Goal: Task Accomplishment & Management: Use online tool/utility

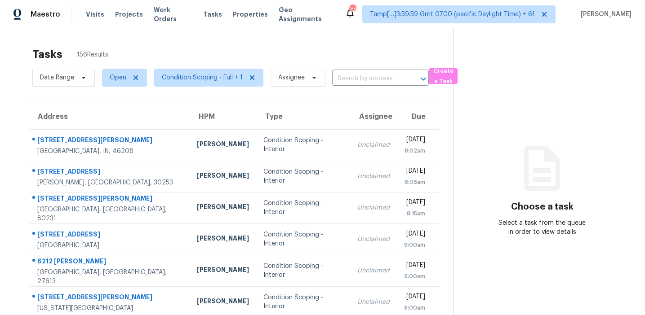
click at [246, 34] on div "Tasks 156 Results Date Range Open Condition Scoping - Full + 1 Assignee ​ Creat…" at bounding box center [322, 248] width 645 height 440
click at [169, 77] on span "Condition Scoping - Full + 1" at bounding box center [202, 77] width 81 height 9
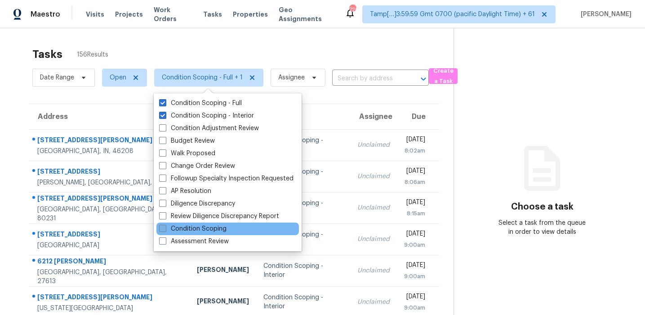
click at [204, 230] on label "Condition Scoping" at bounding box center [192, 229] width 67 height 9
click at [165, 230] on input "Condition Scoping" at bounding box center [162, 228] width 6 height 6
checkbox input "true"
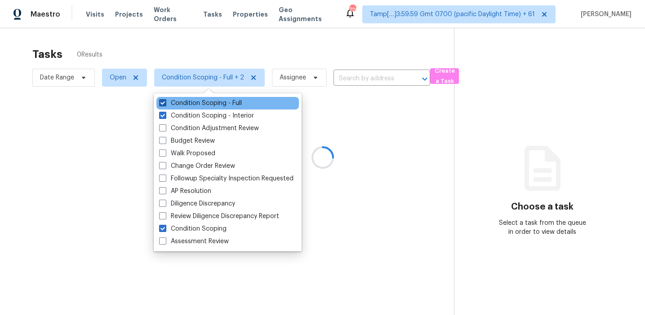
click at [209, 106] on label "Condition Scoping - Full" at bounding box center [200, 103] width 83 height 9
click at [165, 105] on input "Condition Scoping - Full" at bounding box center [162, 102] width 6 height 6
checkbox input "false"
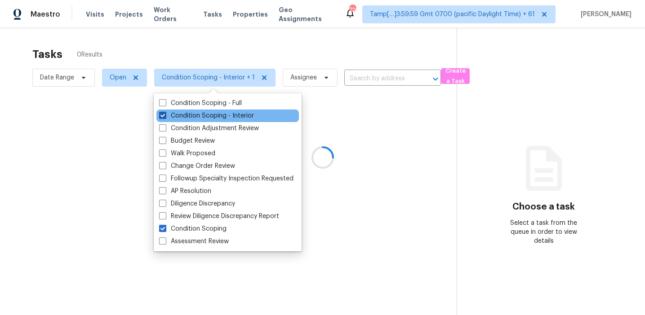
click at [212, 115] on label "Condition Scoping - Interior" at bounding box center [206, 115] width 95 height 9
click at [165, 115] on input "Condition Scoping - Interior" at bounding box center [162, 114] width 6 height 6
checkbox input "false"
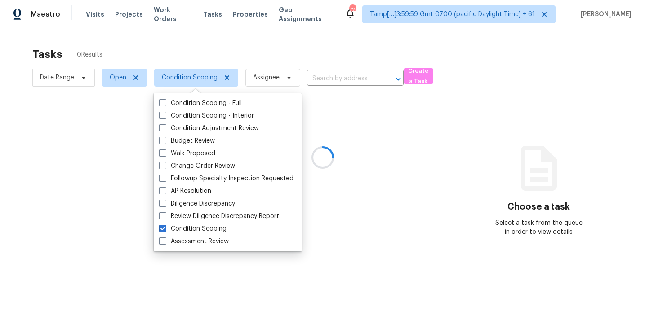
click at [221, 50] on div at bounding box center [322, 157] width 645 height 315
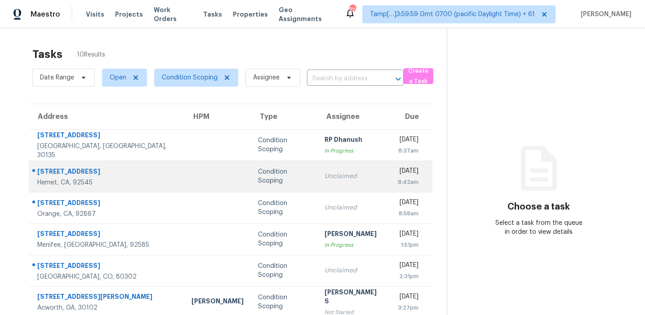
scroll to position [136, 0]
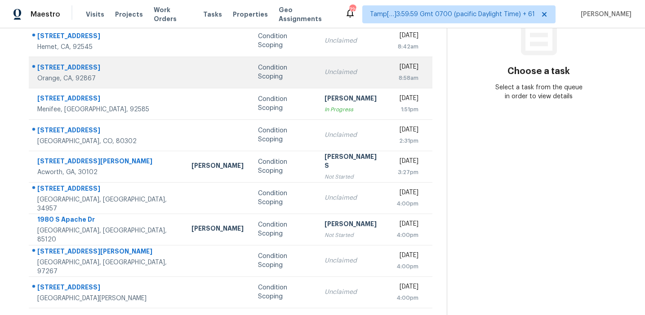
click at [317, 79] on td "Unclaimed" at bounding box center [352, 72] width 71 height 31
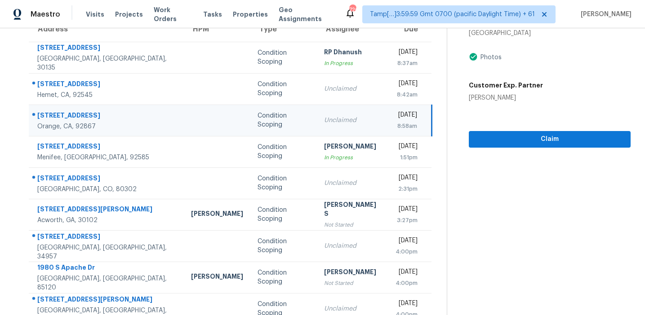
scroll to position [23, 0]
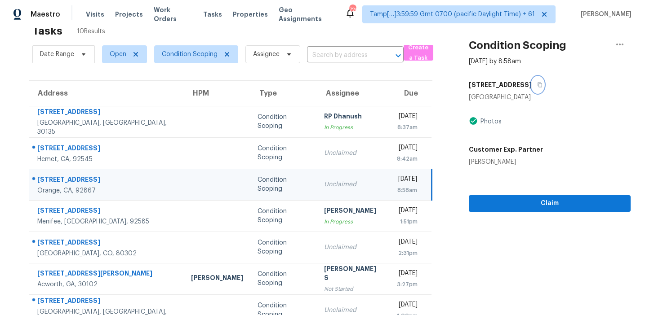
click at [537, 85] on icon "button" at bounding box center [539, 84] width 5 height 5
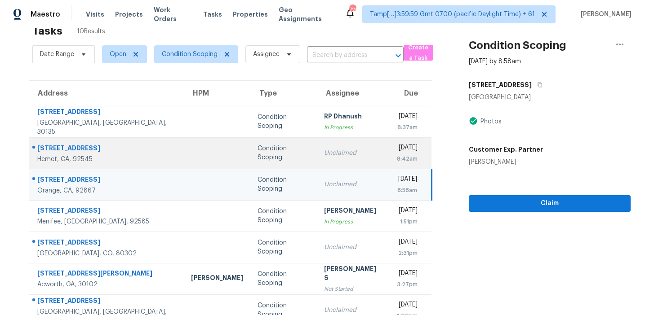
click at [186, 153] on td at bounding box center [217, 152] width 66 height 31
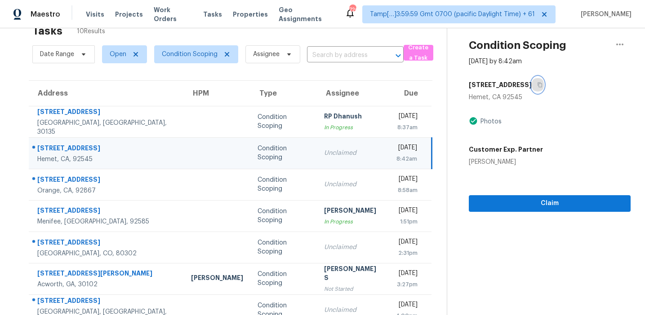
click at [537, 83] on icon "button" at bounding box center [539, 85] width 4 height 5
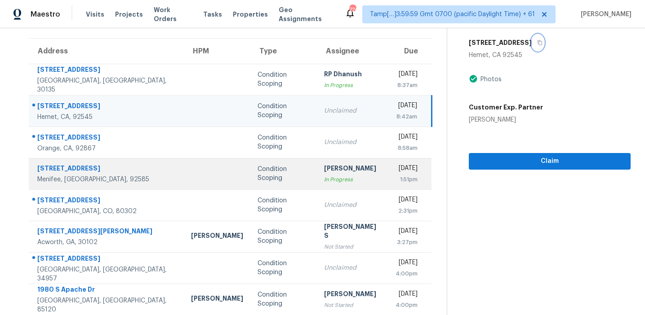
scroll to position [67, 0]
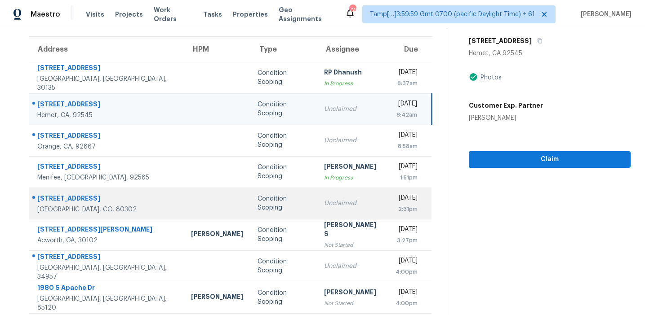
click at [250, 208] on td "Condition Scoping" at bounding box center [283, 203] width 66 height 31
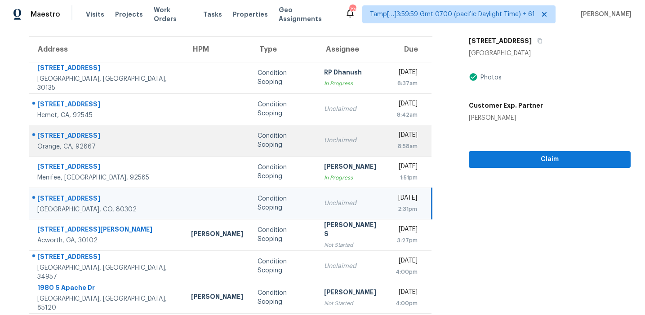
scroll to position [86, 0]
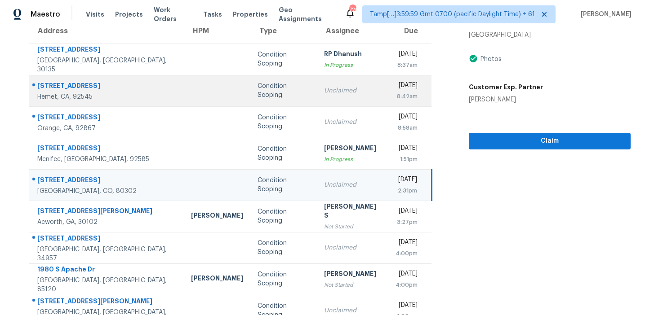
click at [317, 102] on td "Unclaimed" at bounding box center [352, 90] width 71 height 31
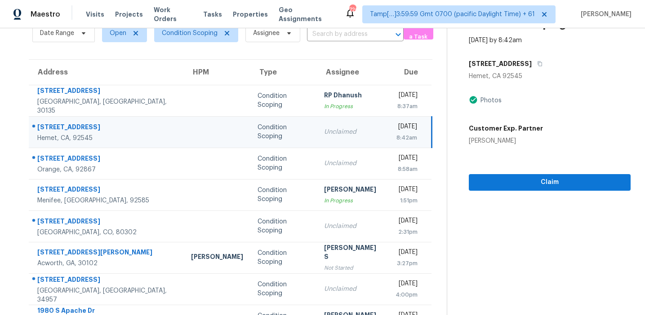
scroll to position [31, 0]
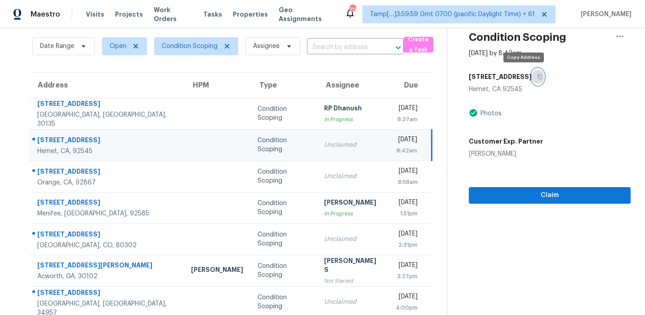
click at [537, 77] on icon "button" at bounding box center [539, 76] width 5 height 5
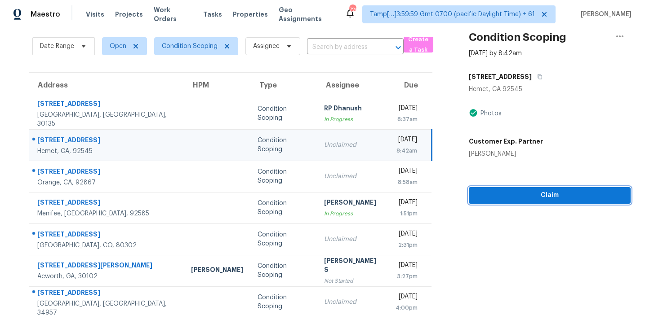
click at [504, 195] on span "Claim" at bounding box center [549, 195] width 147 height 11
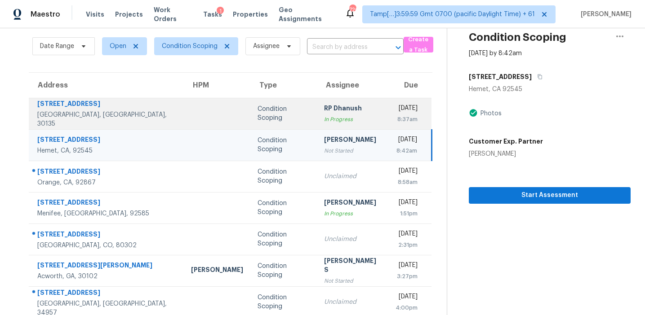
scroll to position [0, 0]
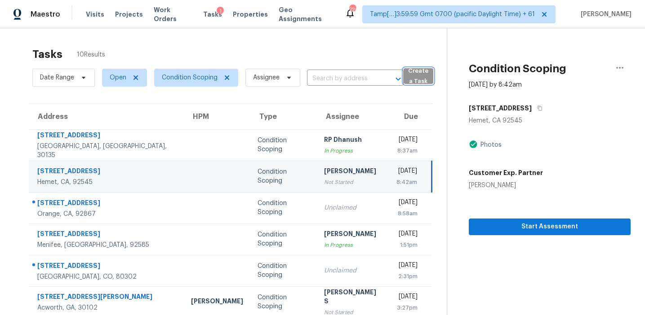
click at [408, 78] on span "Create a Task" at bounding box center [418, 76] width 20 height 21
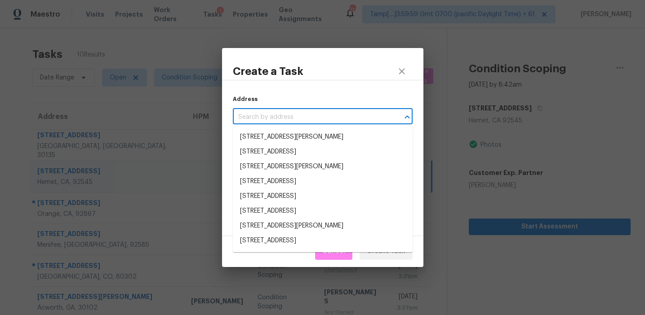
click at [311, 115] on input "text" at bounding box center [310, 117] width 155 height 14
paste input "[STREET_ADDRESS][PERSON_NAME]"
type input "[STREET_ADDRESS][PERSON_NAME]"
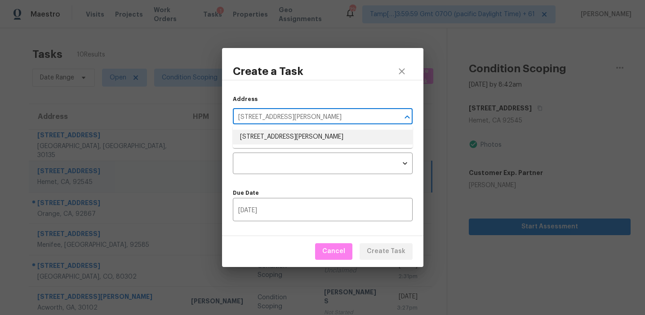
click at [303, 140] on li "[STREET_ADDRESS][PERSON_NAME]" at bounding box center [323, 137] width 180 height 15
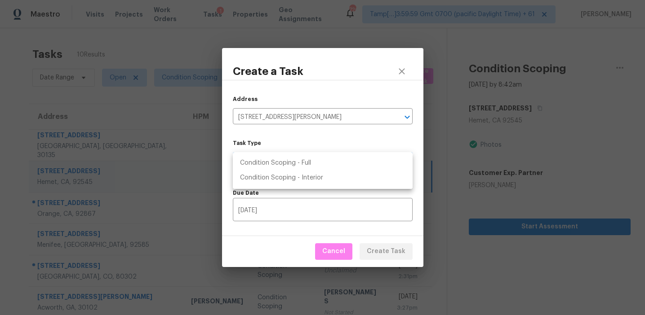
click at [292, 169] on body "Maestro Visits Projects Work Orders Tasks 1 Properties Geo Assignments 726 Tamp…" at bounding box center [322, 157] width 645 height 315
click at [293, 168] on li "Condition Scoping - Full" at bounding box center [323, 163] width 180 height 15
type input "virtual_full_assessment"
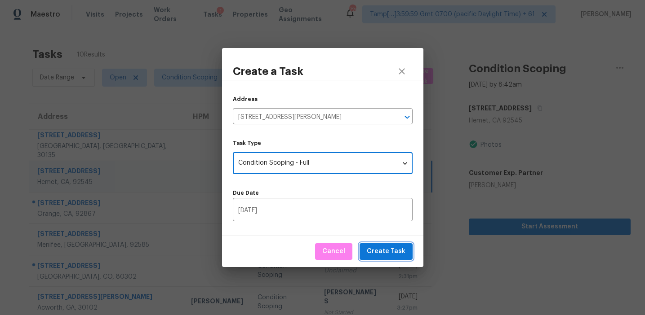
click at [393, 248] on span "Create Task" at bounding box center [386, 251] width 39 height 11
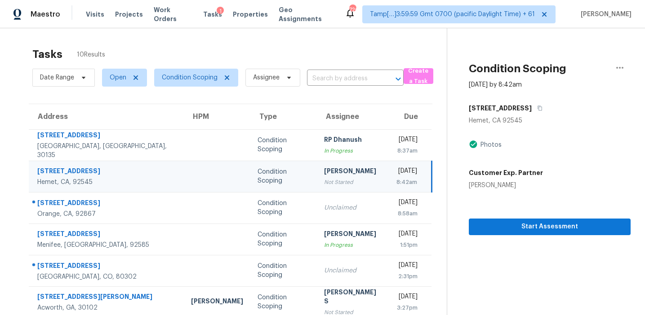
click at [152, 40] on div "Tasks 10 Results Date Range Open Condition Scoping Assignee ​ Create a Task Add…" at bounding box center [322, 239] width 645 height 423
click at [181, 78] on span "Condition Scoping" at bounding box center [190, 77] width 56 height 9
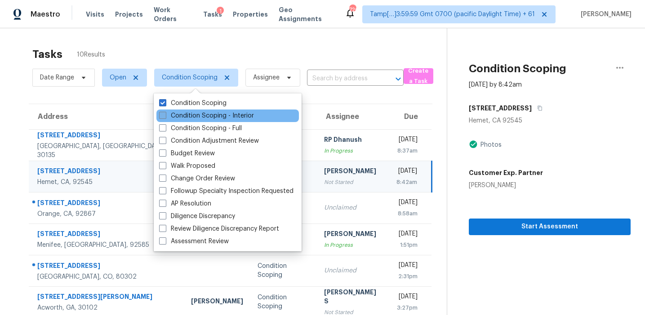
click at [181, 116] on label "Condition Scoping - Interior" at bounding box center [206, 115] width 95 height 9
click at [165, 116] on input "Condition Scoping - Interior" at bounding box center [162, 114] width 6 height 6
checkbox input "true"
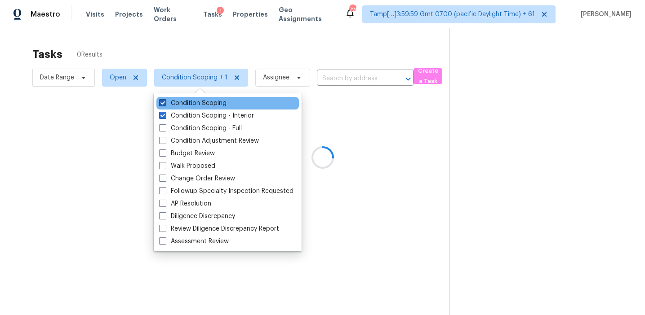
click at [180, 105] on label "Condition Scoping" at bounding box center [192, 103] width 67 height 9
click at [165, 105] on input "Condition Scoping" at bounding box center [162, 102] width 6 height 6
checkbox input "false"
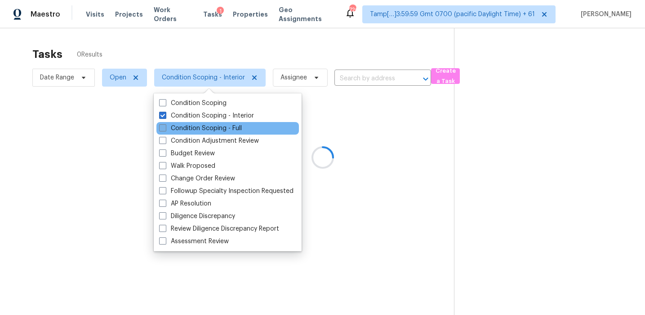
click at [189, 131] on label "Condition Scoping - Full" at bounding box center [200, 128] width 83 height 9
click at [165, 130] on input "Condition Scoping - Full" at bounding box center [162, 127] width 6 height 6
checkbox input "true"
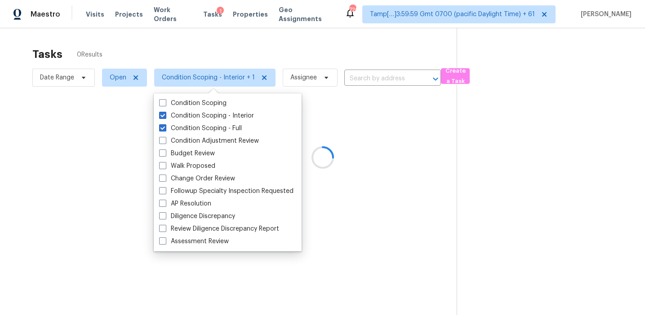
click at [221, 62] on div at bounding box center [322, 157] width 645 height 315
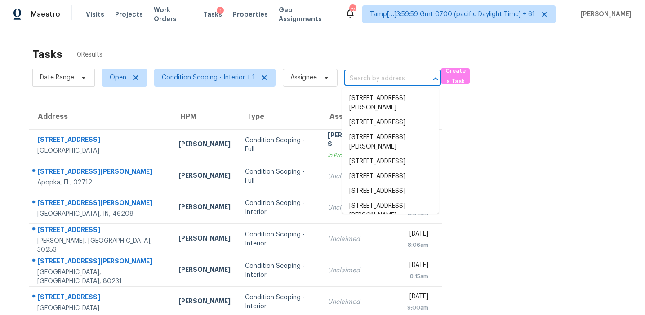
click at [379, 77] on input "text" at bounding box center [379, 79] width 71 height 14
paste input "[STREET_ADDRESS][PERSON_NAME]"
type input "[STREET_ADDRESS][PERSON_NAME]"
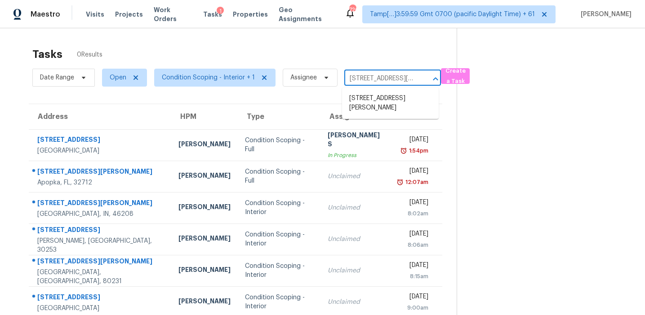
scroll to position [0, 62]
click at [385, 100] on li "[STREET_ADDRESS][PERSON_NAME]" at bounding box center [390, 103] width 97 height 24
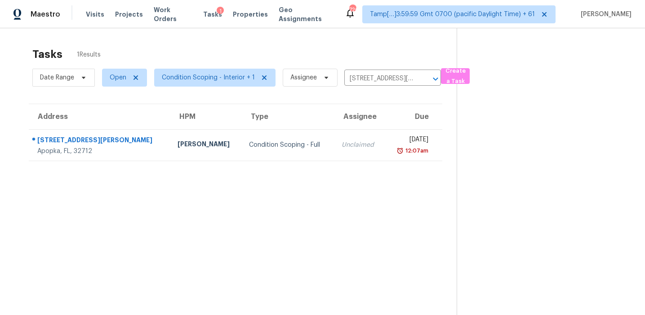
click at [379, 161] on section "Tasks 1 Results Date Range Open Condition Scoping - Interior + 1 Assignee [STRE…" at bounding box center [235, 193] width 442 height 301
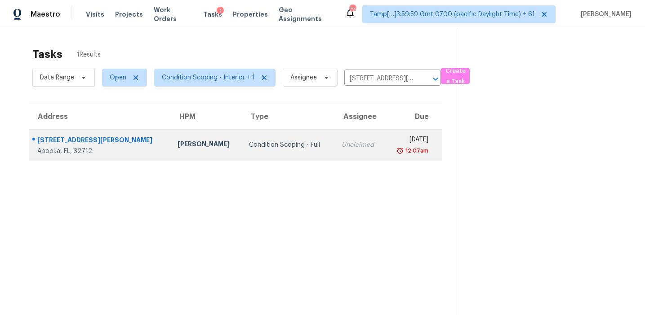
click at [392, 148] on div "12:07am" at bounding box center [410, 150] width 36 height 9
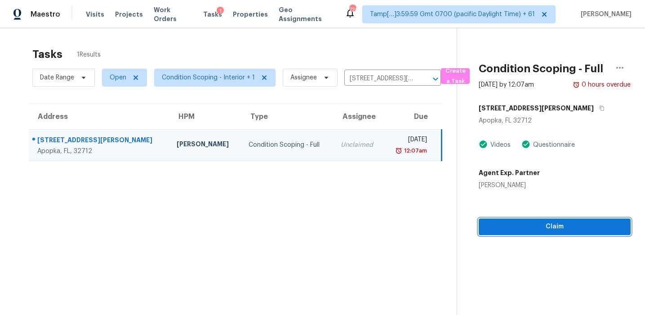
click at [502, 226] on span "Claim" at bounding box center [554, 226] width 137 height 11
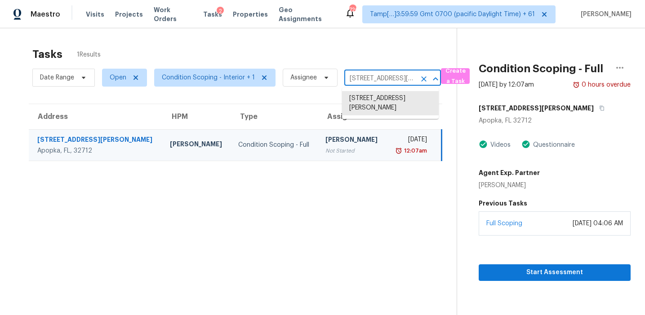
click at [352, 78] on input "[STREET_ADDRESS][PERSON_NAME]" at bounding box center [379, 79] width 71 height 14
paste input "[STREET_ADDRESS]"
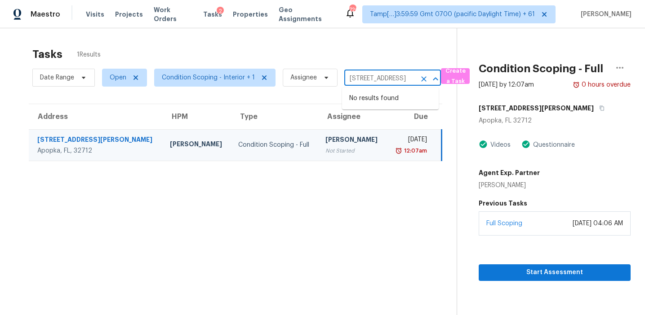
type input "[STREET_ADDRESS][PERSON_NAME]"
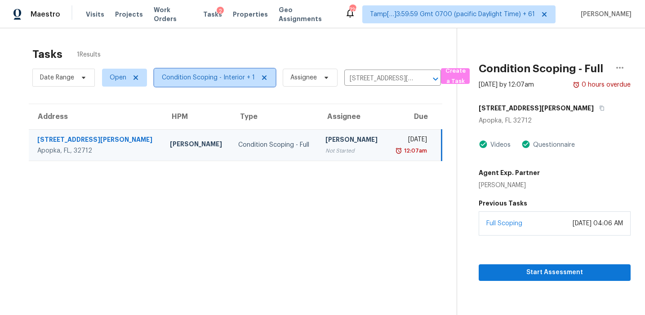
click at [181, 76] on span "Condition Scoping - Interior + 1" at bounding box center [208, 77] width 93 height 9
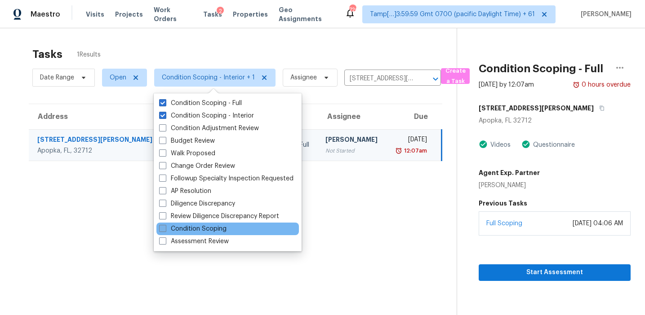
click at [196, 225] on label "Condition Scoping" at bounding box center [192, 229] width 67 height 9
click at [165, 225] on input "Condition Scoping" at bounding box center [162, 228] width 6 height 6
checkbox input "true"
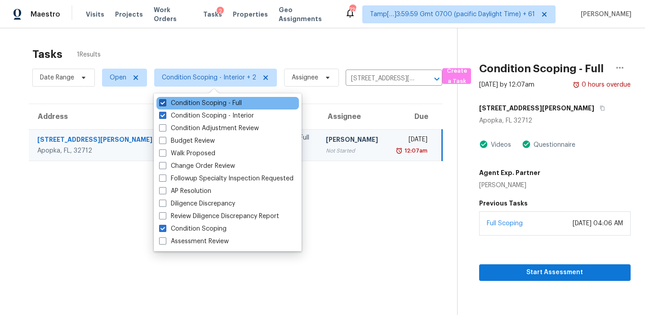
click at [212, 104] on label "Condition Scoping - Full" at bounding box center [200, 103] width 83 height 9
click at [165, 104] on input "Condition Scoping - Full" at bounding box center [162, 102] width 6 height 6
checkbox input "false"
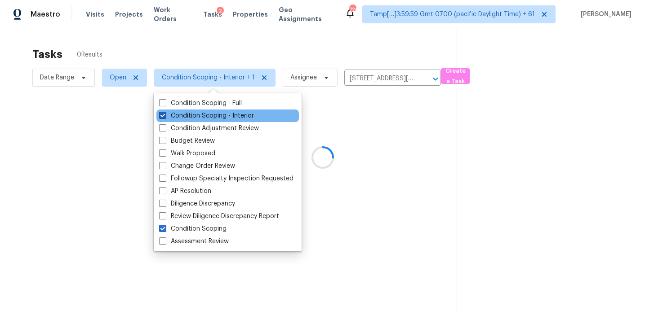
click at [213, 116] on label "Condition Scoping - Interior" at bounding box center [206, 115] width 95 height 9
click at [165, 116] on input "Condition Scoping - Interior" at bounding box center [162, 114] width 6 height 6
checkbox input "false"
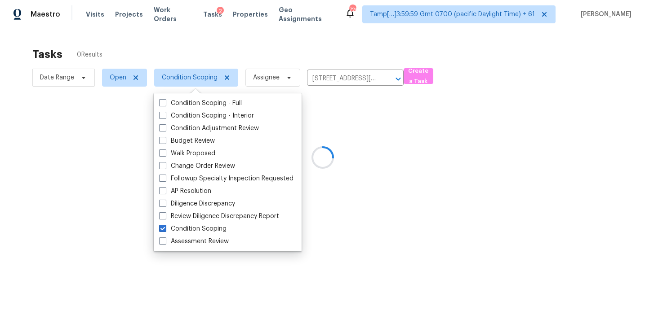
click at [240, 44] on div "Tasks 0 Results" at bounding box center [239, 54] width 414 height 23
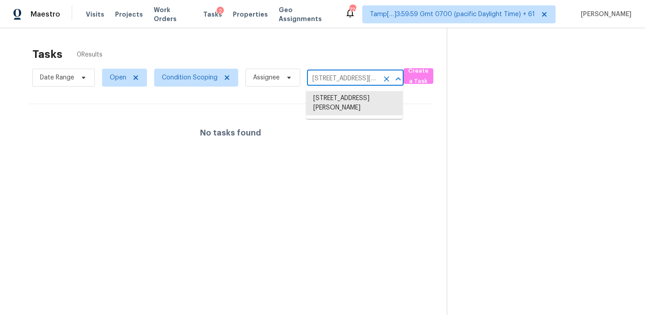
click at [344, 79] on input "[STREET_ADDRESS][PERSON_NAME]" at bounding box center [342, 79] width 71 height 14
click at [344, 102] on li "[STREET_ADDRESS][PERSON_NAME]" at bounding box center [354, 103] width 97 height 24
click at [323, 75] on input "[STREET_ADDRESS][PERSON_NAME]" at bounding box center [342, 79] width 71 height 14
paste input "[STREET_ADDRESS]"
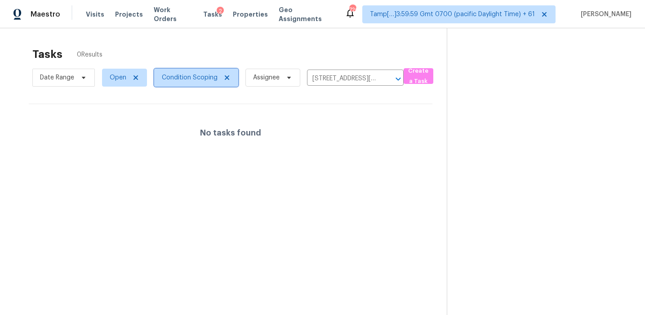
click at [183, 81] on span "Condition Scoping" at bounding box center [190, 77] width 56 height 9
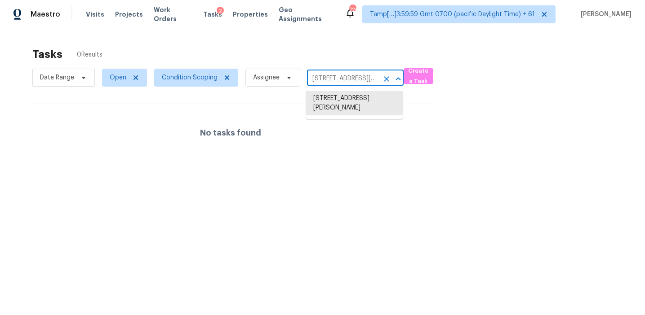
click at [326, 74] on input "[STREET_ADDRESS][PERSON_NAME]" at bounding box center [342, 79] width 71 height 14
paste input "[STREET_ADDRESS]"
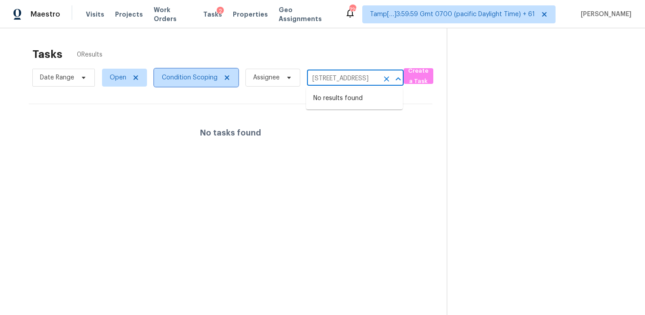
type input "[STREET_ADDRESS][PERSON_NAME]"
click at [184, 84] on span "Condition Scoping" at bounding box center [196, 78] width 84 height 18
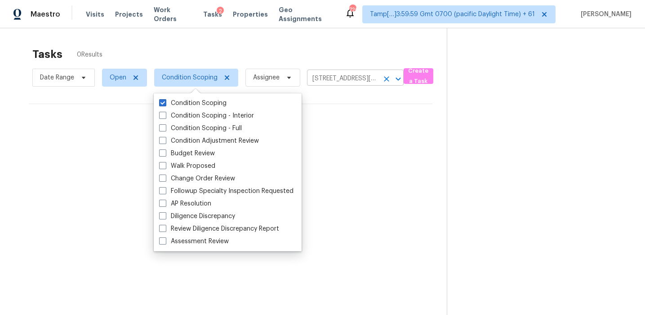
click at [387, 77] on icon "Clear" at bounding box center [386, 78] width 5 height 5
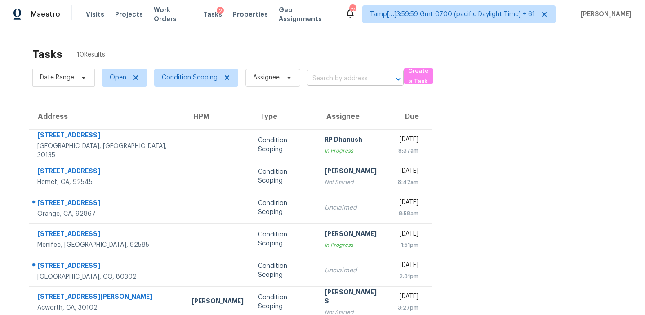
click at [334, 78] on input "text" at bounding box center [342, 79] width 71 height 14
paste input "[STREET_ADDRESS]"
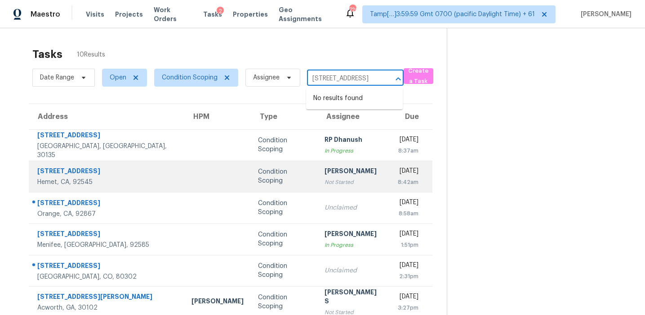
type input "[STREET_ADDRESS]"
click at [262, 177] on td "Condition Scoping" at bounding box center [284, 176] width 66 height 31
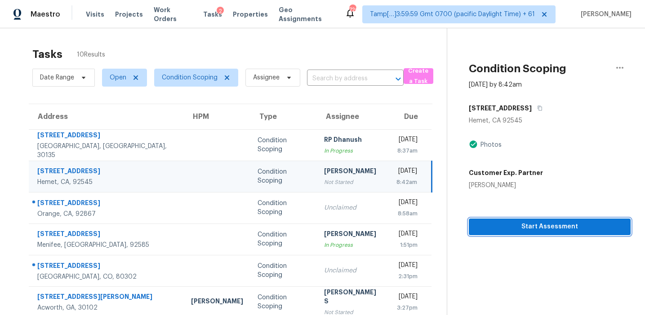
click at [518, 227] on span "Start Assessment" at bounding box center [549, 226] width 147 height 11
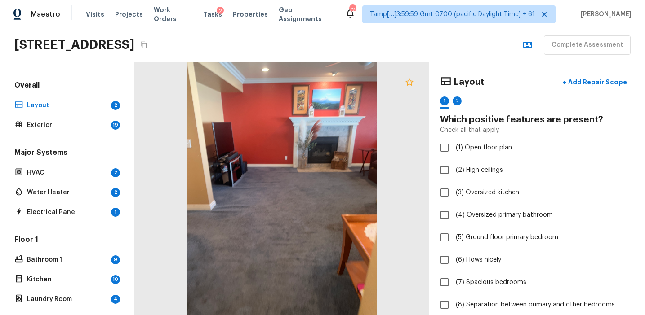
click at [410, 83] on icon at bounding box center [409, 82] width 11 height 11
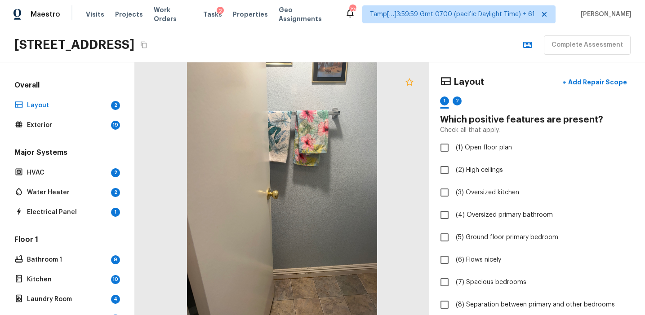
click at [413, 79] on icon at bounding box center [409, 82] width 11 height 11
click at [548, 192] on label "(3) Oversized kitchen" at bounding box center [531, 192] width 192 height 19
click at [454, 192] on input "(3) Oversized kitchen" at bounding box center [444, 192] width 19 height 19
checkbox input "true"
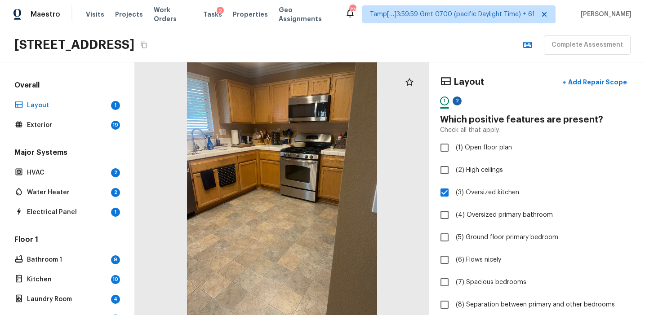
click at [457, 101] on div "2" at bounding box center [456, 101] width 9 height 9
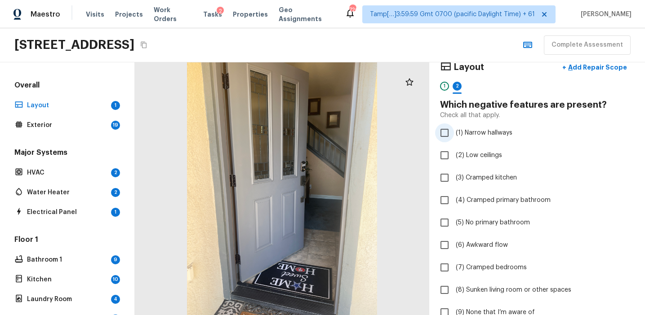
scroll to position [16, 0]
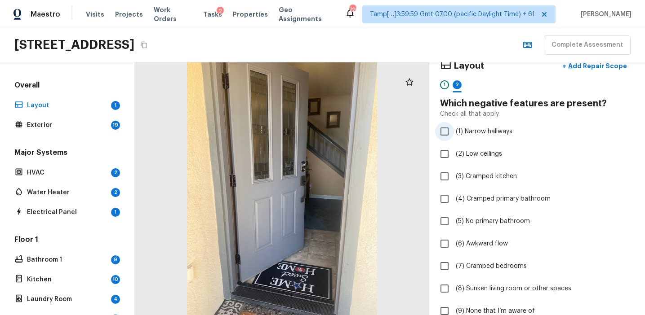
click at [478, 130] on span "(1) Narrow hallways" at bounding box center [483, 131] width 57 height 9
click at [454, 130] on input "(1) Narrow hallways" at bounding box center [444, 131] width 19 height 19
checkbox input "true"
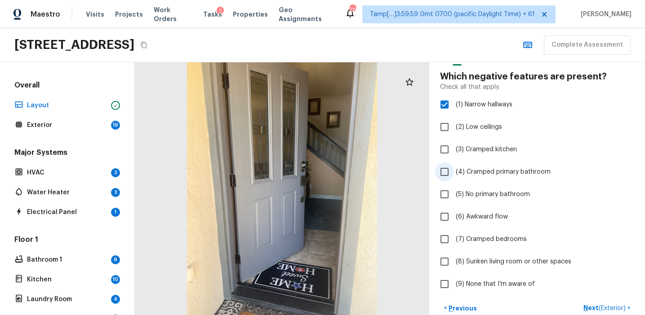
scroll to position [49, 0]
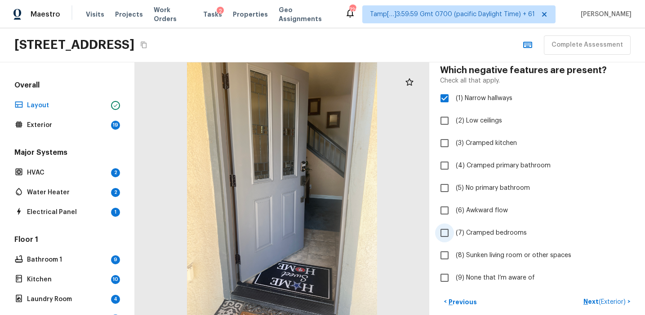
click at [474, 238] on label "(7) Cramped bedrooms" at bounding box center [531, 233] width 192 height 19
click at [454, 238] on input "(7) Cramped bedrooms" at bounding box center [444, 233] width 19 height 19
checkbox input "true"
click at [582, 305] on button "Next ( Exterior ) >" at bounding box center [606, 302] width 54 height 15
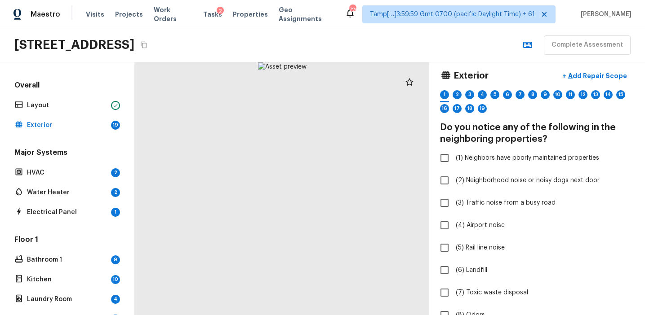
scroll to position [0, 0]
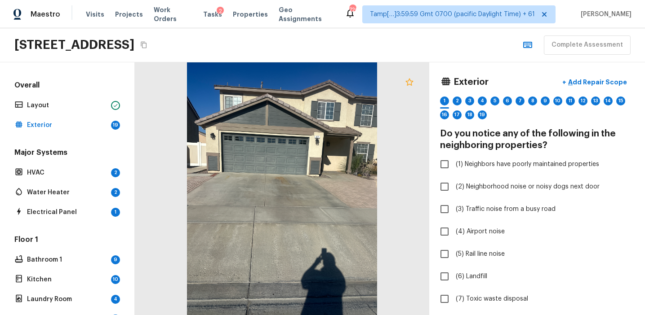
click at [408, 84] on icon at bounding box center [409, 81] width 8 height 7
click at [300, 108] on div at bounding box center [282, 188] width 294 height 253
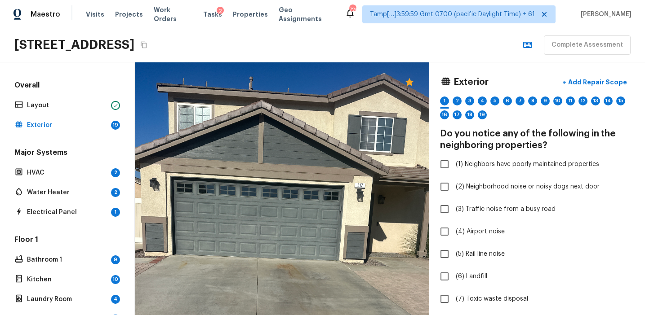
drag, startPoint x: 239, startPoint y: 93, endPoint x: 287, endPoint y: 128, distance: 59.4
click at [287, 128] on div at bounding box center [290, 287] width 579 height 497
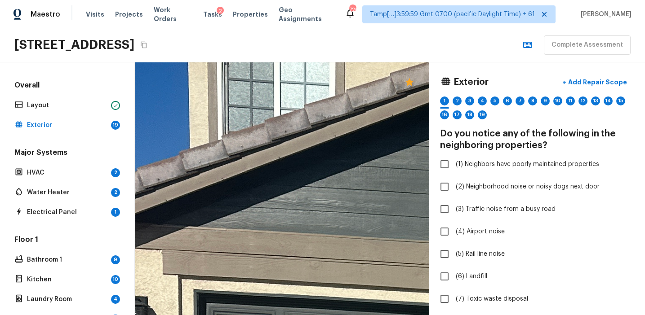
drag, startPoint x: 235, startPoint y: 152, endPoint x: 375, endPoint y: 121, distance: 143.4
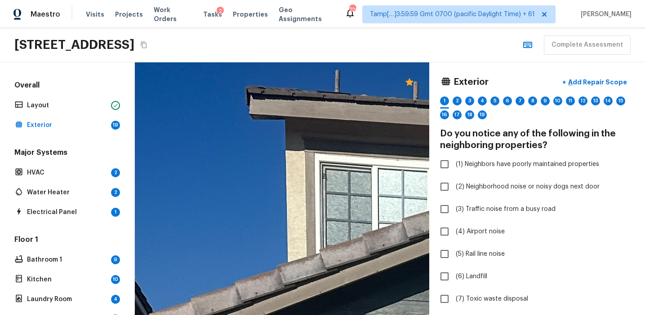
drag, startPoint x: 322, startPoint y: 137, endPoint x: 337, endPoint y: 276, distance: 140.5
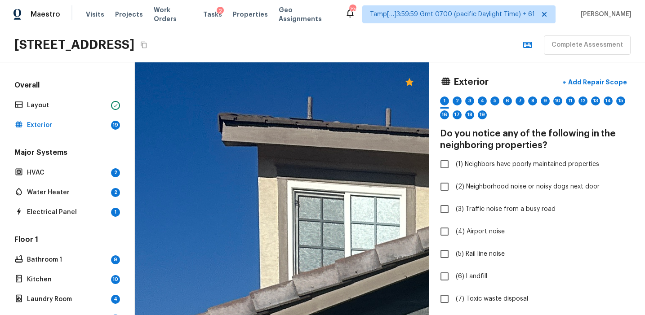
drag, startPoint x: 363, startPoint y: 179, endPoint x: 281, endPoint y: 185, distance: 82.4
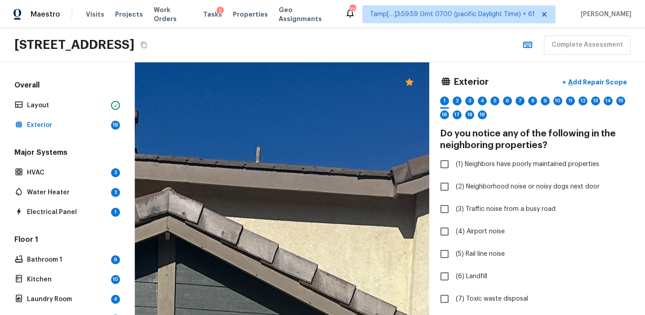
drag, startPoint x: 360, startPoint y: 209, endPoint x: 253, endPoint y: 180, distance: 110.3
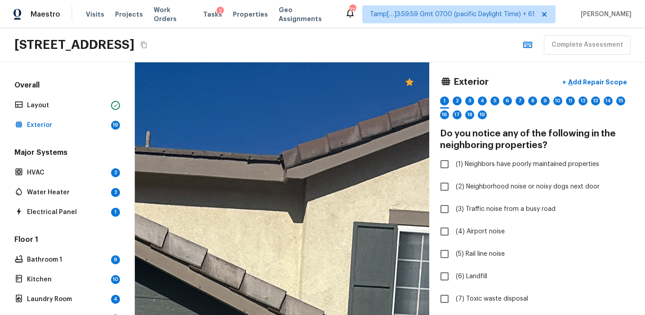
drag, startPoint x: 329, startPoint y: 176, endPoint x: 224, endPoint y: 211, distance: 110.6
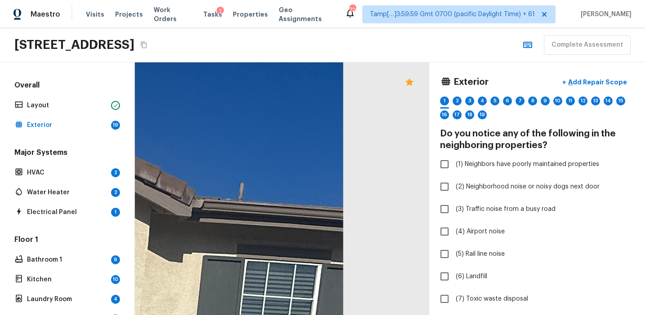
drag, startPoint x: 256, startPoint y: 252, endPoint x: 276, endPoint y: 152, distance: 101.6
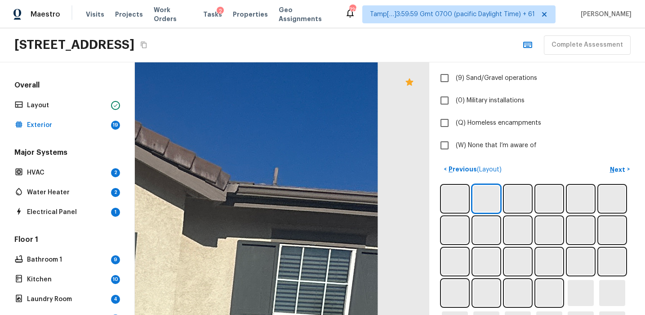
scroll to position [312, 0]
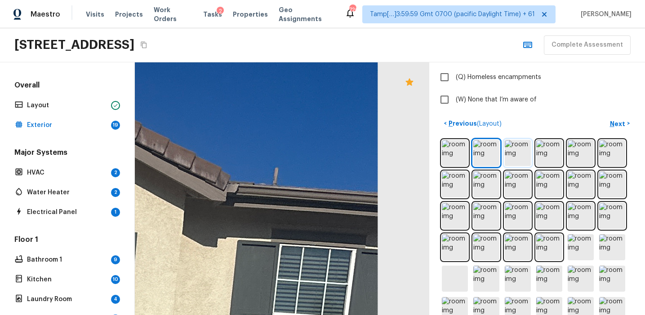
click at [509, 155] on img at bounding box center [517, 153] width 26 height 26
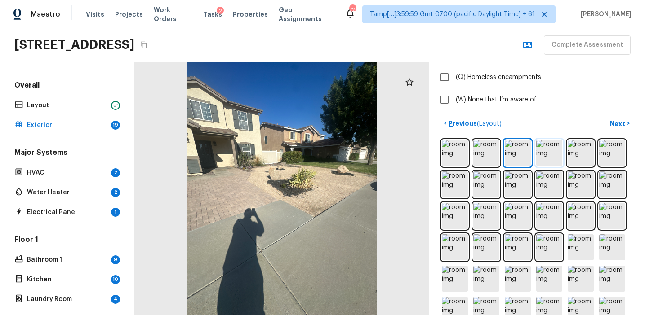
click at [543, 149] on img at bounding box center [549, 153] width 26 height 26
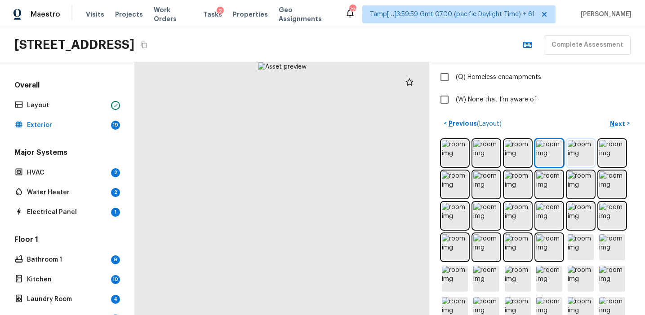
click at [569, 151] on img at bounding box center [580, 153] width 26 height 26
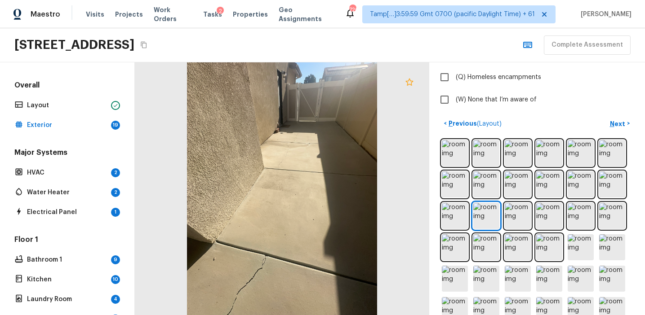
click at [408, 81] on icon at bounding box center [409, 82] width 11 height 11
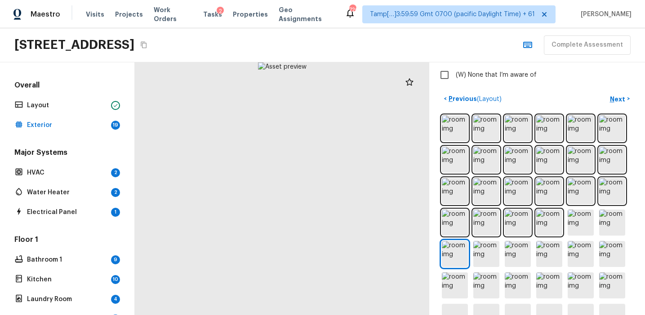
scroll to position [340, 0]
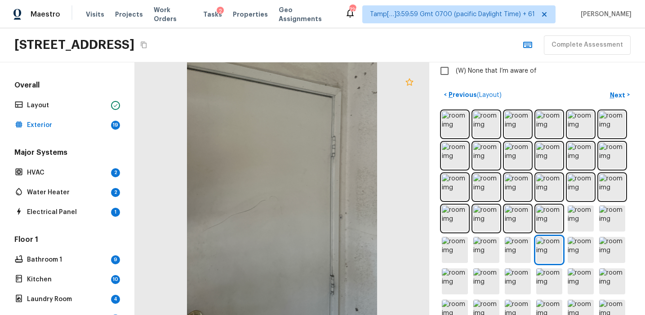
click at [414, 83] on icon at bounding box center [409, 82] width 11 height 11
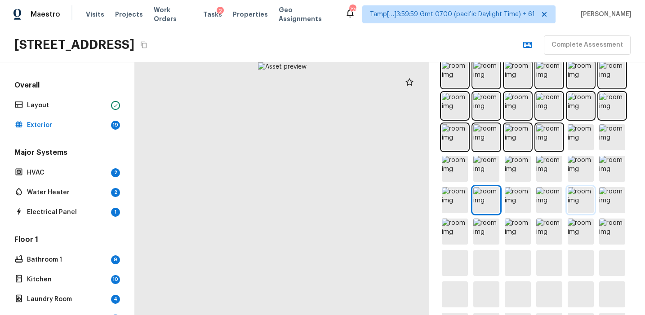
scroll to position [490, 0]
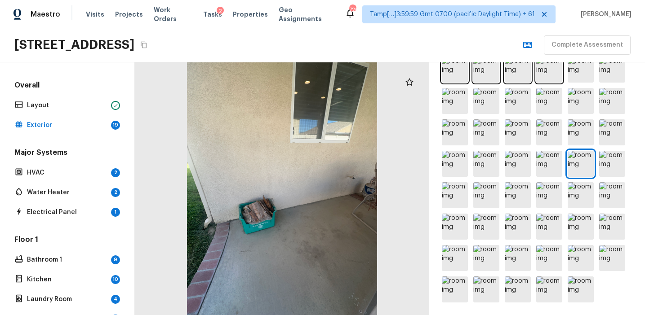
click at [312, 155] on div at bounding box center [282, 188] width 294 height 253
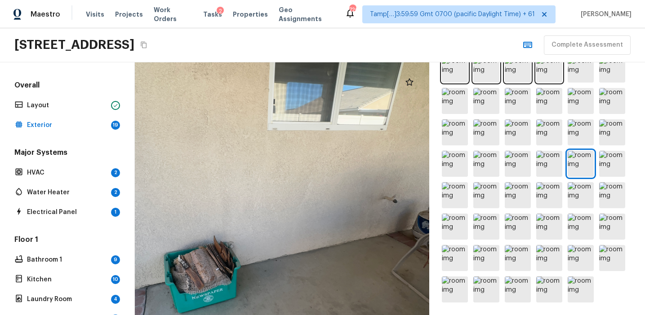
click at [312, 155] on div at bounding box center [252, 222] width 592 height 508
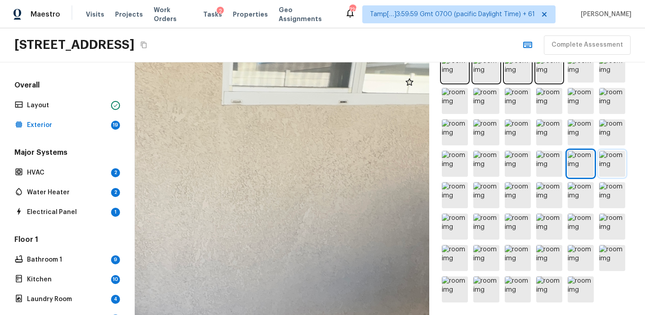
click at [606, 169] on img at bounding box center [612, 164] width 26 height 26
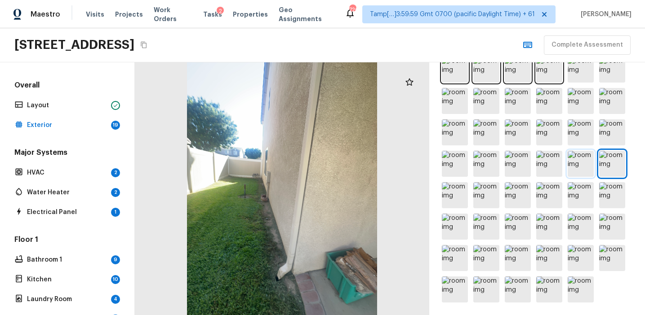
click at [574, 166] on img at bounding box center [580, 164] width 26 height 26
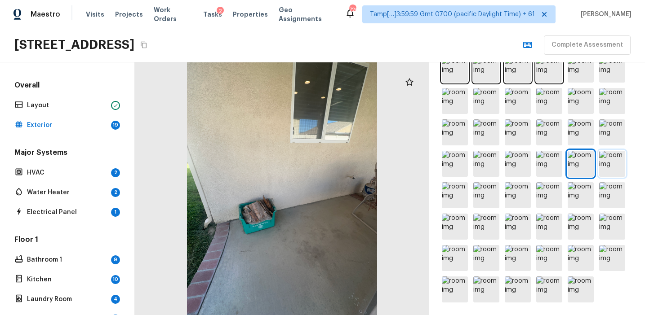
click at [620, 163] on img at bounding box center [612, 164] width 26 height 26
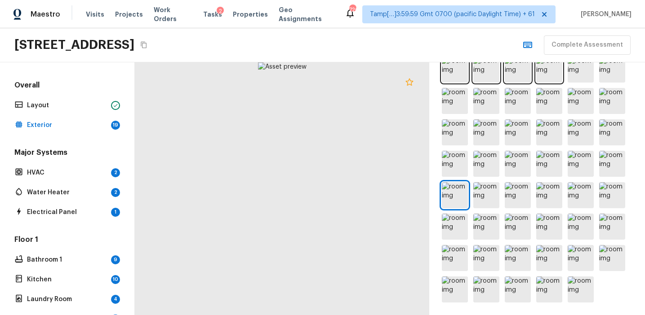
click at [406, 84] on icon at bounding box center [409, 82] width 11 height 11
click at [411, 76] on div at bounding box center [409, 82] width 18 height 18
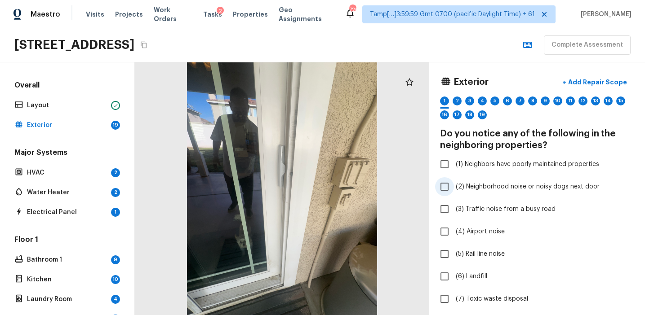
scroll to position [18, 0]
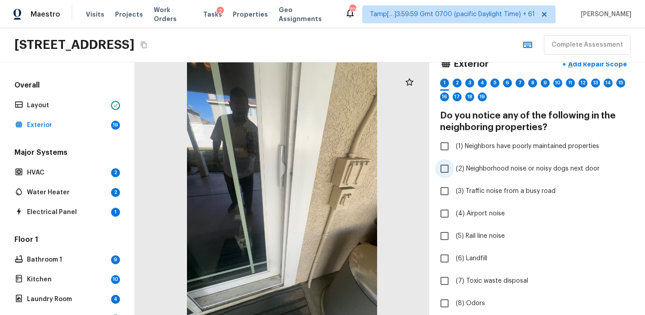
click at [492, 191] on span "(3) Traffic noise from a busy road" at bounding box center [505, 191] width 100 height 9
click at [454, 191] on input "(3) Traffic noise from a busy road" at bounding box center [444, 191] width 19 height 19
checkbox input "true"
click at [452, 84] on div "2" at bounding box center [456, 83] width 9 height 9
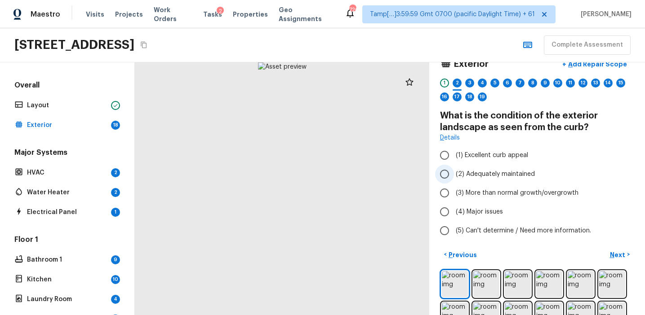
click at [494, 174] on span "(2) Adequately maintained" at bounding box center [494, 174] width 79 height 9
click at [454, 174] on input "(2) Adequately maintained" at bounding box center [444, 174] width 19 height 19
radio input "true"
click at [466, 86] on div "3" at bounding box center [469, 83] width 9 height 9
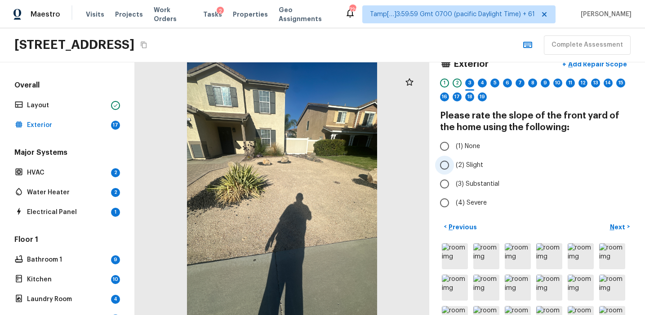
click at [467, 172] on label "(2) Slight" at bounding box center [531, 165] width 192 height 19
click at [454, 172] on input "(2) Slight" at bounding box center [444, 165] width 19 height 19
radio input "true"
click at [477, 84] on div "4" at bounding box center [481, 83] width 9 height 9
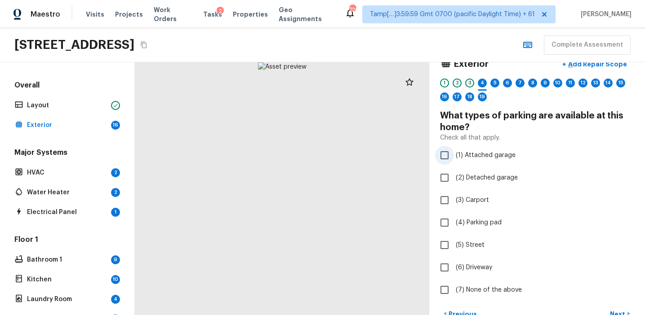
click at [478, 155] on span "(1) Attached garage" at bounding box center [485, 155] width 60 height 9
click at [454, 155] on input "(1) Attached garage" at bounding box center [444, 155] width 19 height 19
checkbox input "true"
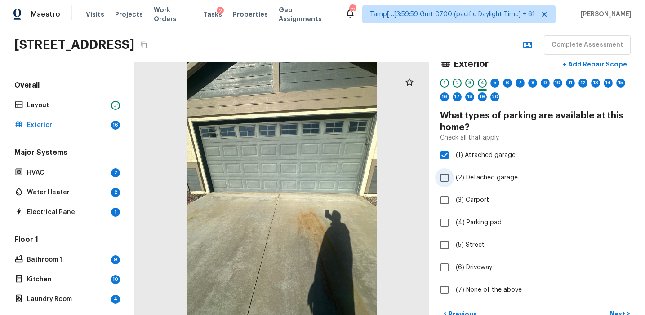
scroll to position [60, 0]
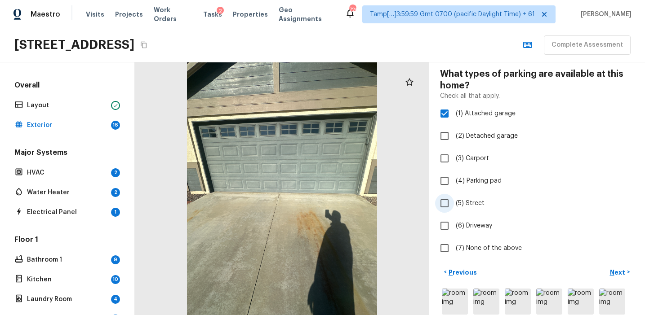
click at [470, 203] on span "(5) Street" at bounding box center [469, 203] width 29 height 9
click at [454, 203] on input "(5) Street" at bounding box center [444, 203] width 19 height 19
checkbox input "true"
click at [471, 225] on span "(6) Driveway" at bounding box center [473, 225] width 36 height 9
click at [454, 225] on input "(6) Driveway" at bounding box center [444, 225] width 19 height 19
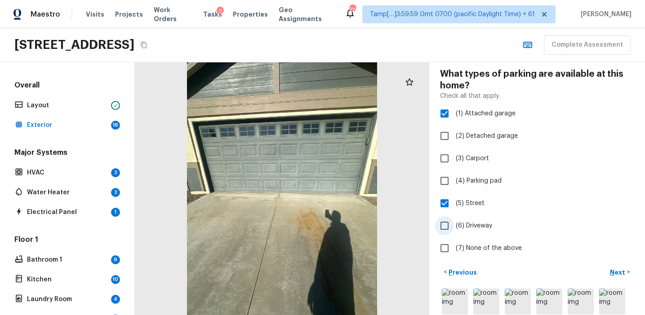
checkbox input "true"
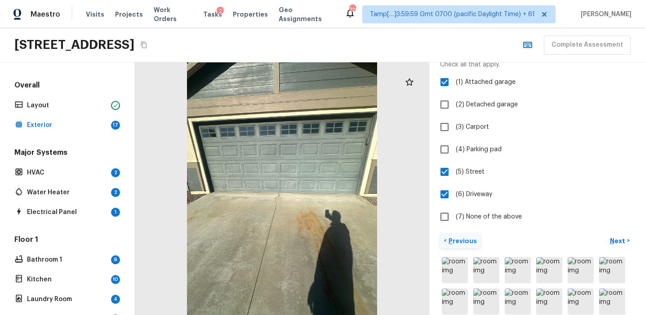
scroll to position [0, 0]
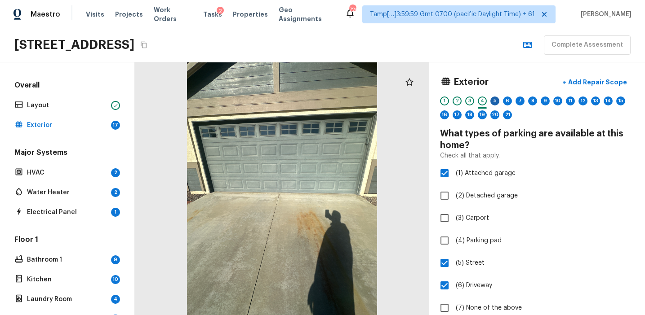
click at [495, 98] on div "5" at bounding box center [494, 101] width 9 height 9
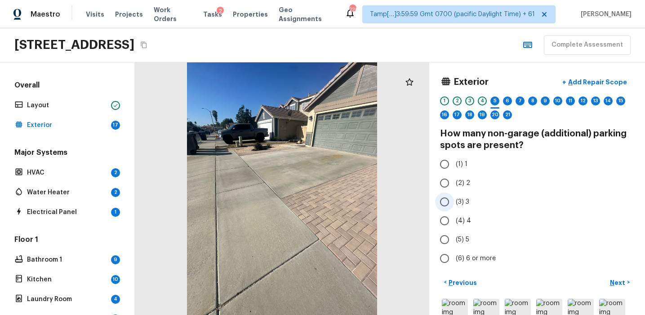
click at [463, 206] on span "(3) 3" at bounding box center [461, 202] width 13 height 9
click at [454, 206] on input "(3) 3" at bounding box center [444, 202] width 19 height 19
radio input "true"
click at [509, 101] on div "6" at bounding box center [507, 101] width 9 height 9
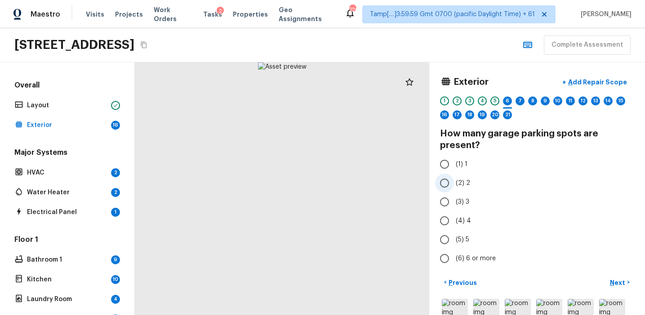
click at [465, 184] on span "(2) 2" at bounding box center [462, 183] width 14 height 9
click at [454, 184] on input "(2) 2" at bounding box center [444, 183] width 19 height 19
radio input "true"
click at [519, 98] on div "7" at bounding box center [519, 101] width 9 height 9
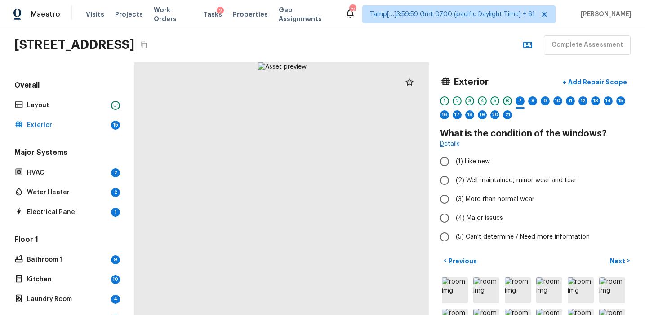
click at [503, 101] on div "6" at bounding box center [507, 101] width 9 height 9
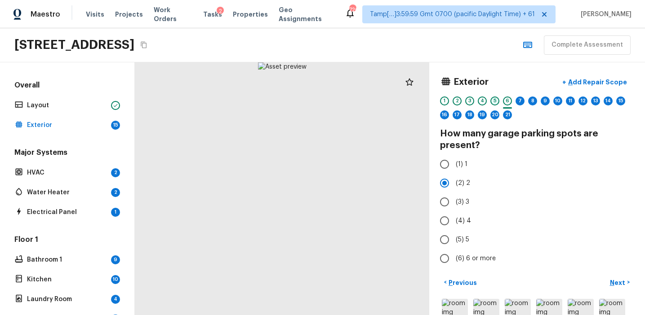
click at [495, 101] on div "5" at bounding box center [494, 101] width 9 height 9
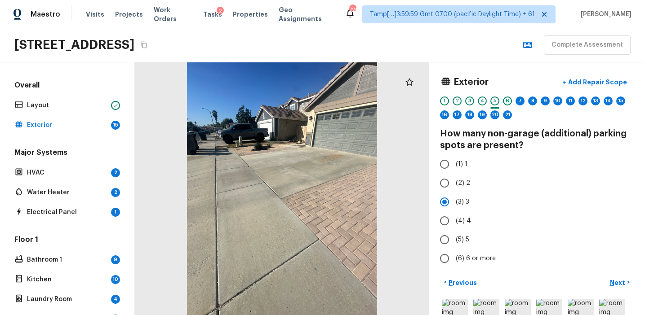
click at [506, 102] on div "6" at bounding box center [507, 101] width 9 height 9
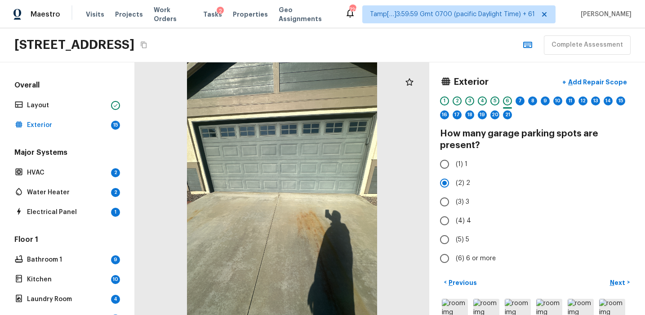
click at [500, 102] on div "1 2 3 4 5 6 7 8 9 10 11 12 13 14 15 16 17 18 19 20 21" at bounding box center [537, 111] width 194 height 28
click at [495, 102] on div "5" at bounding box center [494, 101] width 9 height 9
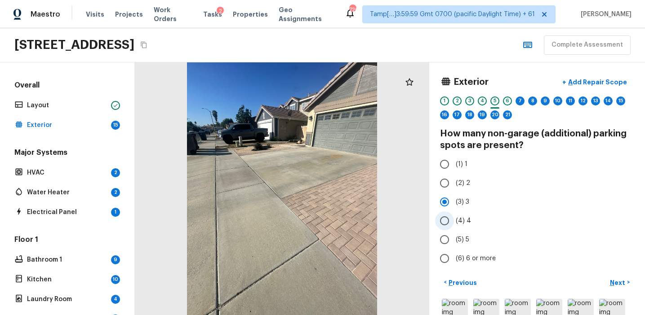
click at [454, 217] on label "(4) 4" at bounding box center [531, 221] width 192 height 19
click at [454, 217] on input "(4) 4" at bounding box center [444, 221] width 19 height 19
radio input "true"
click at [458, 201] on span "(3) 3" at bounding box center [461, 202] width 13 height 9
click at [454, 201] on input "(3) 3" at bounding box center [444, 202] width 19 height 19
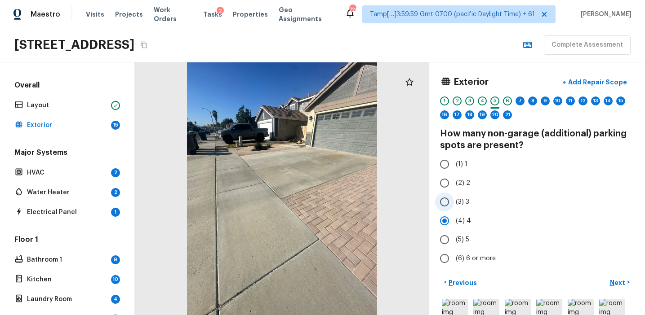
radio input "true"
click at [505, 103] on div "6" at bounding box center [507, 101] width 9 height 9
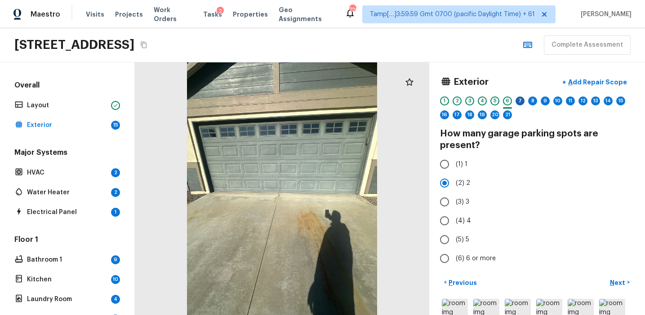
click at [521, 99] on div "7" at bounding box center [519, 101] width 9 height 9
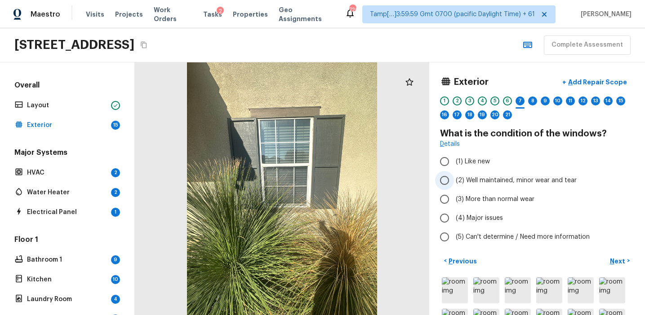
click at [495, 175] on label "(2) Well maintained, minor wear and tear" at bounding box center [531, 180] width 192 height 19
click at [454, 175] on input "(2) Well maintained, minor wear and tear" at bounding box center [444, 180] width 19 height 19
radio input "true"
click at [532, 99] on div "8" at bounding box center [532, 101] width 9 height 9
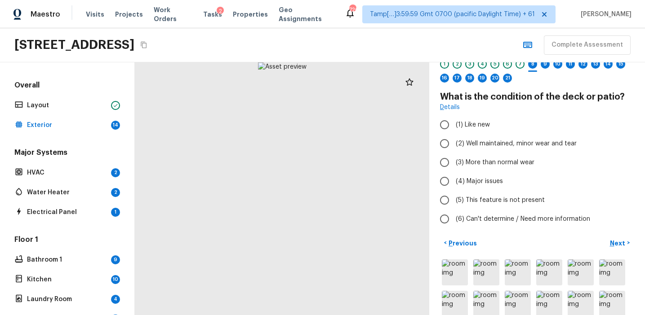
scroll to position [42, 0]
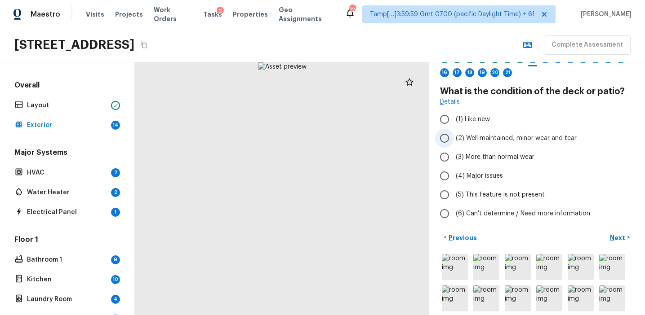
click at [499, 137] on span "(2) Well maintained, minor wear and tear" at bounding box center [515, 138] width 121 height 9
click at [454, 137] on input "(2) Well maintained, minor wear and tear" at bounding box center [444, 138] width 19 height 19
radio input "true"
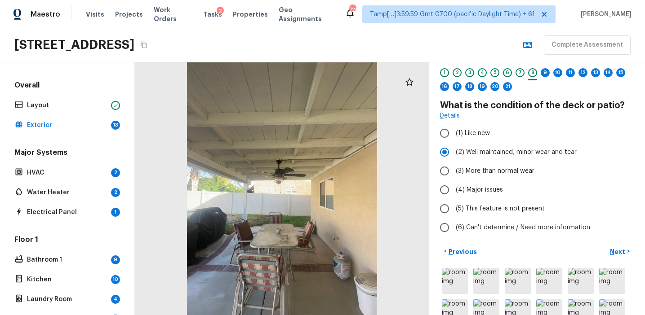
scroll to position [18, 0]
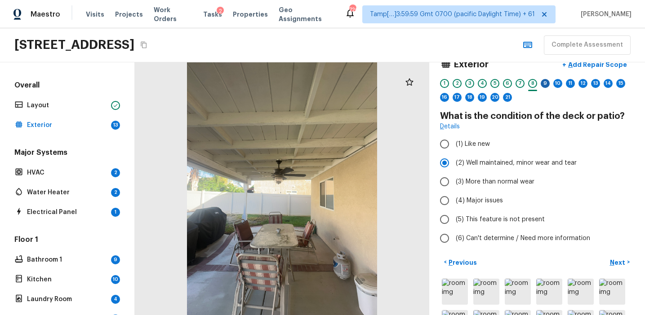
click at [544, 80] on div "9" at bounding box center [544, 83] width 9 height 9
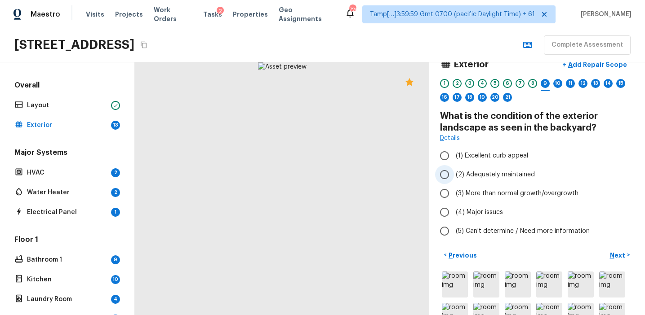
click at [498, 175] on span "(2) Adequately maintained" at bounding box center [494, 174] width 79 height 9
click at [454, 175] on input "(2) Adequately maintained" at bounding box center [444, 174] width 19 height 19
radio input "true"
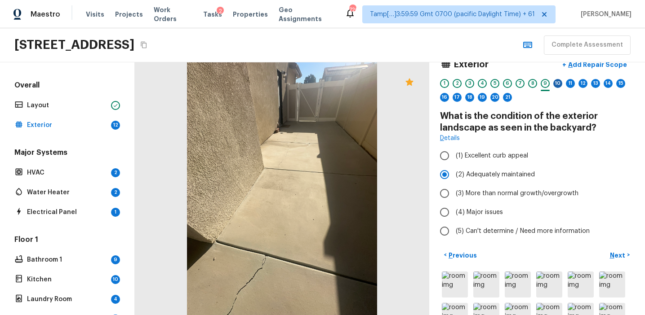
click at [554, 85] on div "10" at bounding box center [557, 83] width 9 height 9
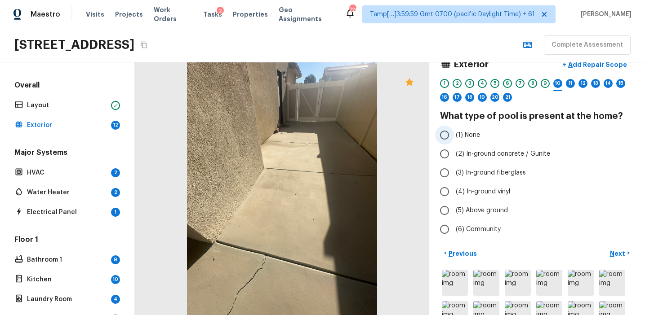
click at [477, 138] on span "(1) None" at bounding box center [467, 135] width 24 height 9
click at [454, 138] on input "(1) None" at bounding box center [444, 135] width 19 height 19
radio input "true"
click at [569, 83] on div "11" at bounding box center [569, 83] width 9 height 9
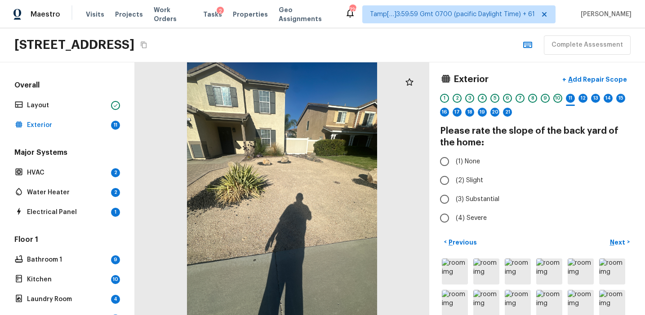
scroll to position [0, 0]
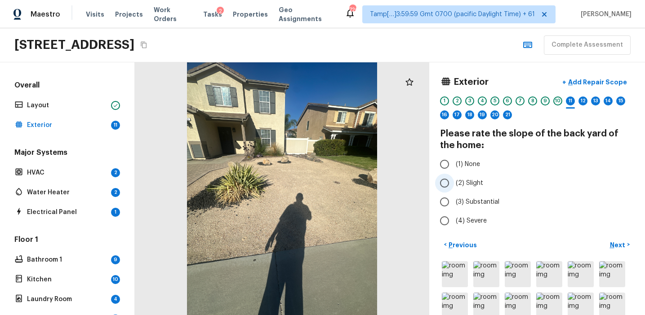
click at [477, 183] on span "(2) Slight" at bounding box center [468, 183] width 27 height 9
click at [454, 183] on input "(2) Slight" at bounding box center [444, 183] width 19 height 19
radio input "true"
click at [473, 166] on span "(1) None" at bounding box center [467, 164] width 24 height 9
click at [454, 166] on input "(1) None" at bounding box center [444, 164] width 19 height 19
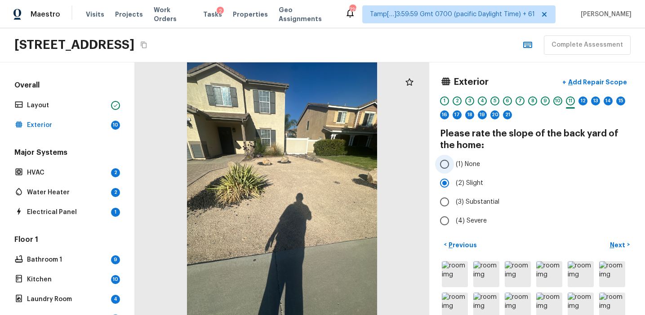
radio input "true"
click at [584, 100] on div "12" at bounding box center [582, 101] width 9 height 9
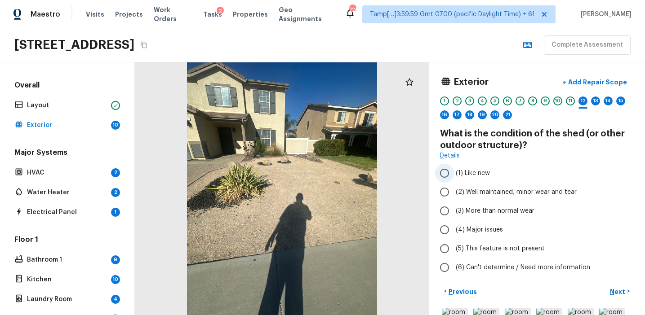
click at [480, 178] on label "(1) Like new" at bounding box center [531, 173] width 192 height 19
click at [454, 178] on input "(1) Like new" at bounding box center [444, 173] width 19 height 19
radio input "true"
click at [480, 247] on span "(5) This feature is not present" at bounding box center [499, 248] width 89 height 9
click at [454, 247] on input "(5) This feature is not present" at bounding box center [444, 248] width 19 height 19
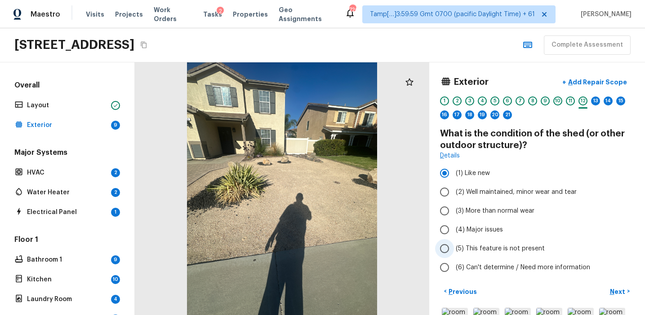
radio input "true"
click at [595, 103] on div "13" at bounding box center [595, 101] width 9 height 9
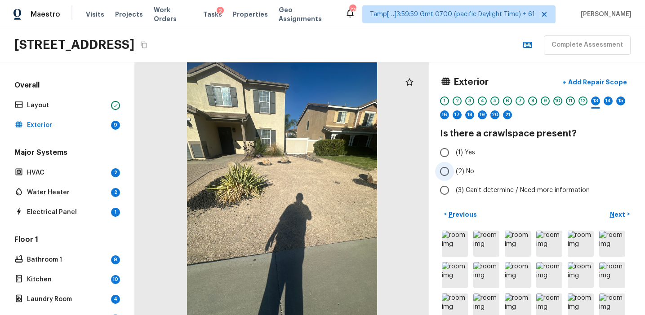
click at [470, 169] on span "(2) No" at bounding box center [464, 171] width 18 height 9
click at [454, 169] on input "(2) No" at bounding box center [444, 171] width 19 height 19
radio input "true"
click at [611, 101] on div "14" at bounding box center [607, 101] width 9 height 9
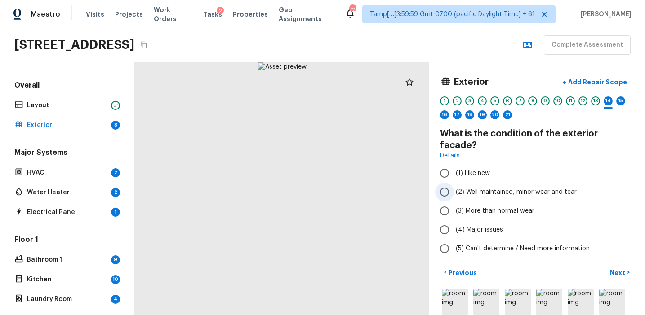
click at [499, 188] on span "(2) Well maintained, minor wear and tear" at bounding box center [515, 192] width 121 height 9
click at [454, 183] on input "(2) Well maintained, minor wear and tear" at bounding box center [444, 192] width 19 height 19
radio input "true"
click at [620, 101] on div "15" at bounding box center [620, 101] width 9 height 9
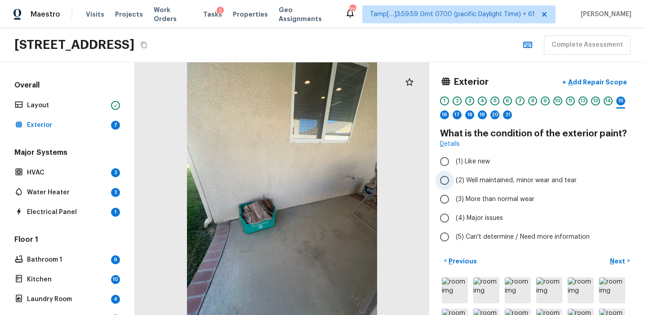
click at [492, 177] on span "(2) Well maintained, minor wear and tear" at bounding box center [515, 180] width 121 height 9
click at [454, 177] on input "(2) Well maintained, minor wear and tear" at bounding box center [444, 180] width 19 height 19
radio input "true"
click at [446, 115] on div "16" at bounding box center [444, 114] width 9 height 9
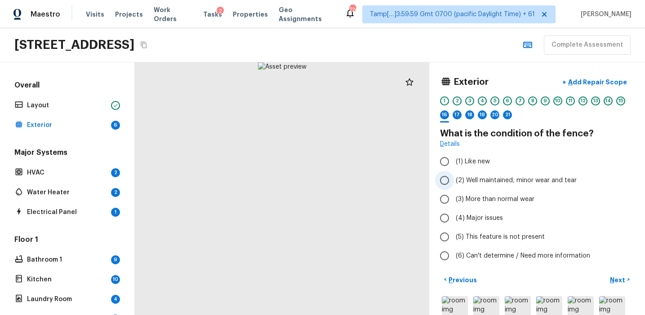
click at [465, 181] on span "(2) Well maintained, minor wear and tear" at bounding box center [515, 180] width 121 height 9
click at [454, 181] on input "(2) Well maintained, minor wear and tear" at bounding box center [444, 180] width 19 height 19
radio input "true"
click at [453, 118] on div "17" at bounding box center [456, 117] width 9 height 14
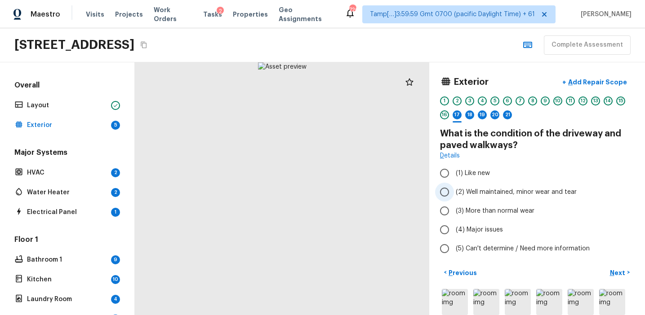
click at [466, 192] on span "(2) Well maintained, minor wear and tear" at bounding box center [515, 192] width 121 height 9
click at [454, 192] on input "(2) Well maintained, minor wear and tear" at bounding box center [444, 192] width 19 height 19
radio input "true"
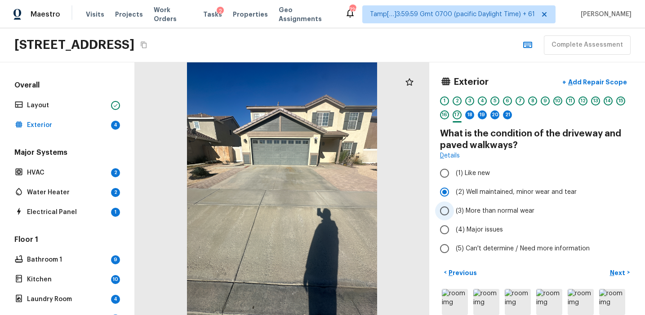
click at [464, 211] on span "(3) More than normal wear" at bounding box center [494, 211] width 79 height 9
click at [454, 211] on input "(3) More than normal wear" at bounding box center [444, 211] width 19 height 19
radio input "true"
click at [470, 117] on div "18" at bounding box center [469, 114] width 9 height 9
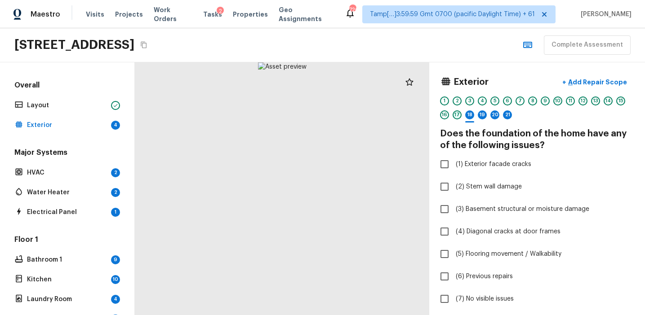
click at [457, 119] on div "17" at bounding box center [456, 114] width 9 height 9
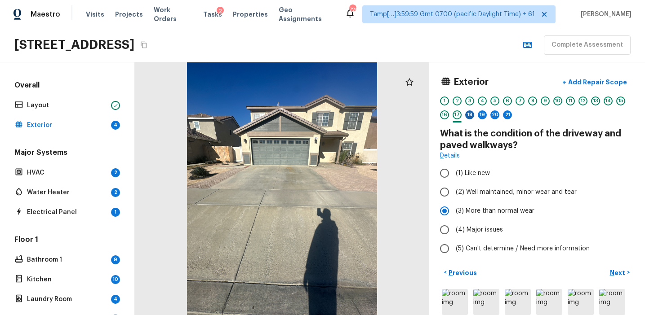
click at [469, 118] on div "18" at bounding box center [469, 114] width 9 height 9
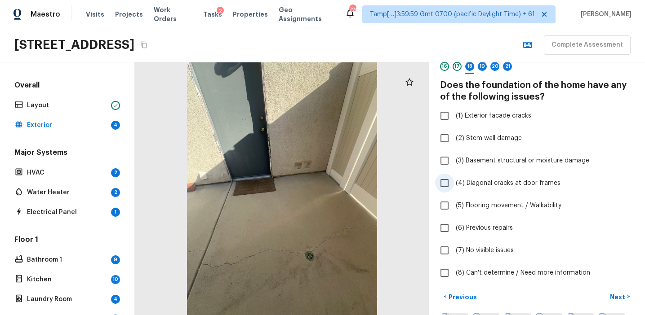
scroll to position [42, 0]
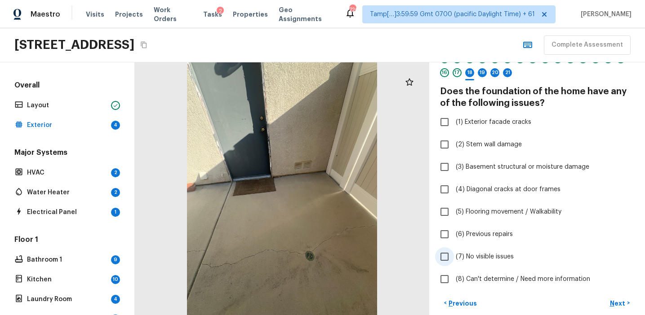
click at [487, 255] on span "(7) No visible issues" at bounding box center [484, 256] width 58 height 9
click at [454, 255] on input "(7) No visible issues" at bounding box center [444, 256] width 19 height 19
checkbox input "true"
click at [609, 300] on p "Next" at bounding box center [617, 303] width 17 height 9
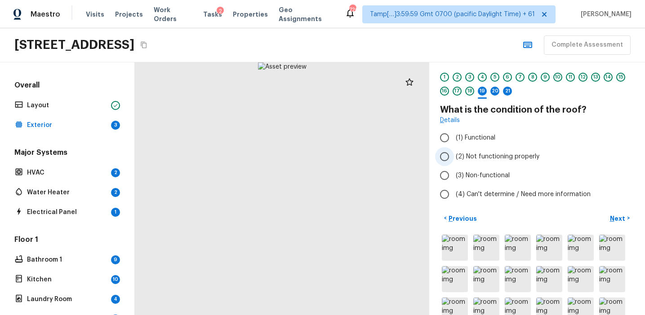
scroll to position [0, 0]
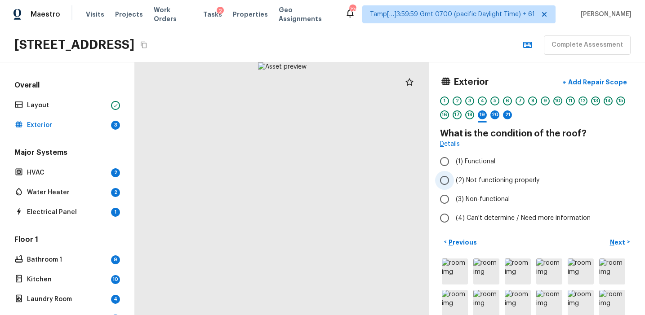
click at [491, 179] on span "(2) Not functioning properly" at bounding box center [497, 180] width 84 height 9
click at [454, 179] on input "(2) Not functioning properly" at bounding box center [444, 180] width 19 height 19
radio input "true"
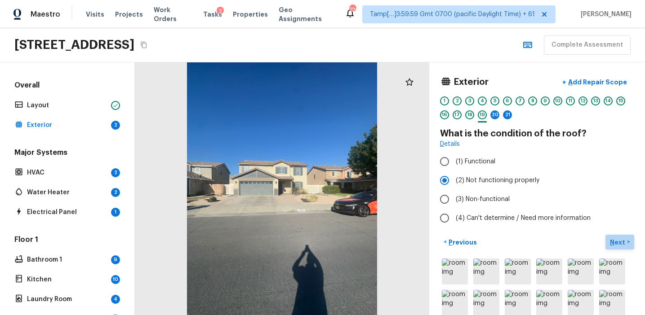
click at [614, 240] on p "Next" at bounding box center [617, 242] width 17 height 9
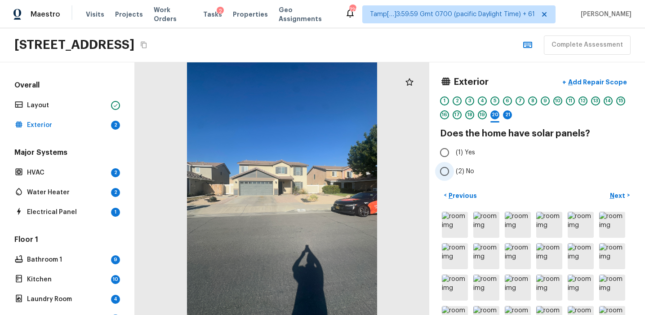
click at [458, 172] on span "(2) No" at bounding box center [464, 171] width 18 height 9
click at [454, 172] on input "(2) No" at bounding box center [444, 171] width 19 height 19
radio input "true"
click at [613, 194] on p "Next" at bounding box center [617, 195] width 17 height 9
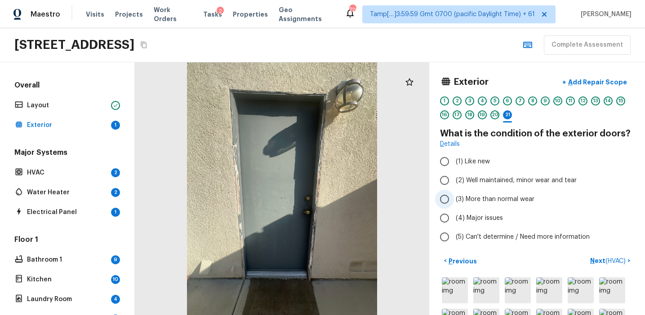
click at [472, 199] on span "(3) More than normal wear" at bounding box center [494, 199] width 79 height 9
click at [454, 199] on input "(3) More than normal wear" at bounding box center [444, 199] width 19 height 19
radio input "true"
click at [593, 260] on p "Next ( HVAC )" at bounding box center [608, 260] width 37 height 9
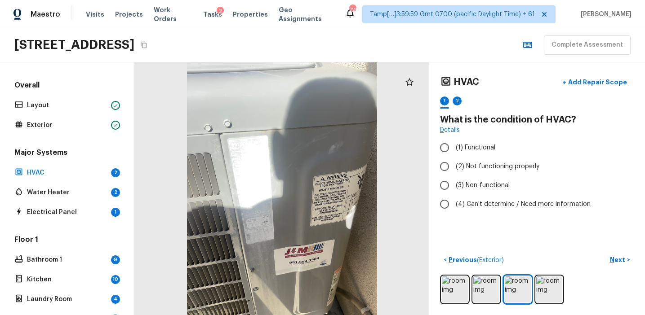
click at [241, 157] on div at bounding box center [282, 188] width 294 height 253
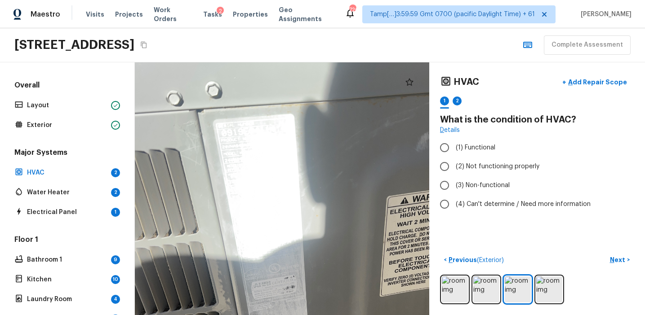
click at [339, 210] on div at bounding box center [323, 221] width 592 height 508
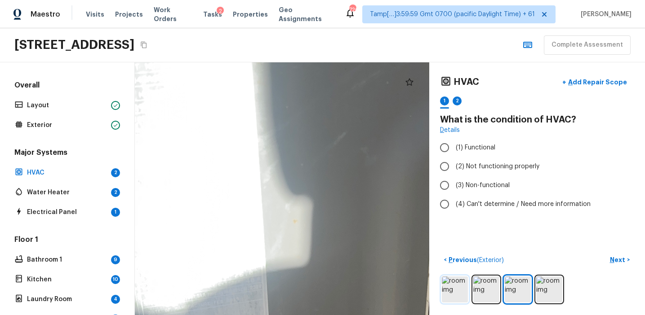
click at [462, 291] on img at bounding box center [455, 290] width 26 height 26
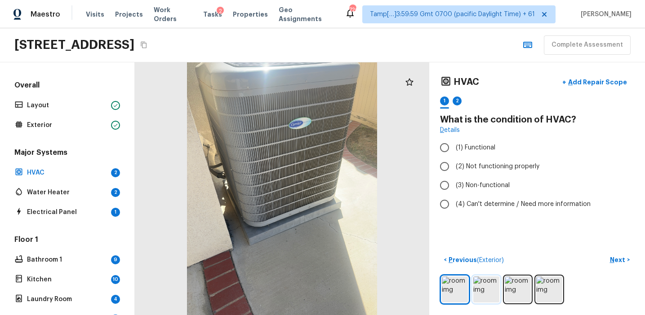
click at [487, 289] on img at bounding box center [486, 290] width 26 height 26
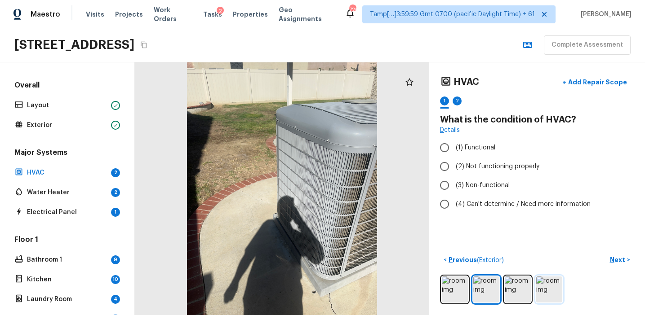
click at [541, 291] on img at bounding box center [549, 290] width 26 height 26
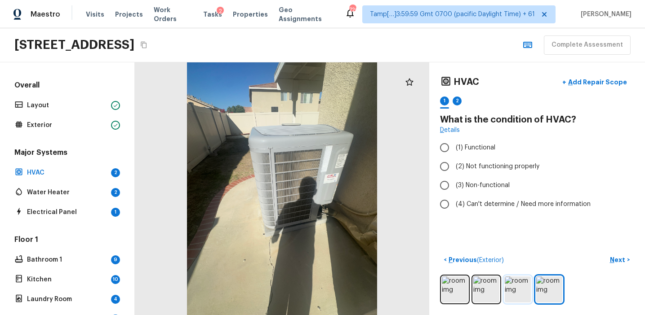
click at [515, 293] on img at bounding box center [517, 290] width 26 height 26
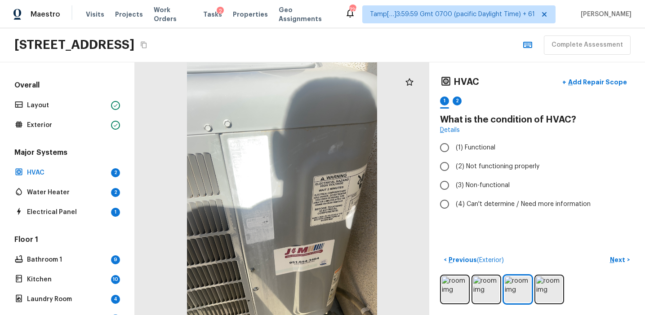
click at [534, 291] on div at bounding box center [537, 290] width 194 height 30
click at [542, 291] on img at bounding box center [549, 290] width 26 height 26
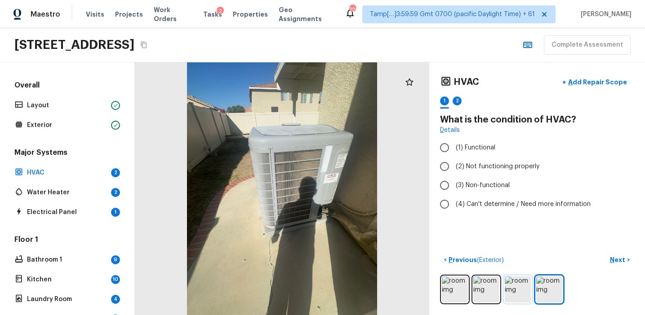
click at [513, 296] on img at bounding box center [517, 290] width 26 height 26
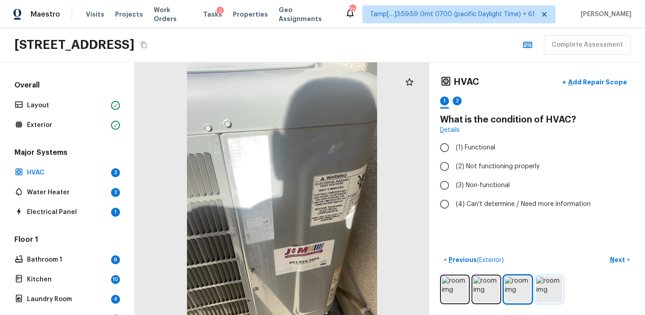
click at [544, 293] on img at bounding box center [549, 290] width 26 height 26
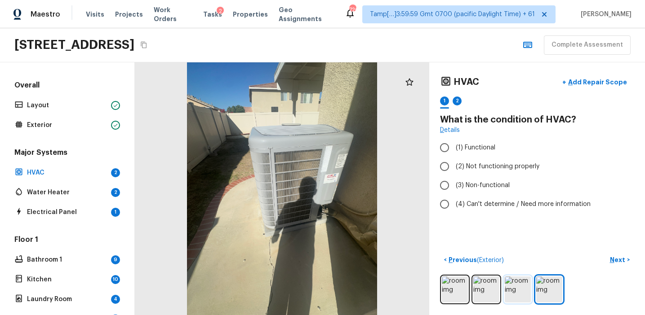
click at [514, 292] on img at bounding box center [517, 290] width 26 height 26
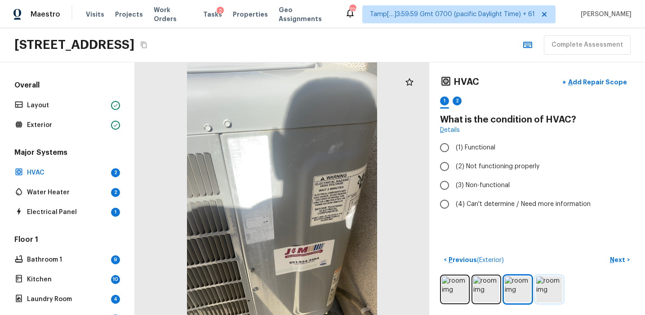
click at [539, 291] on img at bounding box center [549, 290] width 26 height 26
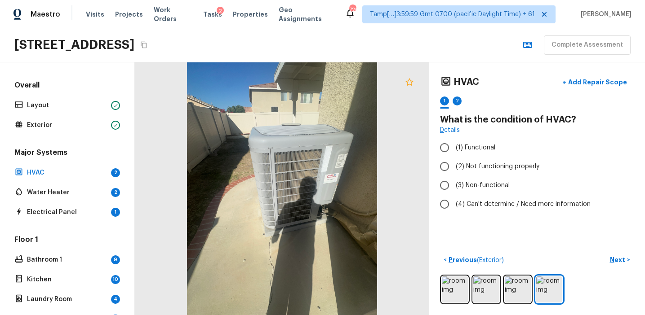
click at [413, 85] on icon at bounding box center [409, 82] width 11 height 11
click at [490, 146] on span "(1) Functional" at bounding box center [475, 147] width 40 height 9
click at [454, 146] on input "(1) Functional" at bounding box center [444, 147] width 19 height 19
radio input "true"
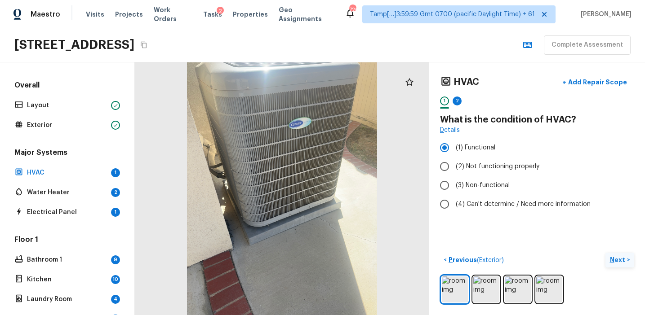
click at [613, 260] on p "Next" at bounding box center [617, 260] width 17 height 9
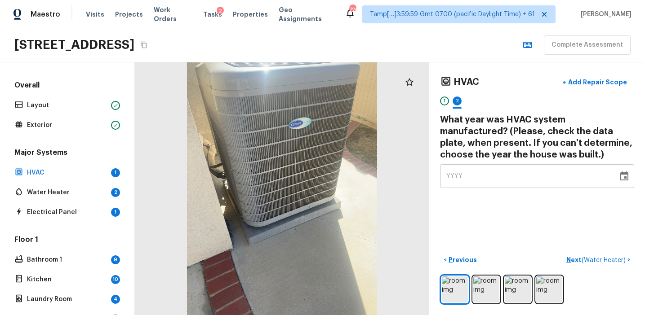
click at [504, 172] on div "YYYY" at bounding box center [528, 176] width 165 height 24
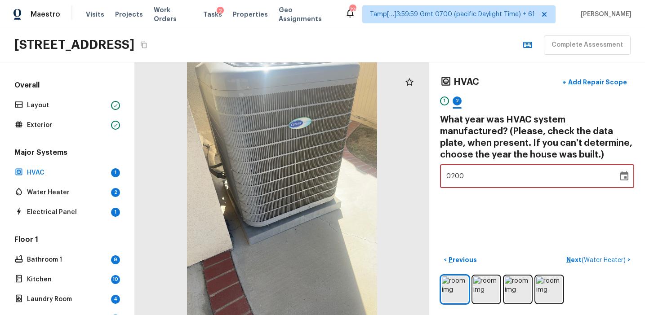
type input "2000"
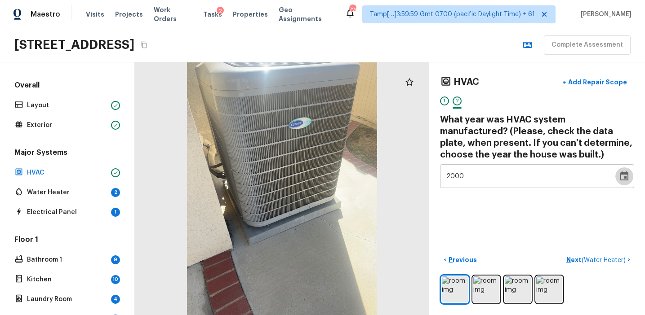
click at [495, 178] on div "2000" at bounding box center [528, 176] width 165 height 24
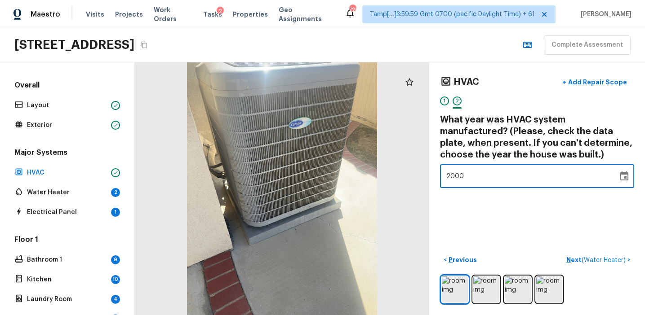
click at [469, 175] on div "2000" at bounding box center [528, 176] width 165 height 24
click at [455, 285] on img at bounding box center [455, 290] width 26 height 26
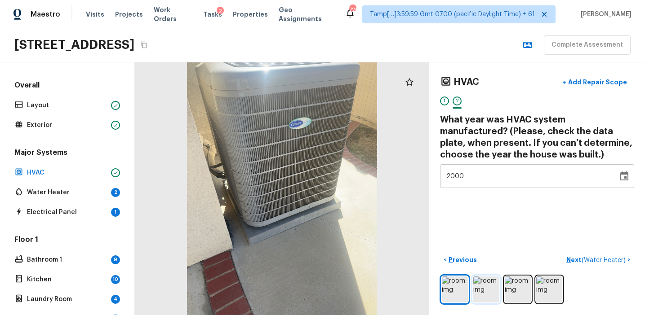
click at [485, 289] on img at bounding box center [486, 290] width 26 height 26
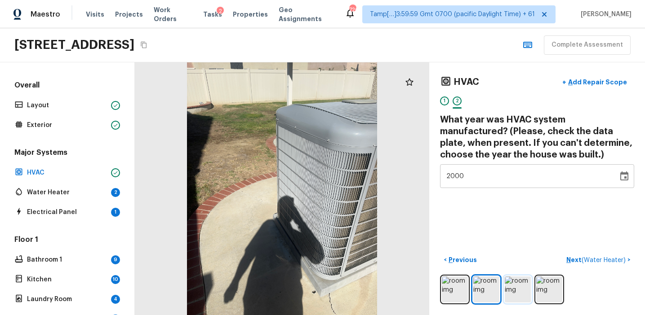
click at [515, 287] on img at bounding box center [517, 290] width 26 height 26
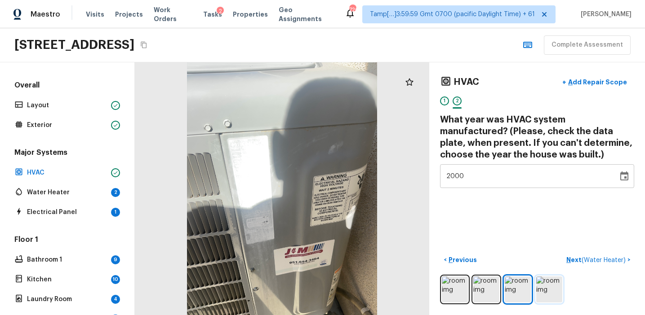
click at [548, 285] on img at bounding box center [549, 290] width 26 height 26
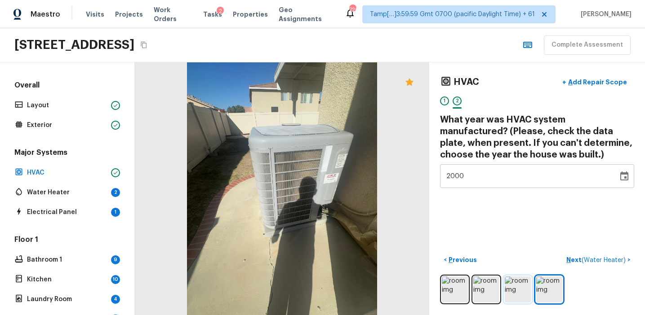
click at [517, 297] on img at bounding box center [517, 290] width 26 height 26
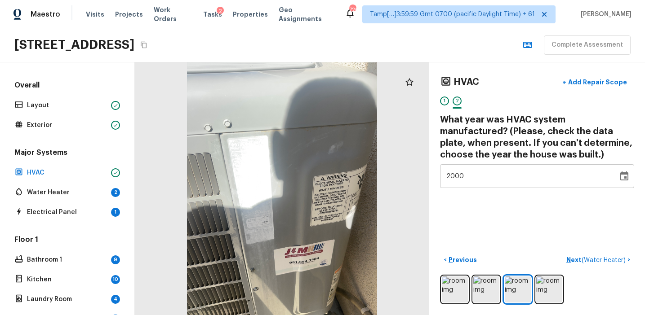
click at [486, 177] on div "2000" at bounding box center [528, 176] width 165 height 24
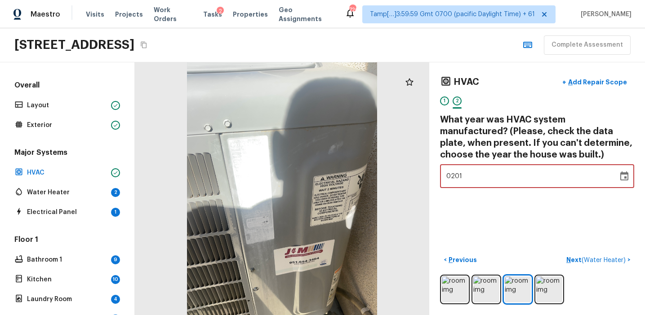
type input "2019"
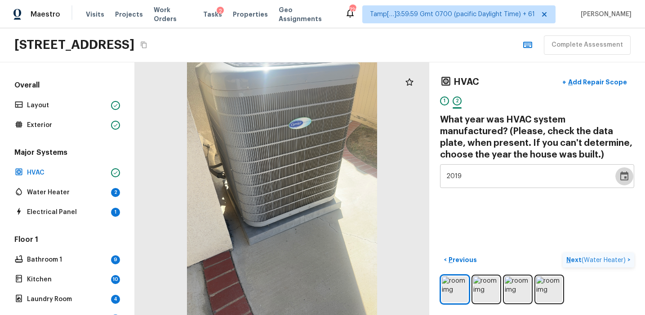
click at [575, 259] on p "Next ( Water Heater )" at bounding box center [596, 260] width 61 height 9
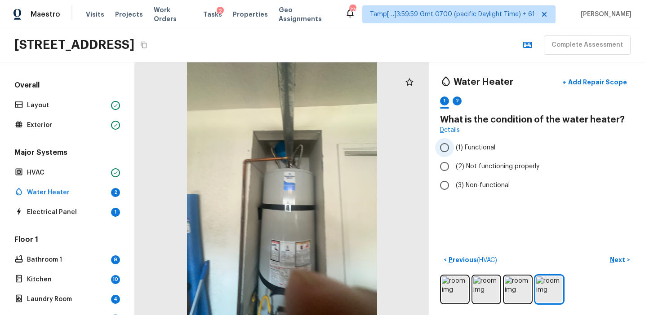
click at [490, 148] on span "(1) Functional" at bounding box center [475, 147] width 40 height 9
click at [454, 148] on input "(1) Functional" at bounding box center [444, 147] width 19 height 19
radio input "true"
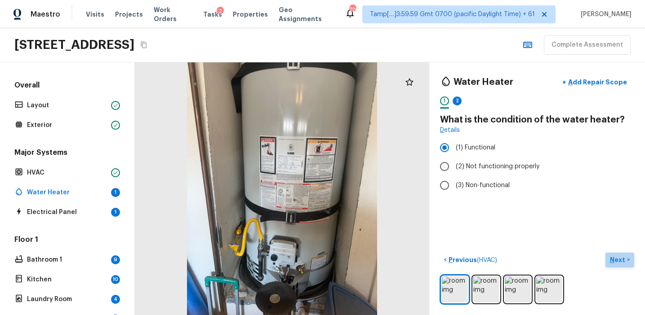
click at [614, 255] on button "Next >" at bounding box center [619, 260] width 29 height 15
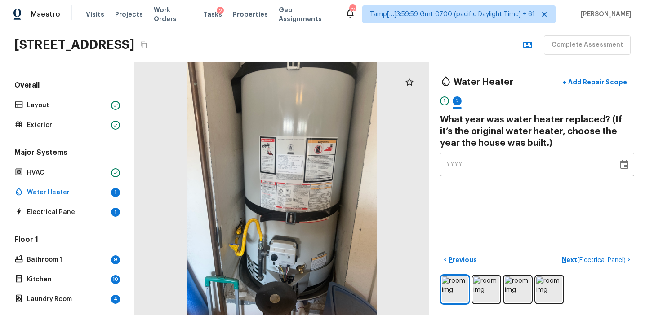
click at [463, 167] on div "YYYY" at bounding box center [528, 165] width 165 height 24
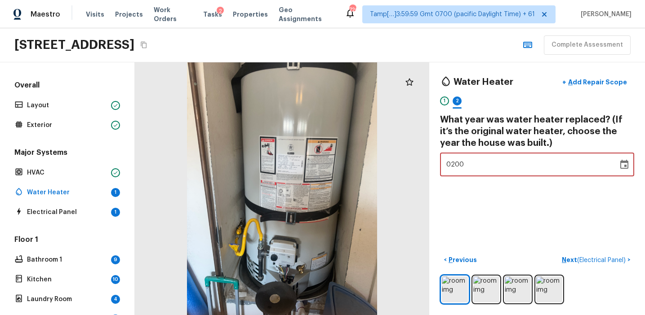
type input "2000"
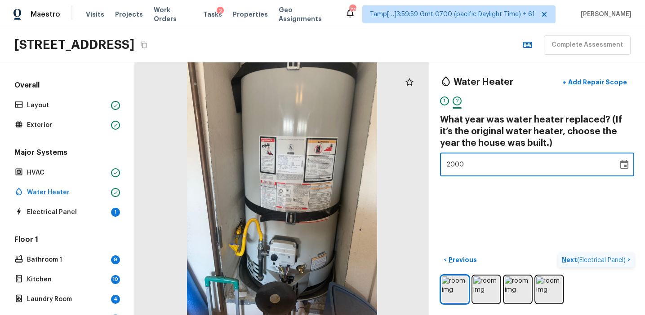
click at [565, 261] on p "Next ( Electrical Panel )" at bounding box center [594, 260] width 66 height 9
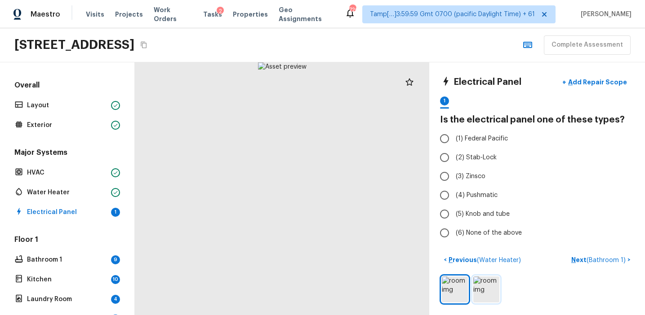
click at [480, 284] on img at bounding box center [486, 290] width 26 height 26
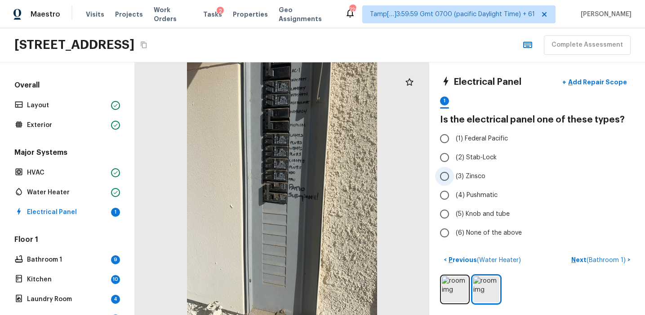
click at [453, 172] on input "(3) Zinsco" at bounding box center [444, 176] width 19 height 19
radio input "true"
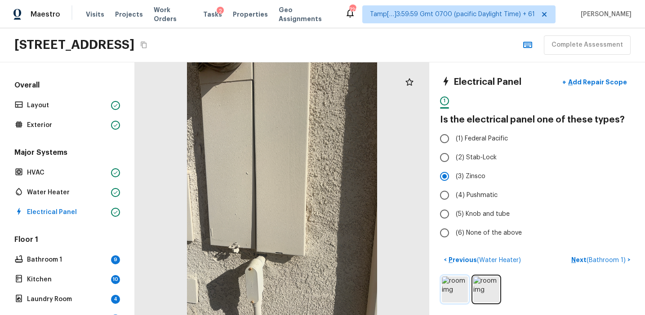
click at [450, 291] on img at bounding box center [455, 290] width 26 height 26
click at [493, 292] on img at bounding box center [486, 290] width 26 height 26
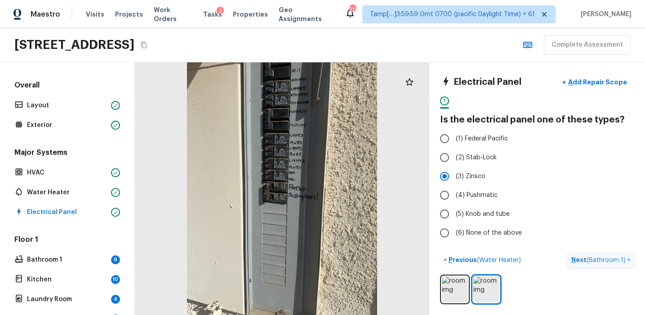
click at [582, 256] on p "Next ( Bathroom 1 )" at bounding box center [599, 260] width 56 height 9
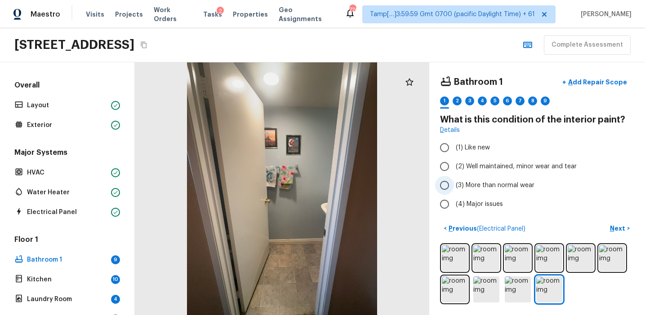
click at [468, 185] on span "(3) More than normal wear" at bounding box center [494, 185] width 79 height 9
click at [454, 185] on input "(3) More than normal wear" at bounding box center [444, 185] width 19 height 19
radio input "true"
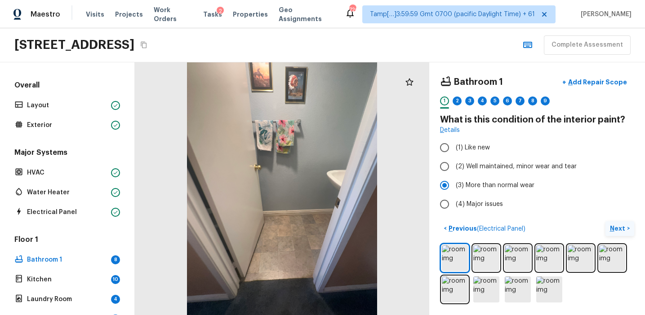
click at [613, 227] on p "Next" at bounding box center [617, 228] width 17 height 9
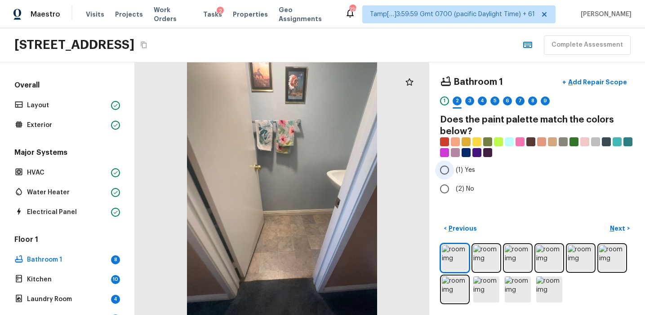
click at [459, 171] on span "(1) Yes" at bounding box center [464, 170] width 19 height 9
click at [454, 171] on input "(1) Yes" at bounding box center [444, 170] width 19 height 19
radio input "true"
click at [607, 226] on button "Next >" at bounding box center [619, 228] width 29 height 15
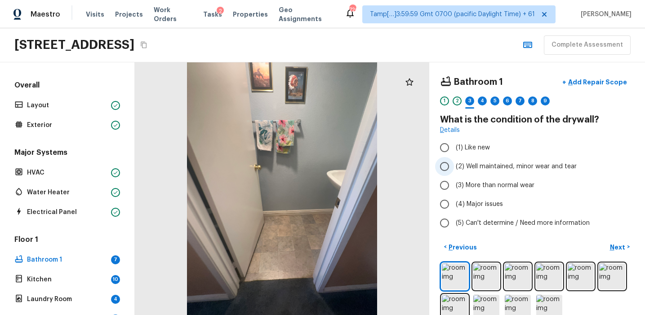
click at [486, 170] on span "(2) Well maintained, minor wear and tear" at bounding box center [515, 166] width 121 height 9
click at [454, 170] on input "(2) Well maintained, minor wear and tear" at bounding box center [444, 166] width 19 height 19
radio input "true"
click at [614, 250] on p "Next" at bounding box center [617, 247] width 17 height 9
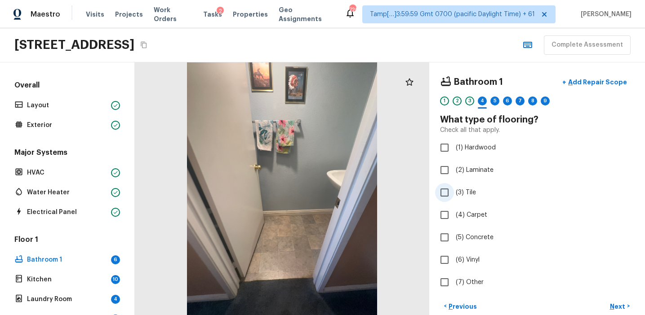
click at [467, 191] on span "(3) Tile" at bounding box center [465, 192] width 20 height 9
click at [454, 191] on input "(3) Tile" at bounding box center [444, 192] width 19 height 19
checkbox input "true"
click at [623, 305] on p "Next" at bounding box center [617, 306] width 17 height 9
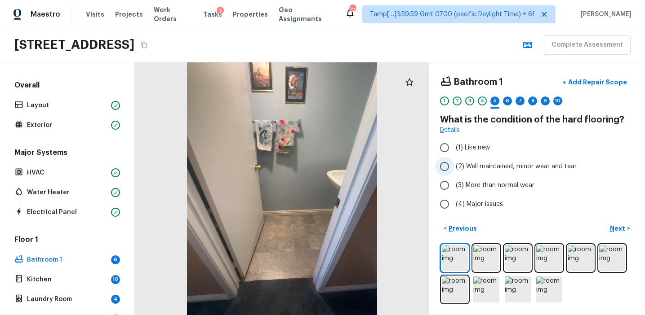
click at [507, 166] on span "(2) Well maintained, minor wear and tear" at bounding box center [515, 166] width 121 height 9
click at [454, 166] on input "(2) Well maintained, minor wear and tear" at bounding box center [444, 166] width 19 height 19
radio input "true"
click at [611, 227] on p "Next" at bounding box center [617, 228] width 17 height 9
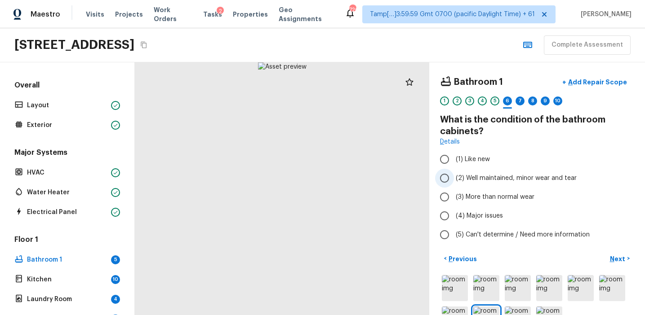
click at [495, 175] on span "(2) Well maintained, minor wear and tear" at bounding box center [515, 178] width 121 height 9
click at [454, 175] on input "(2) Well maintained, minor wear and tear" at bounding box center [444, 178] width 19 height 19
radio input "true"
click at [620, 258] on p "Next" at bounding box center [617, 259] width 17 height 9
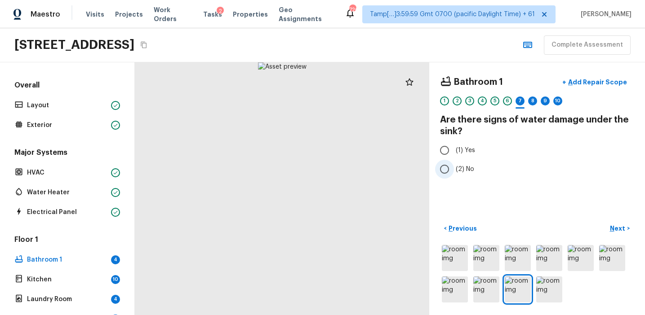
click at [468, 166] on span "(2) No" at bounding box center [464, 169] width 18 height 9
click at [454, 166] on input "(2) No" at bounding box center [444, 169] width 19 height 19
radio input "true"
click at [618, 225] on p "Next" at bounding box center [617, 228] width 17 height 9
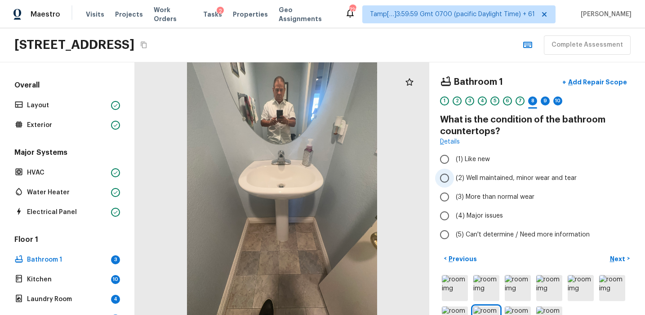
click at [488, 177] on span "(2) Well maintained, minor wear and tear" at bounding box center [515, 178] width 121 height 9
click at [454, 177] on input "(2) Well maintained, minor wear and tear" at bounding box center [444, 178] width 19 height 19
radio input "true"
click at [608, 254] on button "Next >" at bounding box center [619, 259] width 29 height 15
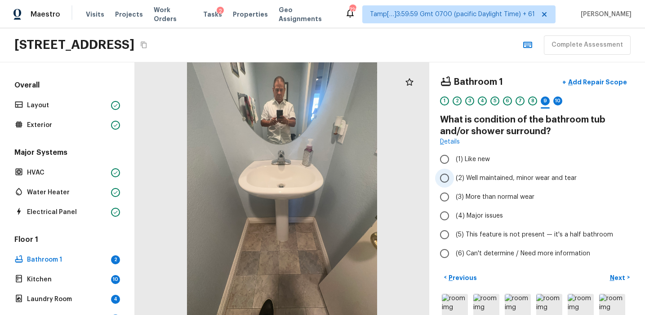
click at [494, 178] on span "(2) Well maintained, minor wear and tear" at bounding box center [515, 178] width 121 height 9
click at [454, 178] on input "(2) Well maintained, minor wear and tear" at bounding box center [444, 178] width 19 height 19
radio input "true"
click at [564, 230] on span "(5) This feature is not present — it's a half bathroom" at bounding box center [533, 234] width 157 height 9
click at [454, 230] on input "(5) This feature is not present — it's a half bathroom" at bounding box center [444, 234] width 19 height 19
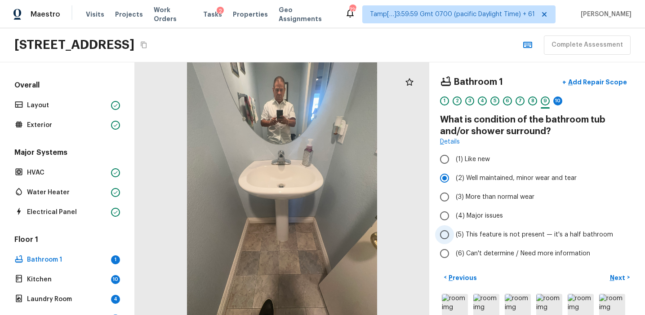
radio input "true"
click at [614, 278] on p "Next" at bounding box center [617, 278] width 17 height 9
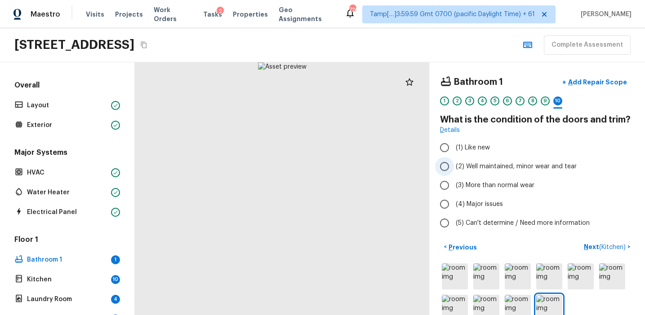
click at [510, 166] on span "(2) Well maintained, minor wear and tear" at bounding box center [515, 166] width 121 height 9
click at [454, 166] on input "(2) Well maintained, minor wear and tear" at bounding box center [444, 166] width 19 height 19
radio input "true"
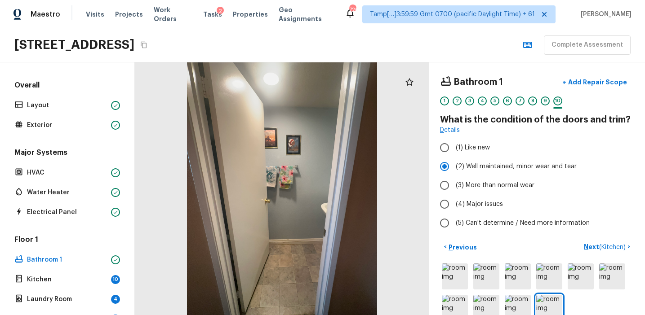
click at [462, 99] on div "1 2 3 4 5 6 7 8 9 10" at bounding box center [537, 104] width 194 height 14
click at [455, 100] on div "2" at bounding box center [456, 101] width 9 height 9
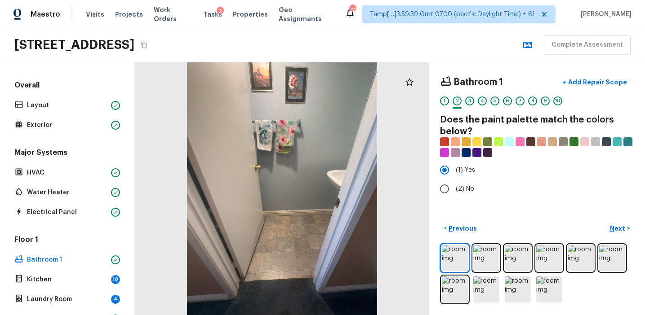
click at [470, 101] on div "3" at bounding box center [469, 101] width 9 height 9
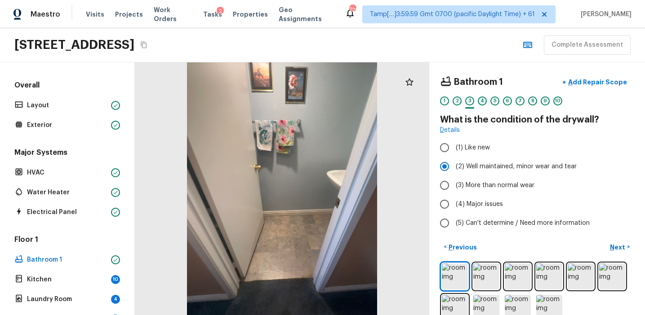
click at [479, 101] on div "4" at bounding box center [481, 101] width 9 height 9
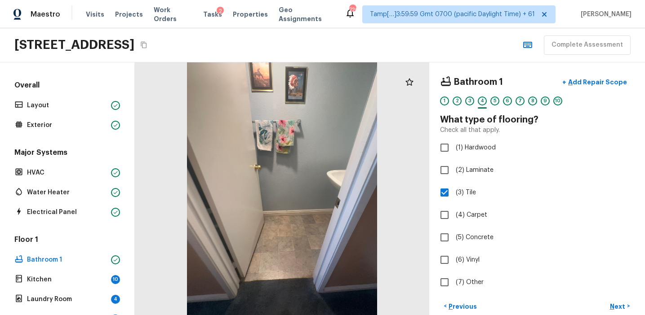
click at [488, 102] on div "1 2 3 4 5 6 7 8 9 10" at bounding box center [537, 104] width 194 height 14
click at [494, 102] on div "5" at bounding box center [494, 101] width 9 height 9
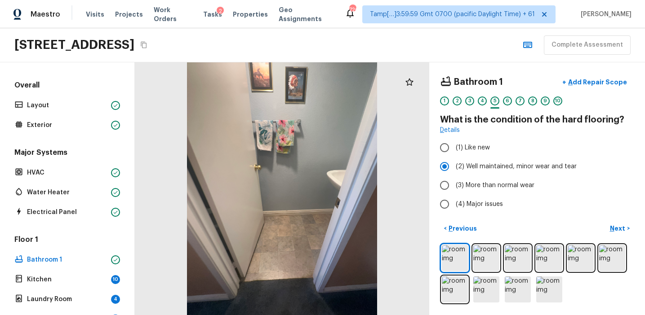
click at [511, 100] on div "6" at bounding box center [507, 104] width 9 height 14
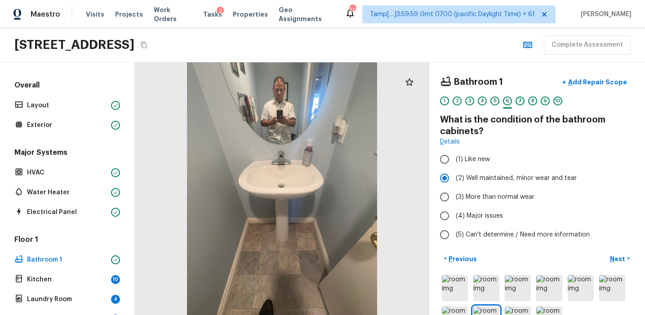
click at [515, 102] on div "7" at bounding box center [519, 101] width 9 height 9
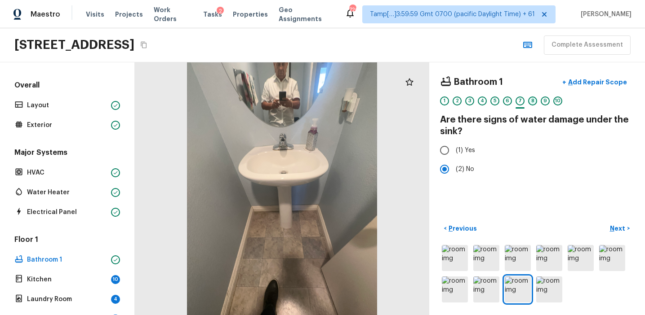
click at [530, 102] on div "8" at bounding box center [532, 101] width 9 height 9
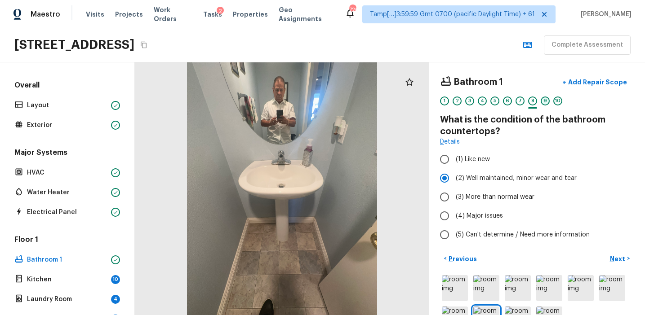
click at [544, 102] on div "9" at bounding box center [544, 101] width 9 height 9
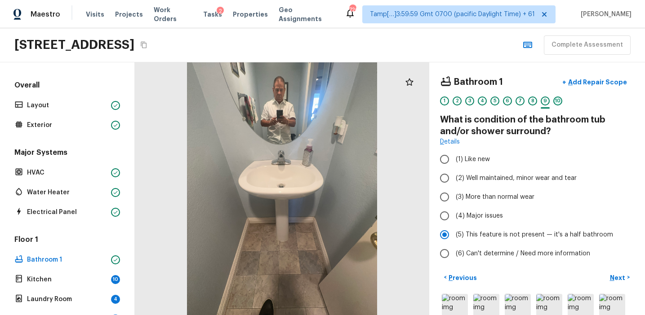
click at [559, 100] on div "10" at bounding box center [557, 101] width 9 height 9
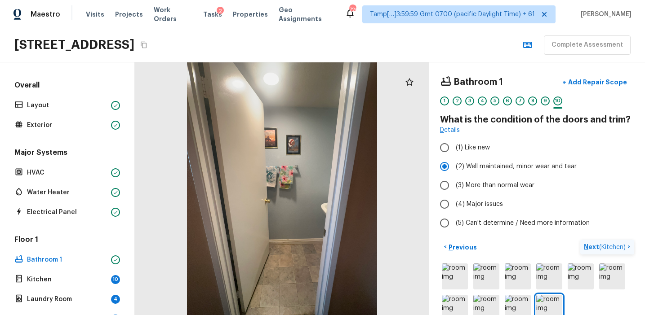
click at [586, 245] on p "Next ( Kitchen )" at bounding box center [605, 247] width 44 height 9
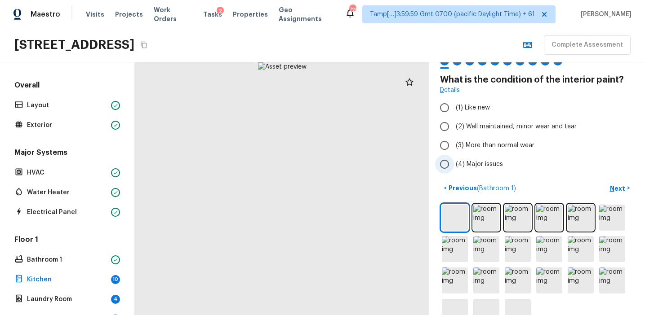
scroll to position [62, 0]
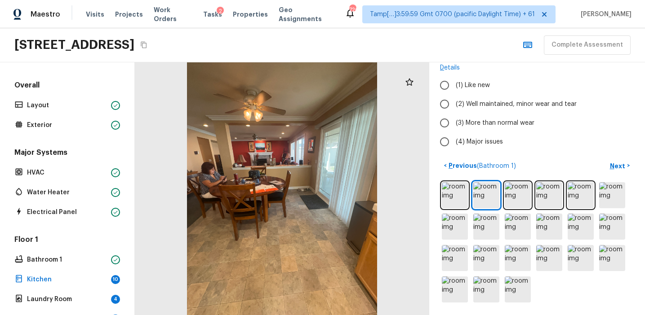
click at [265, 178] on div at bounding box center [282, 188] width 294 height 253
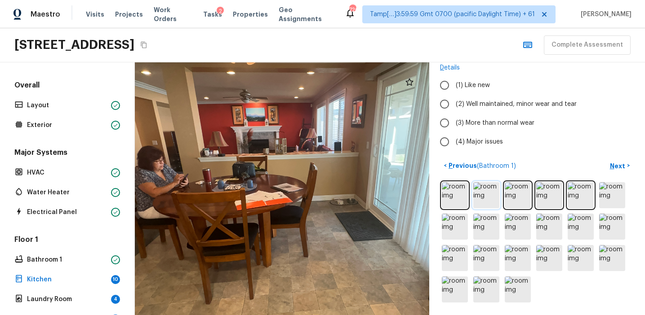
click at [477, 198] on img at bounding box center [486, 195] width 26 height 26
click at [513, 194] on img at bounding box center [517, 195] width 26 height 26
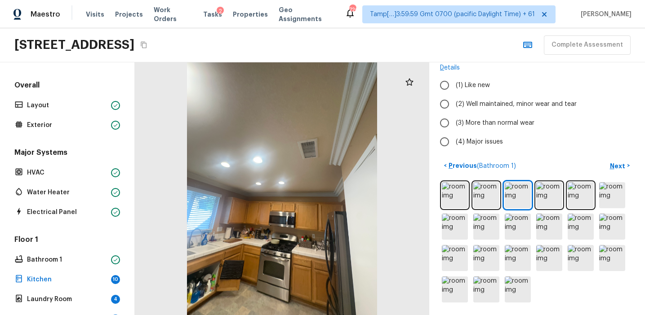
click at [533, 195] on div at bounding box center [537, 243] width 194 height 124
click at [551, 199] on img at bounding box center [549, 195] width 26 height 26
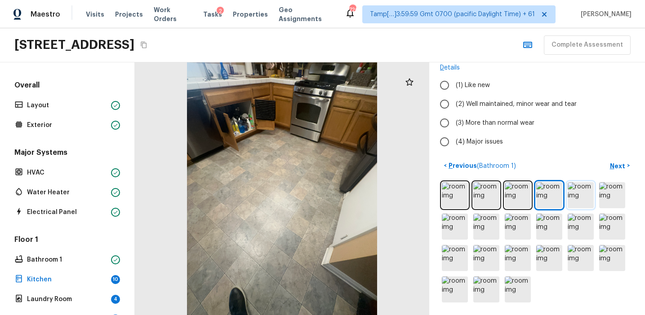
click at [576, 199] on img at bounding box center [580, 195] width 26 height 26
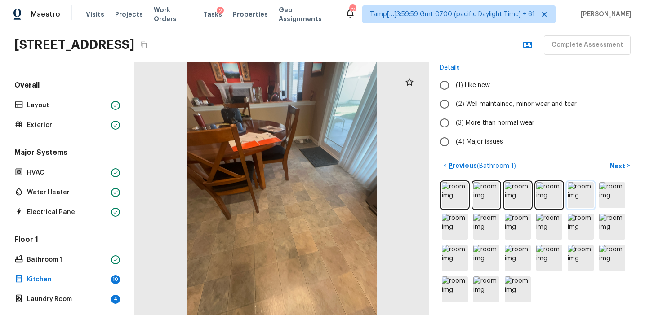
click at [592, 199] on img at bounding box center [580, 195] width 26 height 26
click at [409, 81] on icon at bounding box center [409, 82] width 11 height 11
click at [602, 196] on img at bounding box center [612, 195] width 26 height 26
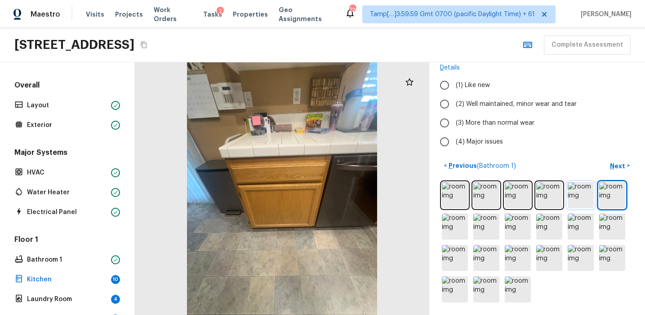
click at [575, 201] on img at bounding box center [580, 195] width 26 height 26
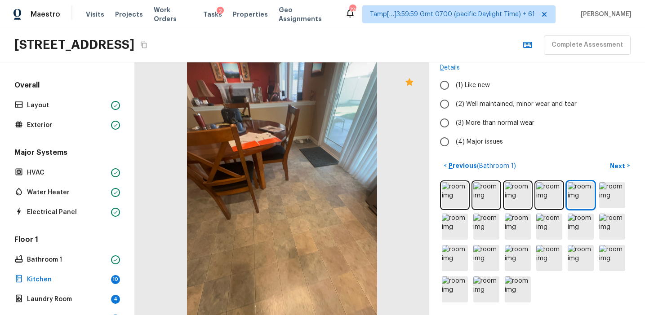
scroll to position [0, 0]
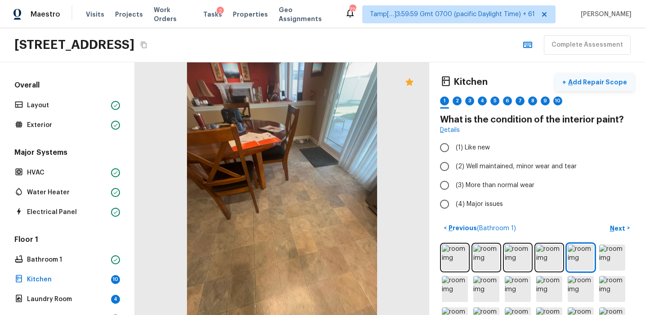
click at [588, 78] on p "Add Repair Scope" at bounding box center [596, 82] width 61 height 9
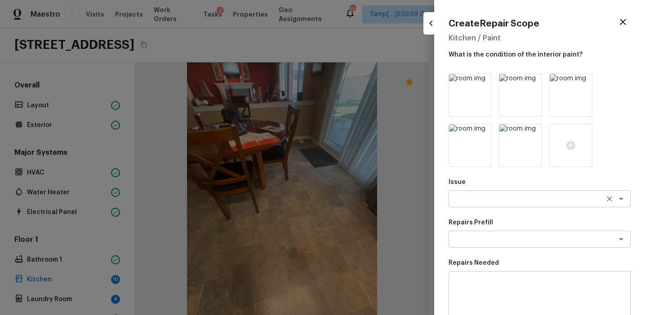
click at [472, 199] on textarea at bounding box center [526, 198] width 149 height 9
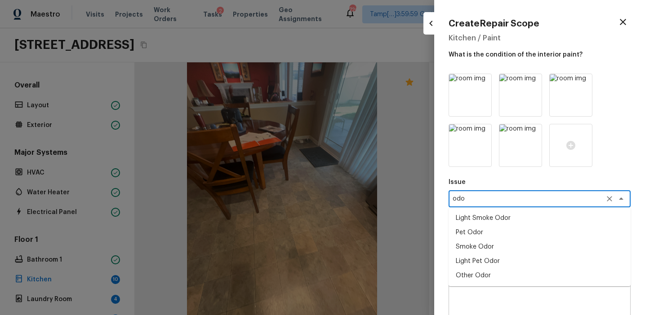
click at [491, 259] on li "Light Pet Odor" at bounding box center [539, 261] width 182 height 14
type textarea "Light Pet Odor"
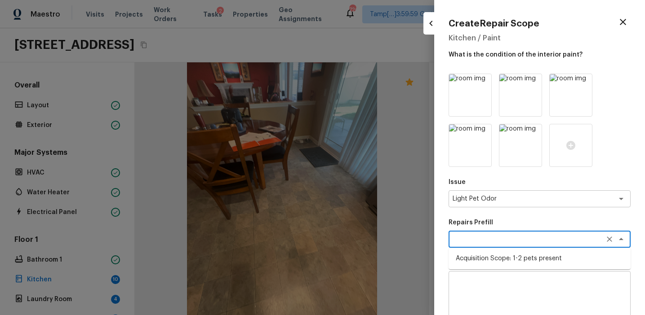
click at [489, 242] on textarea at bounding box center [526, 239] width 149 height 9
click at [492, 254] on li "Acquisition Scope: 1-2 pets present" at bounding box center [539, 259] width 182 height 14
type textarea "Acquisition Scope: 1-2 pets present"
type input "$575.00"
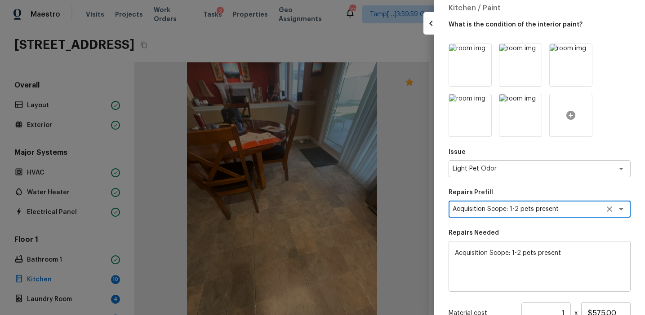
scroll to position [21, 0]
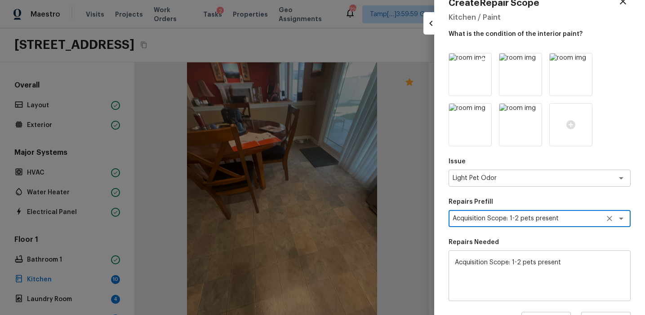
click at [483, 61] on icon at bounding box center [482, 61] width 9 height 9
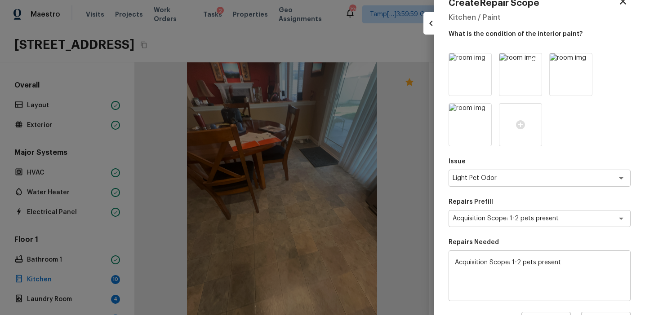
click at [530, 62] on icon at bounding box center [534, 62] width 8 height 8
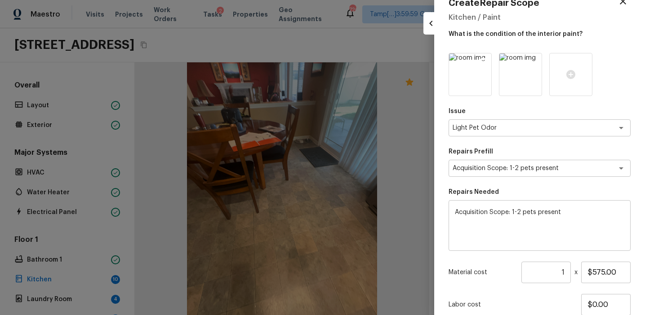
click at [484, 60] on icon at bounding box center [482, 61] width 9 height 9
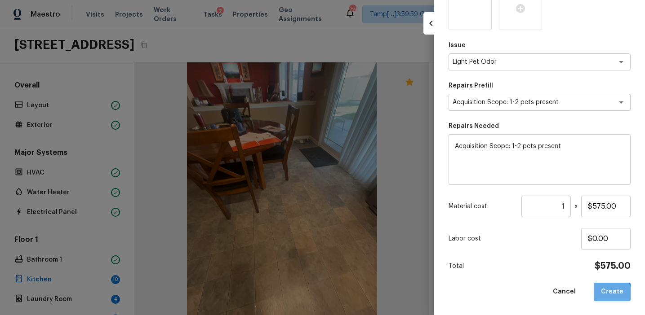
click at [605, 294] on button "Create" at bounding box center [611, 292] width 37 height 18
type input "$0.00"
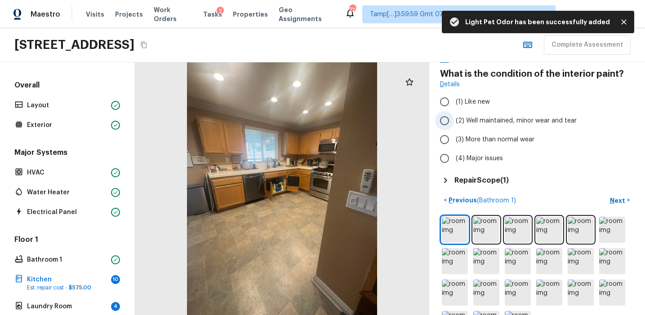
scroll to position [80, 0]
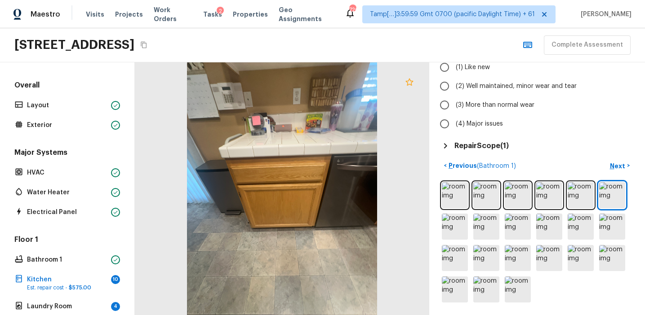
click at [409, 82] on icon at bounding box center [409, 82] width 11 height 11
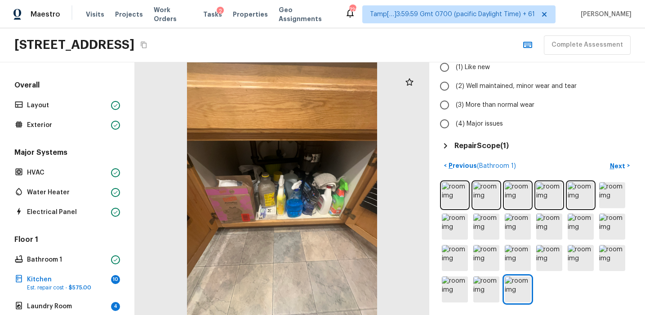
scroll to position [0, 0]
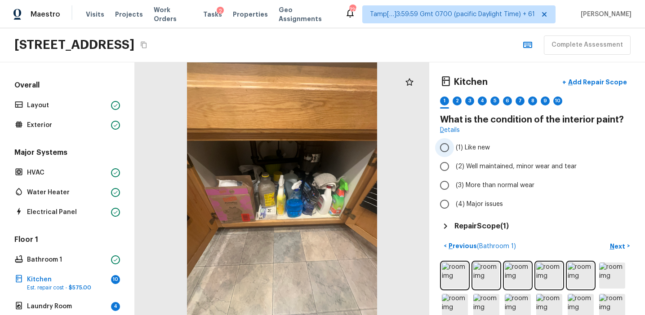
click at [486, 156] on label "(1) Like new" at bounding box center [531, 147] width 192 height 19
click at [454, 156] on input "(1) Like new" at bounding box center [444, 147] width 19 height 19
radio input "true"
click at [489, 165] on span "(2) Well maintained, minor wear and tear" at bounding box center [515, 166] width 121 height 9
click at [454, 165] on input "(2) Well maintained, minor wear and tear" at bounding box center [444, 166] width 19 height 19
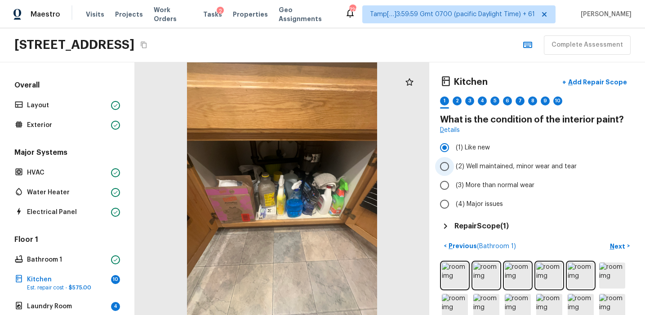
radio input "true"
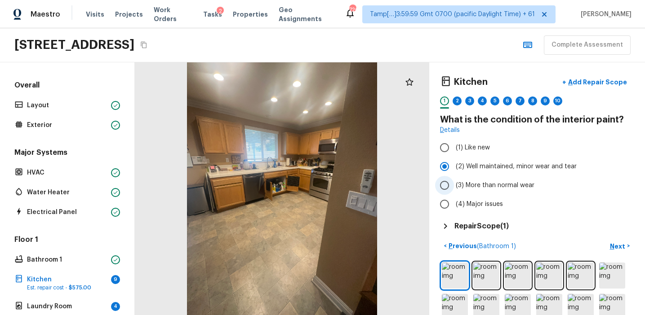
click at [502, 185] on span "(3) More than normal wear" at bounding box center [494, 185] width 79 height 9
click at [454, 185] on input "(3) More than normal wear" at bounding box center [444, 185] width 19 height 19
radio input "true"
click at [612, 239] on button "Next >" at bounding box center [619, 246] width 29 height 15
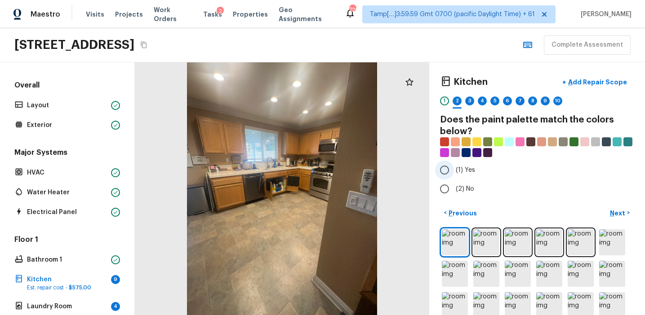
click at [469, 170] on span "(1) Yes" at bounding box center [464, 170] width 19 height 9
click at [454, 170] on input "(1) Yes" at bounding box center [444, 170] width 19 height 19
radio input "true"
click at [615, 210] on p "Next" at bounding box center [617, 213] width 17 height 9
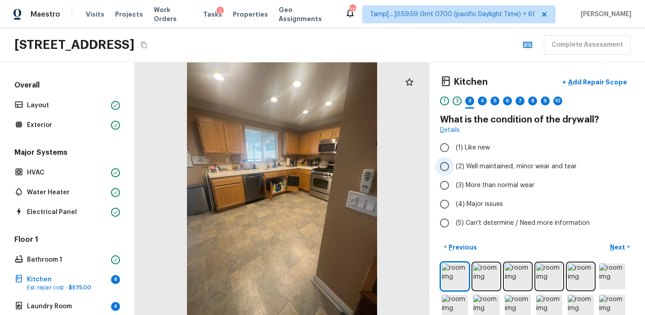
click at [469, 167] on span "(2) Well maintained, minor wear and tear" at bounding box center [515, 166] width 121 height 9
click at [454, 167] on input "(2) Well maintained, minor wear and tear" at bounding box center [444, 166] width 19 height 19
radio input "true"
click at [609, 247] on p "Next" at bounding box center [617, 247] width 17 height 9
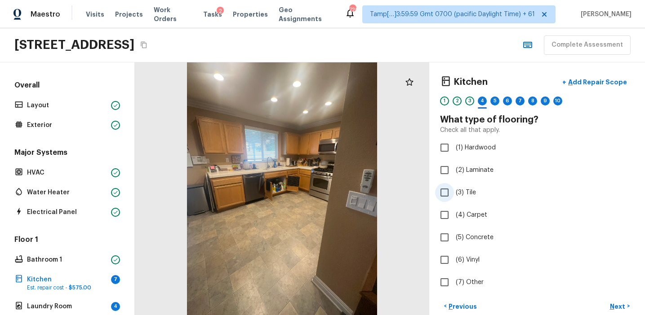
click at [470, 190] on span "(3) Tile" at bounding box center [465, 192] width 20 height 9
click at [454, 190] on input "(3) Tile" at bounding box center [444, 192] width 19 height 19
checkbox input "true"
click at [611, 305] on p "Next" at bounding box center [617, 306] width 17 height 9
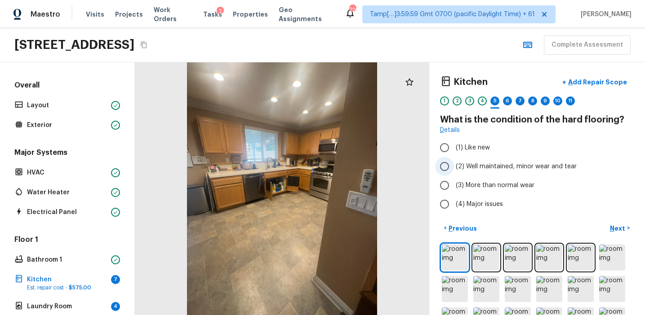
click at [487, 170] on span "(2) Well maintained, minor wear and tear" at bounding box center [515, 166] width 121 height 9
click at [454, 170] on input "(2) Well maintained, minor wear and tear" at bounding box center [444, 166] width 19 height 19
radio input "true"
click at [614, 225] on p "Next" at bounding box center [617, 228] width 17 height 9
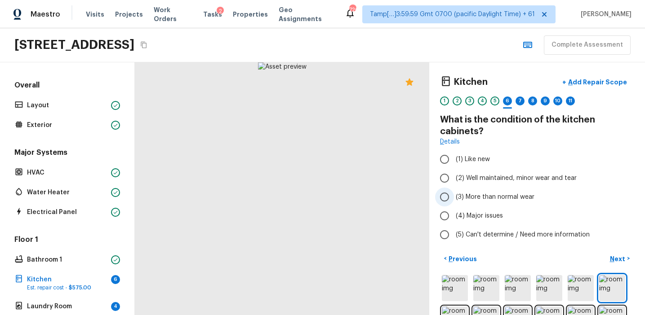
click at [478, 195] on span "(3) More than normal wear" at bounding box center [494, 197] width 79 height 9
click at [454, 195] on input "(3) More than normal wear" at bounding box center [444, 197] width 19 height 19
radio input "true"
click at [616, 256] on p "Next" at bounding box center [617, 259] width 17 height 9
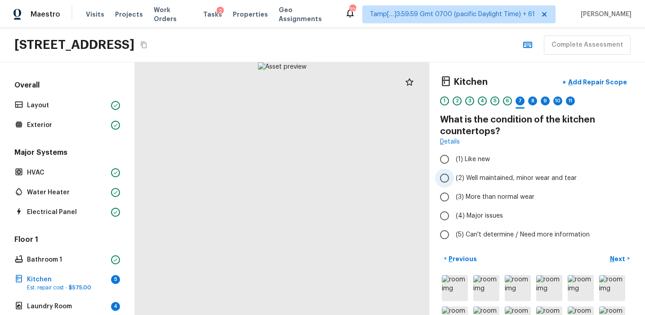
click at [488, 177] on span "(2) Well maintained, minor wear and tear" at bounding box center [515, 178] width 121 height 9
click at [454, 177] on input "(2) Well maintained, minor wear and tear" at bounding box center [444, 178] width 19 height 19
radio input "true"
click at [613, 261] on p "Next" at bounding box center [617, 259] width 17 height 9
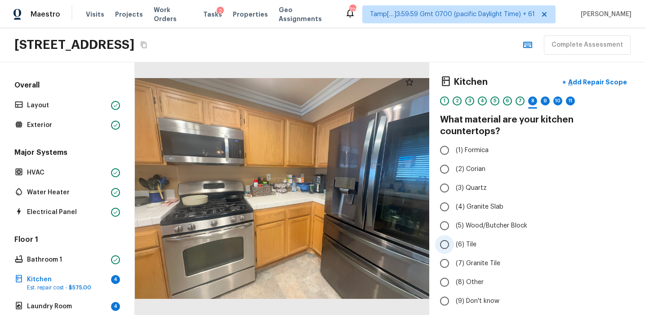
click at [462, 238] on label "(6) Tile" at bounding box center [531, 244] width 192 height 19
click at [454, 238] on input "(6) Tile" at bounding box center [444, 244] width 19 height 19
radio input "true"
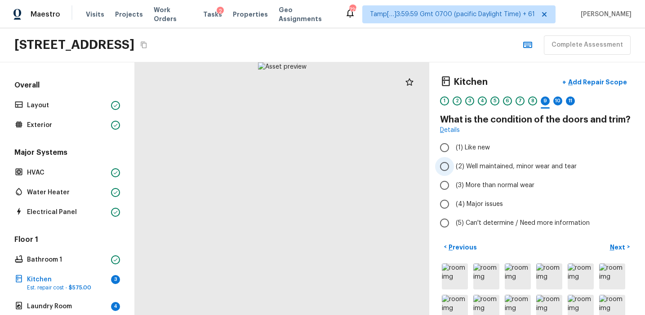
click at [483, 165] on span "(2) Well maintained, minor wear and tear" at bounding box center [515, 166] width 121 height 9
click at [454, 165] on input "(2) Well maintained, minor wear and tear" at bounding box center [444, 166] width 19 height 19
radio input "true"
click at [617, 247] on p "Next" at bounding box center [617, 247] width 17 height 9
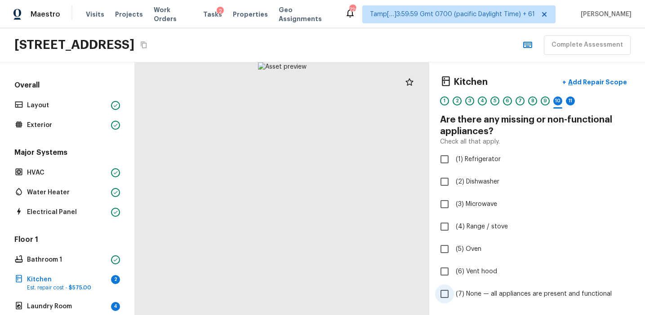
click at [474, 293] on span "(7) None — all appliances are present and functional" at bounding box center [533, 294] width 156 height 9
click at [454, 293] on input "(7) None — all appliances are present and functional" at bounding box center [444, 294] width 19 height 19
checkbox input "true"
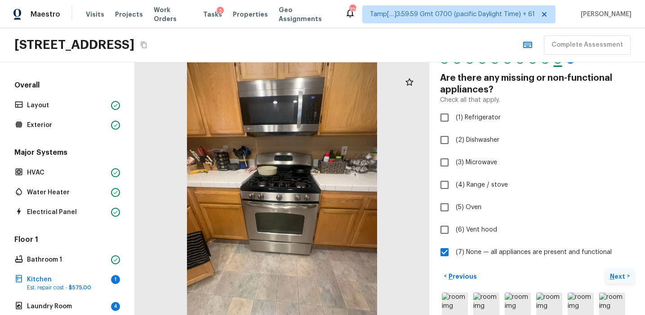
click at [616, 274] on p "Next" at bounding box center [617, 276] width 17 height 9
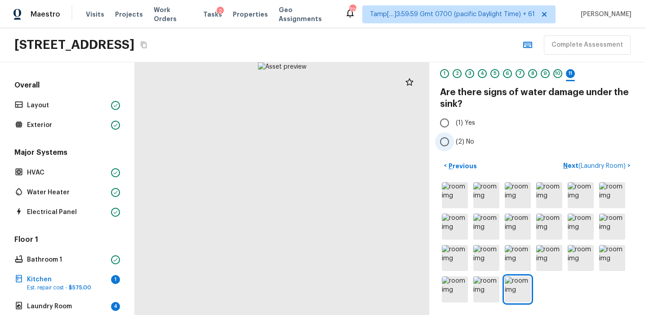
click at [465, 140] on span "(2) No" at bounding box center [464, 141] width 18 height 9
click at [454, 140] on input "(2) No" at bounding box center [444, 141] width 19 height 19
radio input "true"
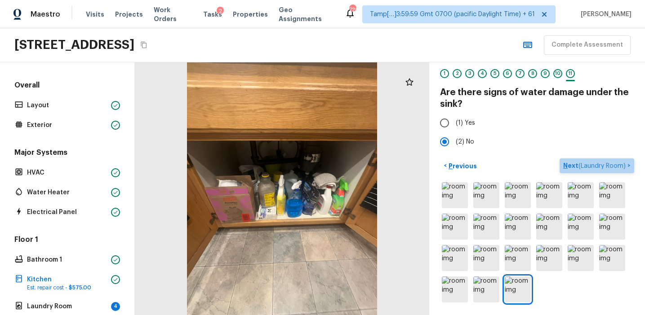
click at [567, 163] on p "Next ( Laundry Room )" at bounding box center [595, 165] width 64 height 9
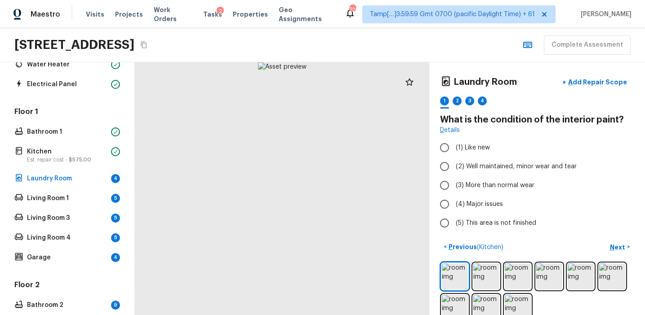
scroll to position [131, 0]
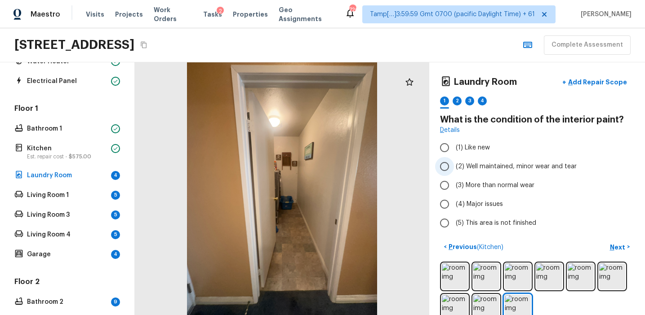
click at [473, 165] on span "(2) Well maintained, minor wear and tear" at bounding box center [515, 166] width 121 height 9
click at [454, 165] on input "(2) Well maintained, minor wear and tear" at bounding box center [444, 166] width 19 height 19
radio input "true"
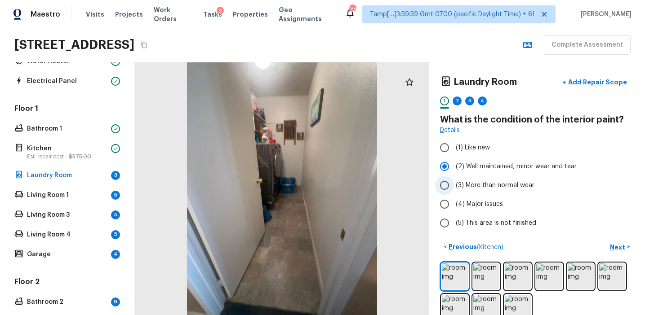
click at [479, 181] on span "(3) More than normal wear" at bounding box center [494, 185] width 79 height 9
click at [454, 181] on input "(3) More than normal wear" at bounding box center [444, 185] width 19 height 19
radio input "true"
click at [614, 247] on p "Next" at bounding box center [617, 247] width 17 height 9
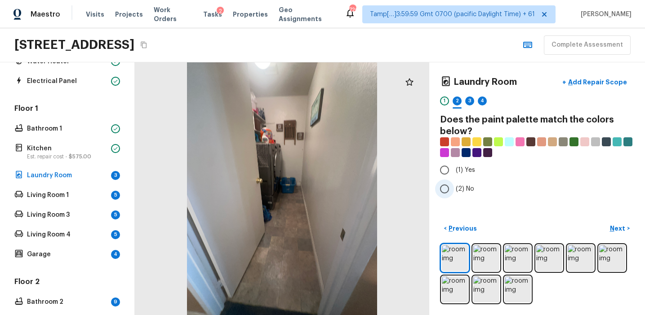
click at [475, 190] on label "(2) No" at bounding box center [531, 189] width 192 height 19
click at [454, 190] on input "(2) No" at bounding box center [444, 189] width 19 height 19
radio input "true"
click at [611, 225] on p "Next" at bounding box center [617, 228] width 17 height 9
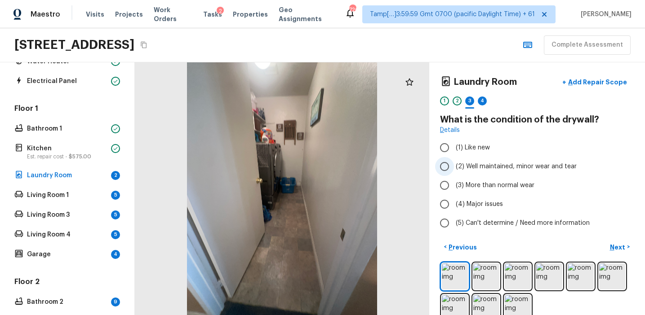
click at [503, 168] on span "(2) Well maintained, minor wear and tear" at bounding box center [515, 166] width 121 height 9
click at [454, 168] on input "(2) Well maintained, minor wear and tear" at bounding box center [444, 166] width 19 height 19
radio input "true"
click at [612, 245] on p "Next" at bounding box center [617, 247] width 17 height 9
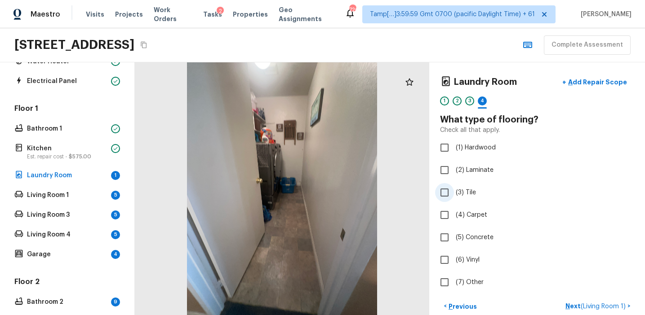
click at [472, 196] on span "(3) Tile" at bounding box center [465, 192] width 20 height 9
click at [454, 196] on input "(3) Tile" at bounding box center [444, 192] width 19 height 19
checkbox input "true"
click at [620, 305] on p "Next" at bounding box center [617, 306] width 17 height 9
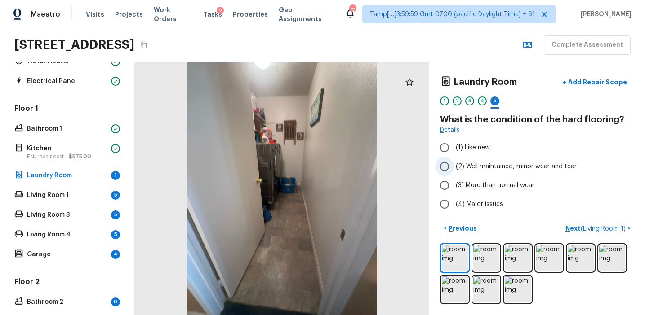
click at [503, 166] on span "(2) Well maintained, minor wear and tear" at bounding box center [515, 166] width 121 height 9
click at [454, 166] on input "(2) Well maintained, minor wear and tear" at bounding box center [444, 166] width 19 height 19
radio input "true"
click at [573, 235] on button "Next ( Living Room 1 ) >" at bounding box center [597, 228] width 72 height 15
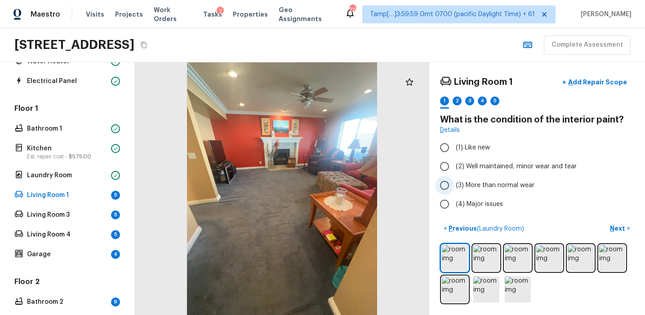
click at [483, 182] on span "(3) More than normal wear" at bounding box center [494, 185] width 79 height 9
click at [454, 182] on input "(3) More than normal wear" at bounding box center [444, 185] width 19 height 19
radio input "true"
click at [618, 227] on p "Next" at bounding box center [617, 228] width 17 height 9
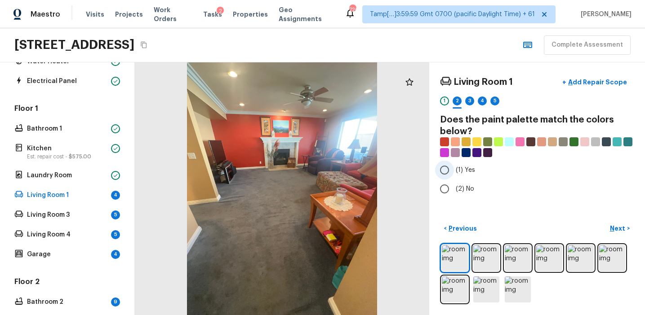
click at [473, 172] on label "(1) Yes" at bounding box center [531, 170] width 192 height 19
click at [454, 172] on input "(1) Yes" at bounding box center [444, 170] width 19 height 19
radio input "true"
click at [611, 225] on p "Next" at bounding box center [617, 228] width 17 height 9
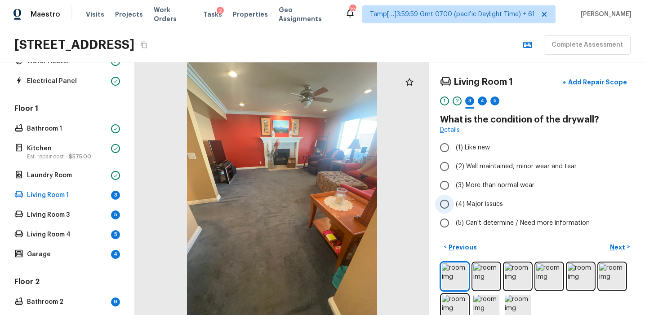
scroll to position [18, 0]
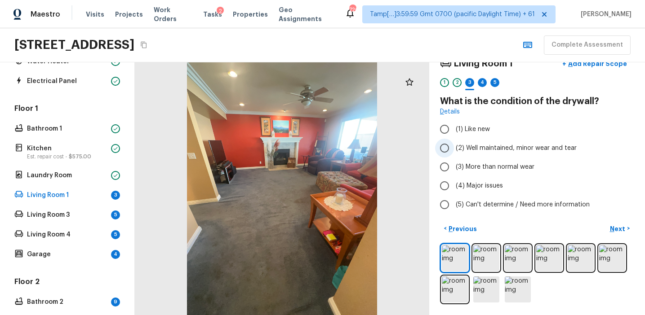
click at [498, 150] on span "(2) Well maintained, minor wear and tear" at bounding box center [515, 148] width 121 height 9
click at [454, 150] on input "(2) Well maintained, minor wear and tear" at bounding box center [444, 148] width 19 height 19
radio input "true"
click at [616, 226] on p "Next" at bounding box center [617, 229] width 17 height 9
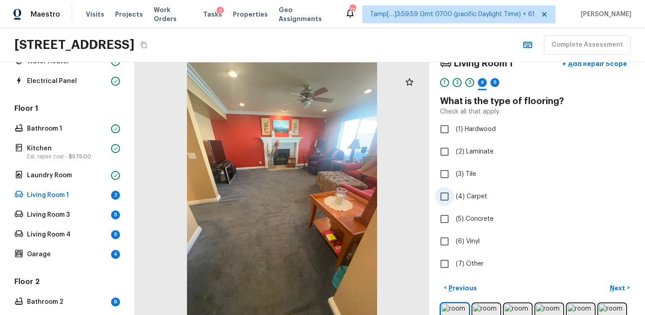
click at [465, 202] on label "(4) Carpet" at bounding box center [531, 196] width 192 height 19
click at [454, 202] on input "(4) Carpet" at bounding box center [444, 196] width 19 height 19
checkbox input "true"
click at [612, 289] on p "Next" at bounding box center [617, 288] width 17 height 9
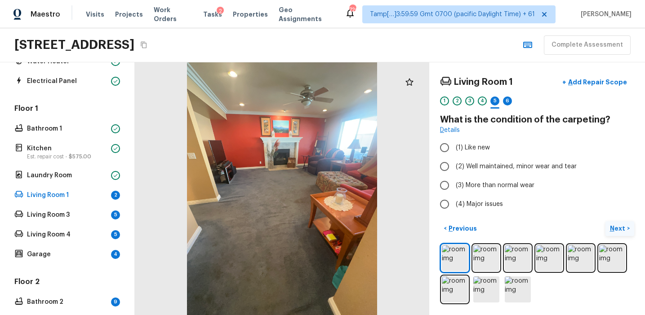
scroll to position [0, 0]
click at [490, 166] on span "(2) Well maintained, minor wear and tear" at bounding box center [515, 166] width 121 height 9
click at [454, 166] on input "(2) Well maintained, minor wear and tear" at bounding box center [444, 166] width 19 height 19
radio input "true"
click at [482, 181] on label "(3) More than normal wear" at bounding box center [531, 185] width 192 height 19
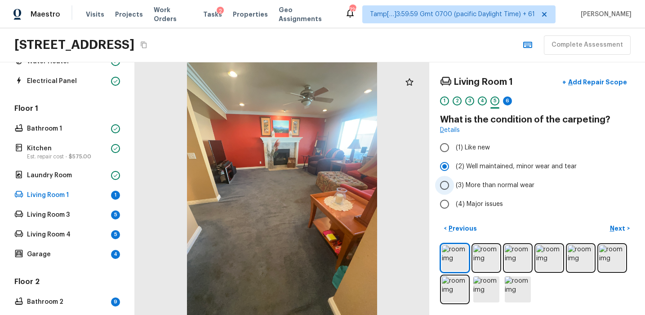
click at [454, 181] on input "(3) More than normal wear" at bounding box center [444, 185] width 19 height 19
radio input "true"
click at [611, 226] on p "Next" at bounding box center [617, 228] width 17 height 9
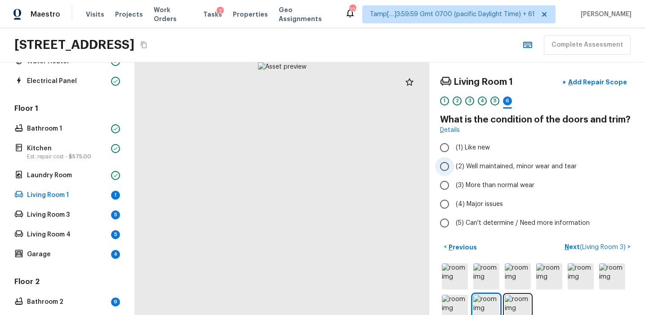
click at [496, 163] on span "(2) Well maintained, minor wear and tear" at bounding box center [515, 166] width 121 height 9
click at [454, 163] on input "(2) Well maintained, minor wear and tear" at bounding box center [444, 166] width 19 height 19
radio input "true"
click at [461, 272] on img at bounding box center [455, 277] width 26 height 26
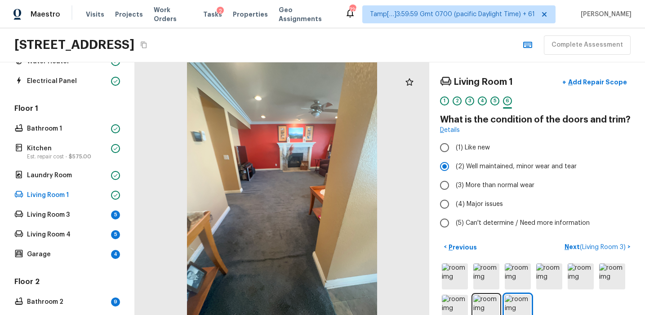
scroll to position [18, 0]
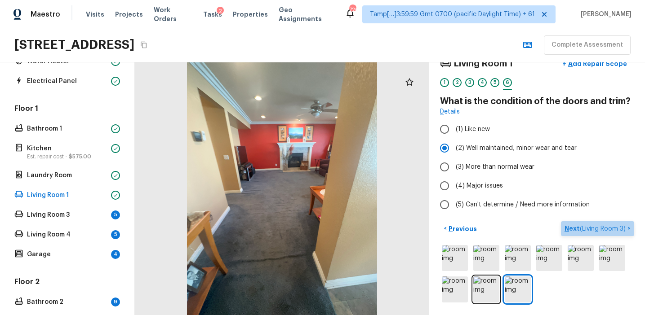
click at [571, 226] on p "Next ( Living Room 3 )" at bounding box center [595, 228] width 63 height 9
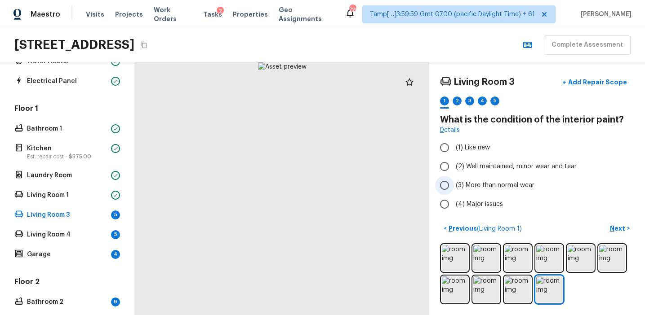
click at [483, 186] on span "(3) More than normal wear" at bounding box center [494, 185] width 79 height 9
click at [454, 186] on input "(3) More than normal wear" at bounding box center [444, 185] width 19 height 19
radio input "true"
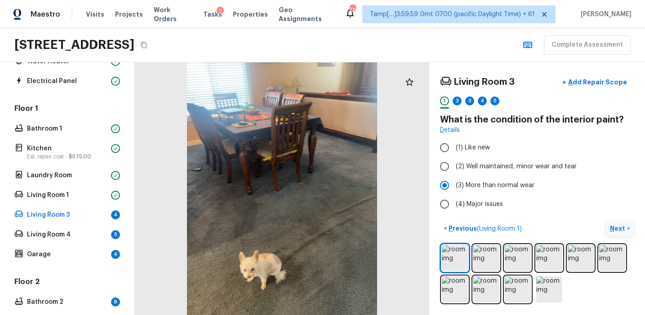
click at [615, 225] on p "Next" at bounding box center [617, 228] width 17 height 9
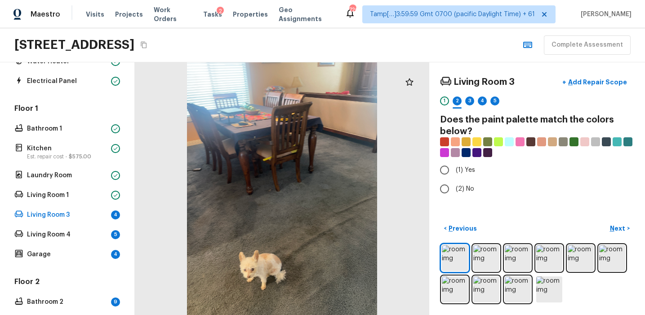
click at [462, 160] on div "Living Room 3 + Add Repair Scope 1 2 3 4 5 Does the paint palette match the col…" at bounding box center [537, 136] width 194 height 126
click at [462, 172] on span "(1) Yes" at bounding box center [464, 170] width 19 height 9
click at [454, 172] on input "(1) Yes" at bounding box center [444, 170] width 19 height 19
radio input "true"
click at [616, 226] on p "Next" at bounding box center [617, 228] width 17 height 9
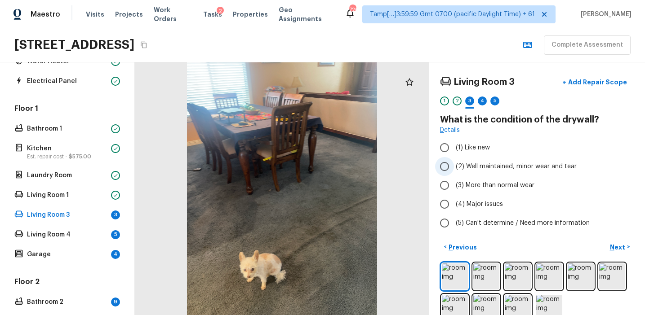
click at [477, 160] on label "(2) Well maintained, minor wear and tear" at bounding box center [531, 166] width 192 height 19
click at [454, 160] on input "(2) Well maintained, minor wear and tear" at bounding box center [444, 166] width 19 height 19
radio input "true"
click at [614, 247] on p "Next" at bounding box center [617, 247] width 17 height 9
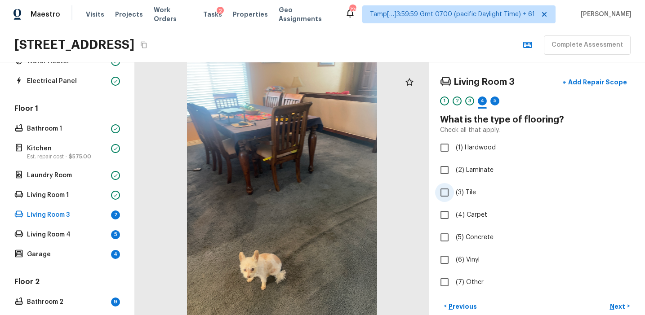
click at [474, 190] on span "(3) Tile" at bounding box center [465, 192] width 20 height 9
click at [454, 190] on input "(3) Tile" at bounding box center [444, 192] width 19 height 19
checkbox input "true"
click at [474, 213] on span "(4) Carpet" at bounding box center [470, 215] width 31 height 9
click at [454, 213] on input "(4) Carpet" at bounding box center [444, 215] width 19 height 19
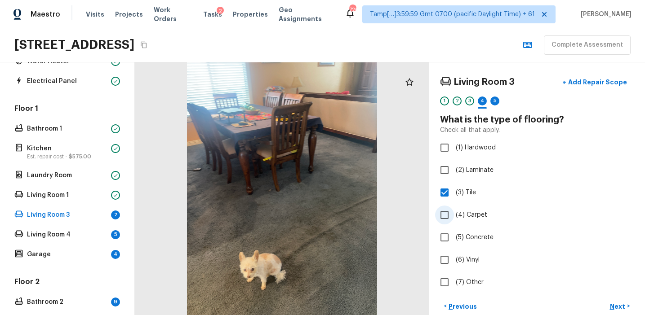
checkbox input "true"
click at [611, 307] on p "Next" at bounding box center [617, 306] width 17 height 9
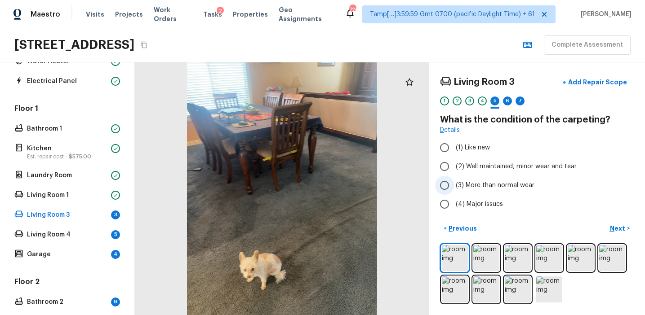
click at [505, 185] on span "(3) More than normal wear" at bounding box center [494, 185] width 79 height 9
click at [454, 185] on input "(3) More than normal wear" at bounding box center [444, 185] width 19 height 19
radio input "true"
click at [618, 226] on p "Next" at bounding box center [617, 228] width 17 height 9
click at [497, 166] on span "(2) Well maintained, minor wear and tear" at bounding box center [515, 166] width 121 height 9
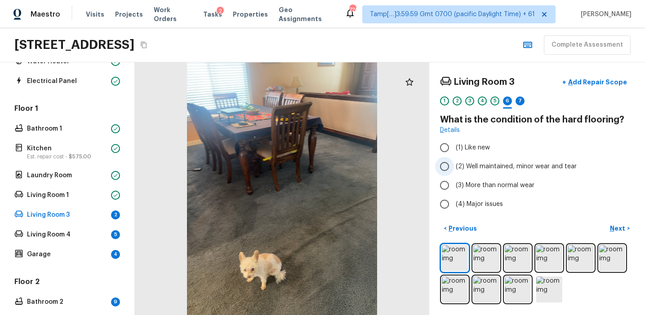
click at [454, 166] on input "(2) Well maintained, minor wear and tear" at bounding box center [444, 166] width 19 height 19
radio input "true"
click at [613, 222] on button "Next >" at bounding box center [619, 228] width 29 height 15
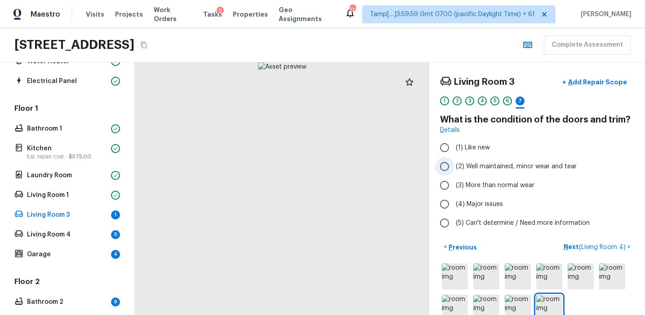
click at [495, 167] on span "(2) Well maintained, minor wear and tear" at bounding box center [515, 166] width 121 height 9
click at [454, 167] on input "(2) Well maintained, minor wear and tear" at bounding box center [444, 166] width 19 height 19
radio input "true"
click at [568, 247] on p "Next ( Living Room 4 )" at bounding box center [595, 247] width 64 height 9
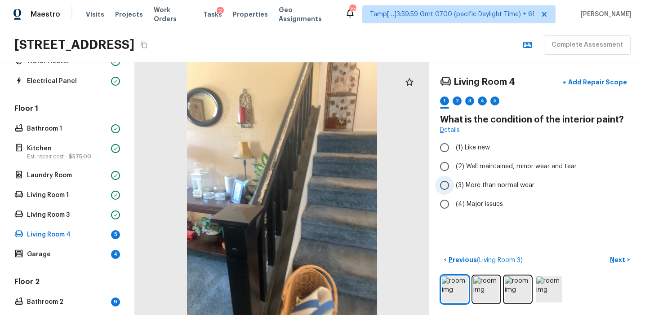
click at [477, 186] on span "(3) More than normal wear" at bounding box center [494, 185] width 79 height 9
click at [454, 186] on input "(3) More than normal wear" at bounding box center [444, 185] width 19 height 19
radio input "true"
click at [614, 261] on p "Next" at bounding box center [617, 260] width 17 height 9
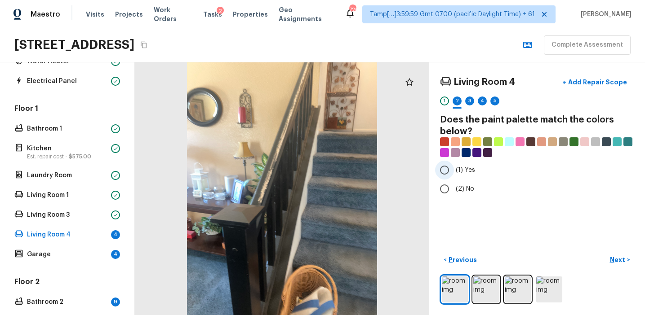
click at [465, 172] on span "(1) Yes" at bounding box center [464, 170] width 19 height 9
click at [454, 172] on input "(1) Yes" at bounding box center [444, 170] width 19 height 19
radio input "true"
click at [615, 251] on div "Living Room 4 + Add Repair Scope 1 2 3 4 5 Does the paint palette match the col…" at bounding box center [537, 188] width 216 height 253
click at [613, 261] on p "Next" at bounding box center [617, 260] width 17 height 9
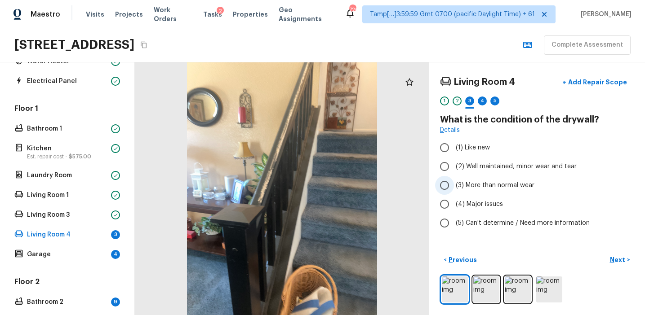
click at [481, 183] on span "(3) More than normal wear" at bounding box center [494, 185] width 79 height 9
click at [454, 183] on input "(3) More than normal wear" at bounding box center [444, 185] width 19 height 19
radio input "true"
click at [480, 171] on span "(2) Well maintained, minor wear and tear" at bounding box center [515, 166] width 121 height 9
click at [454, 171] on input "(2) Well maintained, minor wear and tear" at bounding box center [444, 166] width 19 height 19
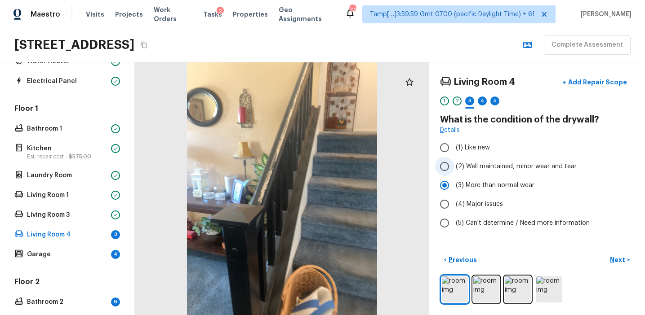
radio input "true"
click at [614, 263] on p "Next" at bounding box center [617, 260] width 17 height 9
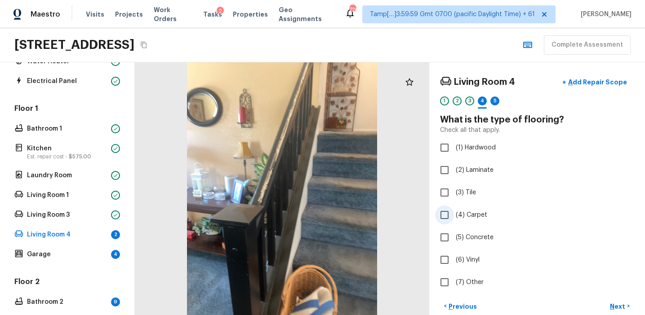
click at [472, 210] on label "(4) Carpet" at bounding box center [531, 215] width 192 height 19
click at [454, 210] on input "(4) Carpet" at bounding box center [444, 215] width 19 height 19
checkbox input "true"
click at [612, 304] on p "Next" at bounding box center [617, 306] width 17 height 9
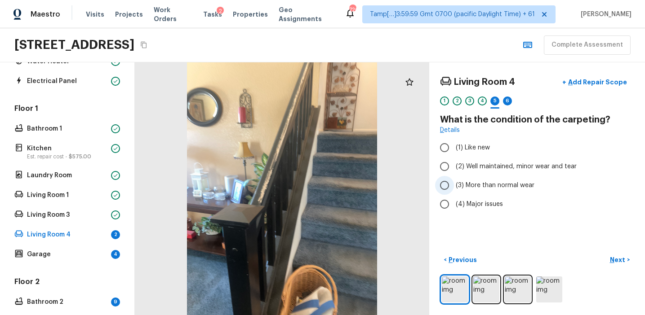
click at [486, 182] on span "(3) More than normal wear" at bounding box center [494, 185] width 79 height 9
click at [454, 182] on input "(3) More than normal wear" at bounding box center [444, 185] width 19 height 19
radio input "true"
click at [607, 258] on button "Next >" at bounding box center [619, 260] width 29 height 15
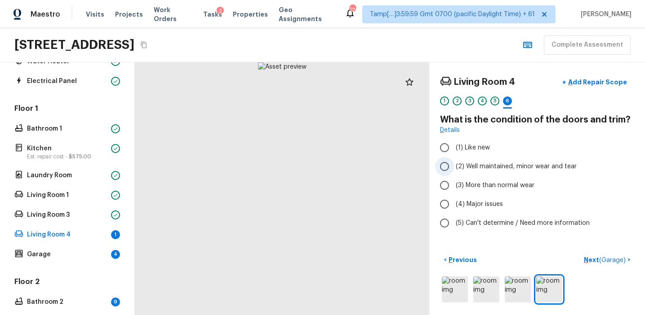
click at [499, 168] on span "(2) Well maintained, minor wear and tear" at bounding box center [515, 166] width 121 height 9
click at [454, 168] on input "(2) Well maintained, minor wear and tear" at bounding box center [444, 166] width 19 height 19
radio input "true"
click at [594, 261] on p "Next ( Garage )" at bounding box center [605, 260] width 44 height 9
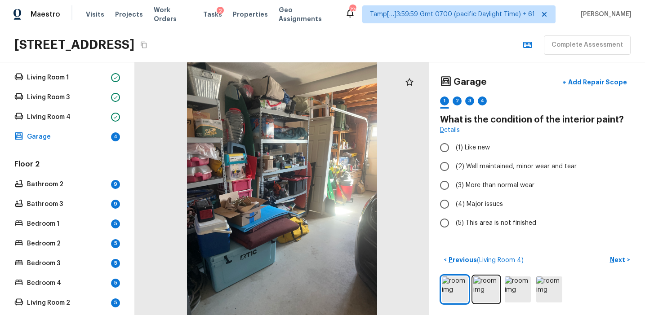
scroll to position [242, 0]
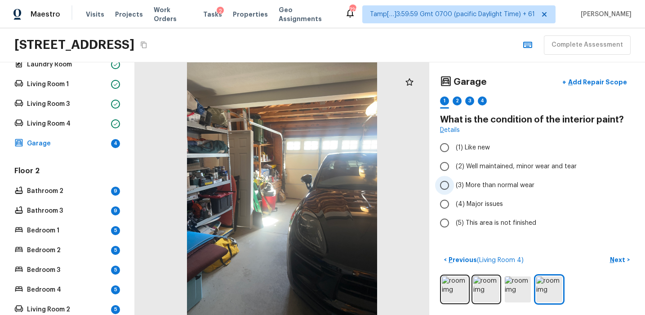
click at [483, 187] on span "(3) More than normal wear" at bounding box center [494, 185] width 79 height 9
click at [454, 187] on input "(3) More than normal wear" at bounding box center [444, 185] width 19 height 19
radio input "true"
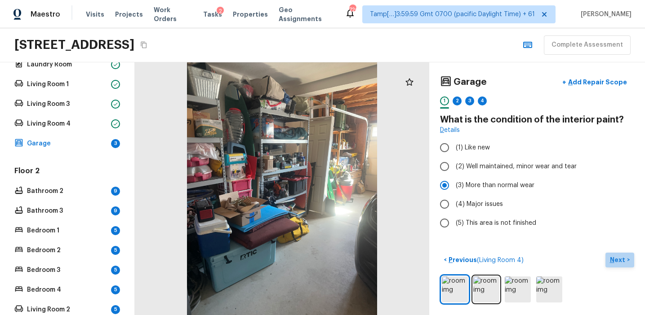
click at [617, 260] on p "Next" at bounding box center [617, 260] width 17 height 9
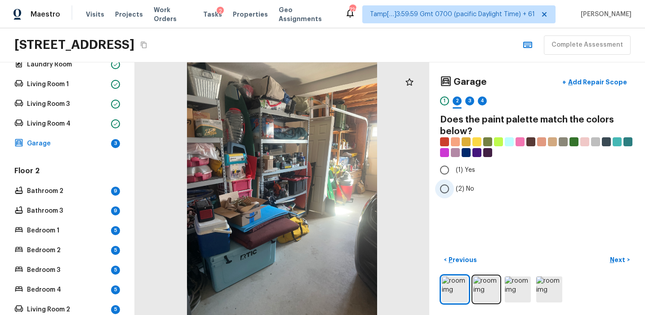
click at [462, 184] on label "(2) No" at bounding box center [531, 189] width 192 height 19
click at [454, 184] on input "(2) No" at bounding box center [444, 189] width 19 height 19
radio input "true"
click at [614, 258] on p "Next" at bounding box center [617, 260] width 17 height 9
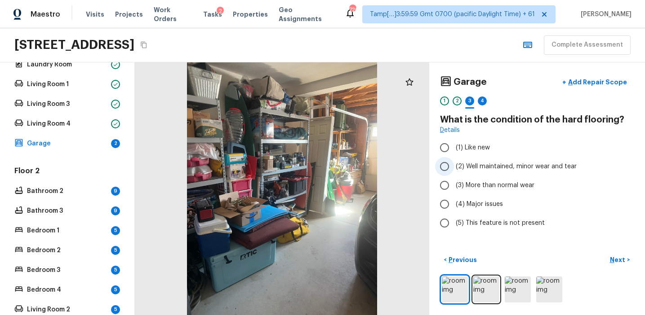
click at [484, 168] on span "(2) Well maintained, minor wear and tear" at bounding box center [515, 166] width 121 height 9
click at [454, 168] on input "(2) Well maintained, minor wear and tear" at bounding box center [444, 166] width 19 height 19
radio input "true"
click at [617, 265] on button "Next >" at bounding box center [619, 260] width 29 height 15
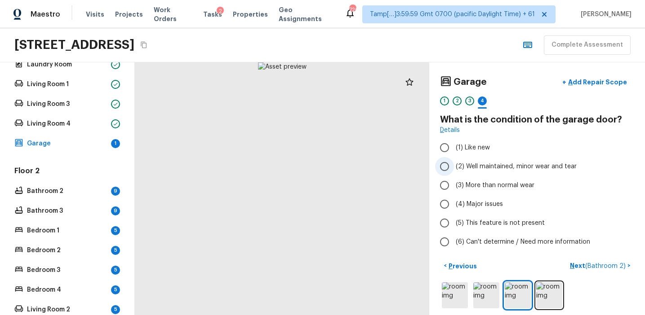
click at [516, 167] on span "(2) Well maintained, minor wear and tear" at bounding box center [515, 166] width 121 height 9
click at [454, 167] on input "(2) Well maintained, minor wear and tear" at bounding box center [444, 166] width 19 height 19
radio input "true"
click at [486, 169] on span "(2) Well maintained, minor wear and tear" at bounding box center [515, 166] width 121 height 9
click at [454, 169] on input "(2) Well maintained, minor wear and tear" at bounding box center [444, 166] width 19 height 19
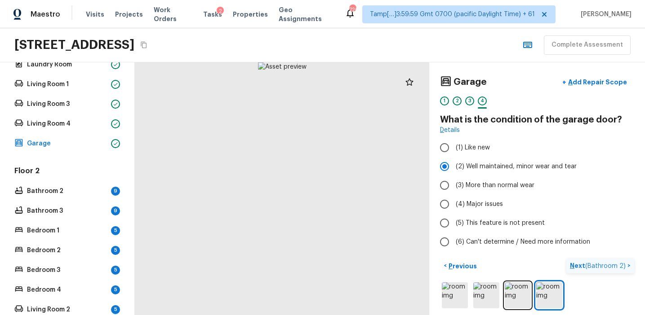
click at [580, 265] on p "Next ( Bathroom 2 )" at bounding box center [598, 265] width 57 height 9
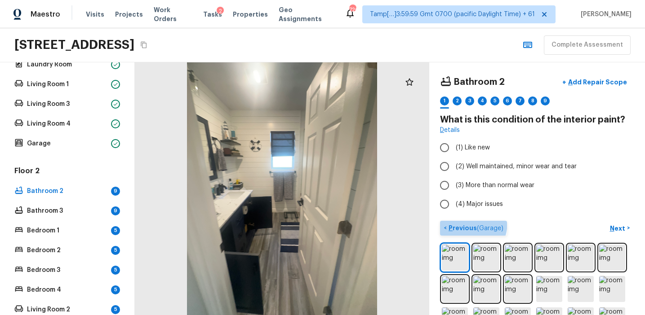
click at [457, 222] on button "< Previous ( Garage )" at bounding box center [473, 228] width 67 height 15
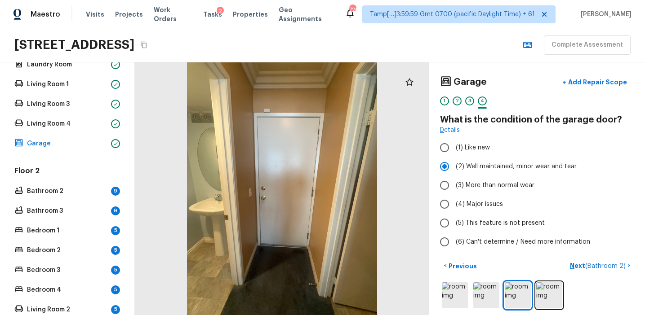
click at [449, 102] on div "1 2 3 4" at bounding box center [537, 104] width 194 height 14
click at [438, 102] on div "Garage + Add Repair Scope 1 2 3 4 What is the condition of the garage door? Det…" at bounding box center [537, 188] width 216 height 253
click at [442, 102] on div "1" at bounding box center [444, 101] width 9 height 9
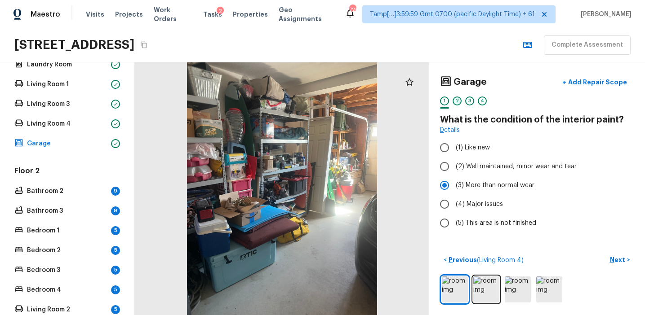
click at [455, 102] on div "2" at bounding box center [456, 101] width 9 height 9
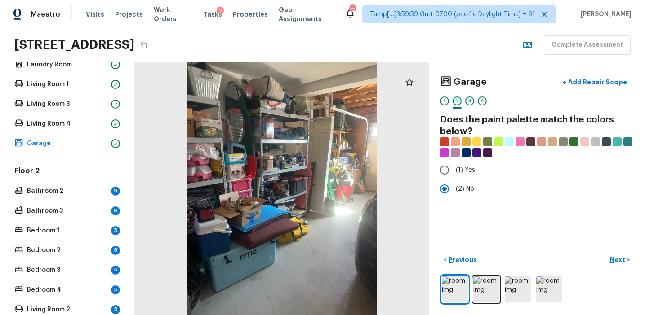
click at [461, 102] on div "2" at bounding box center [456, 101] width 9 height 9
click at [465, 102] on div "3" at bounding box center [469, 101] width 9 height 9
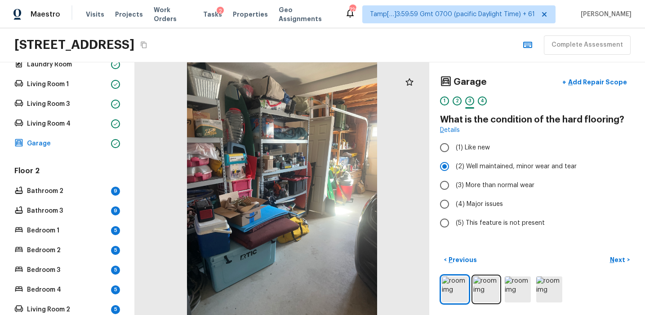
click at [487, 100] on div "1 2 3 4" at bounding box center [537, 104] width 194 height 14
click at [484, 100] on div "4" at bounding box center [481, 101] width 9 height 9
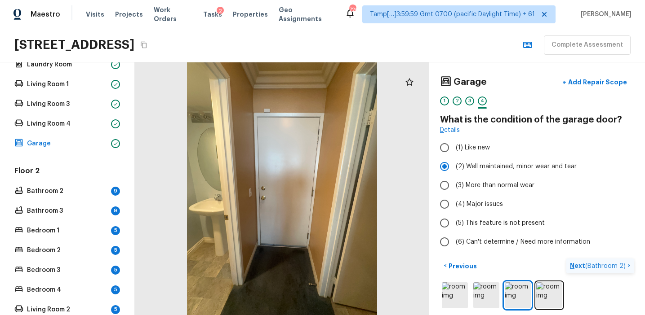
click at [579, 264] on p "Next ( Bathroom 2 )" at bounding box center [598, 265] width 57 height 9
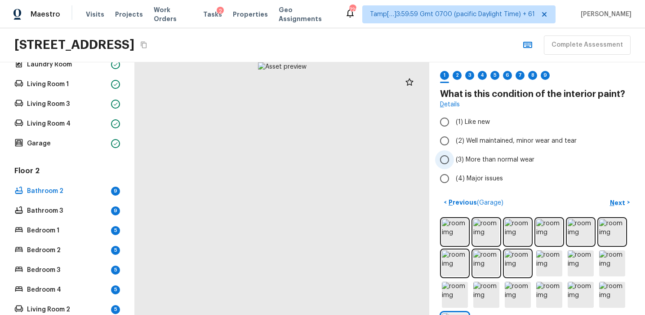
scroll to position [0, 0]
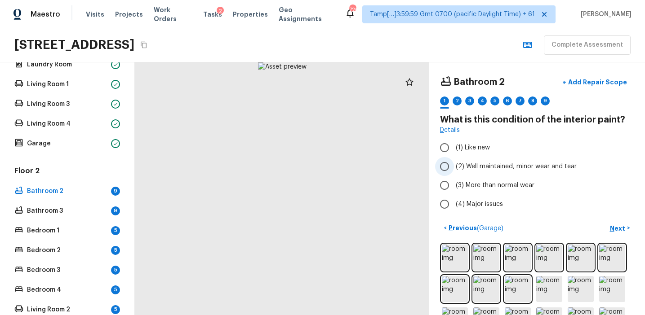
click at [481, 173] on label "(2) Well maintained, minor wear and tear" at bounding box center [531, 166] width 192 height 19
click at [454, 173] on input "(2) Well maintained, minor wear and tear" at bounding box center [444, 166] width 19 height 19
radio input "true"
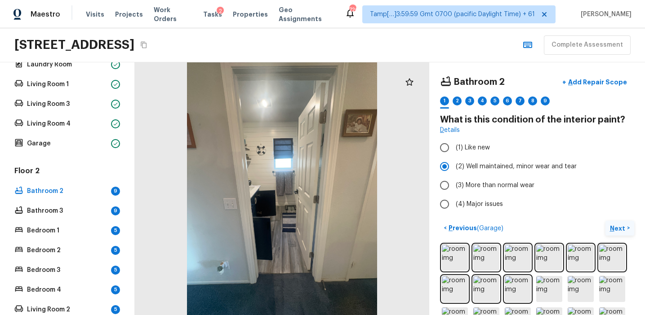
click at [614, 226] on p "Next" at bounding box center [617, 228] width 17 height 9
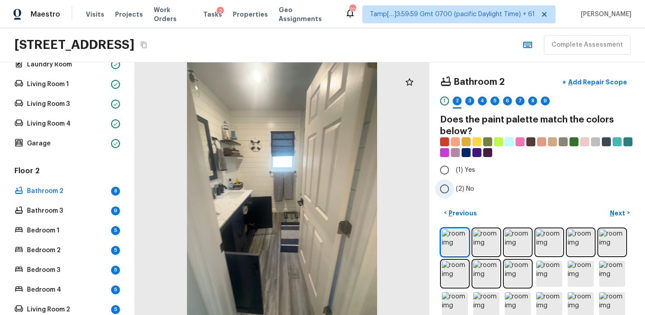
click at [452, 187] on input "(2) No" at bounding box center [444, 189] width 19 height 19
radio input "true"
click at [614, 211] on p "Next" at bounding box center [617, 213] width 17 height 9
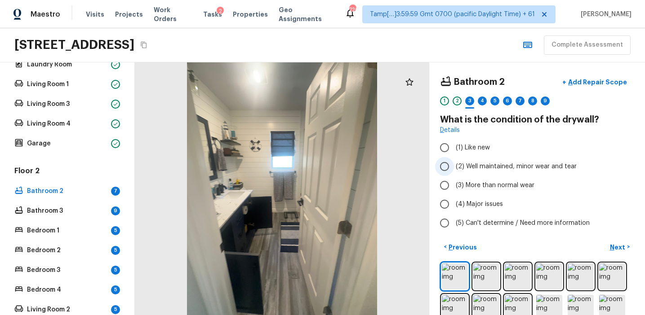
click at [493, 168] on span "(2) Well maintained, minor wear and tear" at bounding box center [515, 166] width 121 height 9
click at [454, 168] on input "(2) Well maintained, minor wear and tear" at bounding box center [444, 166] width 19 height 19
radio input "true"
click at [611, 243] on p "Next" at bounding box center [617, 247] width 17 height 9
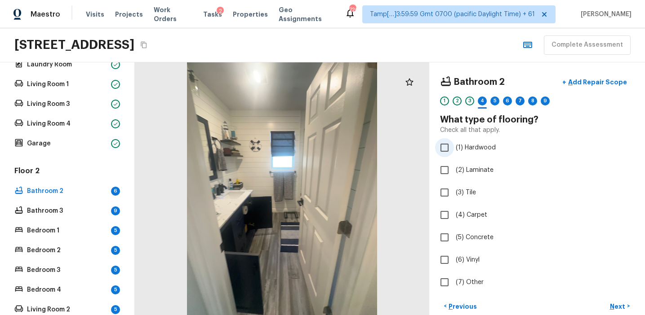
click at [469, 150] on span "(1) Hardwood" at bounding box center [475, 147] width 40 height 9
click at [454, 150] on input "(1) Hardwood" at bounding box center [444, 147] width 19 height 19
checkbox input "true"
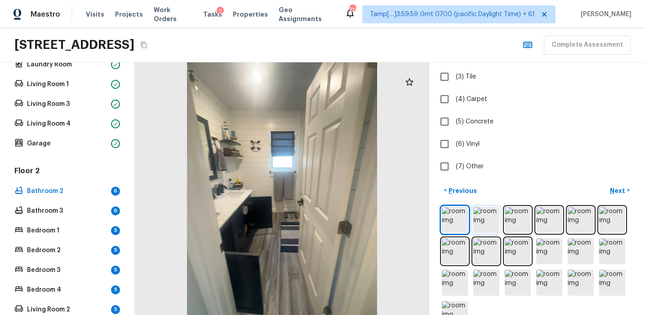
click at [477, 229] on img at bounding box center [486, 220] width 26 height 26
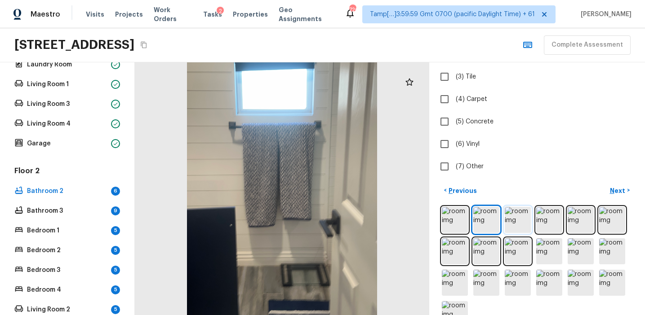
click at [514, 225] on img at bounding box center [517, 220] width 26 height 26
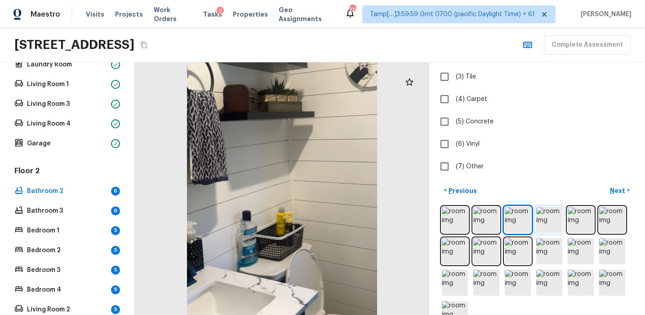
click at [544, 224] on img at bounding box center [549, 220] width 26 height 26
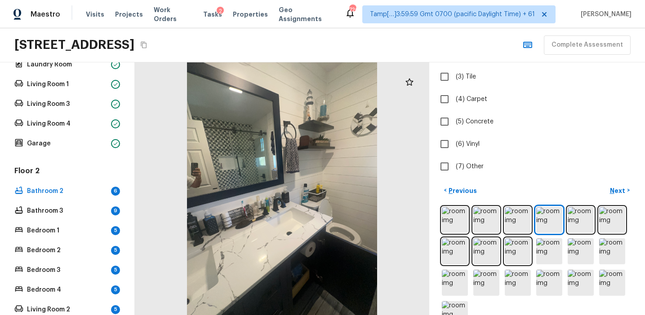
click at [565, 223] on div at bounding box center [537, 267] width 194 height 124
click at [584, 222] on img at bounding box center [580, 220] width 26 height 26
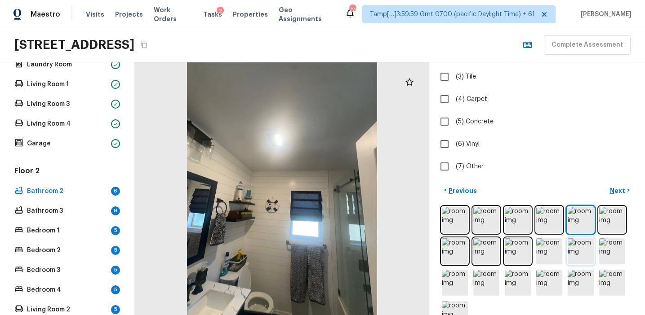
scroll to position [141, 0]
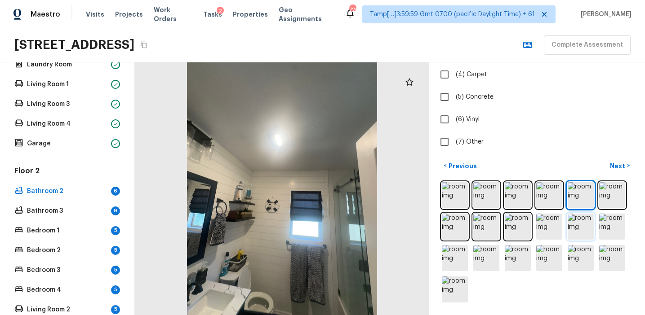
click at [581, 220] on img at bounding box center [580, 227] width 26 height 26
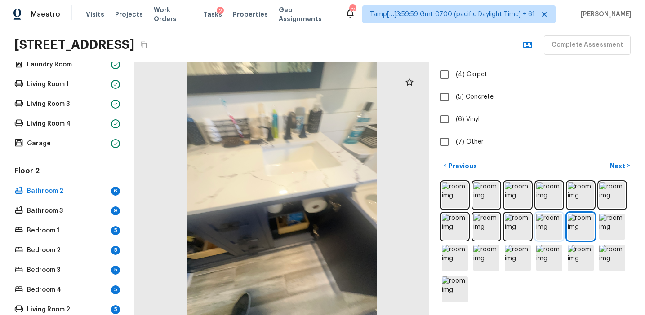
click at [548, 226] on img at bounding box center [549, 227] width 26 height 26
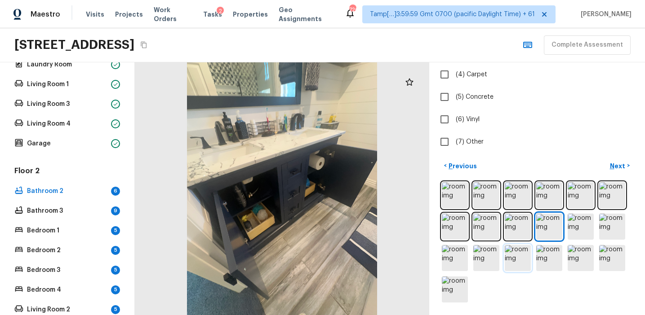
click at [519, 264] on img at bounding box center [517, 258] width 26 height 26
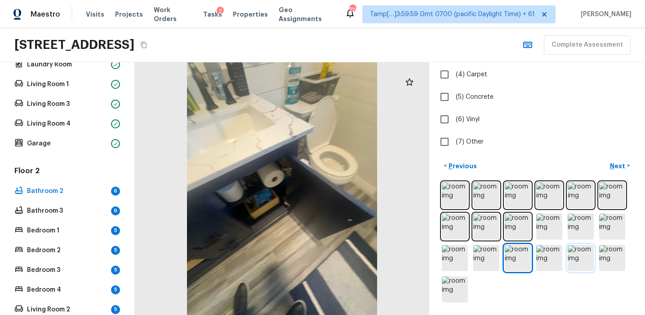
click at [578, 261] on img at bounding box center [580, 258] width 26 height 26
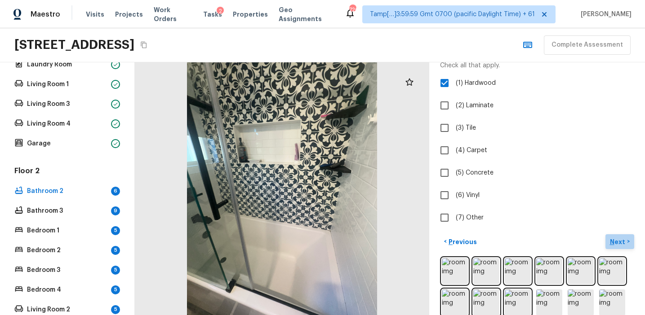
click at [615, 239] on p "Next" at bounding box center [617, 242] width 17 height 9
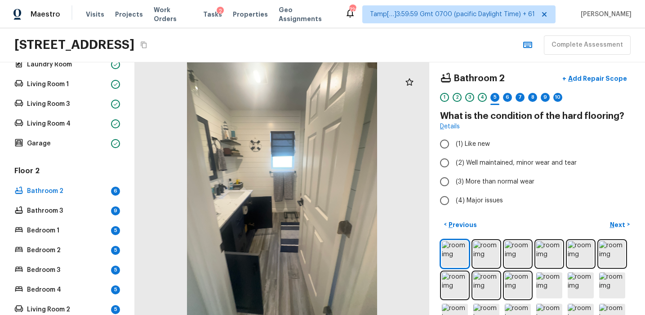
scroll to position [0, 0]
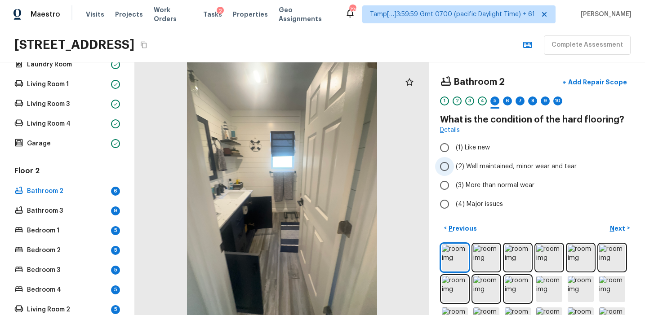
click at [482, 169] on span "(2) Well maintained, minor wear and tear" at bounding box center [515, 166] width 121 height 9
click at [454, 169] on input "(2) Well maintained, minor wear and tear" at bounding box center [444, 166] width 19 height 19
radio input "true"
click at [614, 224] on p "Next" at bounding box center [617, 228] width 17 height 9
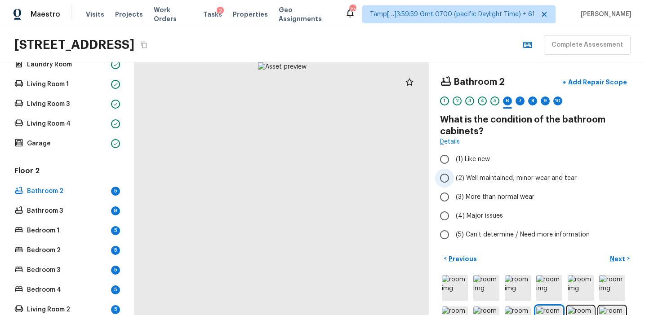
click at [495, 181] on span "(2) Well maintained, minor wear and tear" at bounding box center [515, 178] width 121 height 9
click at [454, 181] on input "(2) Well maintained, minor wear and tear" at bounding box center [444, 178] width 19 height 19
radio input "true"
click at [614, 256] on p "Next" at bounding box center [617, 259] width 17 height 9
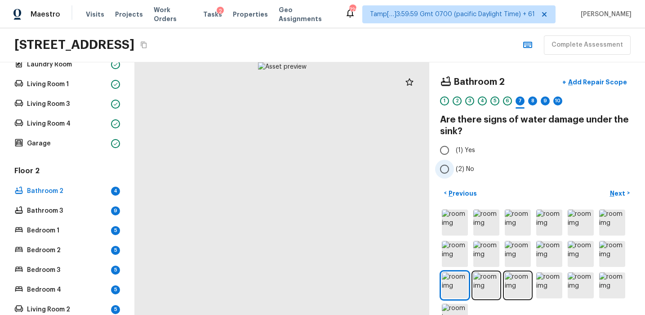
click at [467, 169] on span "(2) No" at bounding box center [464, 169] width 18 height 9
click at [454, 169] on input "(2) No" at bounding box center [444, 169] width 19 height 19
radio input "true"
click at [614, 189] on p "Next" at bounding box center [617, 193] width 17 height 9
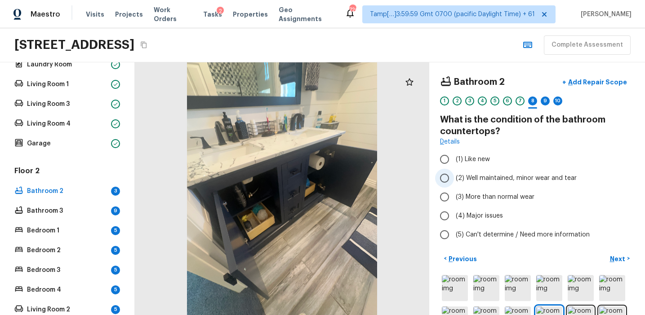
click at [489, 178] on span "(2) Well maintained, minor wear and tear" at bounding box center [515, 178] width 121 height 9
click at [454, 178] on input "(2) Well maintained, minor wear and tear" at bounding box center [444, 178] width 19 height 19
radio input "true"
click at [614, 256] on p "Next" at bounding box center [617, 259] width 17 height 9
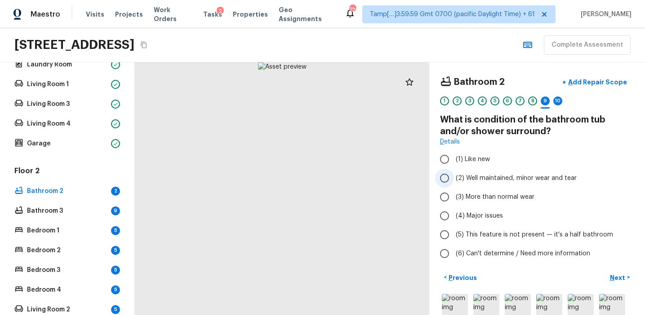
click at [492, 180] on span "(2) Well maintained, minor wear and tear" at bounding box center [515, 178] width 121 height 9
click at [454, 180] on input "(2) Well maintained, minor wear and tear" at bounding box center [444, 178] width 19 height 19
radio input "true"
click at [612, 277] on p "Next" at bounding box center [617, 278] width 17 height 9
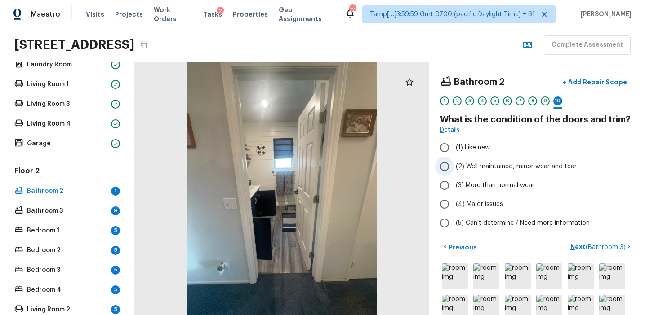
click at [500, 164] on span "(2) Well maintained, minor wear and tear" at bounding box center [515, 166] width 121 height 9
click at [454, 164] on input "(2) Well maintained, minor wear and tear" at bounding box center [444, 166] width 19 height 19
radio input "true"
click at [576, 248] on p "Next ( Bathroom 3 )" at bounding box center [598, 247] width 57 height 9
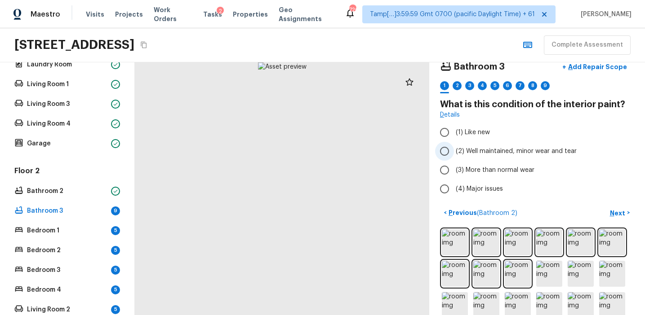
scroll to position [62, 0]
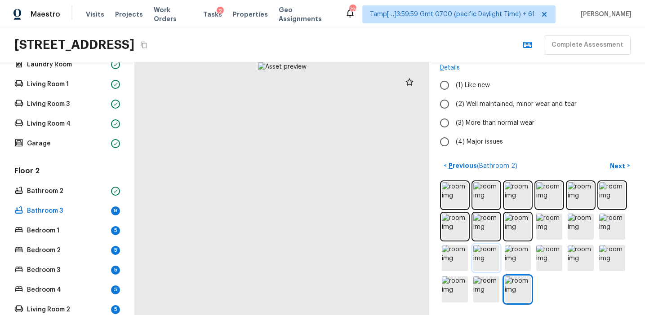
click at [486, 262] on img at bounding box center [486, 258] width 26 height 26
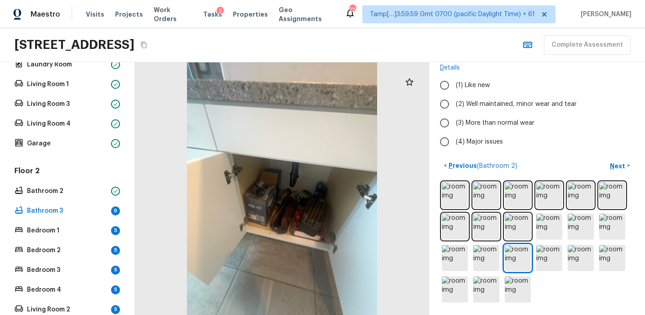
click at [284, 182] on div at bounding box center [282, 188] width 294 height 253
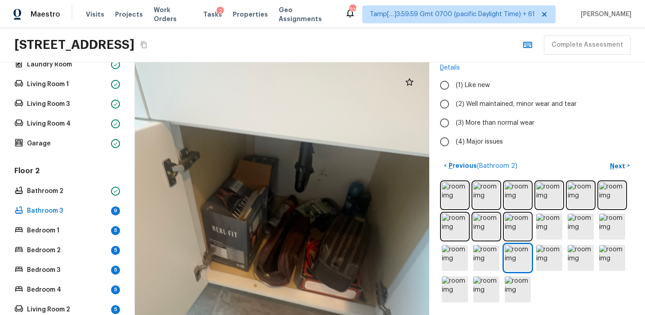
click at [342, 195] on div at bounding box center [280, 195] width 592 height 508
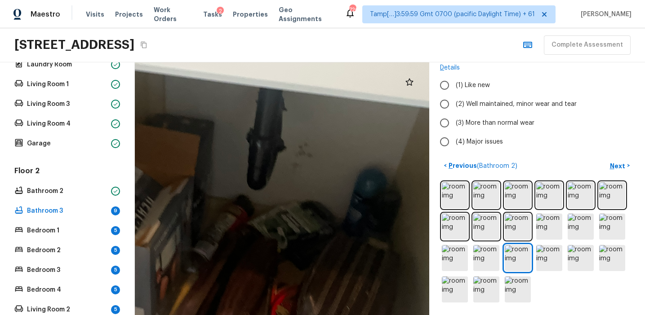
click at [342, 195] on div at bounding box center [216, 196] width 1192 height 1024
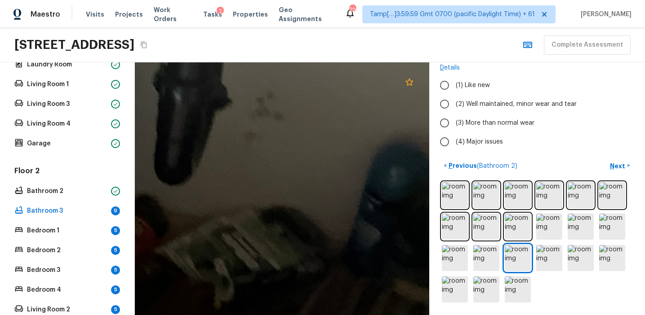
click at [409, 86] on icon at bounding box center [409, 82] width 11 height 11
click at [552, 258] on img at bounding box center [549, 258] width 26 height 26
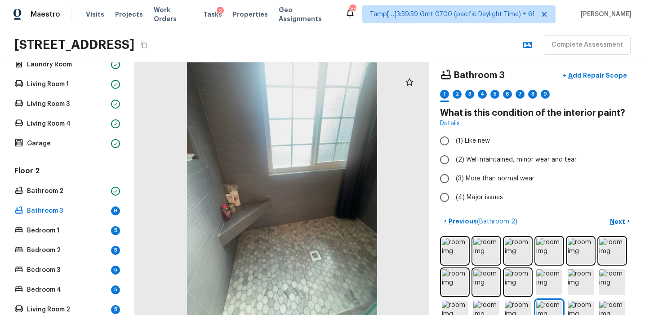
scroll to position [0, 0]
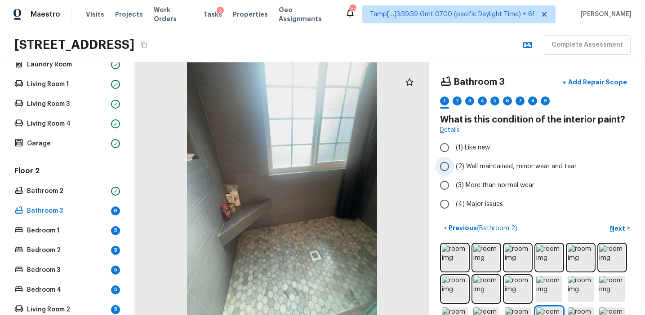
click at [518, 169] on span "(2) Well maintained, minor wear and tear" at bounding box center [515, 166] width 121 height 9
click at [454, 169] on input "(2) Well maintained, minor wear and tear" at bounding box center [444, 166] width 19 height 19
radio input "true"
click at [608, 224] on button "Next >" at bounding box center [619, 228] width 29 height 15
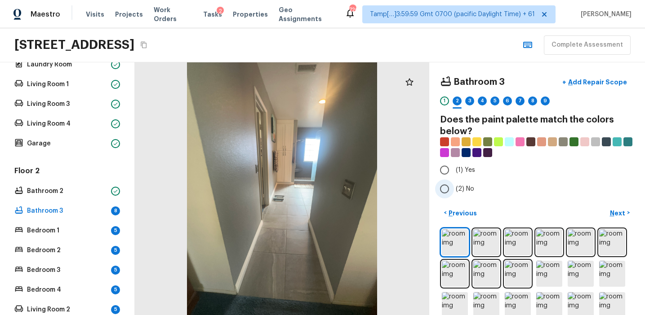
click at [458, 187] on span "(2) No" at bounding box center [464, 189] width 18 height 9
click at [454, 187] on input "(2) No" at bounding box center [444, 189] width 19 height 19
radio input "true"
click at [472, 172] on span "(1) Yes" at bounding box center [464, 170] width 19 height 9
click at [454, 172] on input "(1) Yes" at bounding box center [444, 170] width 19 height 19
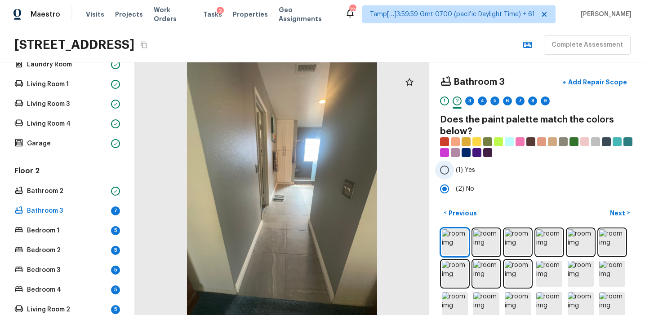
radio input "true"
click at [618, 212] on p "Next" at bounding box center [617, 213] width 17 height 9
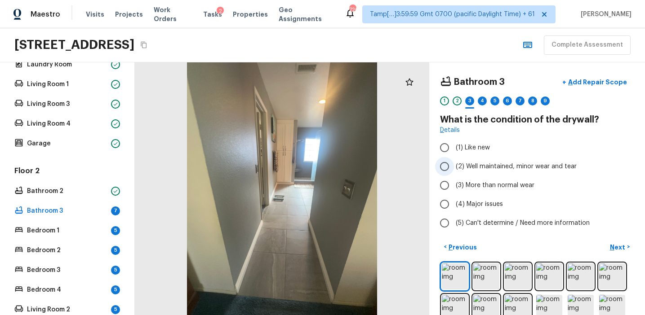
click at [495, 166] on span "(2) Well maintained, minor wear and tear" at bounding box center [515, 166] width 121 height 9
click at [454, 166] on input "(2) Well maintained, minor wear and tear" at bounding box center [444, 166] width 19 height 19
radio input "true"
click at [619, 248] on p "Next" at bounding box center [617, 247] width 17 height 9
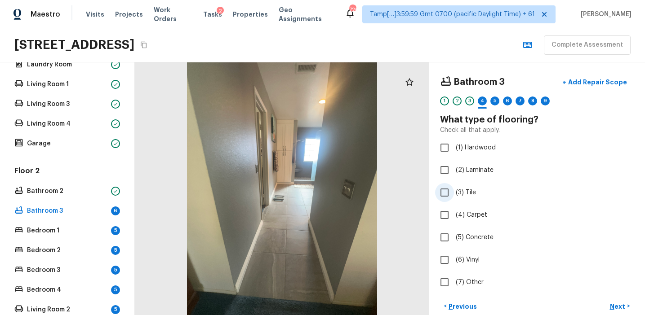
click at [473, 187] on label "(3) Tile" at bounding box center [531, 192] width 192 height 19
click at [454, 187] on input "(3) Tile" at bounding box center [444, 192] width 19 height 19
checkbox input "true"
click at [613, 307] on p "Next" at bounding box center [617, 306] width 17 height 9
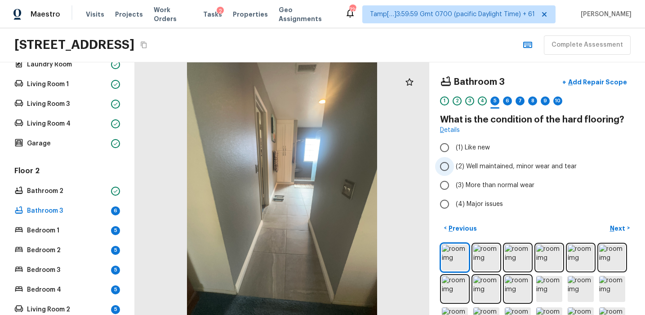
click at [501, 164] on span "(2) Well maintained, minor wear and tear" at bounding box center [515, 166] width 121 height 9
click at [454, 164] on input "(2) Well maintained, minor wear and tear" at bounding box center [444, 166] width 19 height 19
radio input "true"
click at [610, 226] on p "Next" at bounding box center [617, 228] width 17 height 9
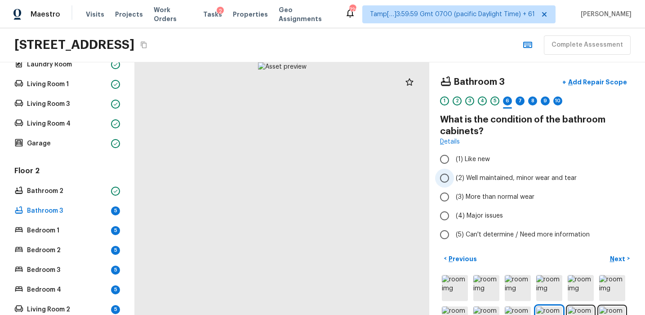
click at [490, 176] on span "(2) Well maintained, minor wear and tear" at bounding box center [515, 178] width 121 height 9
click at [454, 176] on input "(2) Well maintained, minor wear and tear" at bounding box center [444, 178] width 19 height 19
radio input "true"
click at [612, 253] on button "Next >" at bounding box center [619, 259] width 29 height 15
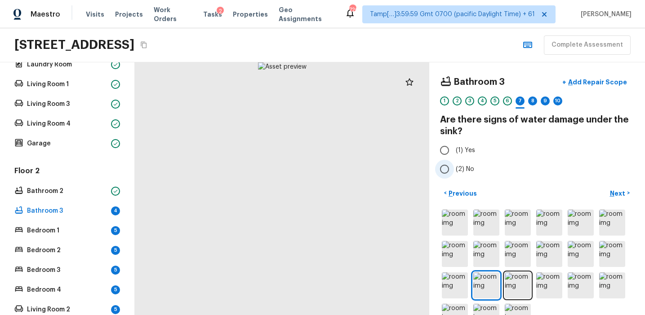
click at [459, 170] on span "(2) No" at bounding box center [464, 169] width 18 height 9
click at [454, 170] on input "(2) No" at bounding box center [444, 169] width 19 height 19
radio input "true"
click at [459, 147] on span "(1) Yes" at bounding box center [464, 150] width 19 height 9
click at [454, 147] on input "(1) Yes" at bounding box center [444, 150] width 19 height 19
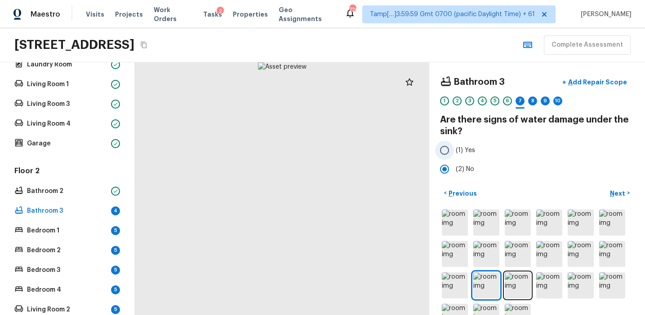
radio input "true"
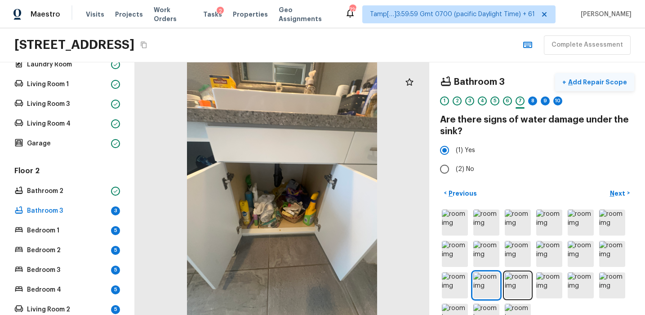
click at [590, 83] on p "Add Repair Scope" at bounding box center [596, 82] width 61 height 9
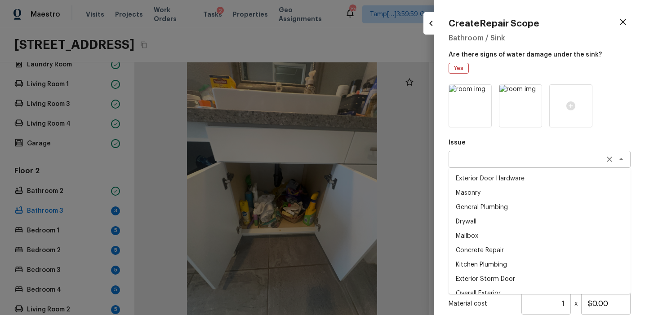
click at [466, 166] on div "x ​" at bounding box center [539, 159] width 182 height 17
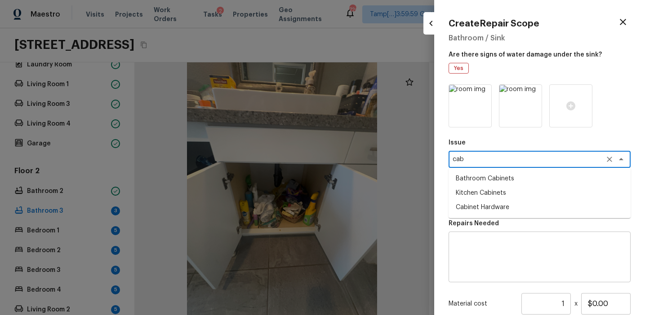
click at [484, 207] on li "Cabinet Hardware" at bounding box center [539, 207] width 182 height 14
type textarea "Cabinet Hardware"
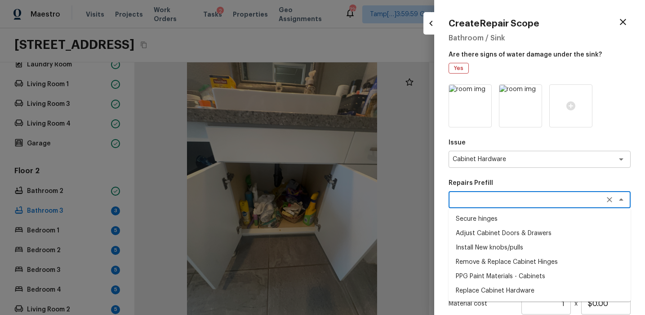
click at [481, 202] on textarea at bounding box center [526, 199] width 149 height 9
click at [495, 286] on li "Replace Cabinet Hardware" at bounding box center [539, 291] width 182 height 14
type textarea "Replace Cabinet Hardware"
type textarea "Replace cabinet hardware with new hinges and pulls. HPM to provide specs"
type input "$300.00"
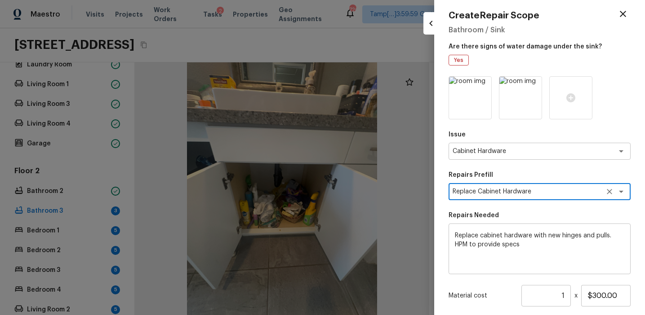
scroll to position [19, 0]
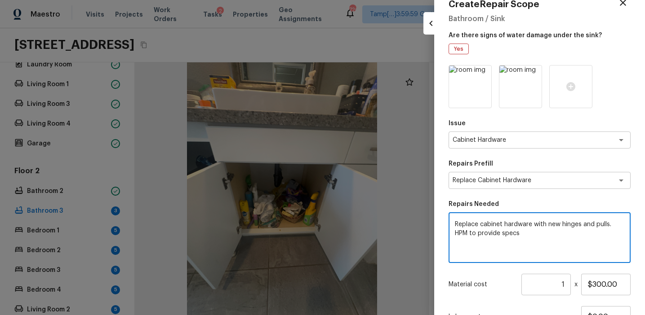
drag, startPoint x: 503, startPoint y: 225, endPoint x: 525, endPoint y: 230, distance: 21.9
click at [525, 230] on textarea "Replace cabinet hardware with new hinges and pulls. HPM to provide specs" at bounding box center [539, 238] width 169 height 36
type textarea "Replace cabinet base"
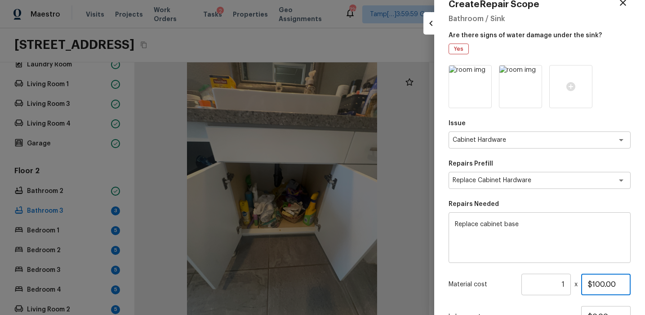
type input "$100.00"
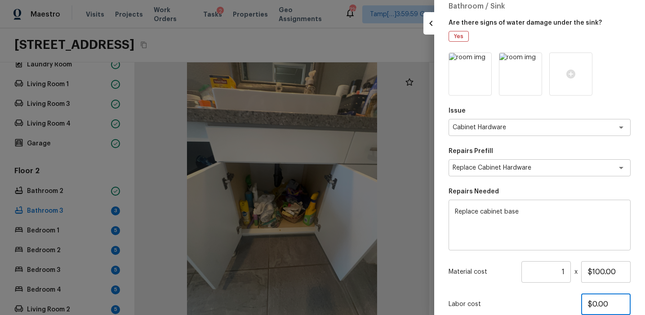
scroll to position [97, 0]
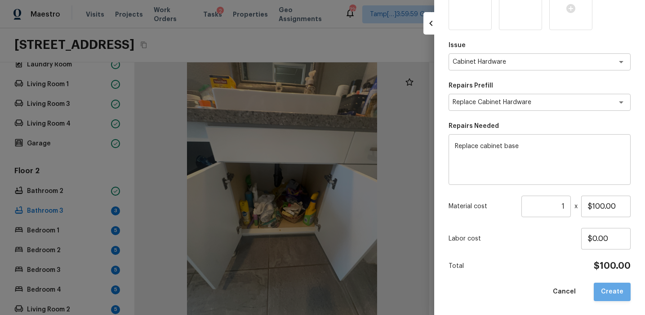
click at [615, 295] on button "Create" at bounding box center [611, 292] width 37 height 18
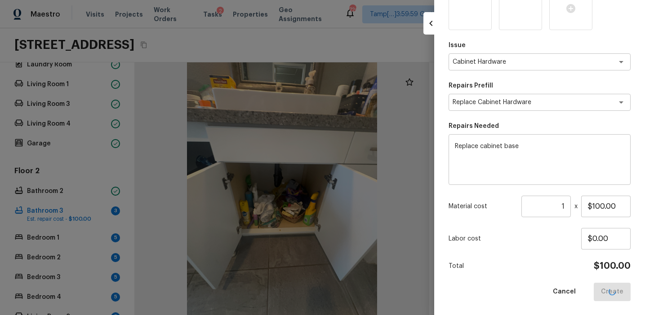
type input "$0.00"
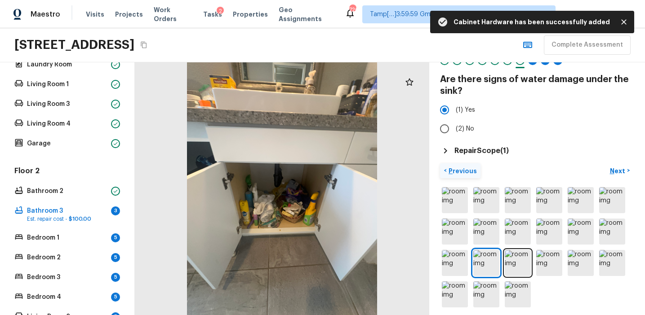
scroll to position [45, 0]
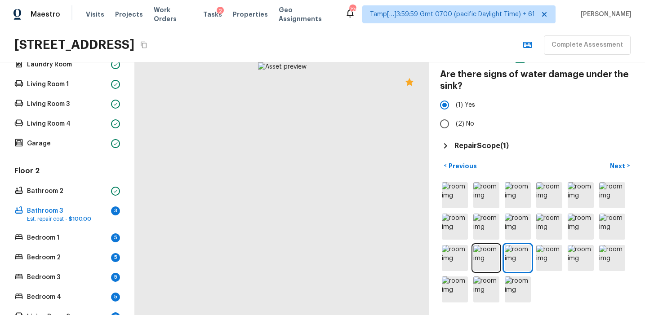
click at [311, 180] on div at bounding box center [282, 188] width 294 height 253
click at [345, 185] on div at bounding box center [252, 197] width 592 height 508
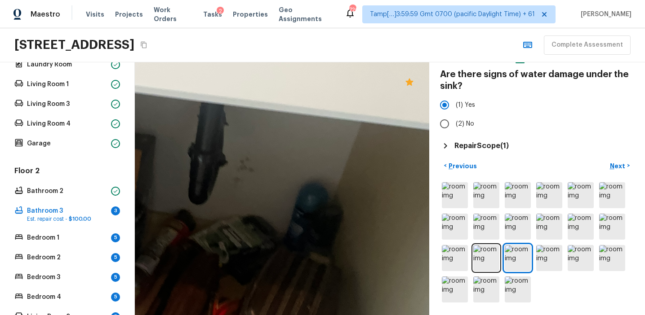
click at [287, 177] on div at bounding box center [158, 211] width 1192 height 1024
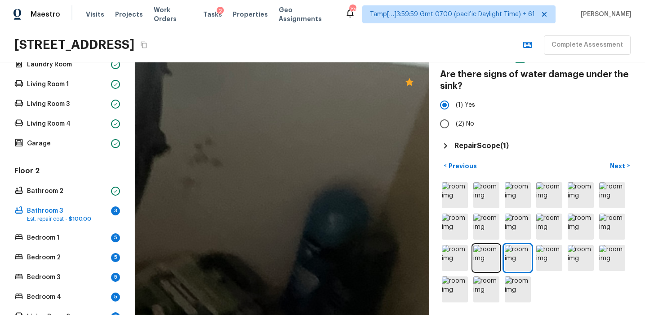
click at [287, 177] on div at bounding box center [32, 243] width 2354 height 2023
click at [552, 256] on img at bounding box center [549, 258] width 26 height 26
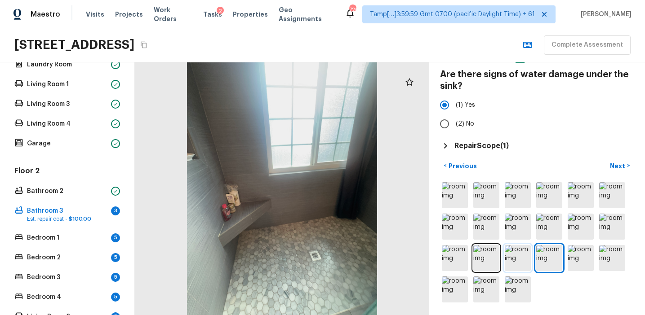
click at [528, 256] on img at bounding box center [517, 258] width 26 height 26
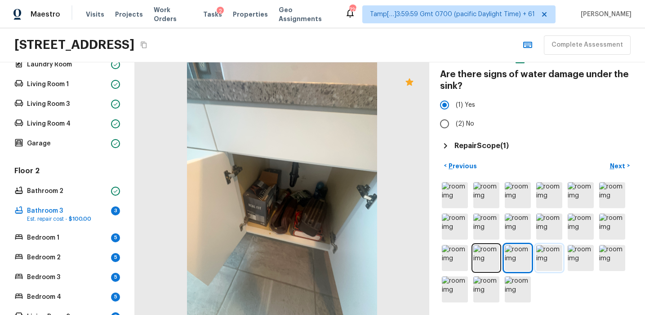
click at [544, 257] on img at bounding box center [549, 258] width 26 height 26
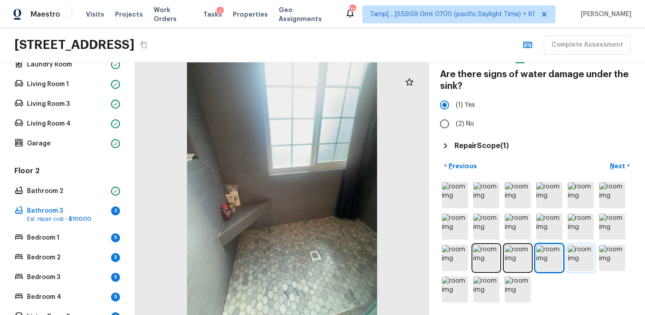
click at [574, 257] on img at bounding box center [580, 258] width 26 height 26
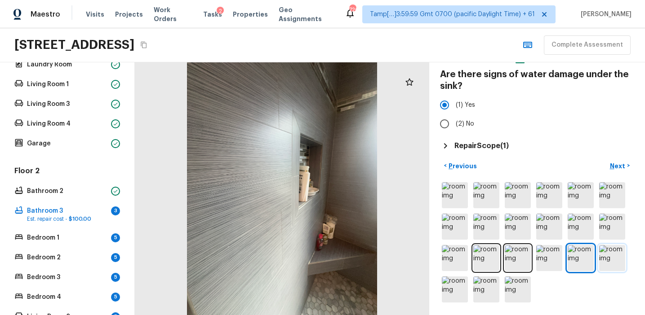
click at [613, 260] on img at bounding box center [612, 258] width 26 height 26
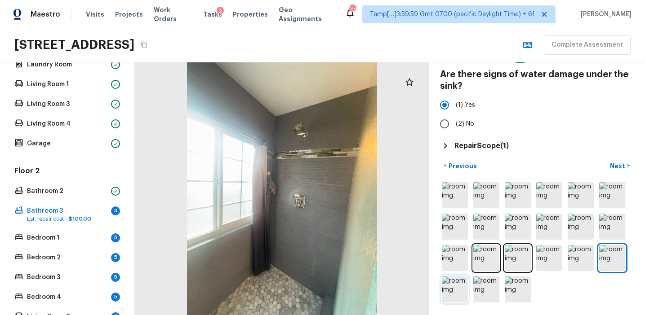
click at [464, 289] on img at bounding box center [455, 290] width 26 height 26
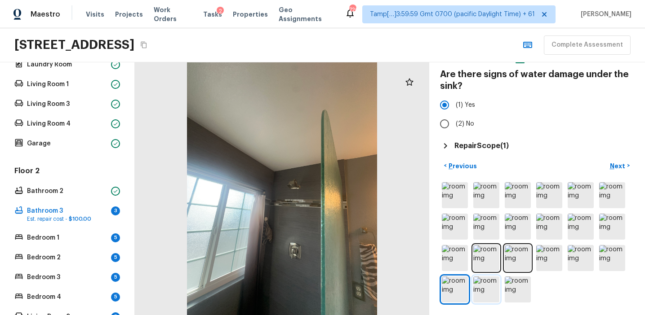
click at [488, 289] on img at bounding box center [486, 290] width 26 height 26
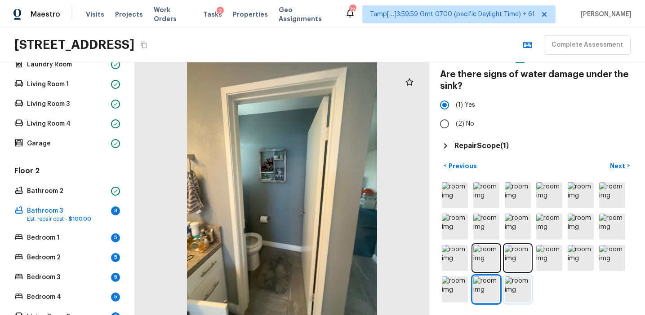
click at [511, 289] on img at bounding box center [517, 290] width 26 height 26
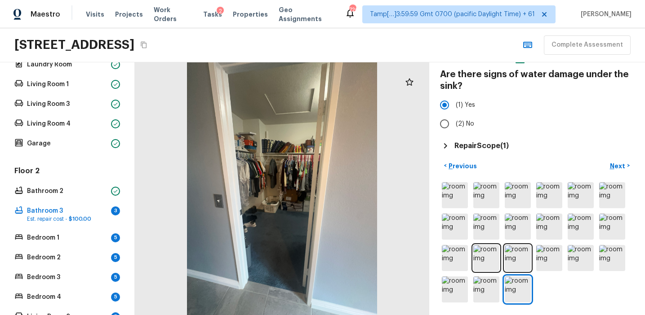
scroll to position [0, 0]
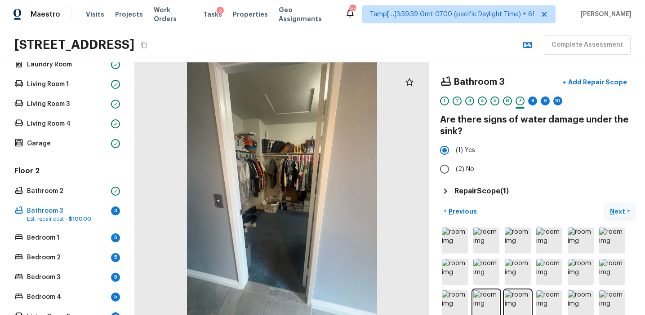
click at [623, 210] on p "Next" at bounding box center [617, 211] width 17 height 9
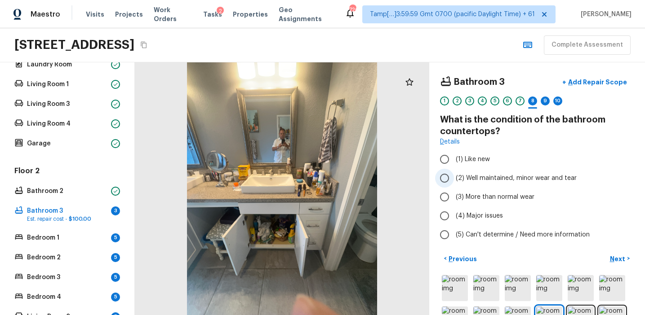
click at [495, 179] on span "(2) Well maintained, minor wear and tear" at bounding box center [515, 178] width 121 height 9
click at [454, 179] on input "(2) Well maintained, minor wear and tear" at bounding box center [444, 178] width 19 height 19
radio input "true"
click at [609, 261] on button "Next >" at bounding box center [619, 259] width 29 height 15
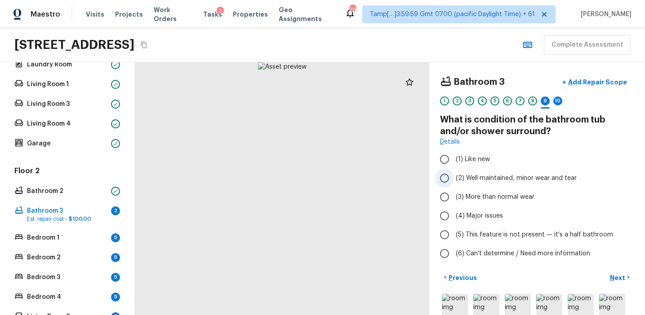
click at [480, 178] on span "(2) Well maintained, minor wear and tear" at bounding box center [515, 178] width 121 height 9
click at [454, 178] on input "(2) Well maintained, minor wear and tear" at bounding box center [444, 178] width 19 height 19
radio input "true"
click at [617, 276] on p "Next" at bounding box center [617, 278] width 17 height 9
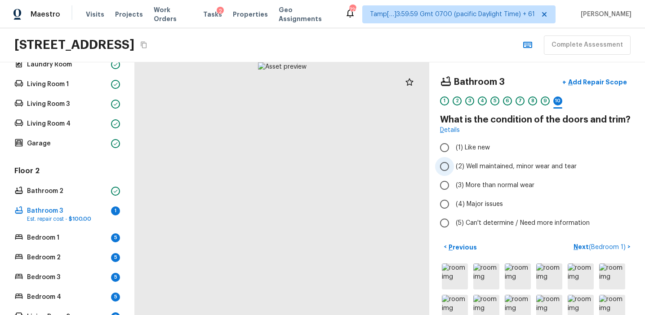
click at [489, 168] on span "(2) Well maintained, minor wear and tear" at bounding box center [515, 166] width 121 height 9
click at [454, 168] on input "(2) Well maintained, minor wear and tear" at bounding box center [444, 166] width 19 height 19
radio input "true"
click at [579, 251] on p "Next ( Bedroom 1 )" at bounding box center [600, 247] width 54 height 9
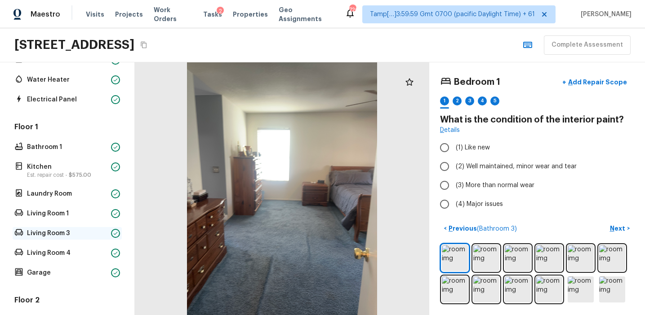
scroll to position [120, 0]
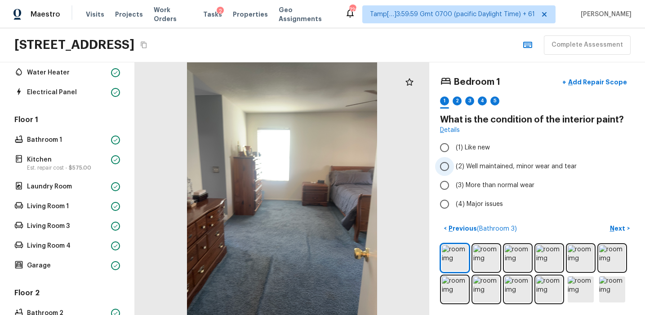
click at [489, 168] on span "(2) Well maintained, minor wear and tear" at bounding box center [515, 166] width 121 height 9
click at [454, 168] on input "(2) Well maintained, minor wear and tear" at bounding box center [444, 166] width 19 height 19
radio input "true"
click at [618, 228] on p "Next" at bounding box center [617, 228] width 17 height 9
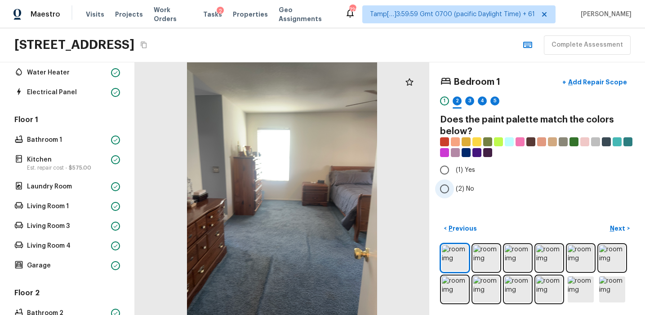
click at [461, 186] on span "(2) No" at bounding box center [464, 189] width 18 height 9
click at [454, 186] on input "(2) No" at bounding box center [444, 189] width 19 height 19
radio input "true"
click at [609, 226] on button "Next >" at bounding box center [619, 228] width 29 height 15
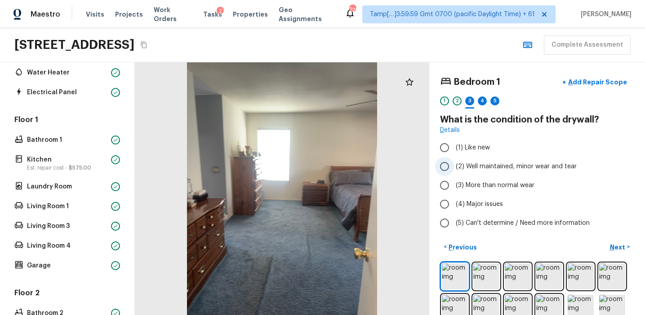
click at [481, 163] on span "(2) Well maintained, minor wear and tear" at bounding box center [515, 166] width 121 height 9
click at [454, 163] on input "(2) Well maintained, minor wear and tear" at bounding box center [444, 166] width 19 height 19
radio input "true"
click at [612, 242] on button "Next >" at bounding box center [619, 247] width 29 height 15
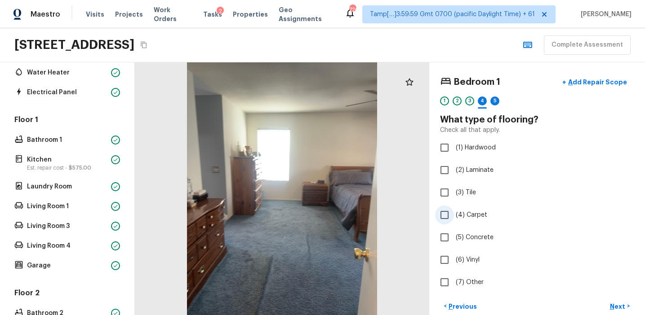
click at [468, 213] on span "(4) Carpet" at bounding box center [470, 215] width 31 height 9
click at [454, 213] on input "(4) Carpet" at bounding box center [444, 215] width 19 height 19
checkbox input "true"
click at [610, 303] on p "Next" at bounding box center [617, 306] width 17 height 9
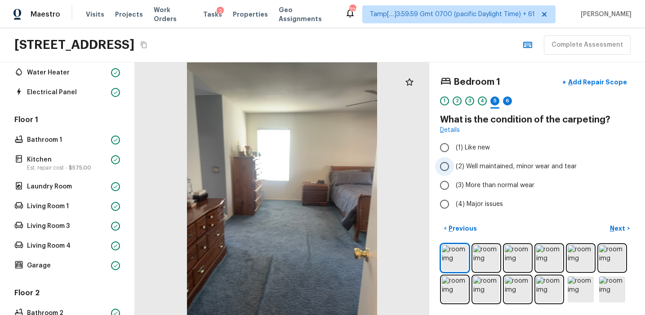
click at [489, 167] on span "(2) Well maintained, minor wear and tear" at bounding box center [515, 166] width 121 height 9
click at [454, 167] on input "(2) Well maintained, minor wear and tear" at bounding box center [444, 166] width 19 height 19
radio input "true"
click at [616, 229] on p "Next" at bounding box center [617, 228] width 17 height 9
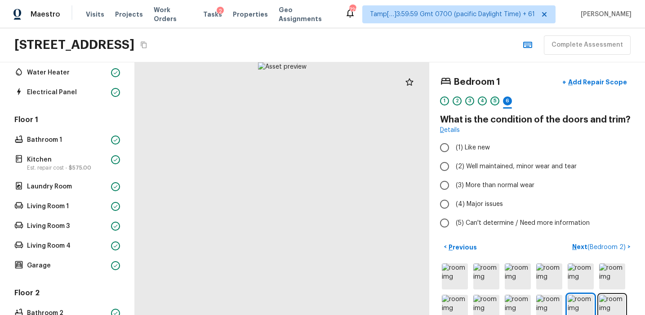
click at [492, 104] on div "5" at bounding box center [494, 101] width 9 height 9
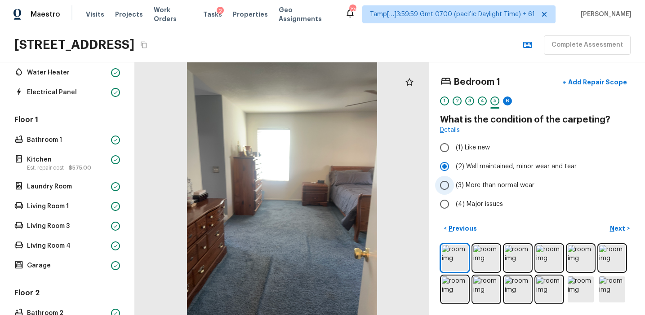
click at [478, 180] on label "(3) More than normal wear" at bounding box center [531, 185] width 192 height 19
click at [454, 180] on input "(3) More than normal wear" at bounding box center [444, 185] width 19 height 19
radio input "true"
click at [614, 225] on p "Next" at bounding box center [617, 228] width 17 height 9
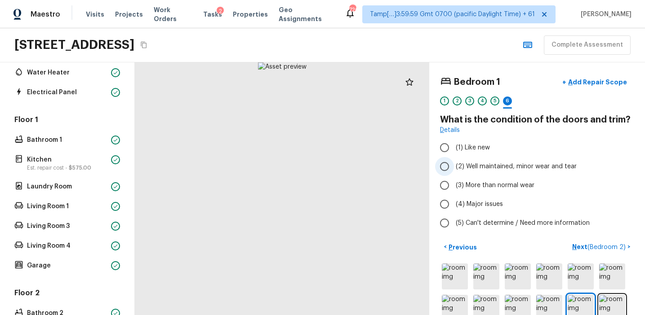
click at [495, 165] on span "(2) Well maintained, minor wear and tear" at bounding box center [515, 166] width 121 height 9
click at [454, 165] on input "(2) Well maintained, minor wear and tear" at bounding box center [444, 166] width 19 height 19
radio input "true"
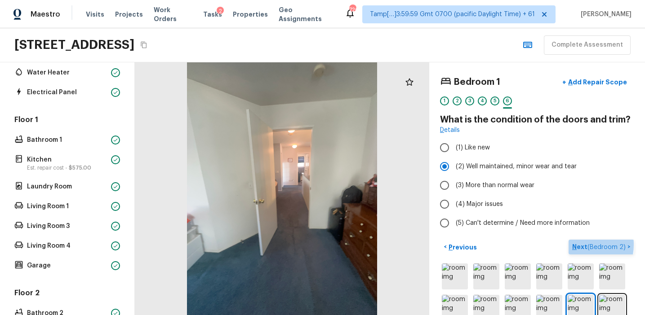
click at [579, 245] on p "Next ( Bedroom 2 )" at bounding box center [599, 247] width 55 height 9
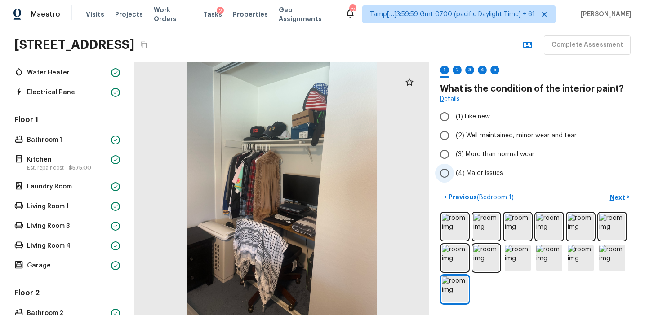
scroll to position [0, 0]
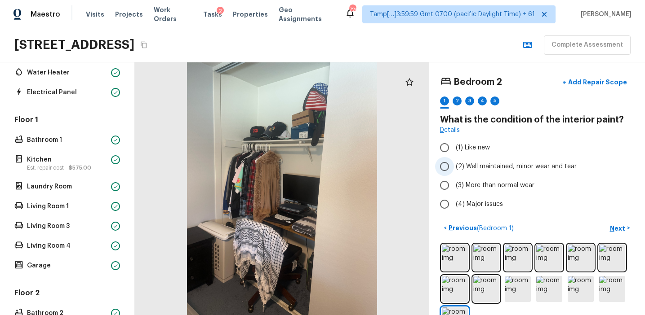
click at [505, 166] on span "(2) Well maintained, minor wear and tear" at bounding box center [515, 166] width 121 height 9
click at [454, 166] on input "(2) Well maintained, minor wear and tear" at bounding box center [444, 166] width 19 height 19
radio input "true"
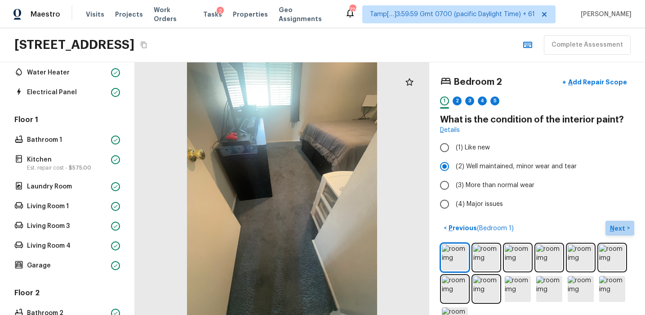
click at [623, 228] on p "Next" at bounding box center [617, 228] width 17 height 9
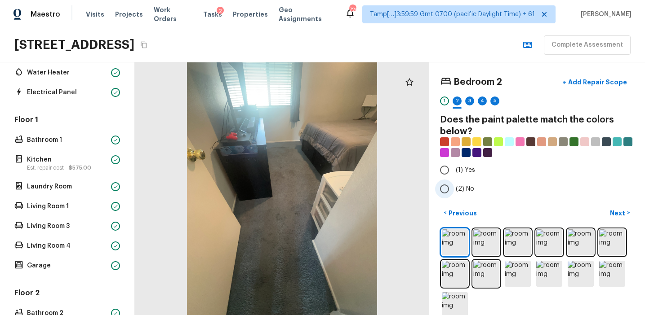
click at [471, 185] on span "(2) No" at bounding box center [464, 189] width 18 height 9
click at [454, 185] on input "(2) No" at bounding box center [444, 189] width 19 height 19
radio input "true"
click at [612, 209] on p "Next" at bounding box center [617, 213] width 17 height 9
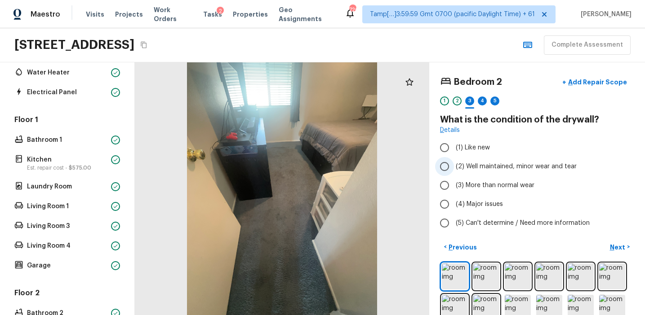
click at [483, 162] on label "(2) Well maintained, minor wear and tear" at bounding box center [531, 166] width 192 height 19
click at [454, 162] on input "(2) Well maintained, minor wear and tear" at bounding box center [444, 166] width 19 height 19
radio input "true"
click at [611, 251] on p "Next" at bounding box center [617, 247] width 17 height 9
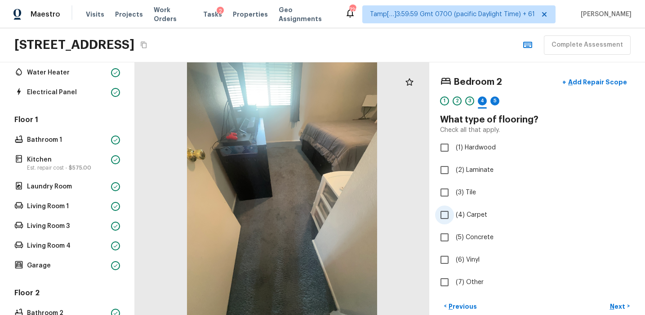
click at [468, 210] on label "(4) Carpet" at bounding box center [531, 215] width 192 height 19
click at [454, 210] on input "(4) Carpet" at bounding box center [444, 215] width 19 height 19
checkbox input "true"
click at [613, 305] on p "Next" at bounding box center [617, 306] width 17 height 9
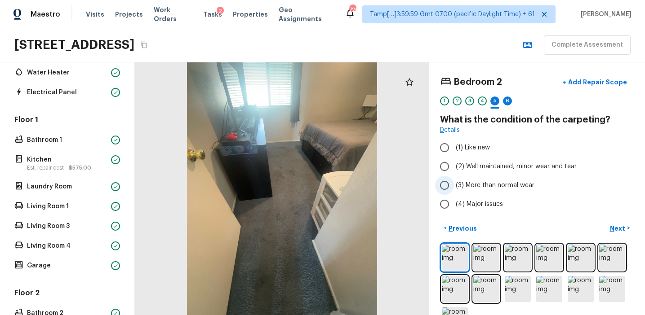
click at [506, 185] on span "(3) More than normal wear" at bounding box center [494, 185] width 79 height 9
click at [454, 185] on input "(3) More than normal wear" at bounding box center [444, 185] width 19 height 19
radio input "true"
click at [609, 234] on button "Next >" at bounding box center [619, 228] width 29 height 15
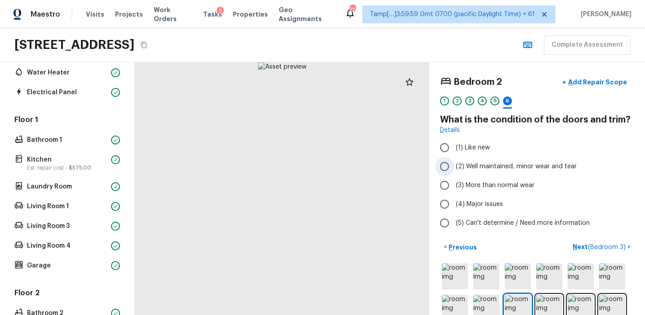
click at [503, 162] on span "(2) Well maintained, minor wear and tear" at bounding box center [515, 166] width 121 height 9
click at [454, 162] on input "(2) Well maintained, minor wear and tear" at bounding box center [444, 166] width 19 height 19
radio input "true"
click at [577, 247] on p "Next ( Bedroom 3 )" at bounding box center [599, 247] width 55 height 9
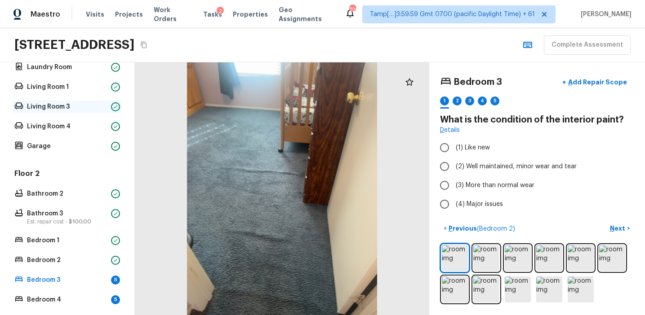
scroll to position [118, 0]
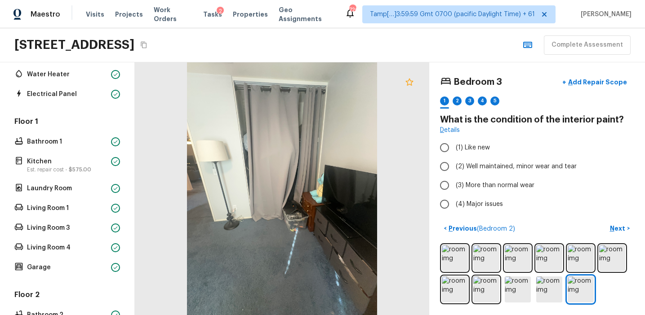
click at [408, 83] on icon at bounding box center [409, 82] width 11 height 11
click at [456, 255] on img at bounding box center [455, 258] width 26 height 26
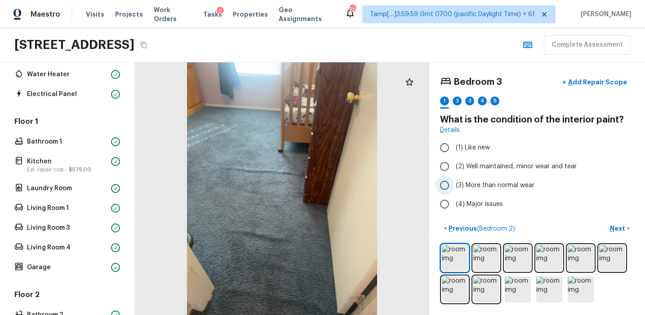
click at [484, 183] on span "(3) More than normal wear" at bounding box center [494, 185] width 79 height 9
click at [454, 183] on input "(3) More than normal wear" at bounding box center [444, 185] width 19 height 19
radio input "true"
click at [614, 228] on p "Next" at bounding box center [617, 228] width 17 height 9
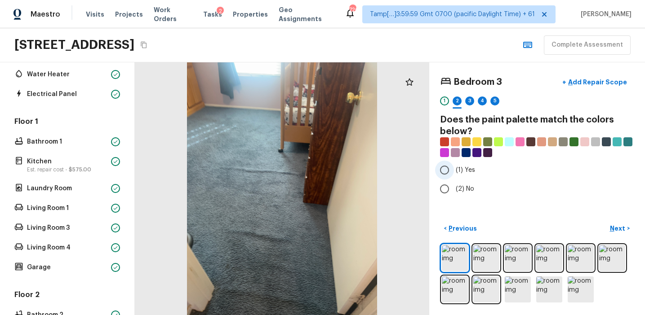
click at [464, 173] on span "(1) Yes" at bounding box center [464, 170] width 19 height 9
click at [454, 173] on input "(1) Yes" at bounding box center [444, 170] width 19 height 19
radio input "true"
click at [610, 226] on p "Next" at bounding box center [617, 228] width 17 height 9
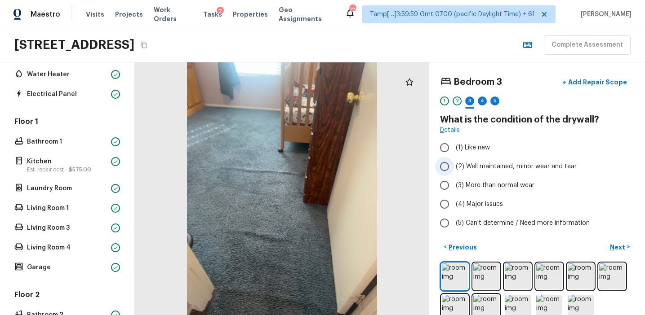
click at [512, 167] on span "(2) Well maintained, minor wear and tear" at bounding box center [515, 166] width 121 height 9
click at [454, 167] on input "(2) Well maintained, minor wear and tear" at bounding box center [444, 166] width 19 height 19
radio input "true"
click at [617, 253] on button "Next >" at bounding box center [619, 247] width 29 height 15
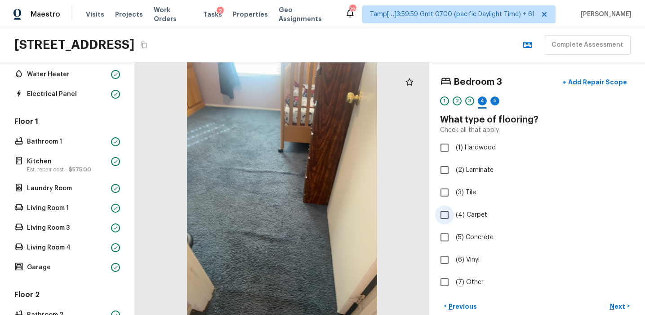
click at [477, 213] on span "(4) Carpet" at bounding box center [470, 215] width 31 height 9
click at [454, 213] on input "(4) Carpet" at bounding box center [444, 215] width 19 height 19
checkbox input "true"
click at [612, 303] on p "Next" at bounding box center [617, 306] width 17 height 9
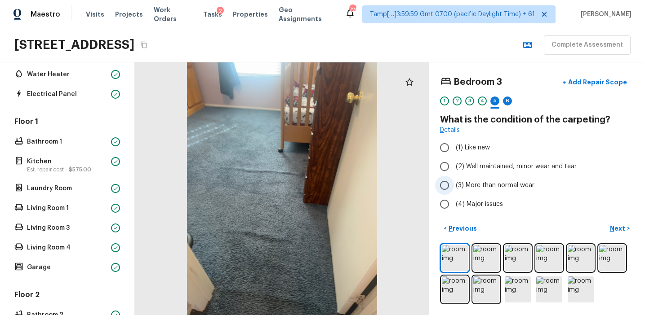
click at [483, 187] on span "(3) More than normal wear" at bounding box center [494, 185] width 79 height 9
click at [454, 187] on input "(3) More than normal wear" at bounding box center [444, 185] width 19 height 19
radio input "true"
click at [612, 228] on p "Next" at bounding box center [617, 228] width 17 height 9
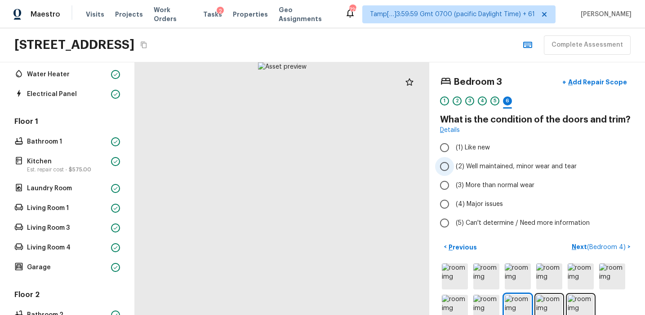
click at [496, 165] on span "(2) Well maintained, minor wear and tear" at bounding box center [515, 166] width 121 height 9
click at [454, 165] on input "(2) Well maintained, minor wear and tear" at bounding box center [444, 166] width 19 height 19
radio input "true"
click at [582, 242] on button "Next ( Bedroom 4 ) >" at bounding box center [601, 247] width 66 height 15
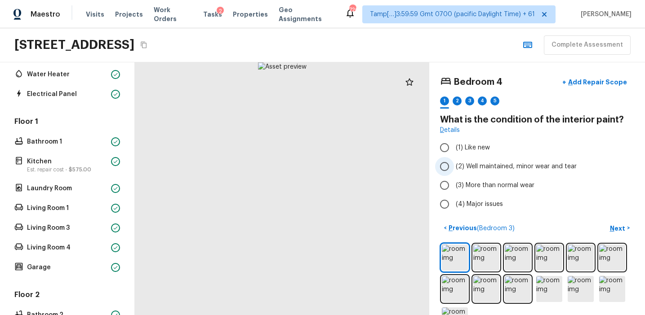
scroll to position [31, 0]
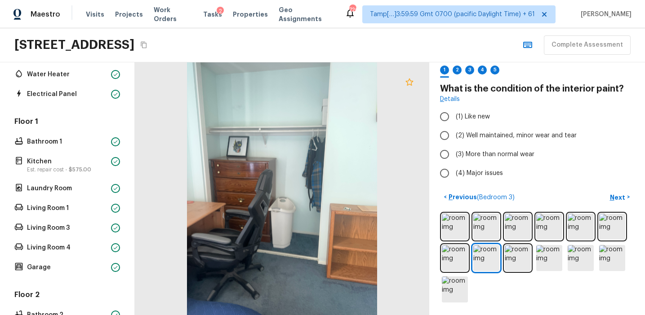
click at [406, 81] on icon at bounding box center [409, 81] width 8 height 7
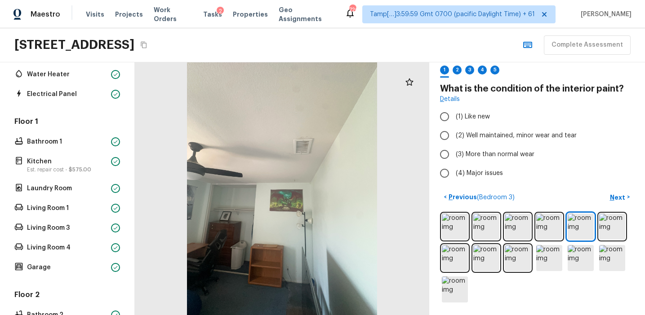
click at [293, 116] on div at bounding box center [282, 188] width 294 height 253
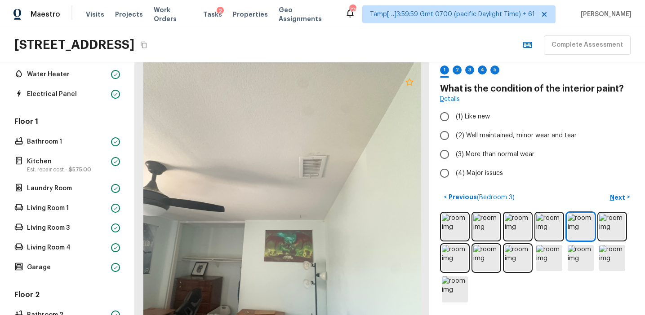
click at [410, 84] on icon at bounding box center [409, 82] width 11 height 11
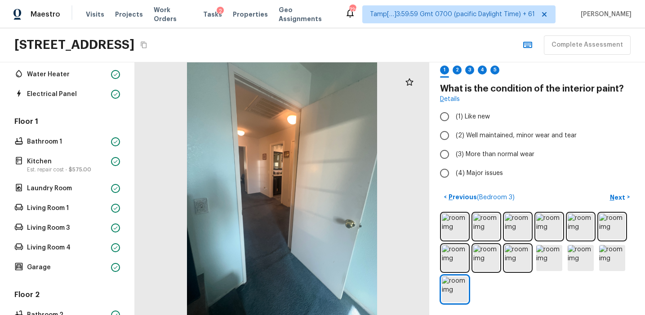
scroll to position [0, 0]
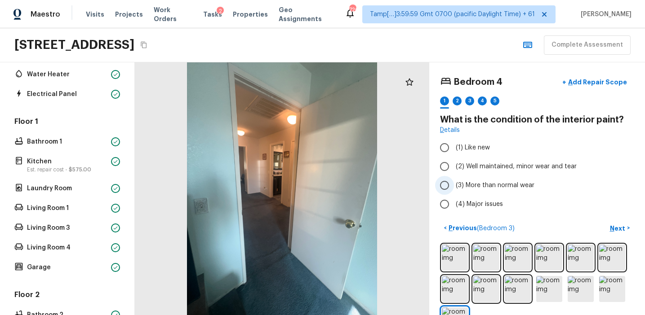
click at [524, 183] on span "(3) More than normal wear" at bounding box center [494, 185] width 79 height 9
click at [454, 183] on input "(3) More than normal wear" at bounding box center [444, 185] width 19 height 19
radio input "true"
click at [616, 227] on p "Next" at bounding box center [617, 228] width 17 height 9
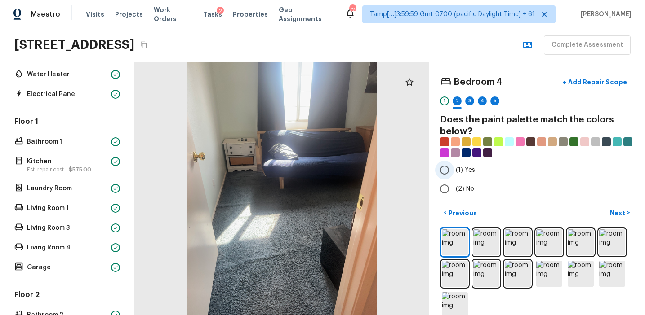
click at [470, 175] on label "(1) Yes" at bounding box center [531, 170] width 192 height 19
click at [454, 175] on input "(1) Yes" at bounding box center [444, 170] width 19 height 19
radio input "true"
click at [619, 205] on div "Bedroom 4 + Add Repair Scope 1 2 3 4 5 Does the paint palette match the colors …" at bounding box center [537, 188] width 216 height 253
click at [618, 207] on button "Next >" at bounding box center [619, 213] width 29 height 15
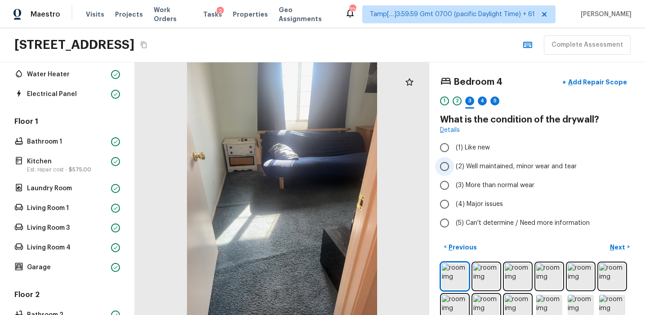
click at [507, 164] on span "(2) Well maintained, minor wear and tear" at bounding box center [515, 166] width 121 height 9
click at [454, 164] on input "(2) Well maintained, minor wear and tear" at bounding box center [444, 166] width 19 height 19
radio input "true"
click at [616, 250] on p "Next" at bounding box center [617, 247] width 17 height 9
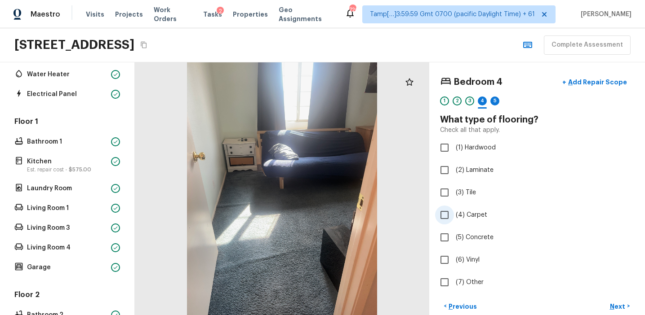
click at [473, 219] on span "(4) Carpet" at bounding box center [470, 215] width 31 height 9
click at [454, 219] on input "(4) Carpet" at bounding box center [444, 215] width 19 height 19
checkbox input "true"
click at [611, 305] on p "Next" at bounding box center [617, 306] width 17 height 9
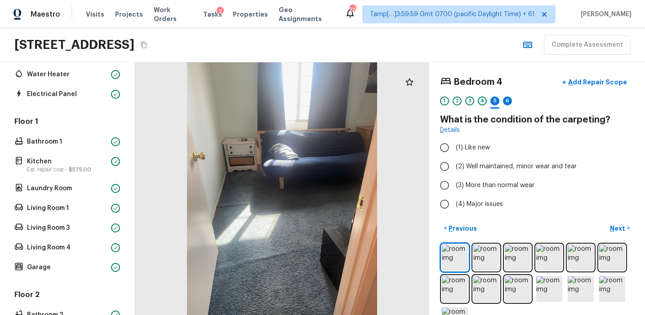
click at [481, 105] on div "4" at bounding box center [481, 101] width 9 height 9
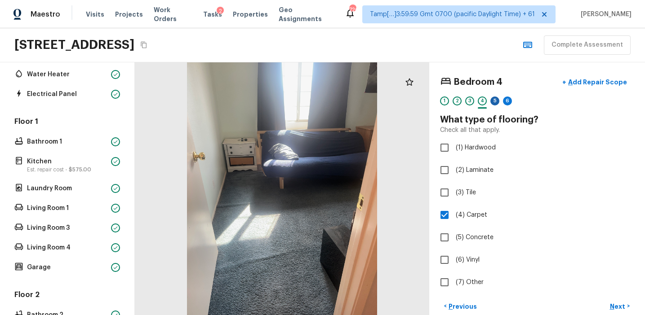
click at [497, 102] on div "5" at bounding box center [494, 101] width 9 height 9
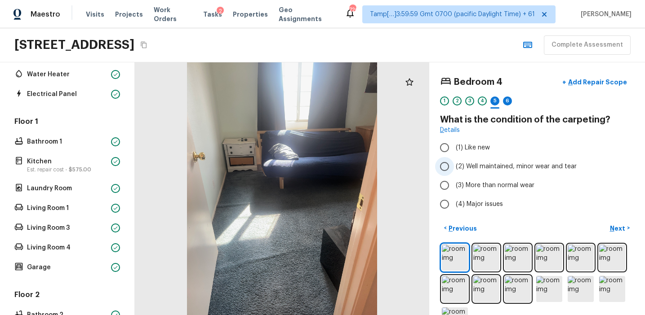
click at [512, 169] on span "(2) Well maintained, minor wear and tear" at bounding box center [515, 166] width 121 height 9
click at [454, 169] on input "(2) Well maintained, minor wear and tear" at bounding box center [444, 166] width 19 height 19
radio input "true"
click at [513, 185] on span "(3) More than normal wear" at bounding box center [494, 185] width 79 height 9
click at [454, 185] on input "(3) More than normal wear" at bounding box center [444, 185] width 19 height 19
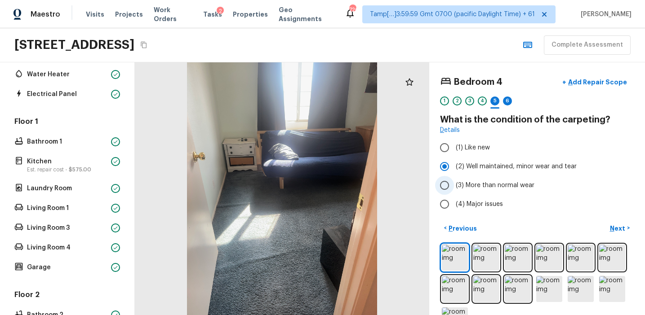
radio input "true"
click at [617, 225] on p "Next" at bounding box center [617, 228] width 17 height 9
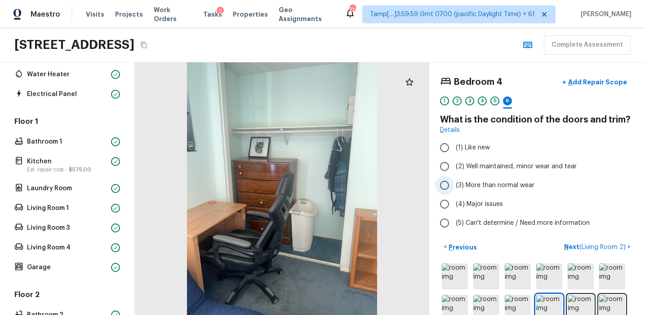
click at [505, 186] on span "(3) More than normal wear" at bounding box center [494, 185] width 79 height 9
click at [454, 186] on input "(3) More than normal wear" at bounding box center [444, 185] width 19 height 19
radio input "true"
click at [576, 251] on p "Next ( Living Room 2 )" at bounding box center [595, 247] width 63 height 9
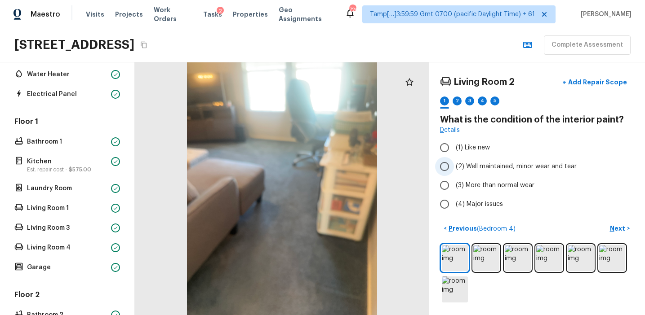
click at [484, 163] on span "(2) Well maintained, minor wear and tear" at bounding box center [515, 166] width 121 height 9
click at [454, 163] on input "(2) Well maintained, minor wear and tear" at bounding box center [444, 166] width 19 height 19
radio input "true"
click at [506, 185] on span "(3) More than normal wear" at bounding box center [494, 185] width 79 height 9
click at [454, 185] on input "(3) More than normal wear" at bounding box center [444, 185] width 19 height 19
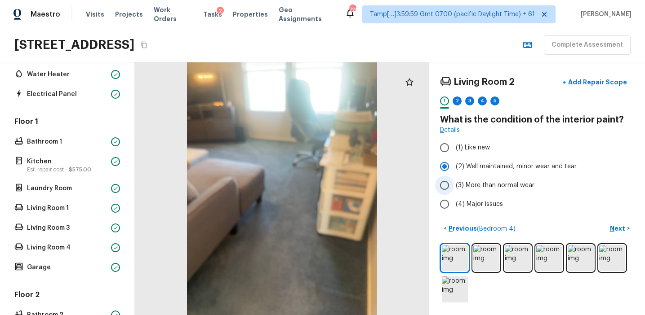
radio input "true"
click at [614, 225] on p "Next" at bounding box center [617, 228] width 17 height 9
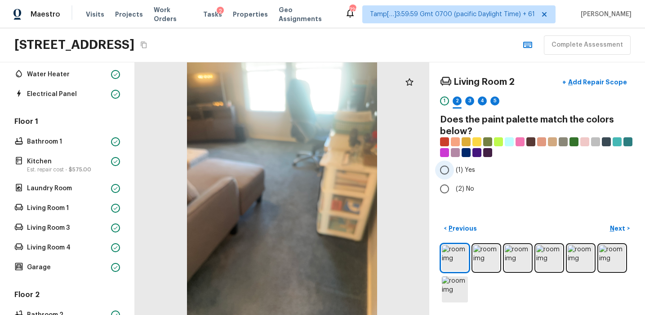
click at [475, 176] on label "(1) Yes" at bounding box center [531, 170] width 192 height 19
click at [454, 176] on input "(1) Yes" at bounding box center [444, 170] width 19 height 19
radio input "true"
click at [613, 223] on button "Next >" at bounding box center [619, 228] width 29 height 15
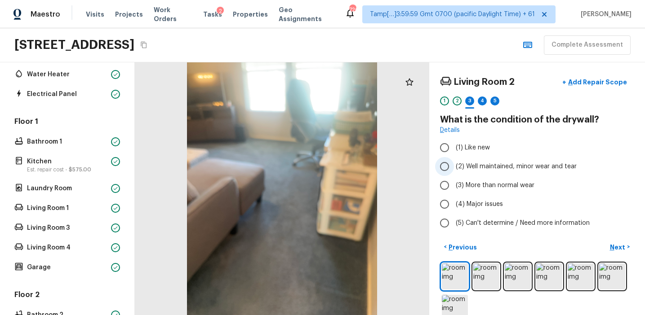
click at [467, 170] on span "(2) Well maintained, minor wear and tear" at bounding box center [515, 166] width 121 height 9
click at [454, 170] on input "(2) Well maintained, minor wear and tear" at bounding box center [444, 166] width 19 height 19
radio input "true"
click at [615, 243] on p "Next" at bounding box center [617, 247] width 17 height 9
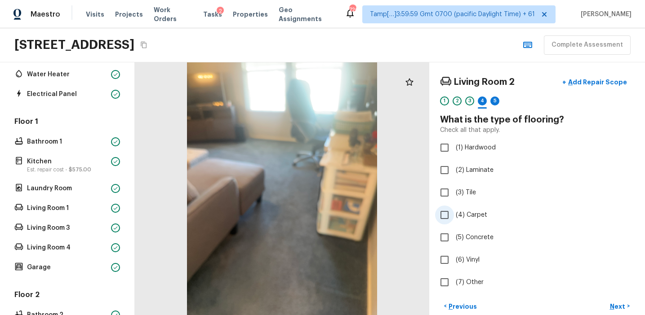
click at [472, 211] on span "(4) Carpet" at bounding box center [470, 215] width 31 height 9
click at [454, 211] on input "(4) Carpet" at bounding box center [444, 215] width 19 height 19
checkbox input "true"
click at [617, 305] on p "Next" at bounding box center [617, 306] width 17 height 9
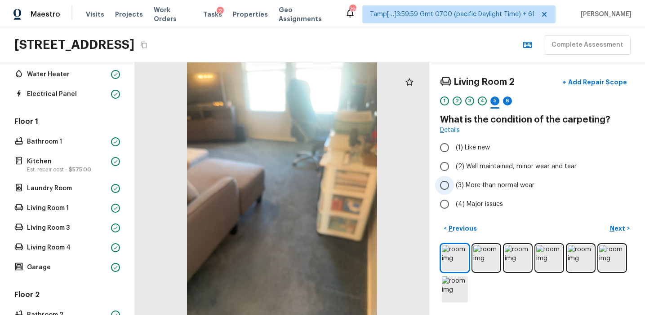
click at [503, 180] on label "(3) More than normal wear" at bounding box center [531, 185] width 192 height 19
click at [454, 180] on input "(3) More than normal wear" at bounding box center [444, 185] width 19 height 19
radio input "true"
click at [616, 225] on p "Next" at bounding box center [617, 228] width 17 height 9
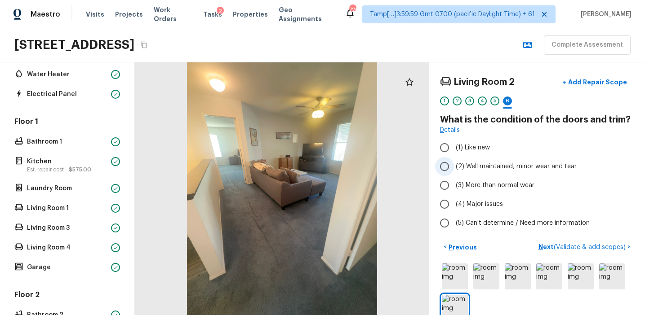
click at [490, 158] on label "(2) Well maintained, minor wear and tear" at bounding box center [531, 166] width 192 height 19
click at [454, 158] on input "(2) Well maintained, minor wear and tear" at bounding box center [444, 166] width 19 height 19
radio input "true"
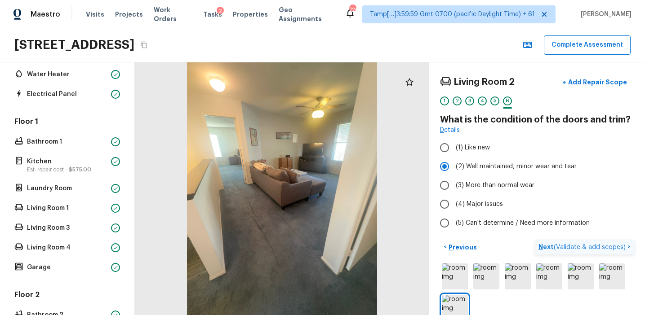
click at [541, 245] on p "Next ( Validate & add scopes )" at bounding box center [582, 247] width 89 height 9
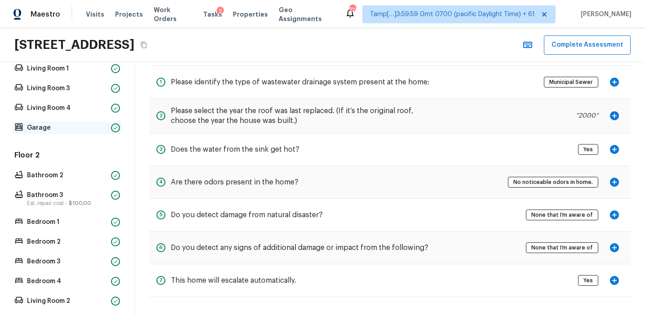
scroll to position [349, 0]
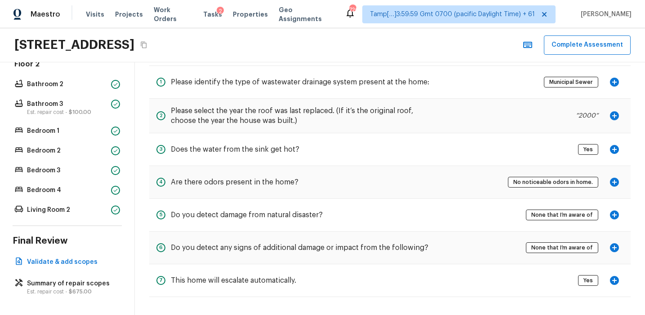
click at [93, 300] on div "Overall Layout Exterior Major Systems HVAC Water Heater Electrical Panel Floor …" at bounding box center [67, 188] width 135 height 253
click at [93, 289] on p "Est. repair cost - $675.00" at bounding box center [71, 291] width 89 height 7
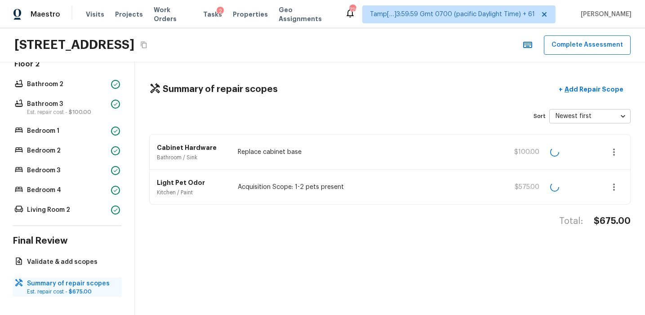
scroll to position [0, 0]
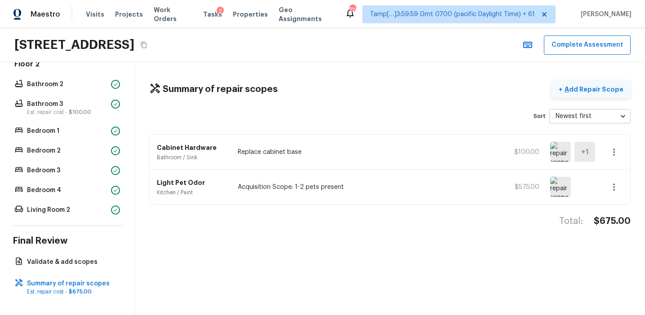
click at [581, 91] on p "Add Repair Scope" at bounding box center [592, 89] width 61 height 9
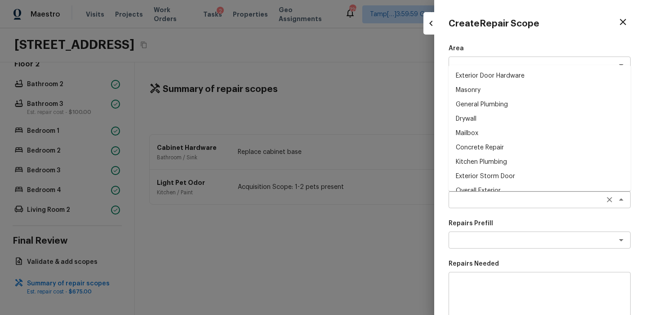
click at [470, 205] on div "x ​" at bounding box center [539, 199] width 182 height 17
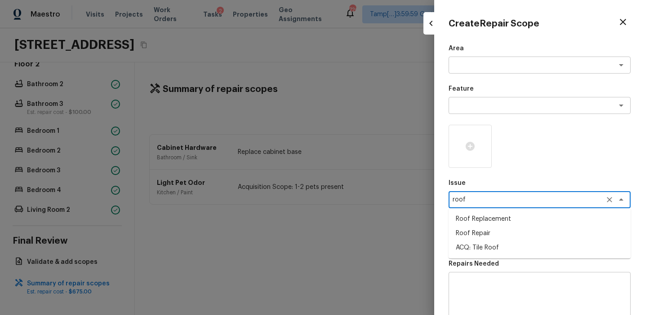
click at [486, 247] on li "ACQ: Tile Roof" at bounding box center [539, 248] width 182 height 14
type textarea "ACQ: Tile Roof"
click at [484, 229] on div "Repairs Prefill x ​" at bounding box center [539, 234] width 182 height 30
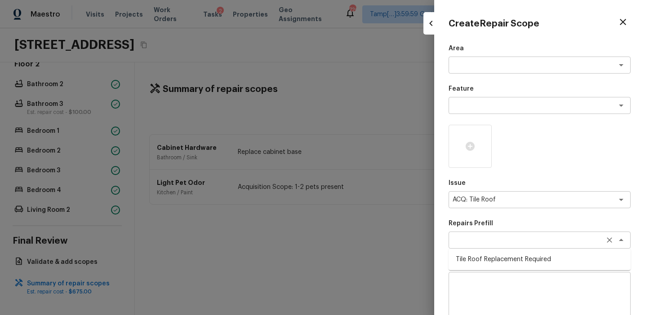
click at [485, 234] on div "x ​" at bounding box center [539, 240] width 182 height 17
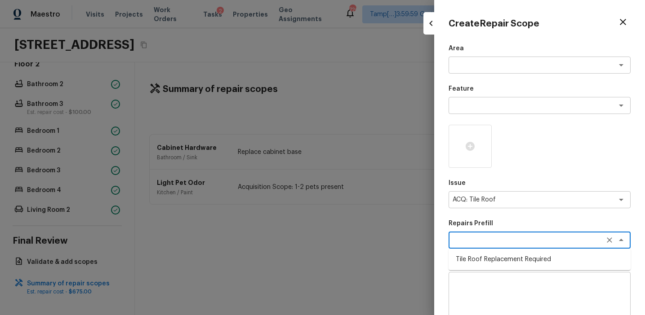
click at [491, 255] on li "Tile Roof Replacement Required" at bounding box center [539, 259] width 182 height 14
type textarea "Tile Roof Replacement Required"
type textarea "Acquisition Scope: Replacement required. Per SQFT."
type input "$16.10"
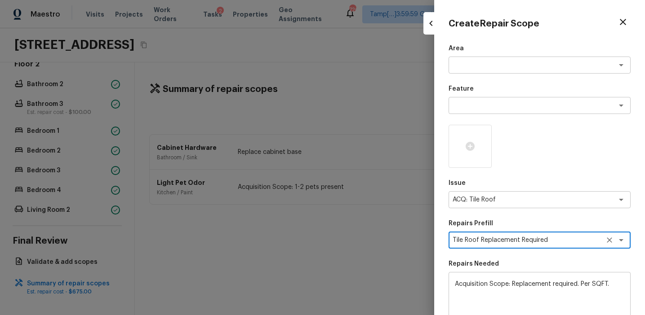
scroll to position [138, 0]
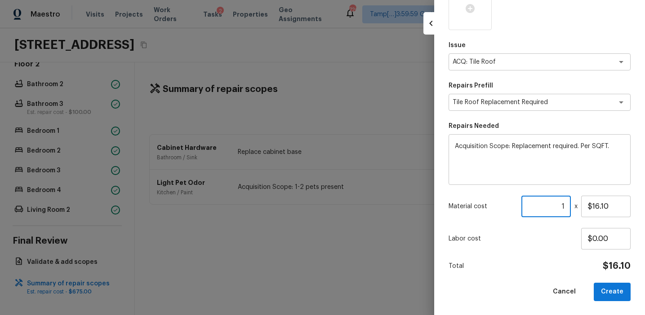
click at [556, 206] on input "1" at bounding box center [545, 207] width 49 height 22
paste input "2486"
type input "2486"
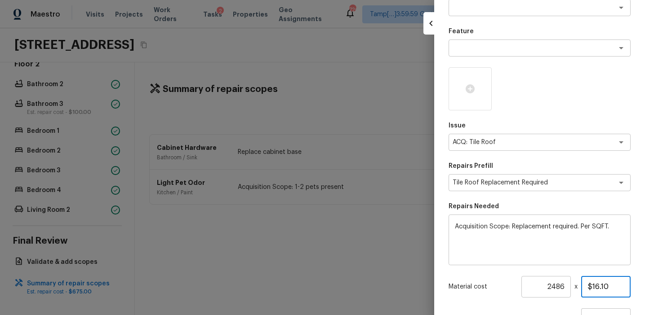
scroll to position [22, 0]
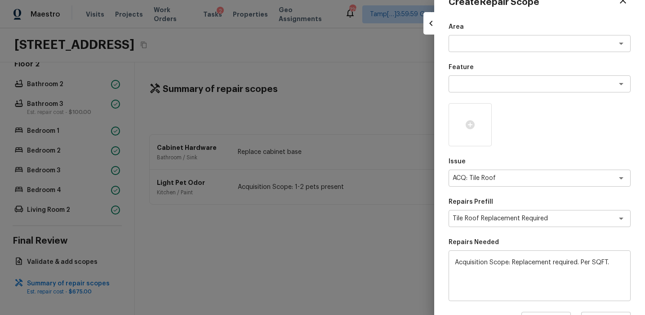
click at [568, 125] on div at bounding box center [539, 124] width 182 height 43
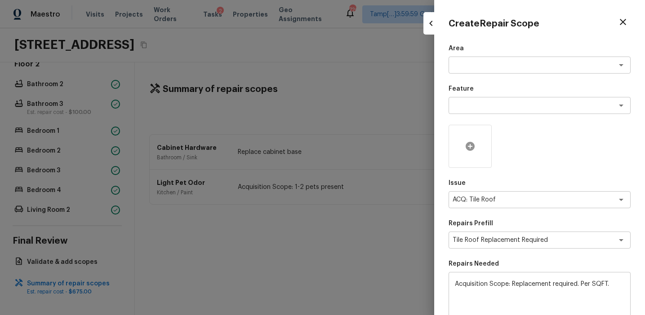
click at [469, 143] on icon at bounding box center [469, 146] width 9 height 9
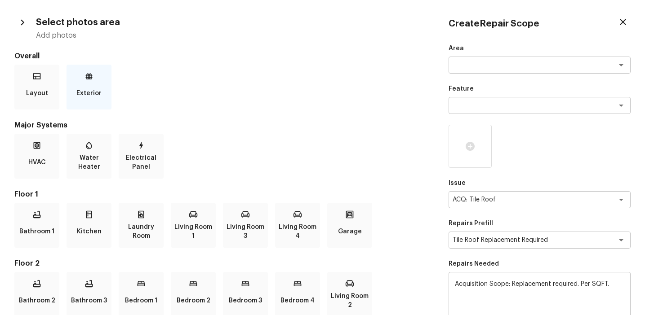
click at [89, 76] on icon at bounding box center [89, 76] width 7 height 6
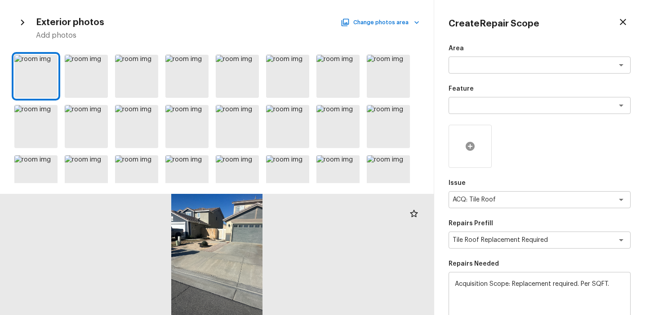
click at [470, 147] on icon at bounding box center [469, 146] width 11 height 11
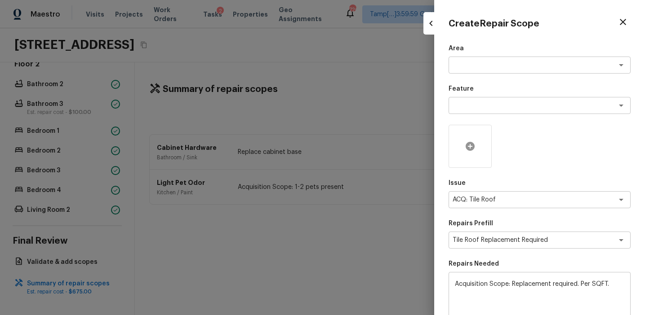
click at [470, 147] on icon at bounding box center [469, 146] width 11 height 11
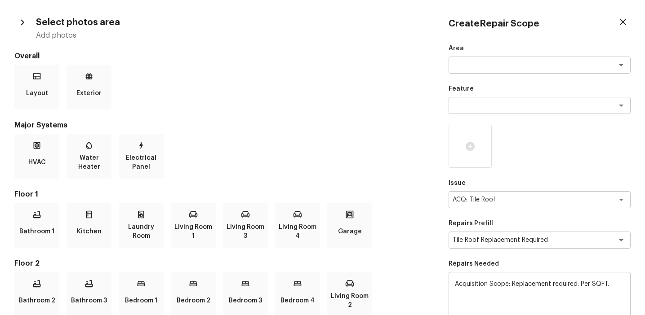
click at [224, 157] on div "HVAC Water Heater Electrical Panel" at bounding box center [216, 156] width 405 height 45
click at [374, 163] on div "HVAC Water Heater Electrical Panel" at bounding box center [216, 156] width 405 height 45
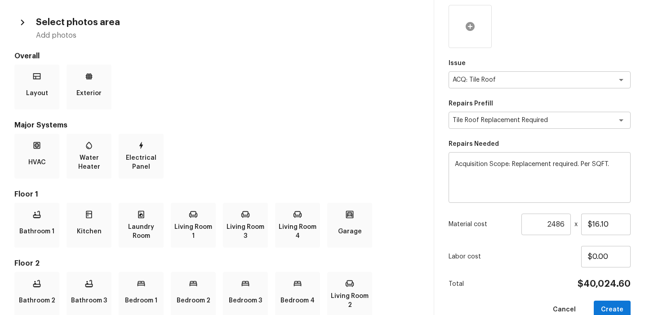
scroll to position [138, 0]
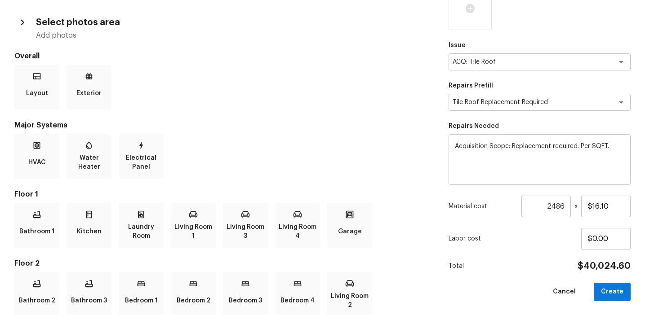
click at [18, 18] on icon "button" at bounding box center [23, 23] width 12 height 12
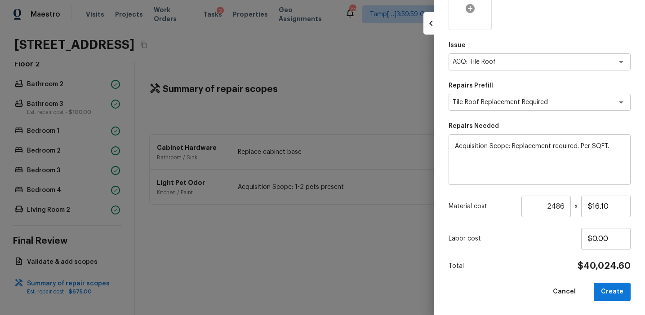
click at [469, 7] on icon at bounding box center [469, 8] width 9 height 9
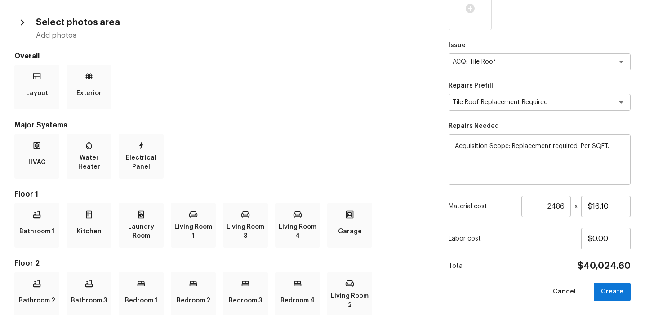
click at [407, 296] on div "Bathroom 2 Bathroom 3 Bedroom 1 Bedroom 2 Bedroom 3 Bedroom 4 Living Room 2" at bounding box center [216, 294] width 405 height 45
click at [405, 296] on div "Bathroom 2 Bathroom 3 Bedroom 1 Bedroom 2 Bedroom 3 Bedroom 4 Living Room 2" at bounding box center [216, 294] width 405 height 45
click at [468, 250] on div "Area x ​ Feature x ​ Issue ACQ: Tile Roof x ​ Repairs Prefill Tile Roof Replace…" at bounding box center [539, 103] width 182 height 395
click at [404, 260] on h5 "Floor 2" at bounding box center [216, 264] width 405 height 10
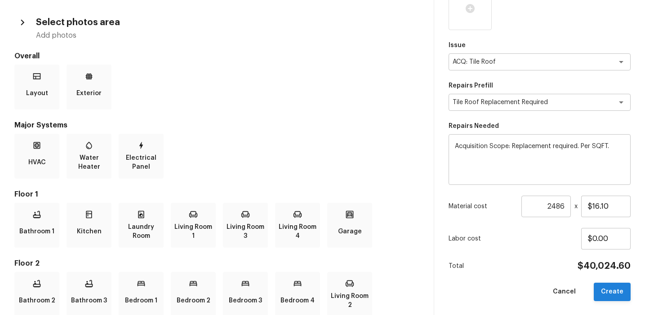
click at [605, 287] on button "Create" at bounding box center [611, 292] width 37 height 18
type input "1"
type input "$0.00"
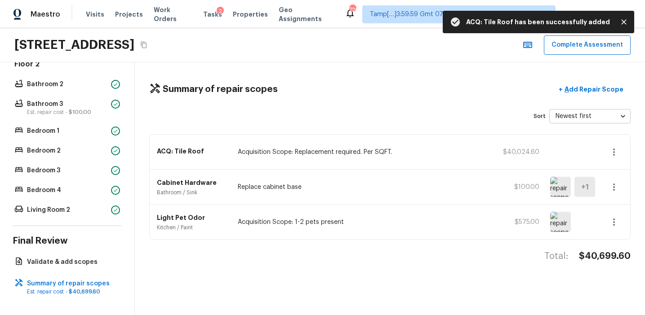
click at [616, 154] on icon "button" at bounding box center [613, 152] width 11 height 11
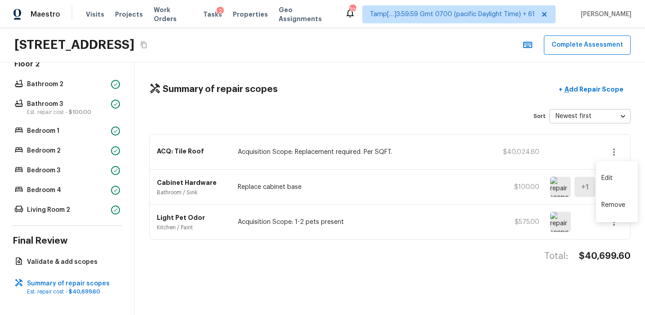
click at [609, 173] on li "Edit" at bounding box center [617, 178] width 42 height 27
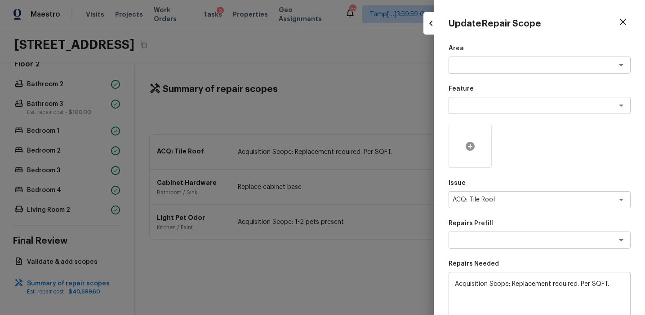
click at [469, 143] on icon at bounding box center [469, 146] width 9 height 9
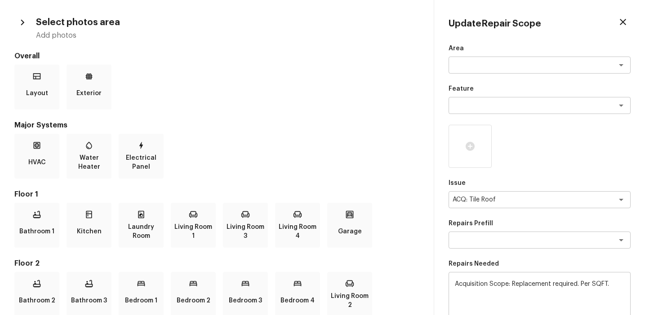
click at [185, 162] on div "HVAC Water Heater Electrical Panel" at bounding box center [216, 156] width 405 height 45
click at [90, 76] on icon at bounding box center [88, 76] width 9 height 9
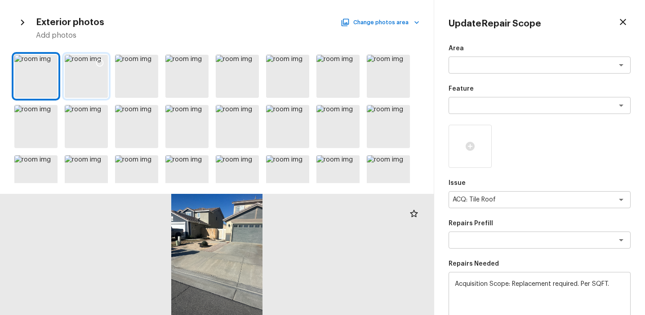
click at [100, 63] on icon at bounding box center [99, 62] width 9 height 9
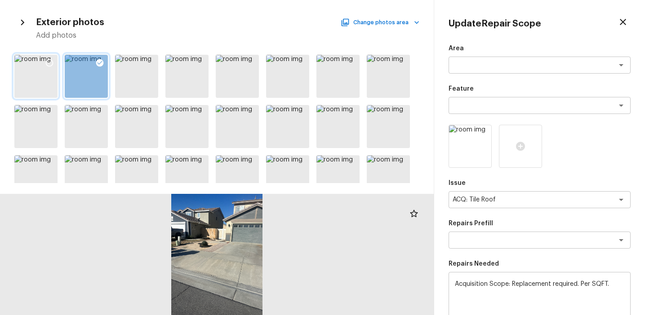
click at [50, 63] on icon at bounding box center [49, 62] width 9 height 9
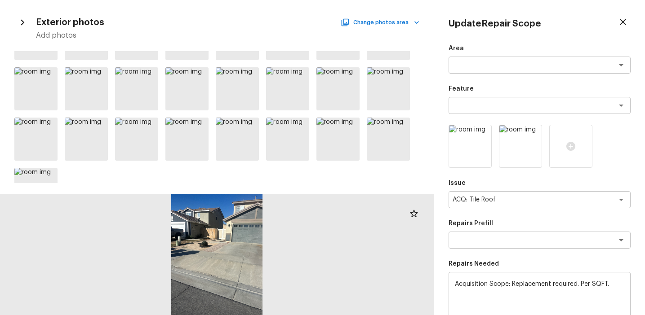
scroll to position [235, 0]
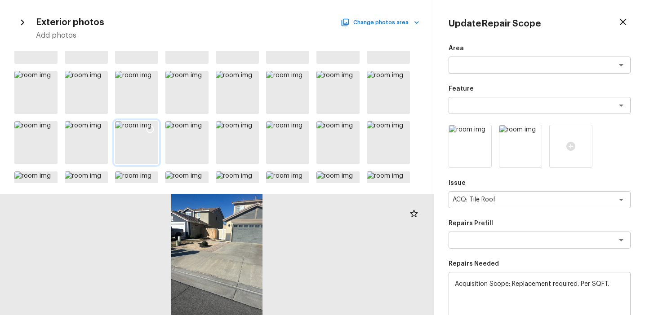
click at [148, 127] on icon at bounding box center [150, 129] width 9 height 9
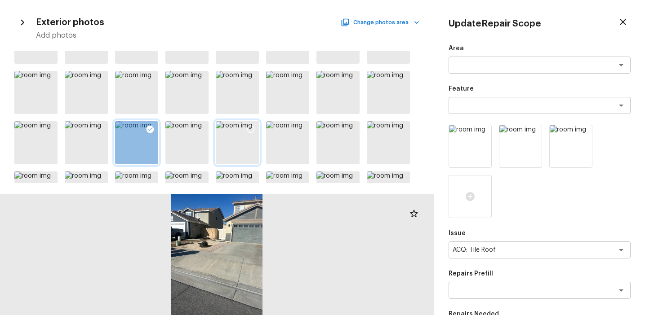
scroll to position [321, 0]
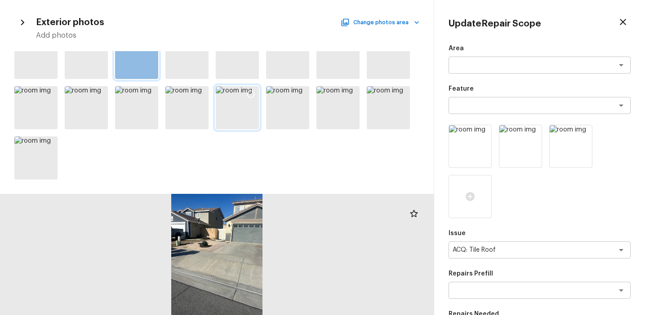
click at [246, 94] on div at bounding box center [251, 95] width 16 height 19
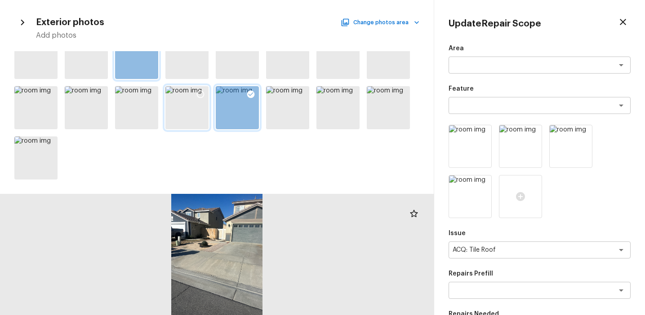
click at [203, 91] on icon at bounding box center [200, 94] width 9 height 9
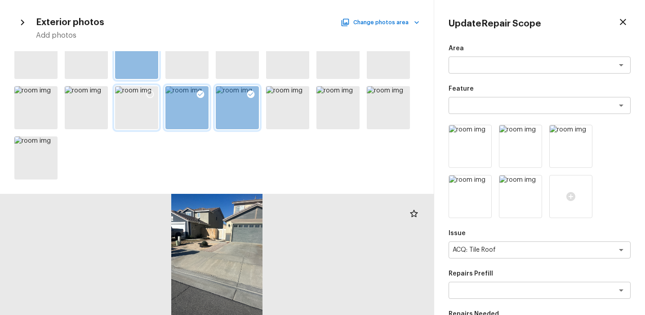
click at [148, 93] on icon at bounding box center [150, 94] width 9 height 9
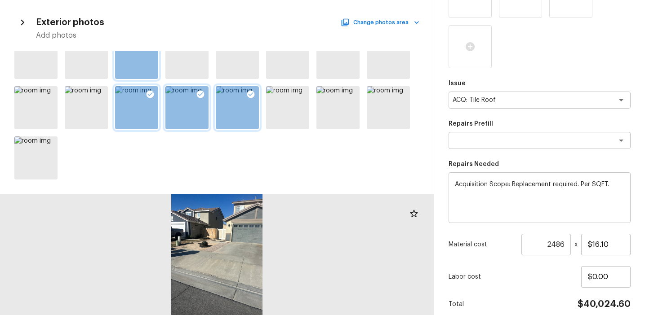
scroll to position [238, 0]
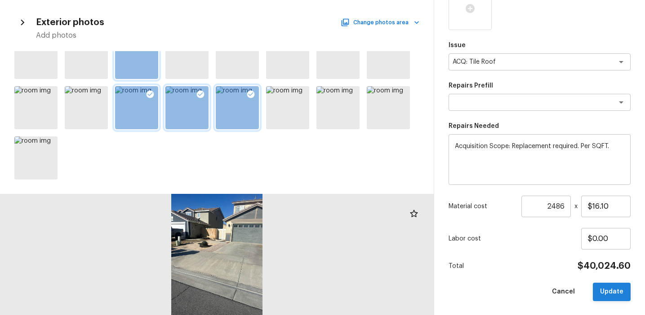
click at [604, 293] on button "Update" at bounding box center [611, 292] width 38 height 18
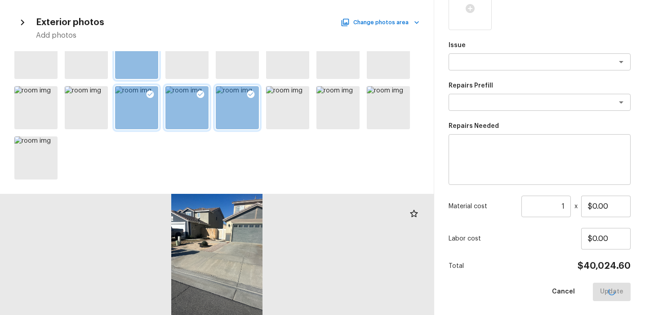
scroll to position [138, 0]
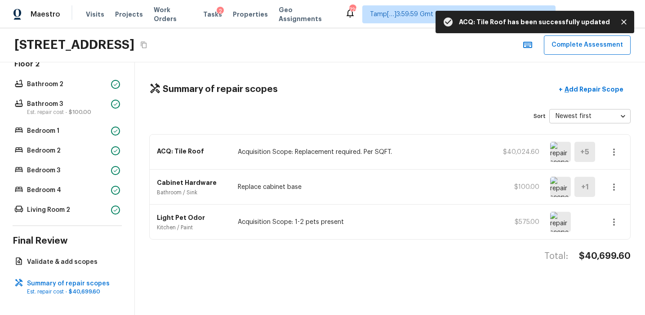
click at [243, 108] on div "Summary of repair scopes + Add Repair Scope Sort Newest first newestFirst ​ ACQ…" at bounding box center [390, 188] width 510 height 253
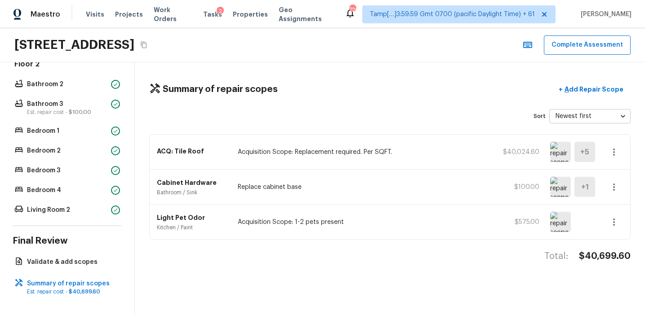
click at [473, 166] on div "ACQ: Tile Roof Acquisition Scope: Replacement required. Per SQFT. $40,024.60 + 5" at bounding box center [390, 152] width 480 height 35
click at [477, 104] on div "Summary of repair scopes + Add Repair Scope Sort Newest first newestFirst ​ ACQ…" at bounding box center [390, 188] width 510 height 253
click at [577, 88] on p "Add Repair Scope" at bounding box center [592, 89] width 61 height 9
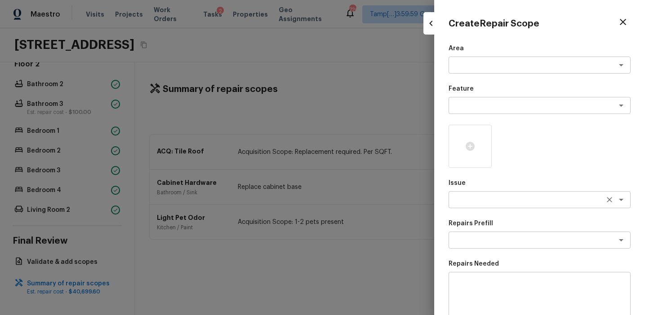
click at [468, 201] on textarea at bounding box center [526, 199] width 149 height 9
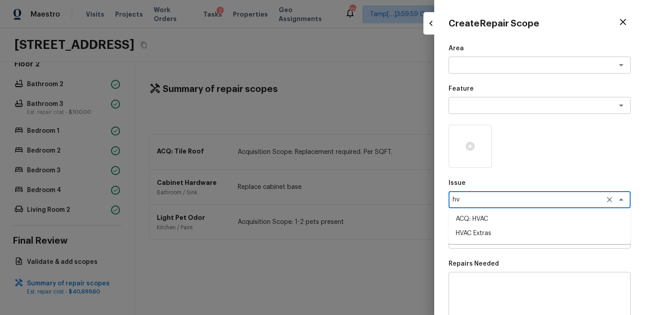
click at [478, 234] on li "HVAC Extras" at bounding box center [539, 233] width 182 height 14
click at [471, 243] on textarea at bounding box center [526, 240] width 149 height 9
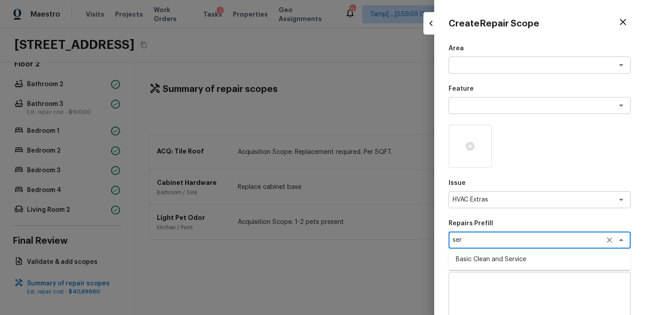
click at [497, 256] on li "Basic Clean and Service" at bounding box center [539, 259] width 182 height 14
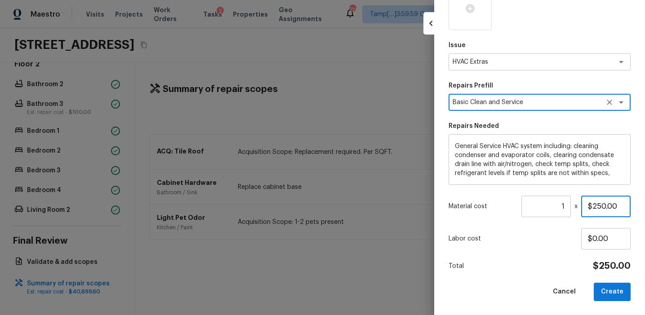
click at [594, 205] on input "$250.00" at bounding box center [605, 207] width 49 height 22
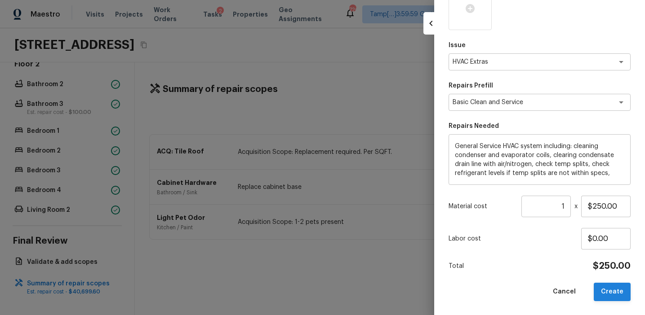
click at [608, 292] on button "Create" at bounding box center [611, 292] width 37 height 18
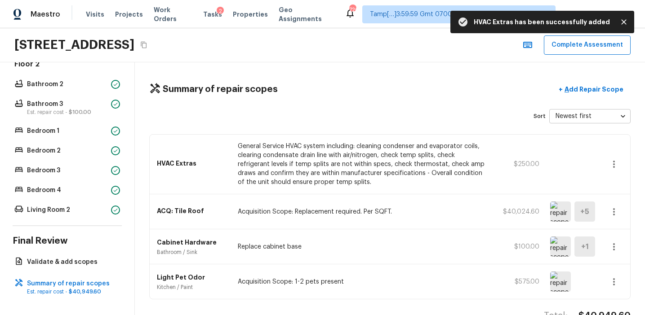
scroll to position [25, 0]
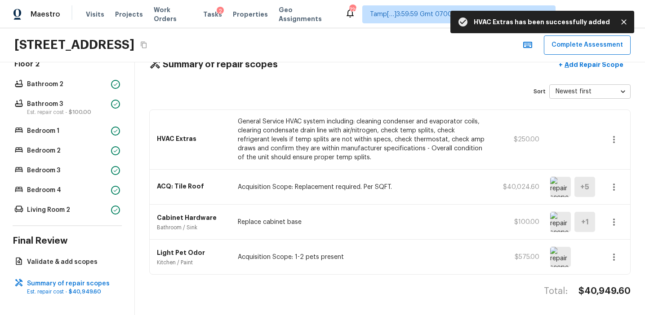
click at [556, 187] on img at bounding box center [560, 187] width 21 height 20
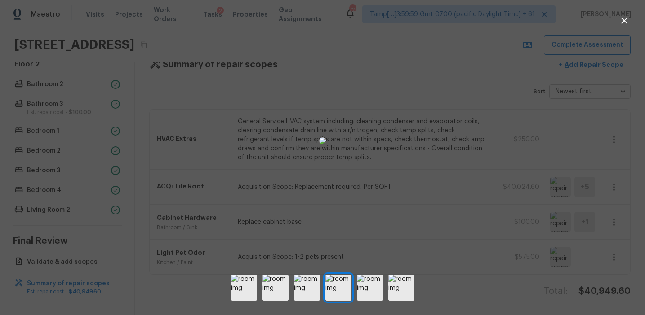
click at [543, 162] on div at bounding box center [322, 140] width 645 height 253
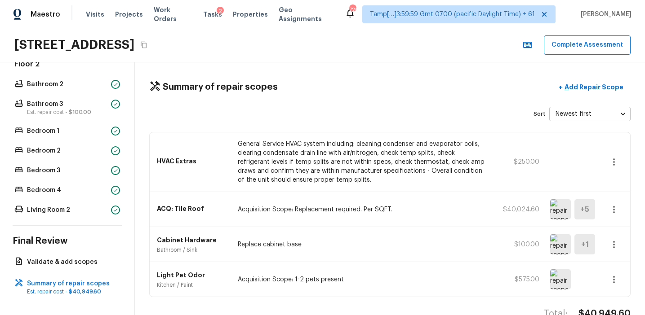
scroll to position [0, 0]
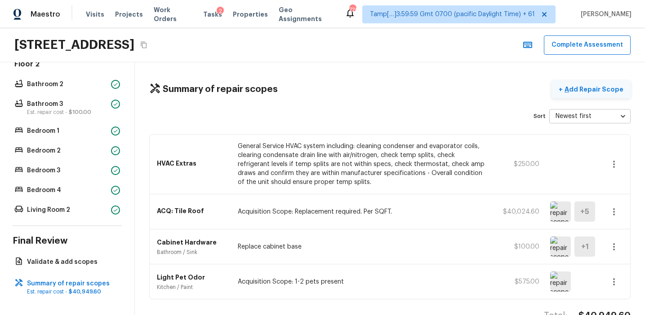
click at [579, 86] on p "Add Repair Scope" at bounding box center [592, 89] width 61 height 9
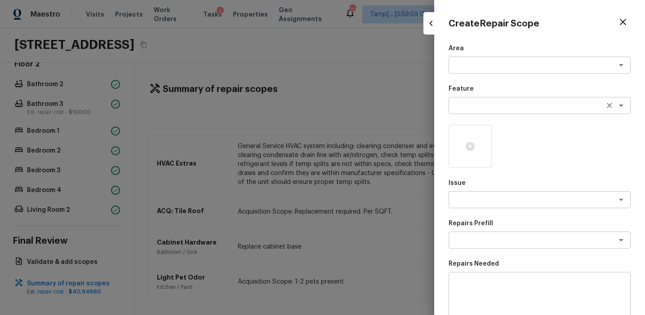
click at [468, 103] on textarea at bounding box center [526, 105] width 149 height 9
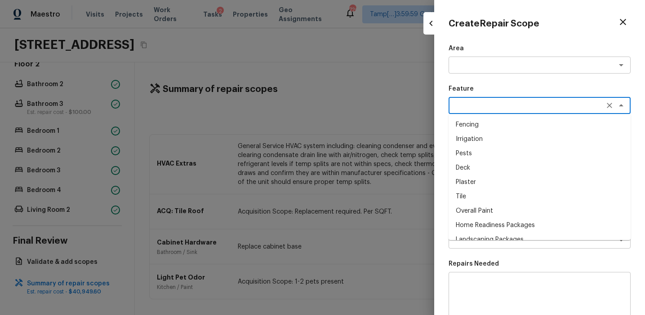
click at [436, 213] on div "Create Repair Scope Area x ​ Feature x ​ Fencing Irrigation Pests Deck Plaster …" at bounding box center [539, 157] width 211 height 315
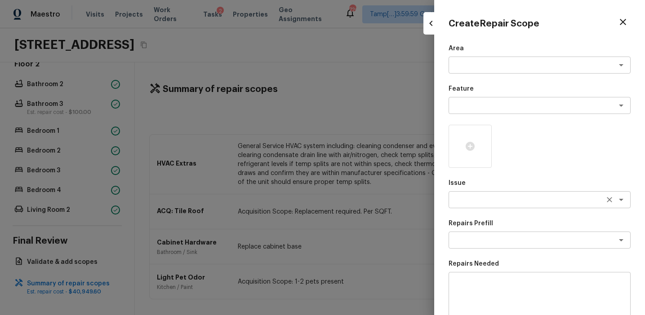
click at [467, 203] on textarea at bounding box center [526, 199] width 149 height 9
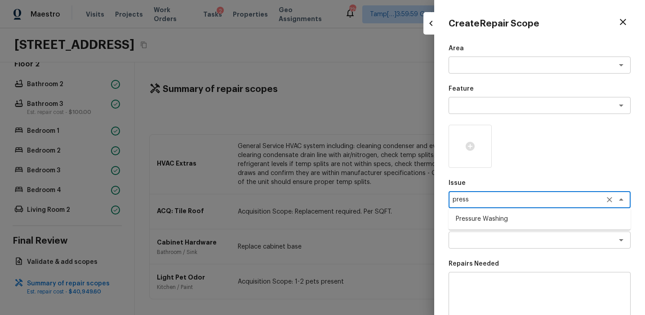
click at [490, 214] on li "Pressure Washing" at bounding box center [539, 219] width 182 height 14
click at [497, 236] on textarea at bounding box center [526, 240] width 149 height 9
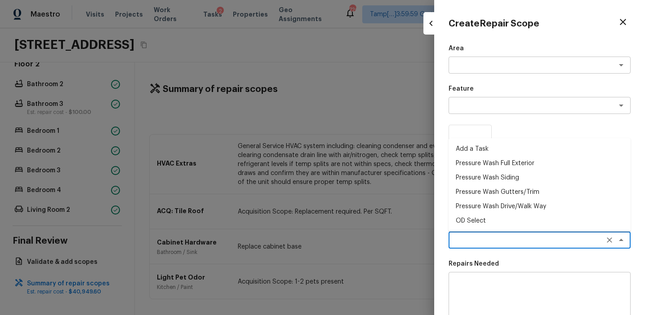
click at [497, 161] on li "Pressure Wash Full Exterior" at bounding box center [539, 163] width 182 height 14
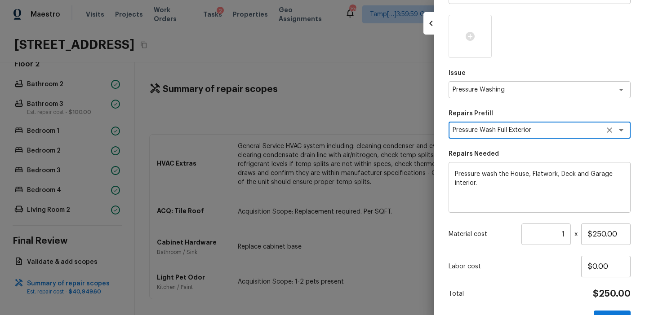
scroll to position [138, 0]
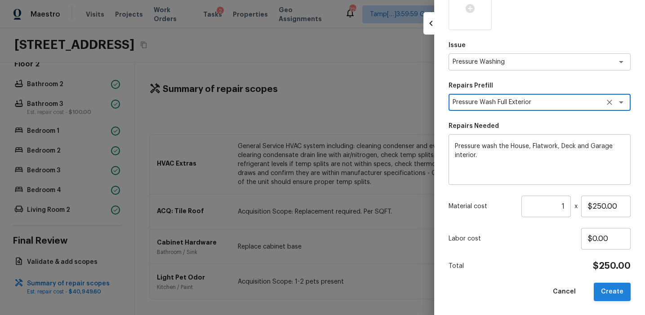
click at [608, 288] on button "Create" at bounding box center [611, 292] width 37 height 18
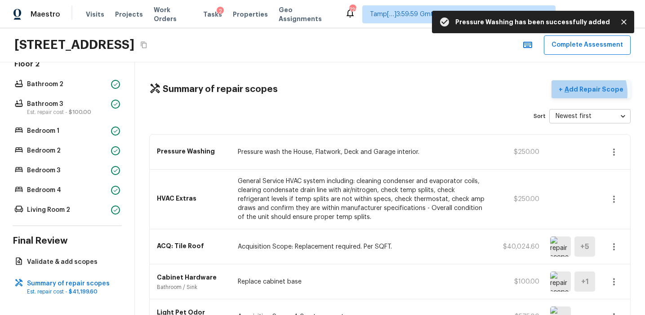
click at [585, 93] on p "Add Repair Scope" at bounding box center [592, 89] width 61 height 9
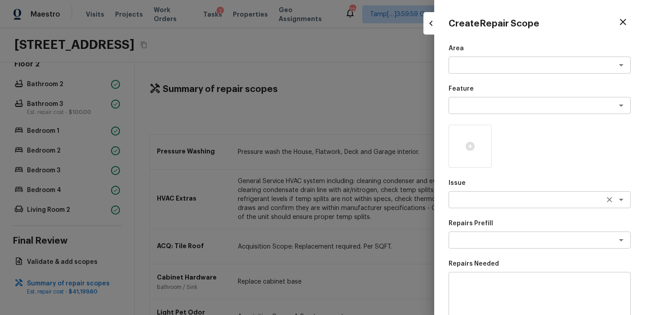
click at [467, 199] on textarea at bounding box center [526, 199] width 149 height 9
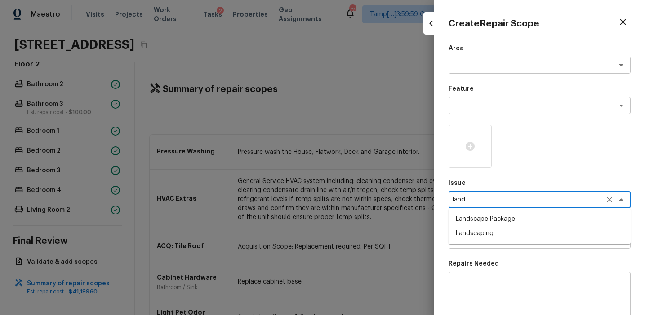
click at [494, 219] on li "Landscape Package" at bounding box center [539, 219] width 182 height 14
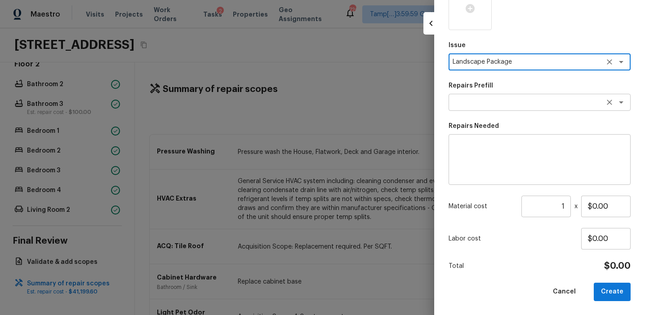
click at [506, 101] on textarea at bounding box center [526, 102] width 149 height 9
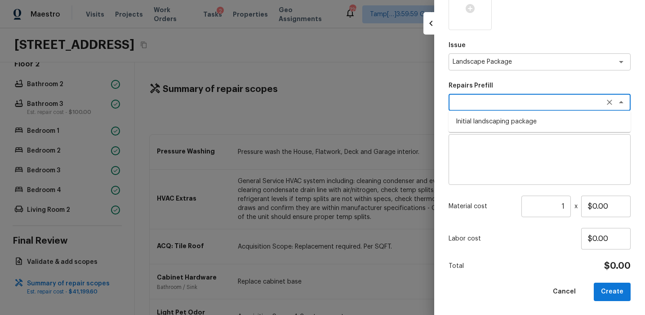
click at [507, 121] on li "Initial landscaping package" at bounding box center [539, 122] width 182 height 14
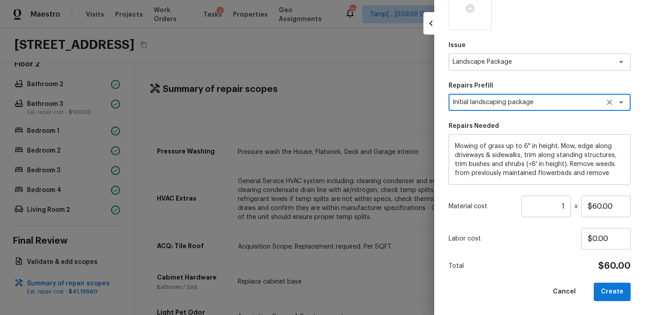
scroll to position [27, 0]
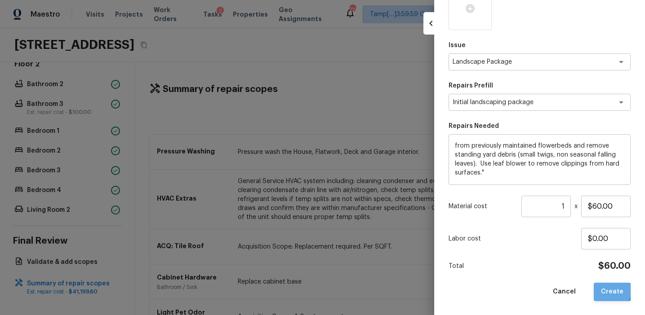
click at [605, 291] on button "Create" at bounding box center [611, 292] width 37 height 18
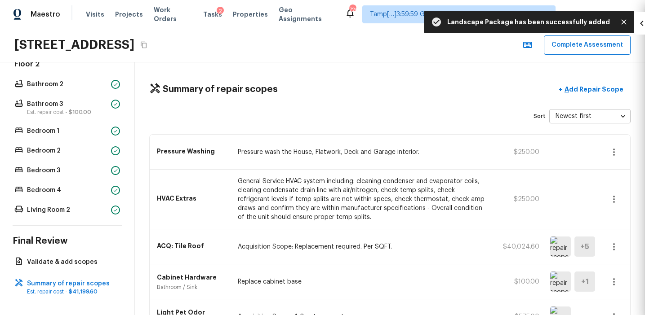
scroll to position [0, 0]
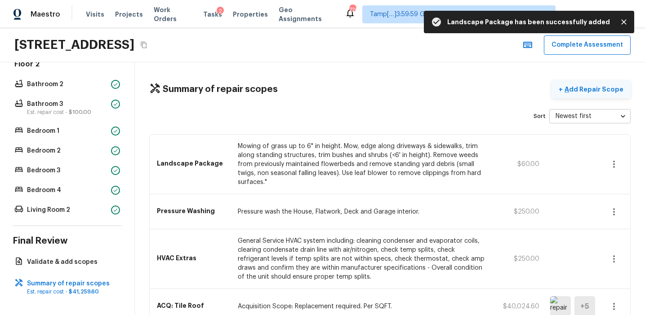
click at [580, 89] on p "Add Repair Scope" at bounding box center [592, 89] width 61 height 9
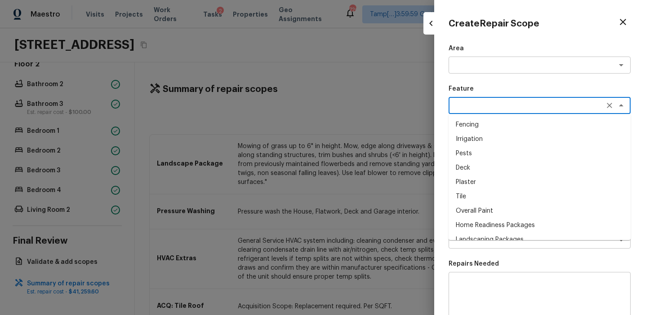
click at [481, 104] on textarea at bounding box center [526, 105] width 149 height 9
click at [442, 187] on div "Create Repair Scope Area x ​ Feature x ​ Fencing Irrigation Pests Deck Plaster …" at bounding box center [539, 157] width 211 height 315
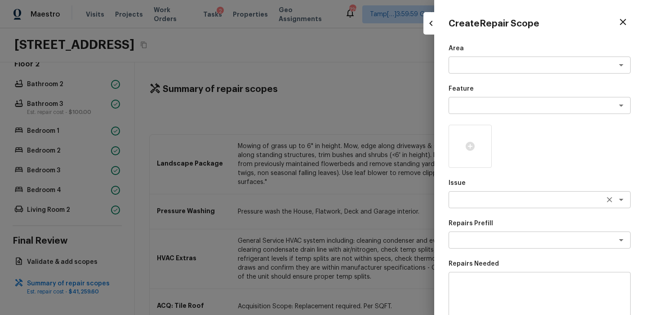
click at [469, 195] on textarea at bounding box center [526, 199] width 149 height 9
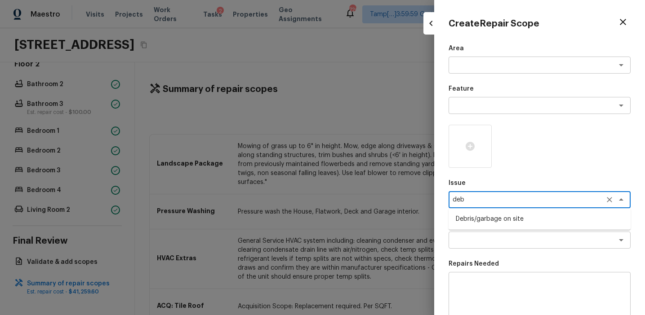
click at [498, 220] on li "Debris/garbage on site" at bounding box center [539, 219] width 182 height 14
click at [499, 233] on div "x ​" at bounding box center [539, 240] width 182 height 17
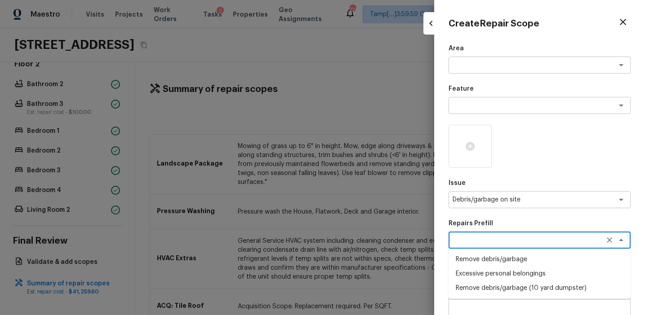
click at [502, 258] on li "Remove debris/garbage" at bounding box center [539, 259] width 182 height 14
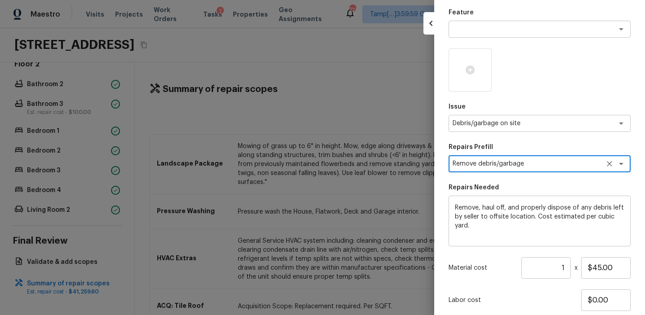
scroll to position [138, 0]
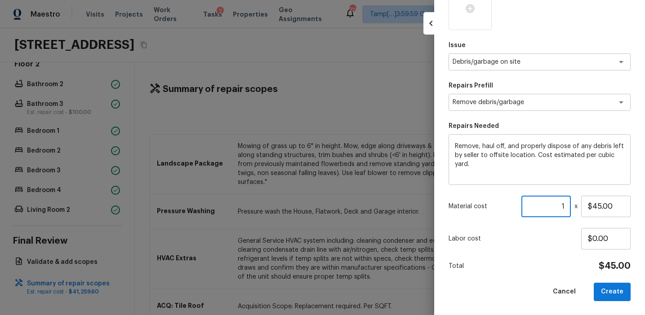
click at [559, 208] on input "1" at bounding box center [545, 207] width 49 height 22
click at [595, 208] on input "$250.00" at bounding box center [605, 207] width 49 height 22
click at [614, 287] on button "Create" at bounding box center [611, 292] width 37 height 18
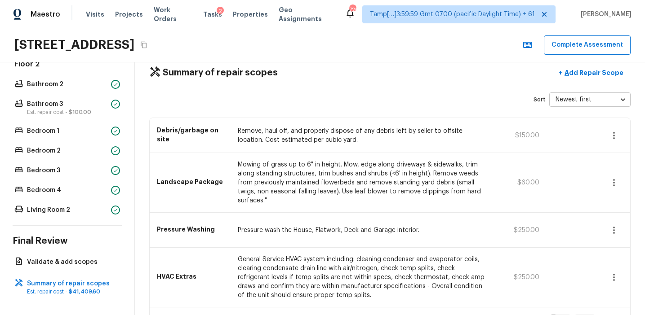
scroll to position [0, 0]
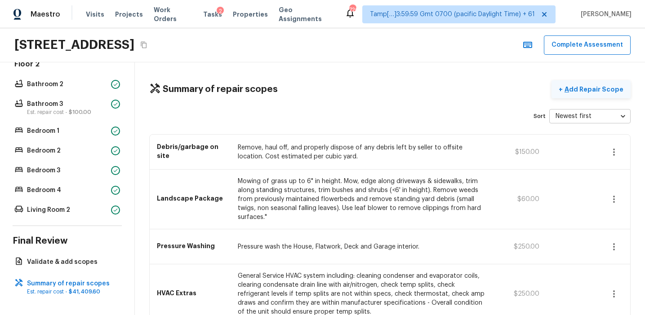
click at [572, 91] on p "Add Repair Scope" at bounding box center [592, 89] width 61 height 9
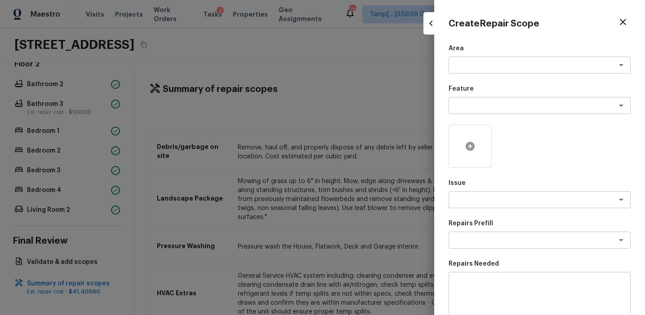
click at [468, 149] on icon at bounding box center [469, 146] width 9 height 9
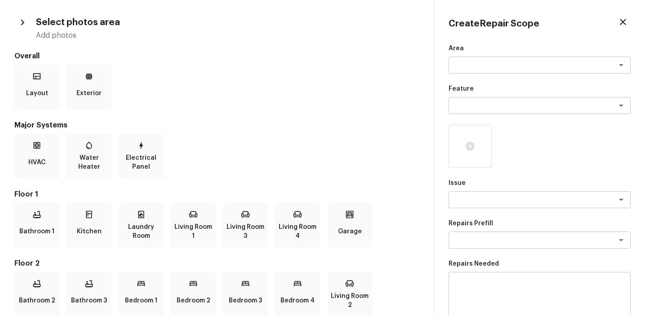
click at [79, 21] on h4 "Select photos area" at bounding box center [78, 23] width 84 height 12
click at [167, 146] on div "HVAC Water Heater Electrical Panel" at bounding box center [216, 156] width 405 height 45
click at [215, 140] on div "HVAC Water Heater Electrical Panel" at bounding box center [216, 156] width 405 height 45
click at [374, 93] on div "Layout Exterior" at bounding box center [216, 87] width 405 height 45
click at [407, 104] on div "Layout Exterior" at bounding box center [216, 87] width 405 height 45
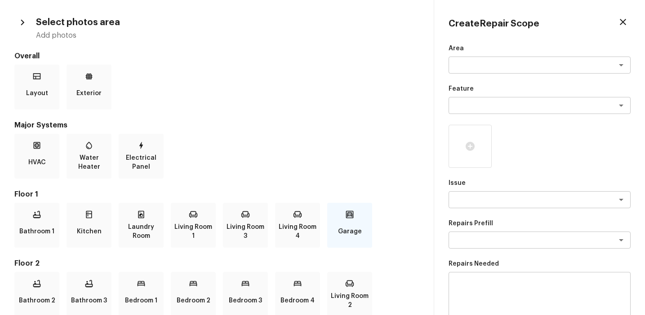
click at [370, 238] on div "Garage" at bounding box center [349, 225] width 45 height 45
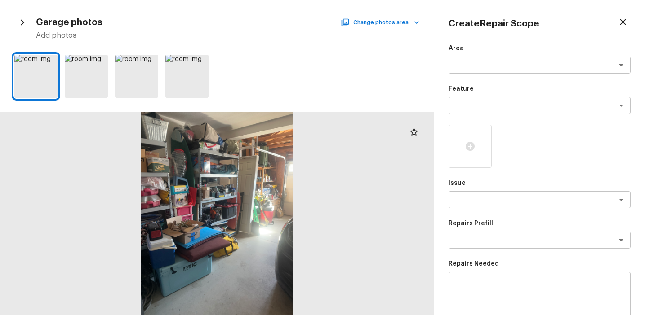
click at [21, 25] on icon "button" at bounding box center [23, 23] width 12 height 12
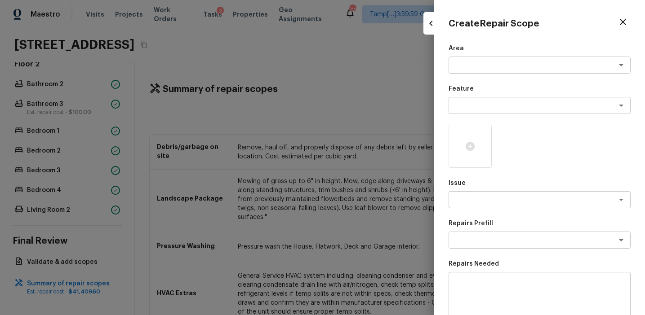
click at [430, 27] on icon "button" at bounding box center [430, 23] width 11 height 11
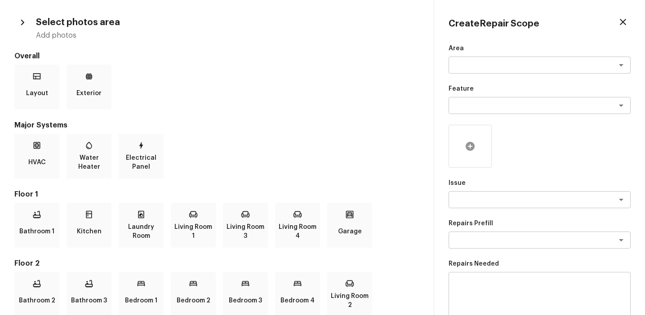
click at [472, 143] on icon at bounding box center [469, 146] width 9 height 9
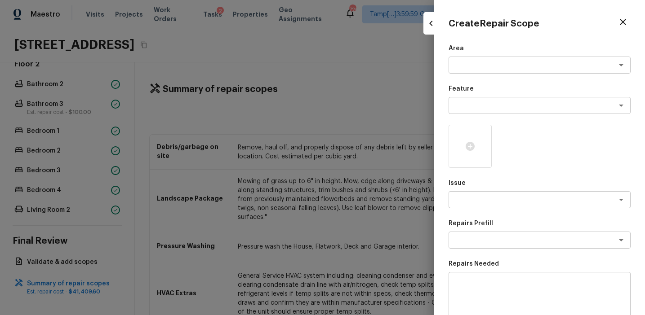
click at [430, 23] on icon "button" at bounding box center [430, 23] width 11 height 11
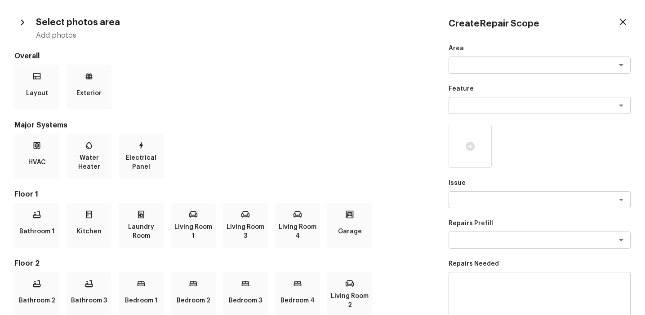
click at [371, 151] on div "HVAC Water Heater Electrical Panel" at bounding box center [216, 156] width 405 height 45
click at [384, 172] on div "HVAC Water Heater Electrical Panel" at bounding box center [216, 156] width 405 height 45
click at [625, 19] on icon "button" at bounding box center [622, 22] width 6 height 6
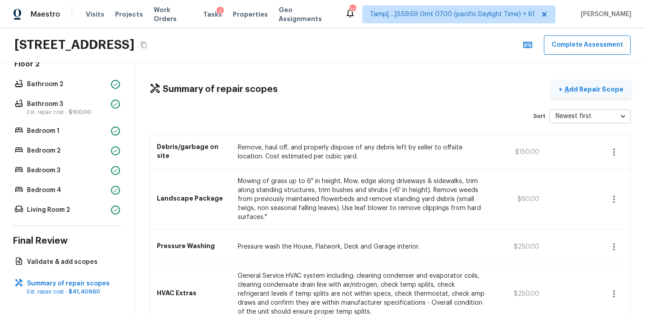
click at [577, 92] on p "Add Repair Scope" at bounding box center [592, 89] width 61 height 9
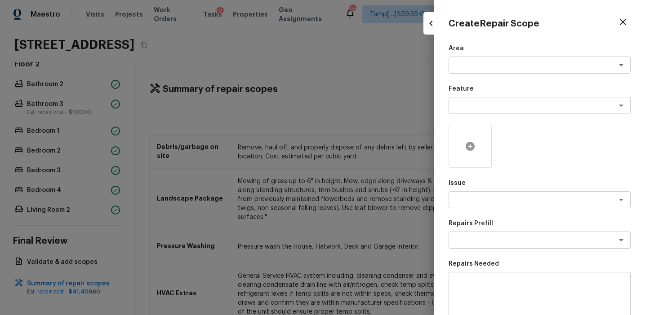
click at [473, 142] on icon at bounding box center [469, 146] width 11 height 11
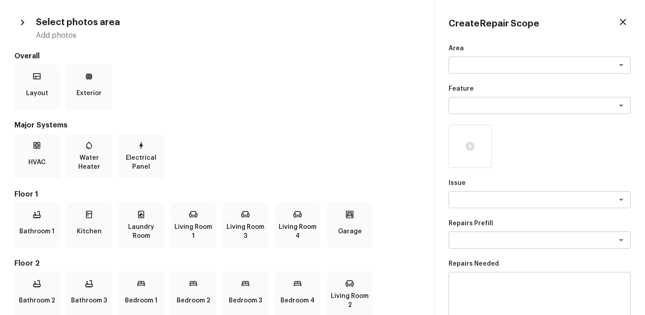
scroll to position [138, 0]
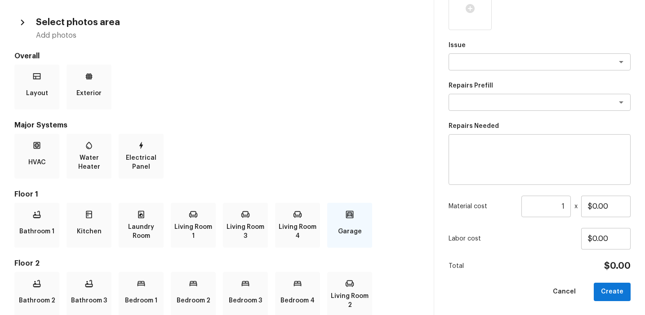
click at [359, 216] on div "Garage" at bounding box center [349, 225] width 45 height 45
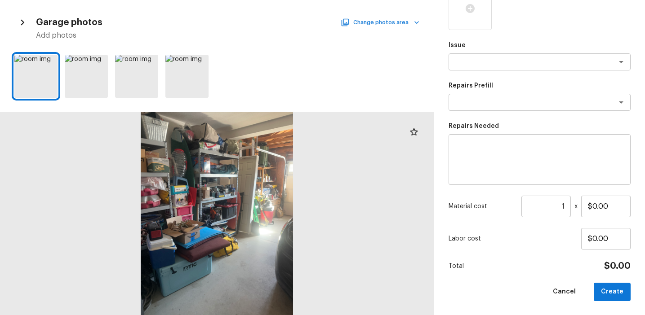
click at [394, 25] on button "Change photos area" at bounding box center [380, 23] width 77 height 12
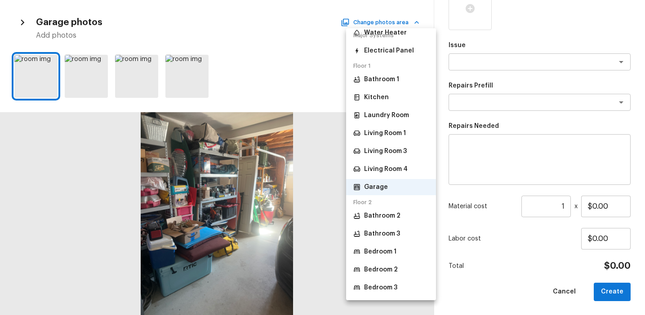
scroll to position [148, 0]
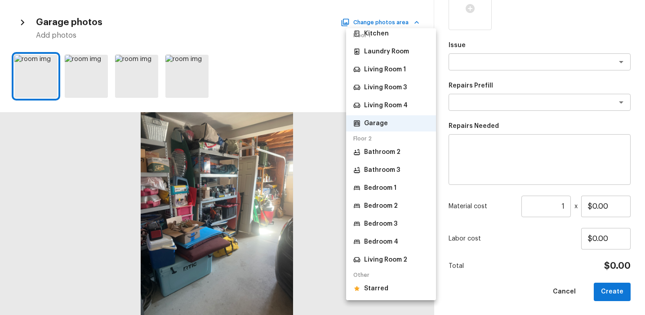
click at [368, 289] on p "Starred" at bounding box center [376, 288] width 24 height 9
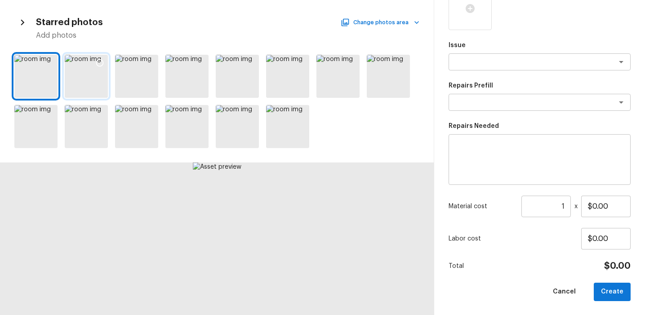
click at [87, 73] on div at bounding box center [86, 76] width 43 height 43
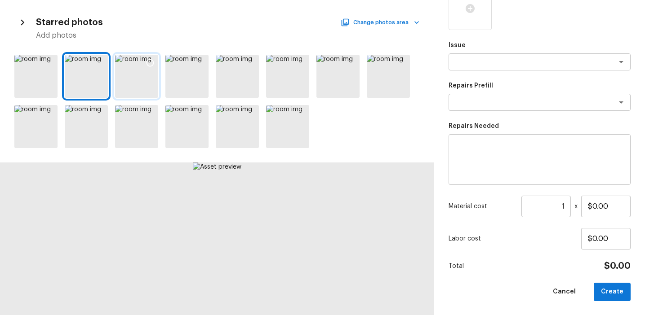
click at [116, 76] on div at bounding box center [136, 76] width 43 height 43
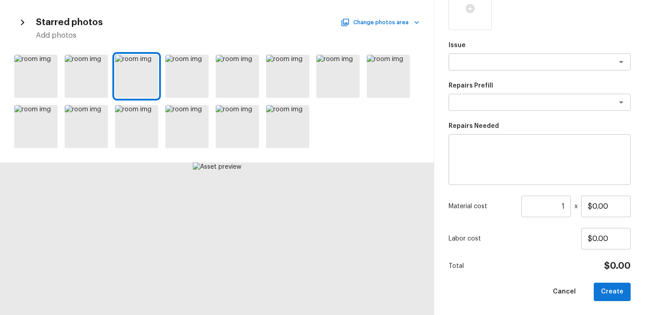
click at [162, 78] on div at bounding box center [216, 101] width 433 height 101
click at [179, 79] on div at bounding box center [186, 76] width 43 height 43
click at [199, 62] on icon at bounding box center [200, 62] width 9 height 9
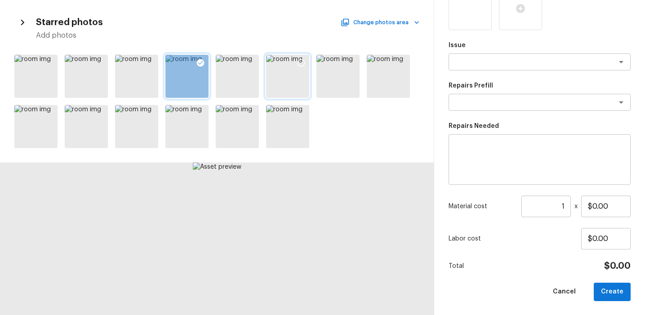
click at [301, 57] on div at bounding box center [301, 64] width 16 height 19
click at [403, 62] on icon at bounding box center [401, 62] width 9 height 9
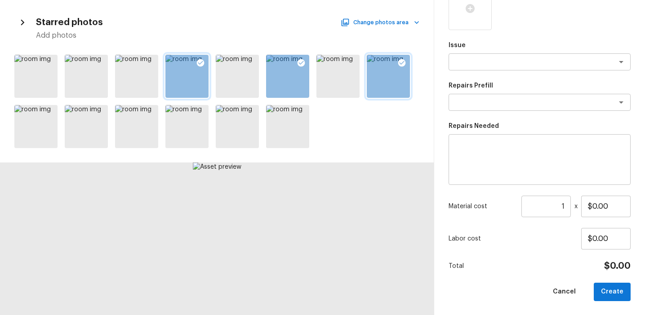
scroll to position [0, 0]
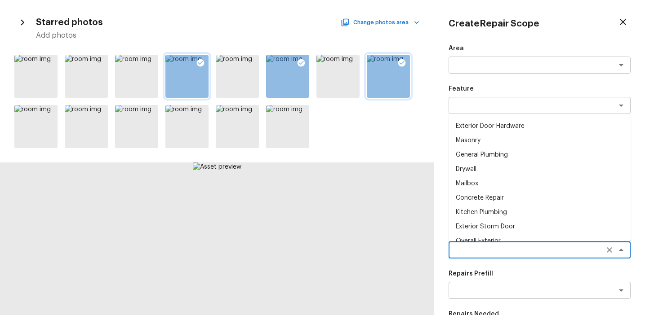
click at [479, 247] on textarea at bounding box center [526, 250] width 149 height 9
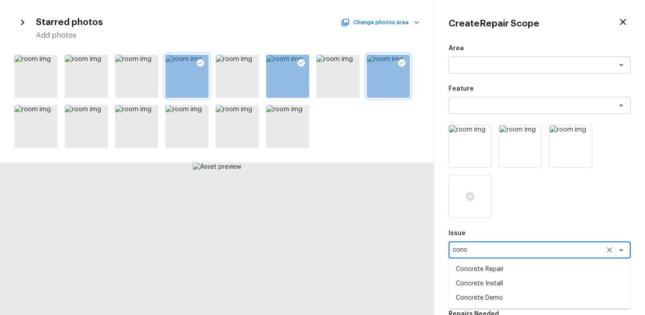
click at [482, 270] on li "Concrete Repair" at bounding box center [539, 269] width 182 height 14
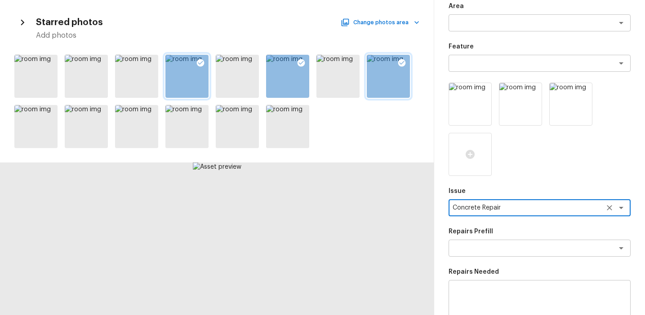
scroll to position [132, 0]
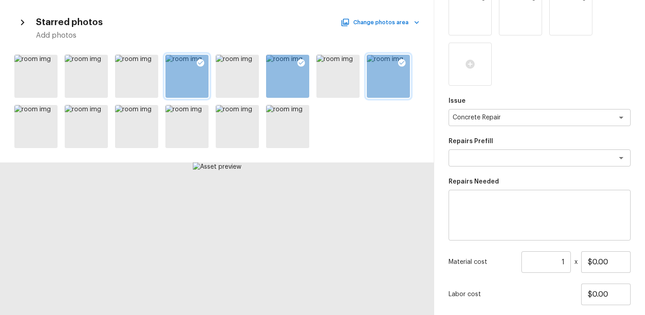
click at [482, 168] on div "Area x ​ Feature x ​ Issue Concrete Repair x ​ Repairs Prefill x ​ Repairs Need…" at bounding box center [539, 135] width 182 height 446
click at [480, 158] on textarea at bounding box center [526, 158] width 149 height 9
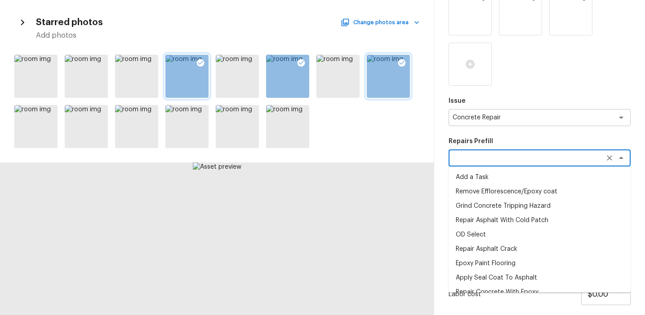
click at [479, 263] on li "Epoxy Paint Flooring" at bounding box center [539, 263] width 182 height 14
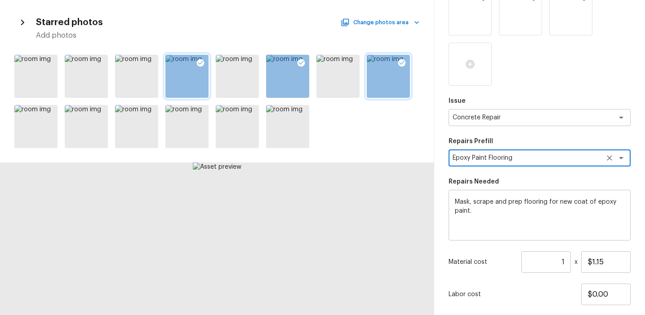
scroll to position [188, 0]
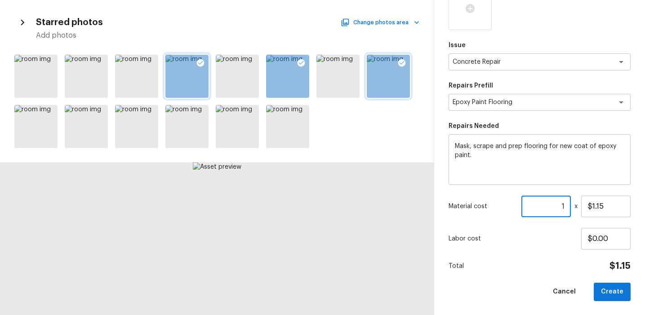
click at [557, 203] on input "1" at bounding box center [545, 207] width 49 height 22
click at [552, 207] on input "1" at bounding box center [545, 207] width 49 height 22
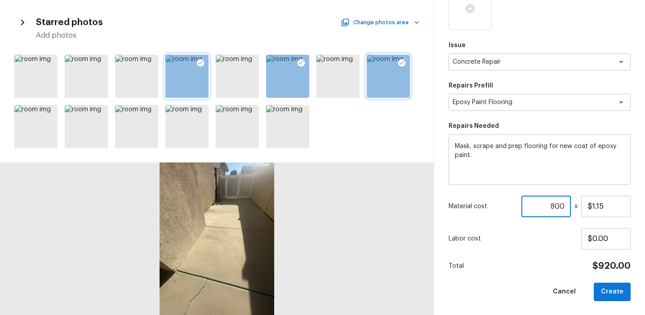
click at [560, 203] on input "800" at bounding box center [545, 207] width 49 height 22
click at [607, 289] on button "Create" at bounding box center [611, 292] width 37 height 18
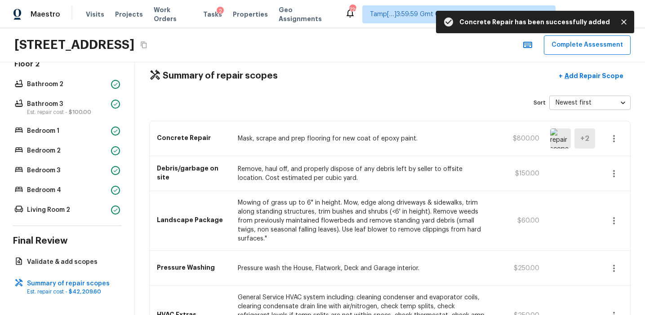
scroll to position [190, 0]
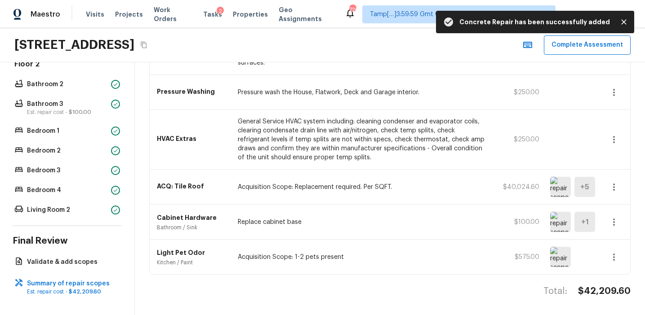
click at [437, 190] on p "Acquisition Scope: Replacement required. Per SQFT." at bounding box center [363, 187] width 250 height 9
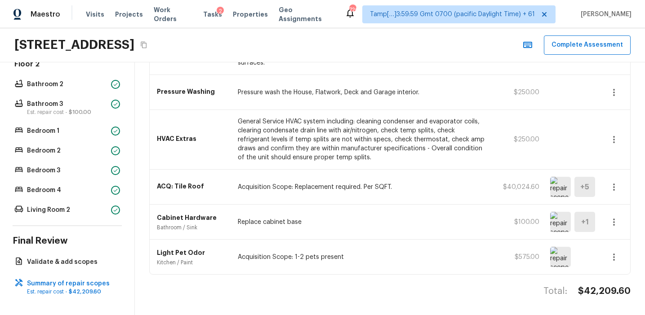
click at [556, 221] on img at bounding box center [560, 222] width 21 height 20
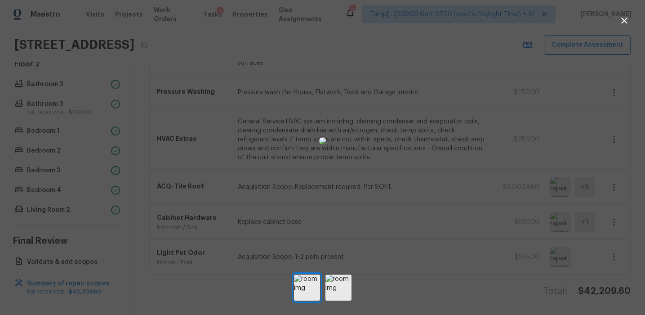
click at [442, 148] on div at bounding box center [322, 140] width 645 height 253
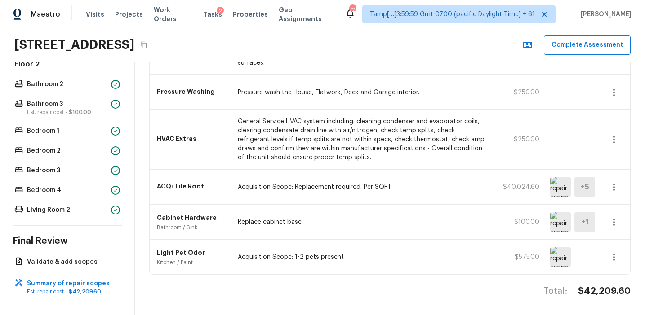
click at [454, 153] on p "General Service HVAC system including: cleaning condenser and evaporator coils,…" at bounding box center [363, 139] width 250 height 45
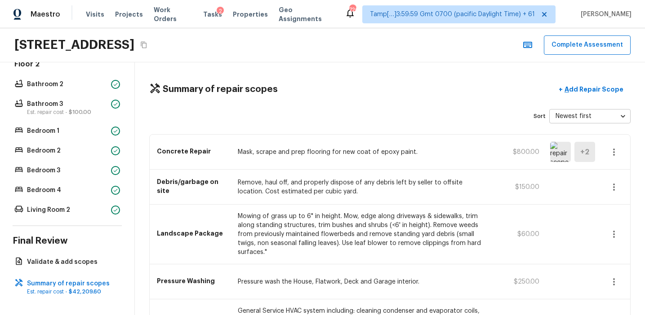
scroll to position [0, 0]
click at [585, 87] on p "Add Repair Scope" at bounding box center [592, 89] width 61 height 9
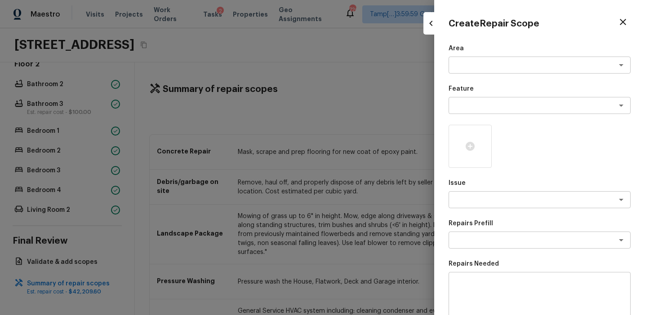
click at [416, 127] on div at bounding box center [322, 157] width 645 height 315
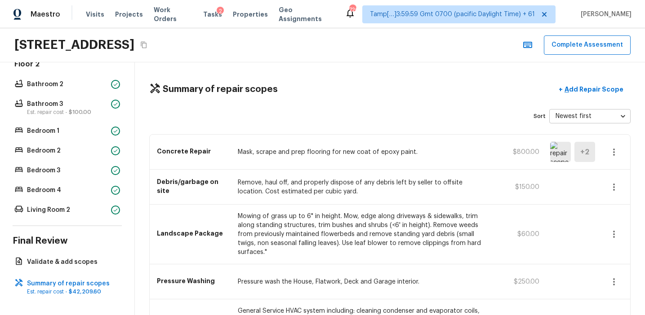
click at [435, 146] on div "Concrete Repair Mask, scrape and prep flooring for new coat of epoxy paint. $80…" at bounding box center [390, 152] width 480 height 35
click at [577, 91] on p "Add Repair Scope" at bounding box center [592, 89] width 61 height 9
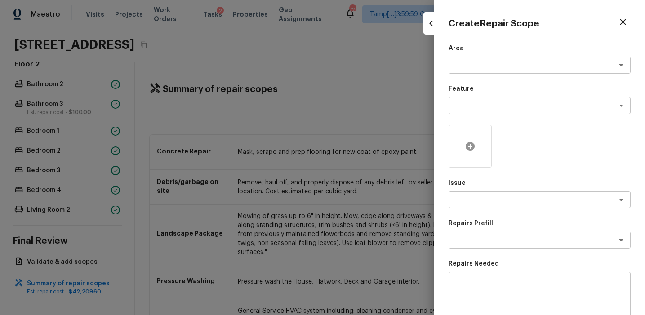
click at [465, 145] on icon at bounding box center [469, 146] width 11 height 11
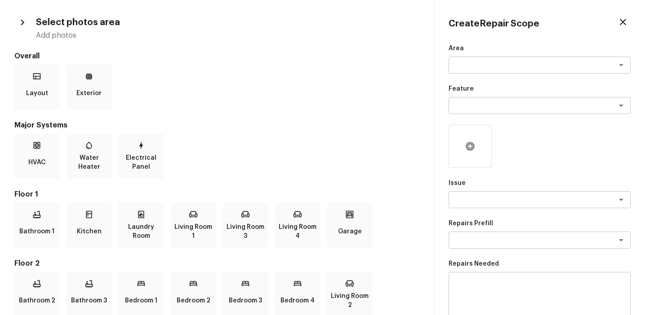
click at [472, 141] on icon at bounding box center [469, 146] width 11 height 11
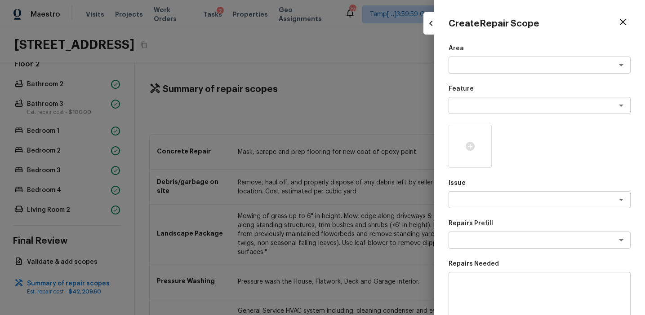
click at [431, 31] on div at bounding box center [430, 23] width 15 height 22
click at [401, 118] on div at bounding box center [322, 157] width 645 height 315
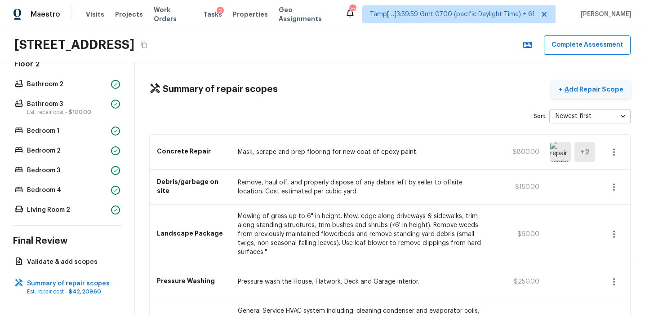
click at [580, 91] on p "Add Repair Scope" at bounding box center [592, 89] width 61 height 9
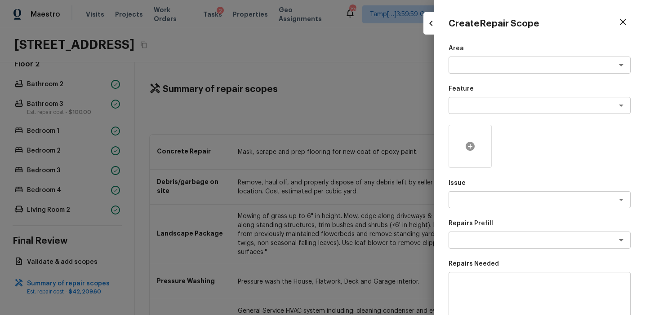
click at [473, 142] on icon at bounding box center [469, 146] width 11 height 11
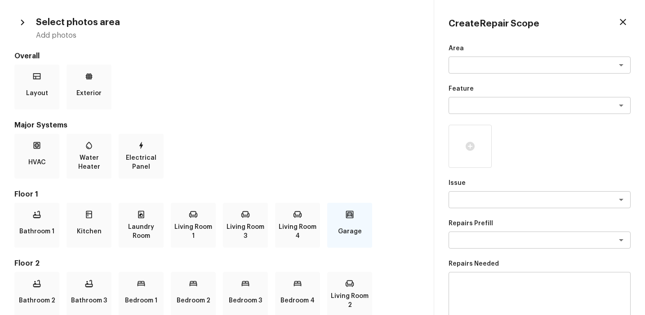
click at [347, 213] on icon at bounding box center [349, 214] width 9 height 9
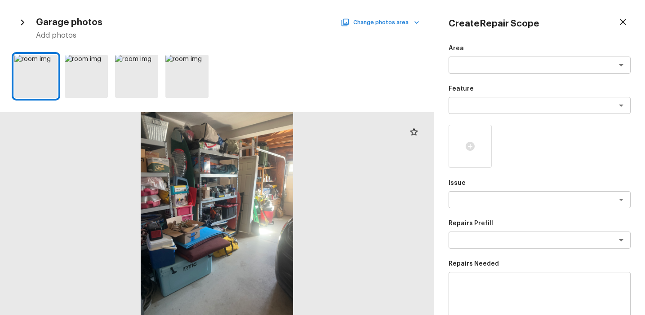
click at [364, 20] on button "Change photos area" at bounding box center [380, 23] width 77 height 12
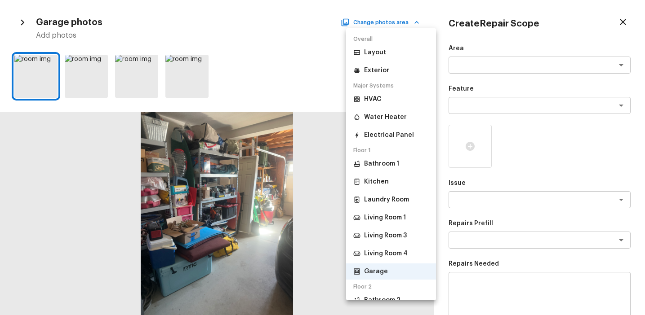
scroll to position [148, 0]
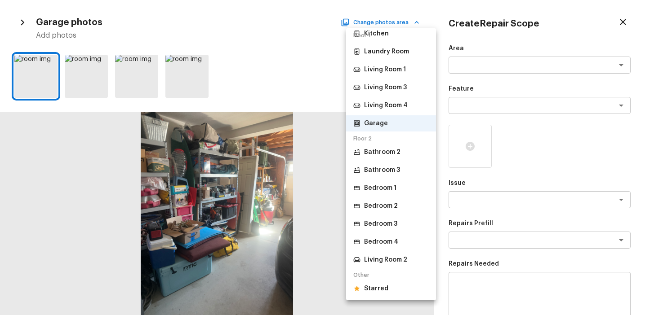
click at [377, 289] on p "Starred" at bounding box center [376, 288] width 24 height 9
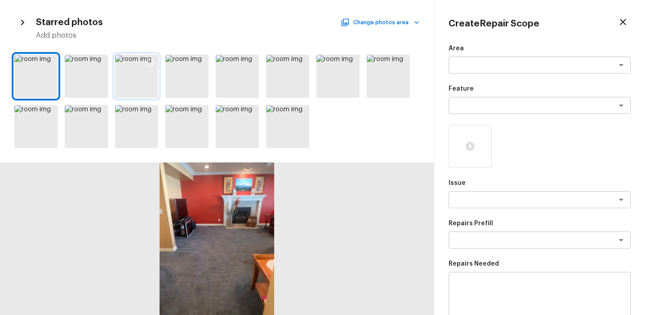
click at [151, 62] on icon at bounding box center [150, 62] width 9 height 9
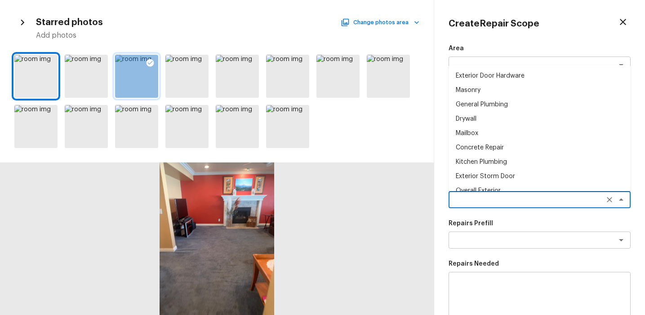
click at [464, 199] on textarea at bounding box center [526, 199] width 149 height 9
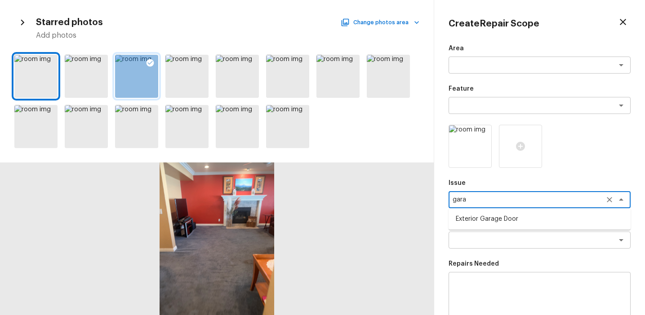
click at [517, 223] on li "Exterior Garage Door" at bounding box center [539, 219] width 182 height 14
click at [507, 237] on textarea at bounding box center [526, 240] width 149 height 9
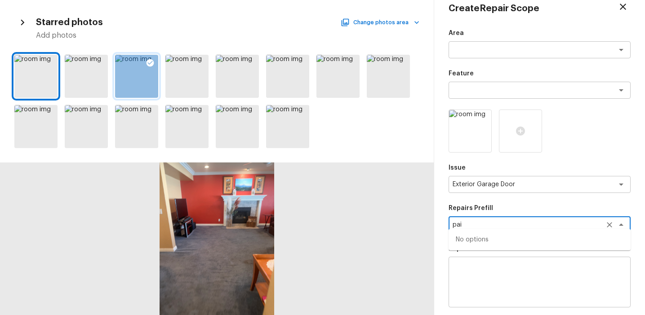
scroll to position [22, 0]
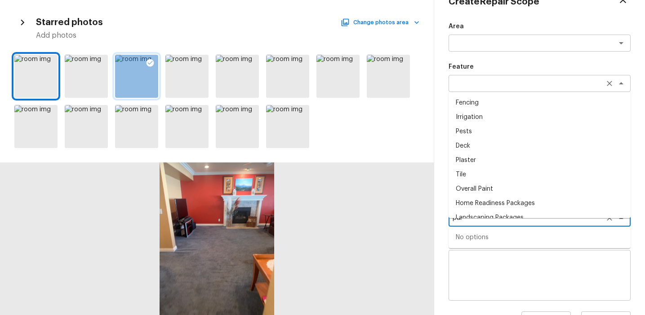
click at [493, 90] on div "x ​" at bounding box center [539, 83] width 182 height 17
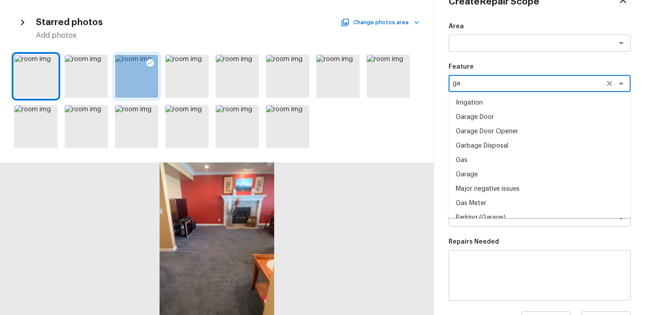
click at [487, 119] on li "Garage Door" at bounding box center [539, 117] width 182 height 14
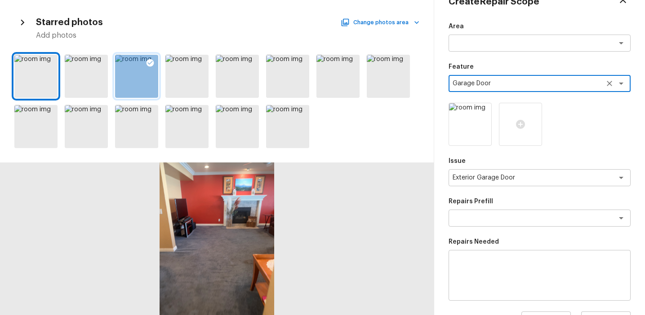
click at [477, 261] on textarea at bounding box center [539, 276] width 169 height 36
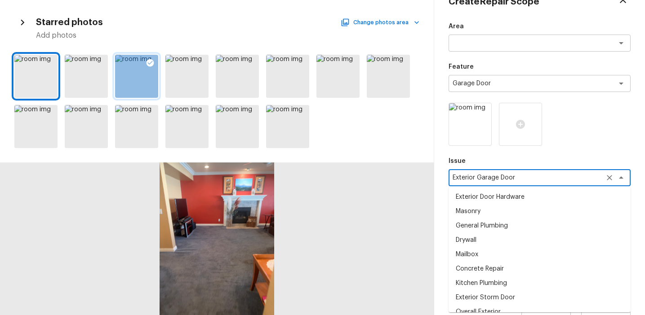
click at [481, 178] on textarea "Exterior Garage Door" at bounding box center [526, 177] width 149 height 9
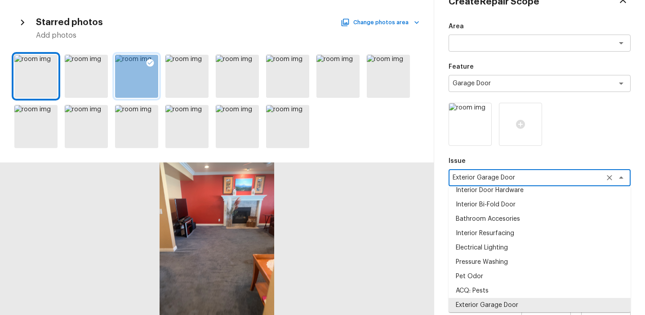
click at [481, 178] on textarea "Exterior Garage Door" at bounding box center [526, 177] width 149 height 9
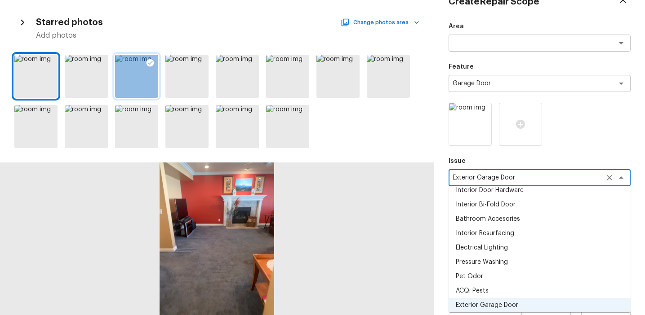
click at [437, 263] on div "Create Repair Scope Area x ​ Feature Garage Door x ​ Issue Exterior Garage Door…" at bounding box center [539, 157] width 211 height 315
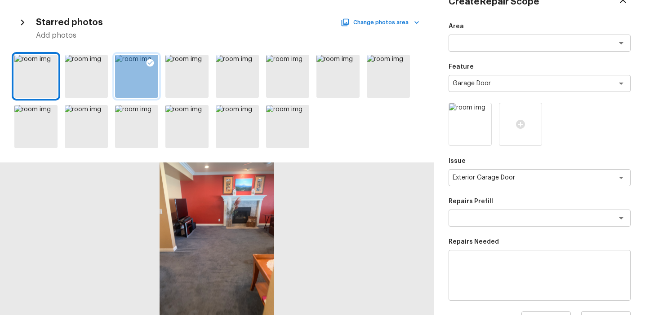
click at [481, 266] on textarea at bounding box center [539, 276] width 169 height 36
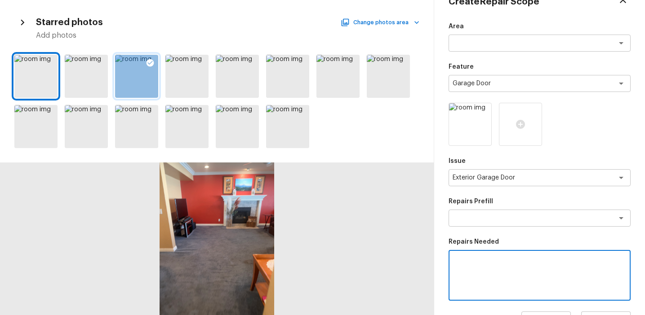
paste textarea "Exterior Garage Door"
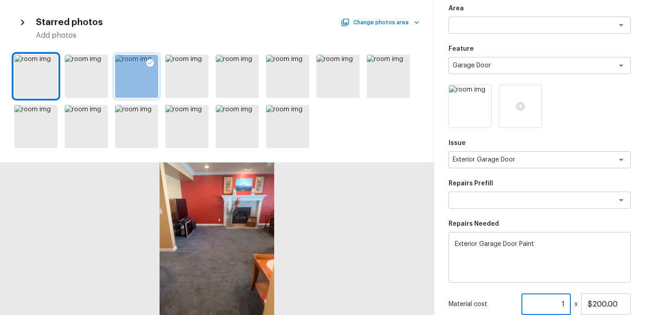
click at [554, 301] on input "1" at bounding box center [545, 305] width 49 height 22
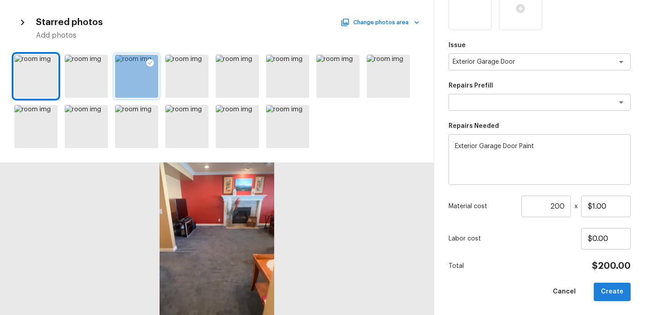
click at [617, 287] on button "Create" at bounding box center [611, 292] width 37 height 18
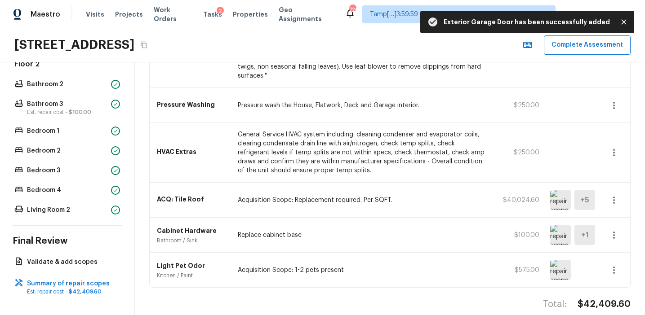
scroll to position [225, 0]
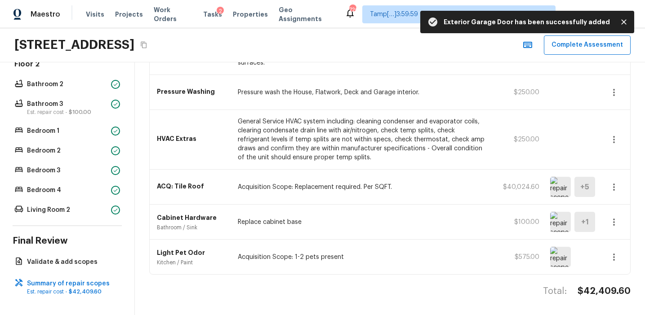
click at [442, 185] on p "Acquisition Scope: Replacement required. Per SQFT." at bounding box center [363, 187] width 250 height 9
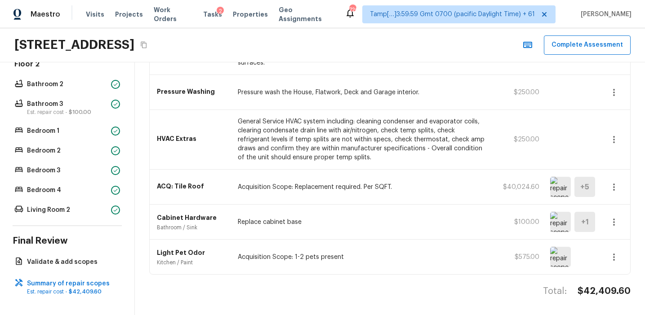
click at [556, 256] on img at bounding box center [560, 257] width 21 height 20
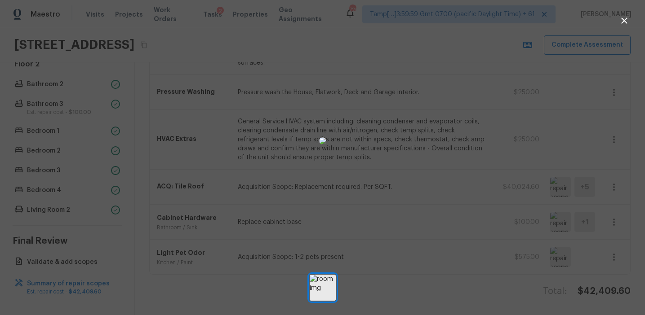
click at [206, 188] on div at bounding box center [322, 140] width 645 height 253
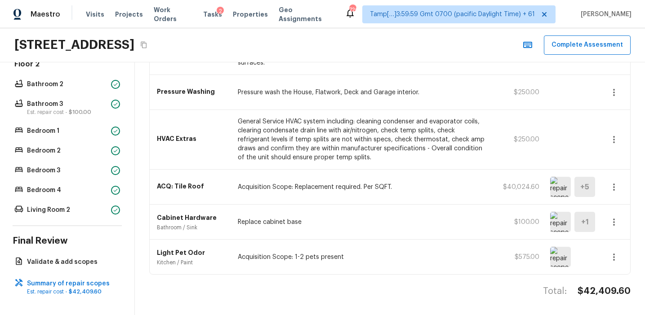
click at [387, 220] on p "Replace cabinet base" at bounding box center [363, 222] width 250 height 9
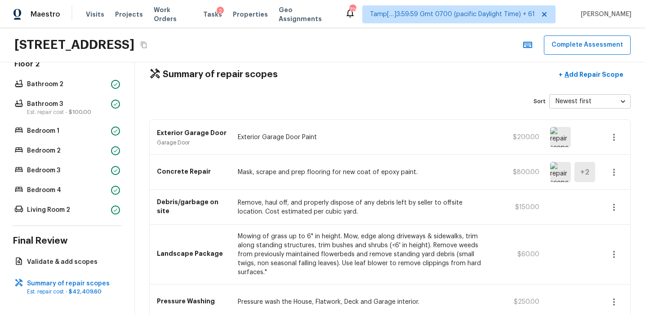
scroll to position [0, 0]
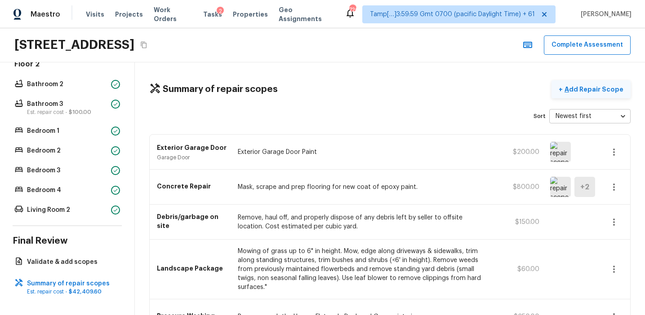
click at [582, 91] on p "Add Repair Scope" at bounding box center [592, 89] width 61 height 9
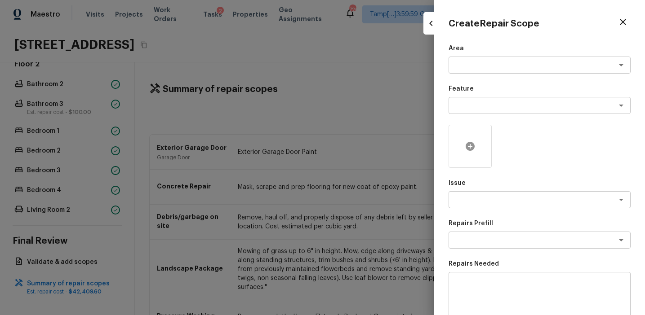
click at [466, 147] on icon at bounding box center [469, 146] width 9 height 9
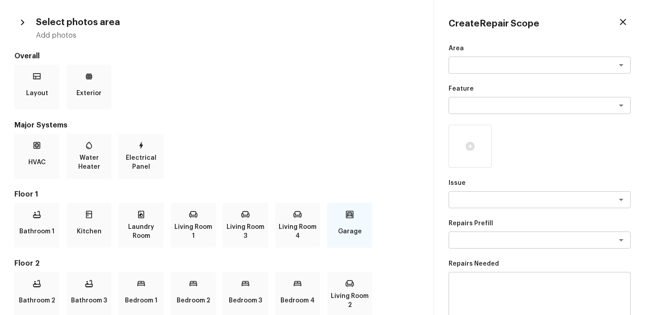
click at [359, 224] on p "Garage" at bounding box center [350, 232] width 24 height 18
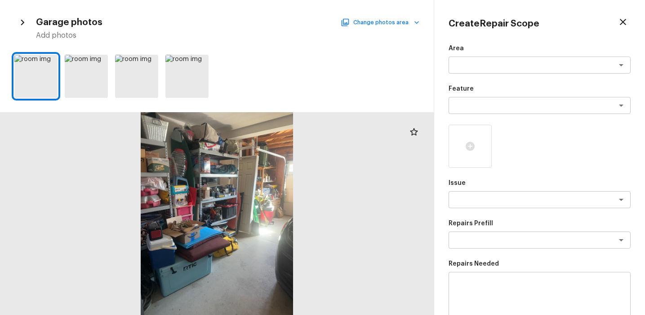
click at [376, 27] on button "Change photos area" at bounding box center [380, 23] width 77 height 12
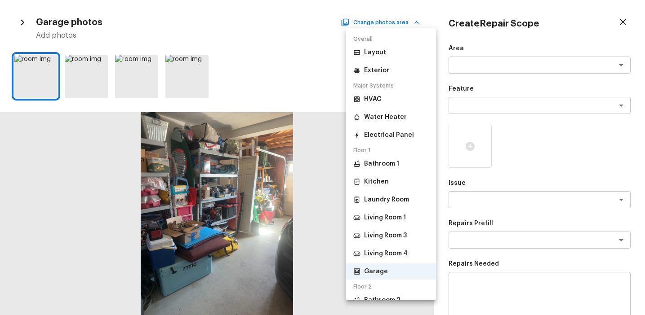
scroll to position [148, 0]
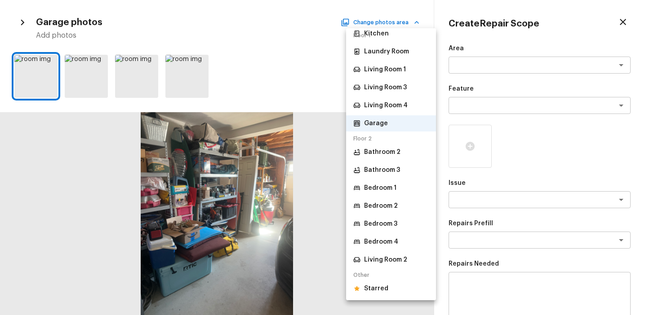
click at [379, 297] on ul "Overall Layout Exterior Major Systems HVAC Water Heater Electrical Panel Floor …" at bounding box center [391, 90] width 90 height 420
click at [375, 287] on p "Starred" at bounding box center [376, 288] width 24 height 9
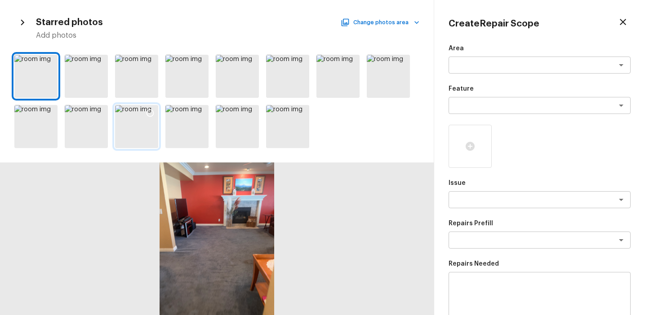
click at [149, 114] on icon at bounding box center [150, 113] width 9 height 9
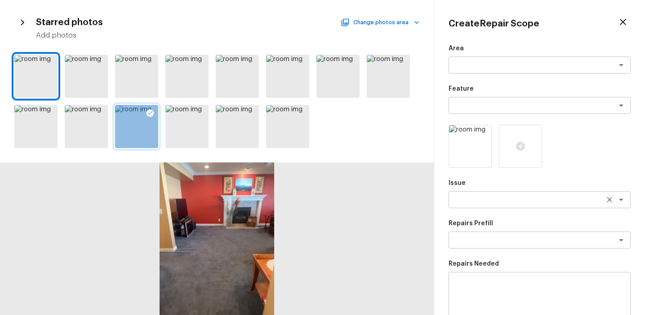
click at [480, 199] on textarea at bounding box center [526, 199] width 149 height 9
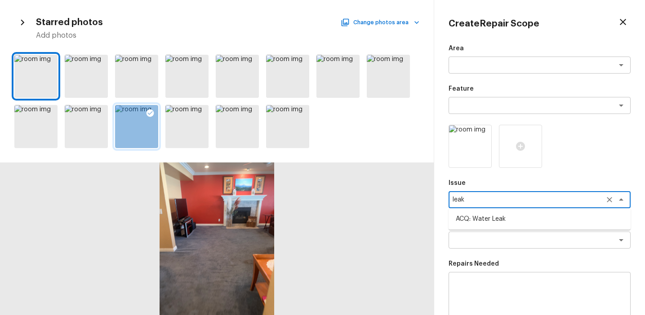
click at [487, 216] on li "ACQ: Water Leak" at bounding box center [539, 219] width 182 height 14
click at [487, 234] on div "x ​" at bounding box center [539, 240] width 182 height 17
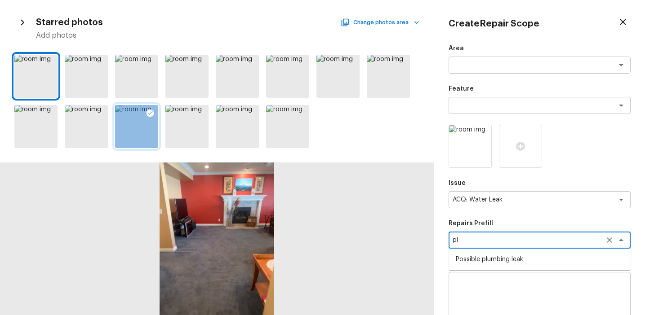
click at [499, 257] on li "Possible plumbing leak" at bounding box center [539, 259] width 182 height 14
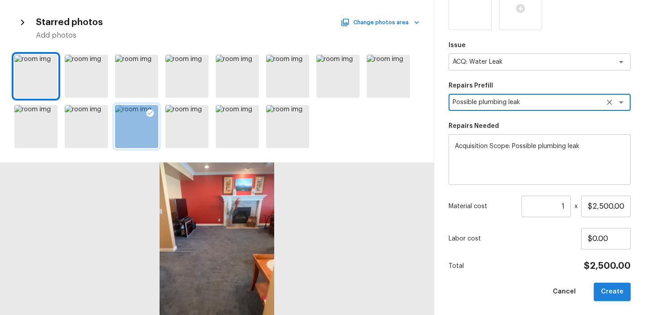
click at [609, 294] on button "Create" at bounding box center [611, 292] width 37 height 18
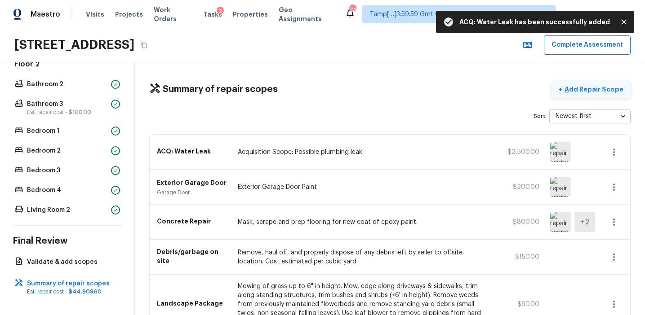
click at [583, 90] on p "Add Repair Scope" at bounding box center [592, 89] width 61 height 9
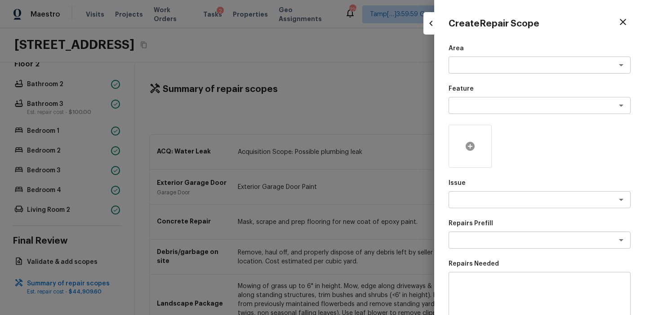
click at [468, 150] on icon at bounding box center [469, 146] width 9 height 9
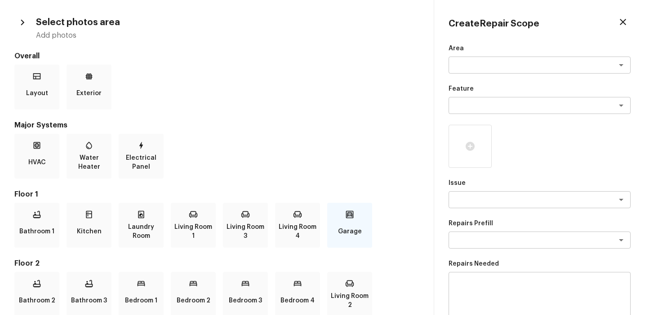
click at [344, 217] on div "Garage" at bounding box center [349, 225] width 45 height 45
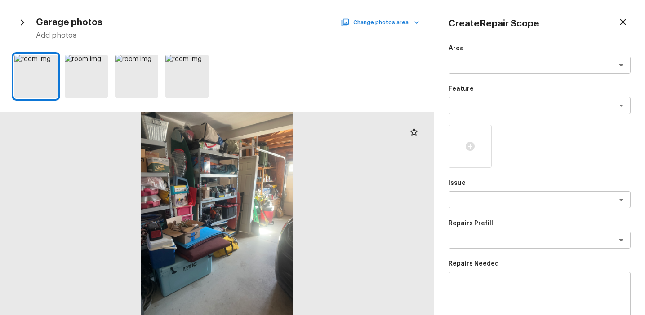
click at [375, 21] on button "Change photos area" at bounding box center [380, 23] width 77 height 12
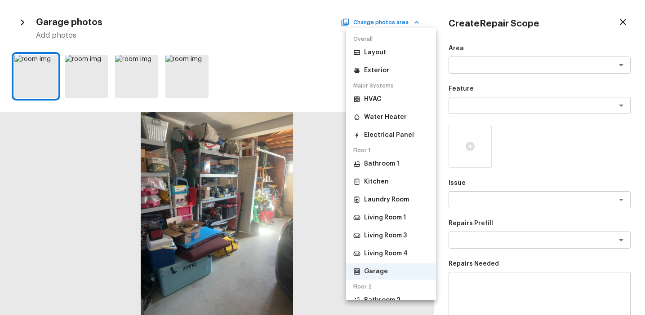
scroll to position [148, 0]
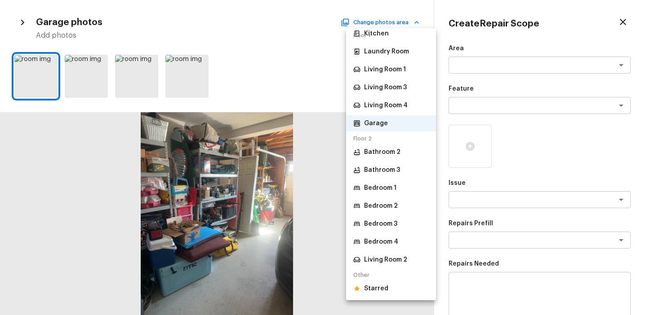
click at [383, 287] on p "Starred" at bounding box center [376, 288] width 24 height 9
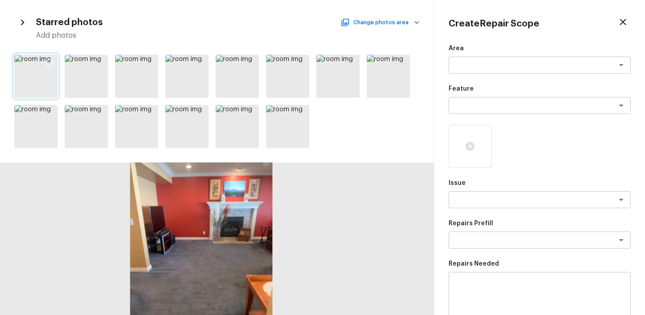
click at [49, 62] on icon at bounding box center [49, 62] width 9 height 9
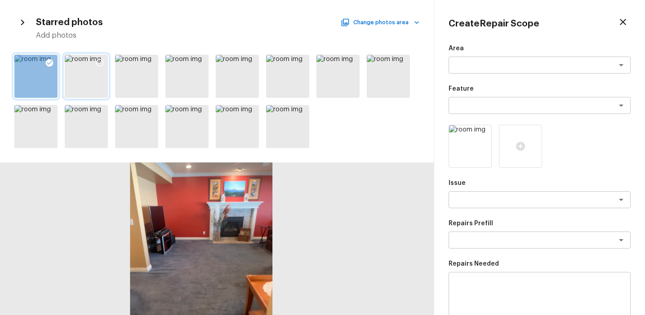
click at [99, 62] on icon at bounding box center [99, 62] width 9 height 9
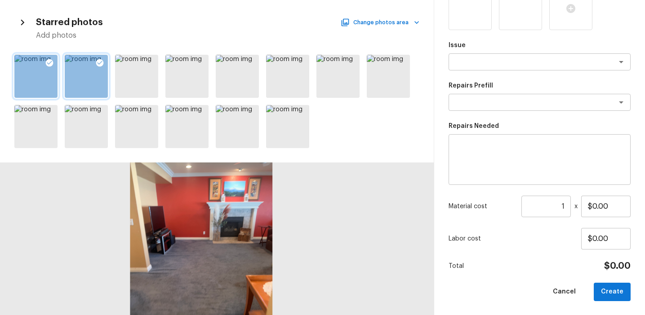
scroll to position [0, 0]
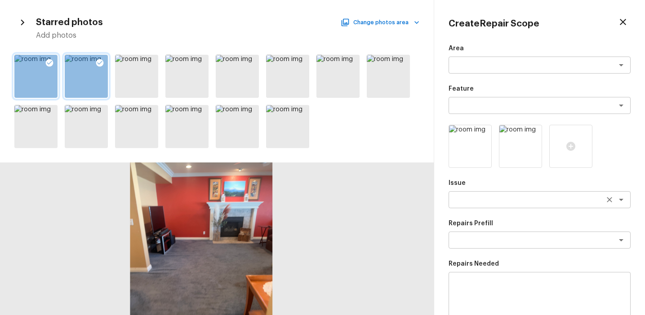
click at [473, 194] on div "x ​" at bounding box center [539, 199] width 182 height 17
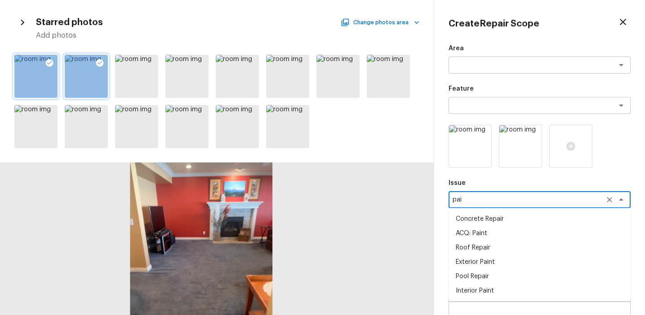
click at [490, 274] on li "Pool Repair" at bounding box center [539, 276] width 182 height 14
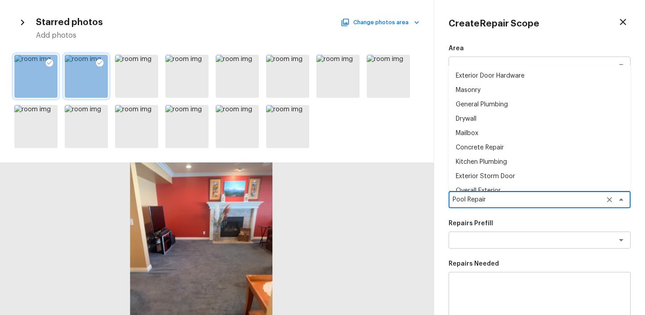
click at [499, 199] on textarea "Pool Repair" at bounding box center [526, 199] width 149 height 9
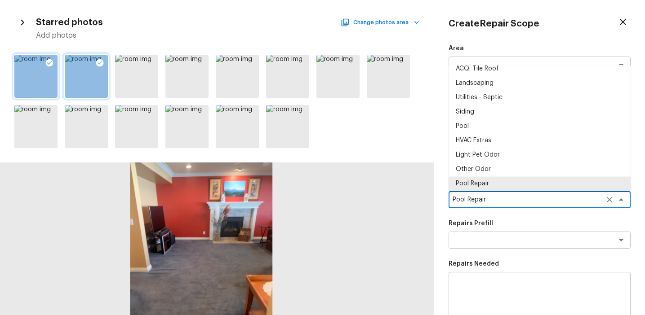
click at [499, 199] on textarea "Pool Repair" at bounding box center [526, 199] width 149 height 9
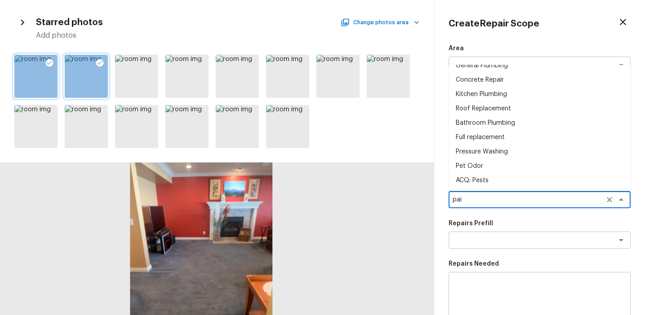
scroll to position [0, 0]
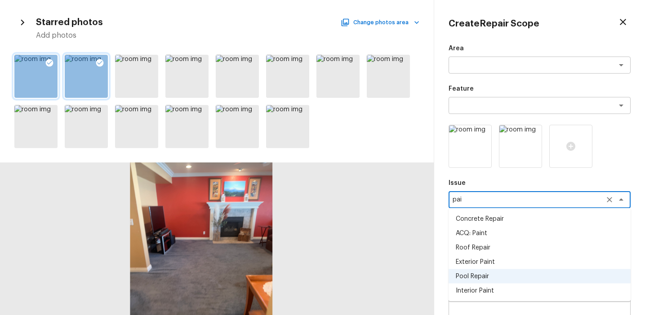
click at [497, 289] on li "Interior Paint" at bounding box center [539, 291] width 182 height 14
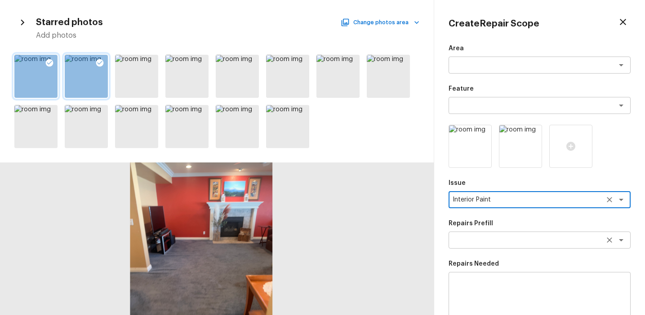
click at [493, 245] on div "x ​" at bounding box center [539, 240] width 182 height 17
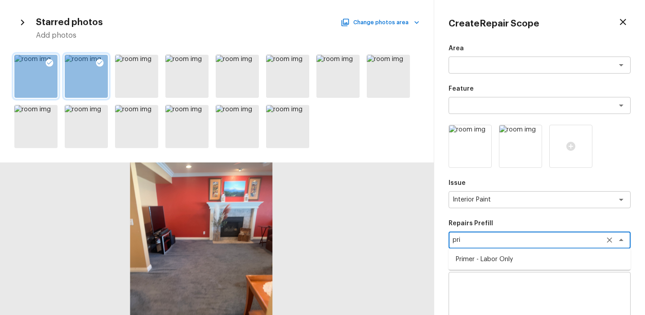
click at [501, 259] on li "Primer - Labor Only" at bounding box center [539, 259] width 182 height 14
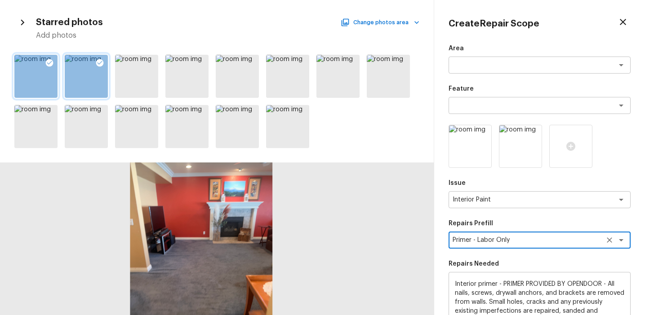
scroll to position [138, 0]
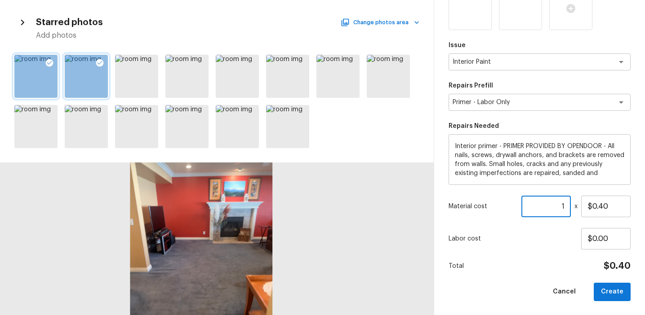
click at [561, 206] on input "1" at bounding box center [545, 207] width 49 height 22
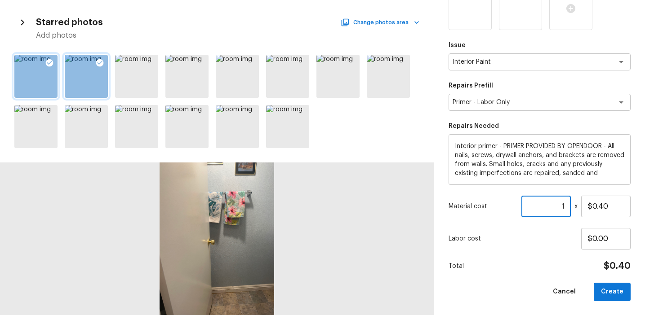
click at [564, 205] on input "1" at bounding box center [545, 207] width 49 height 22
paste input "2"
click at [620, 291] on button "Create" at bounding box center [611, 292] width 37 height 18
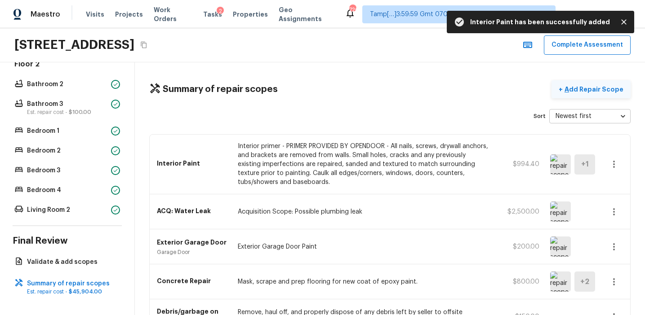
click at [587, 90] on p "Add Repair Scope" at bounding box center [592, 89] width 61 height 9
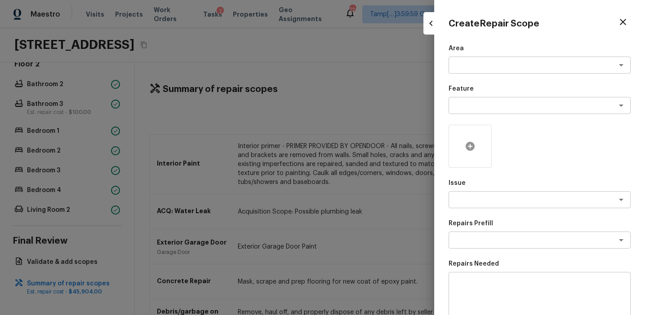
click at [479, 162] on div at bounding box center [469, 146] width 43 height 43
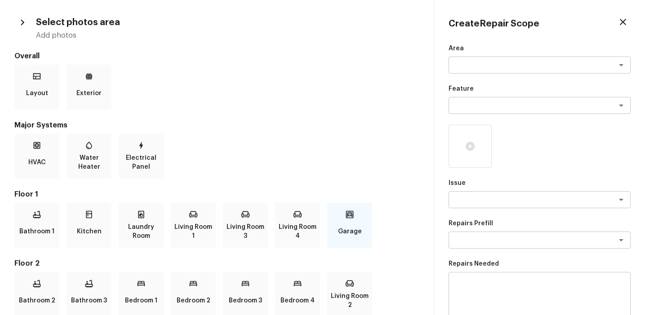
click at [346, 218] on icon at bounding box center [349, 214] width 9 height 9
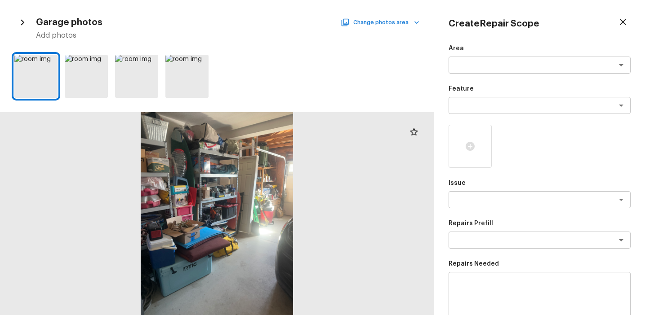
click at [378, 23] on button "Change photos area" at bounding box center [380, 23] width 77 height 12
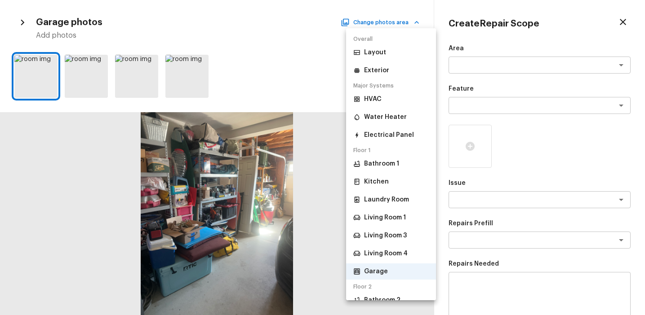
scroll to position [148, 0]
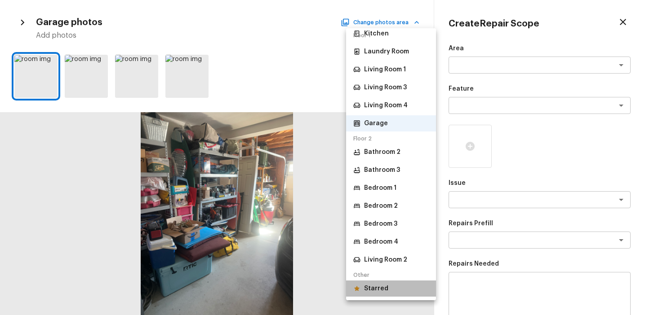
click at [372, 286] on p "Starred" at bounding box center [376, 288] width 24 height 9
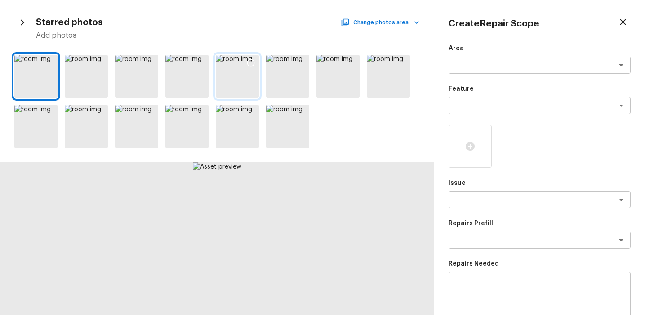
click at [251, 61] on icon at bounding box center [250, 62] width 9 height 9
click at [464, 149] on img at bounding box center [470, 146] width 42 height 42
click at [465, 149] on img at bounding box center [470, 146] width 42 height 42
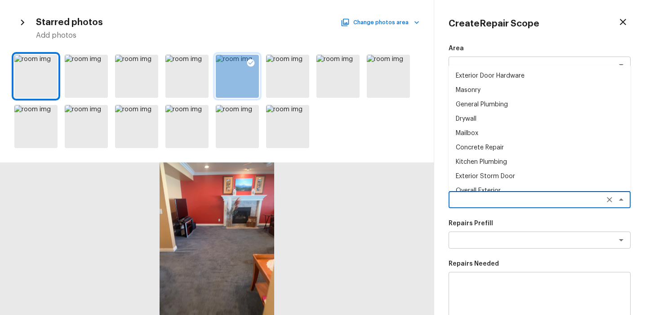
click at [482, 201] on textarea at bounding box center [526, 199] width 149 height 9
click at [490, 144] on li "Exterior Door Pre-Hung" at bounding box center [539, 148] width 182 height 14
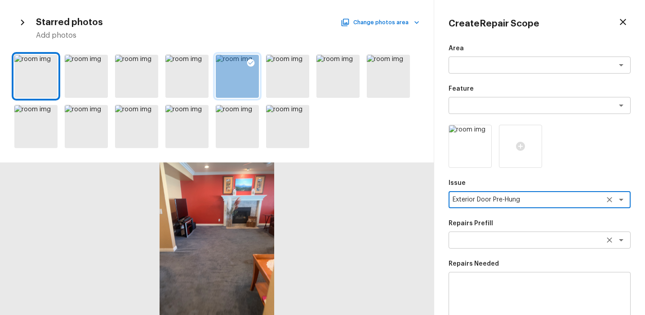
click at [485, 244] on textarea at bounding box center [526, 240] width 149 height 9
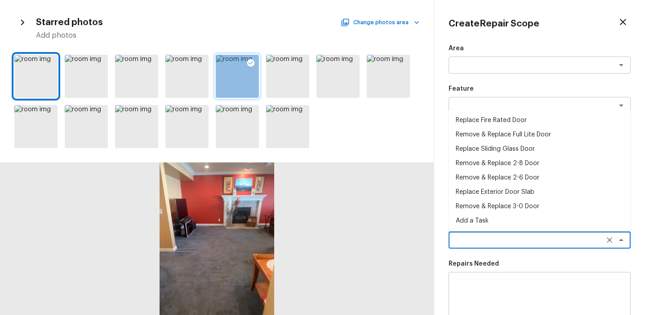
click at [499, 177] on li "Remove & Replace 2-6 Door" at bounding box center [539, 178] width 182 height 14
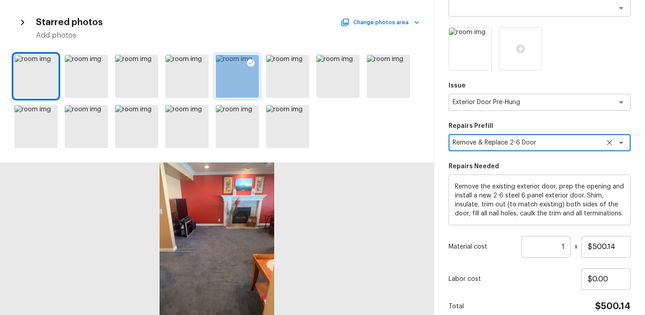
scroll to position [38, 0]
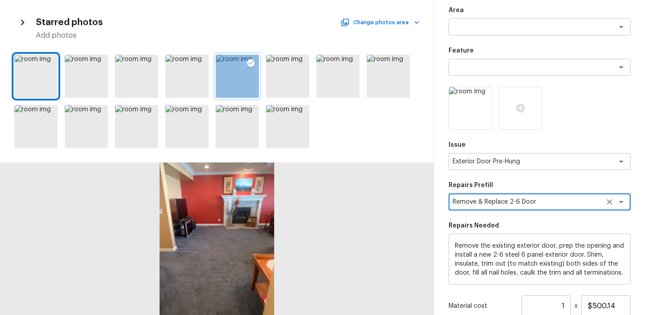
click at [550, 208] on div "Remove & Replace 2-6 Door x ​" at bounding box center [539, 202] width 182 height 17
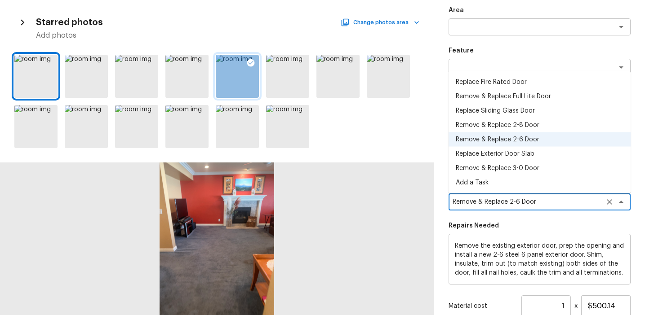
click at [521, 126] on li "Remove & Replace 2-8 Door" at bounding box center [539, 125] width 182 height 14
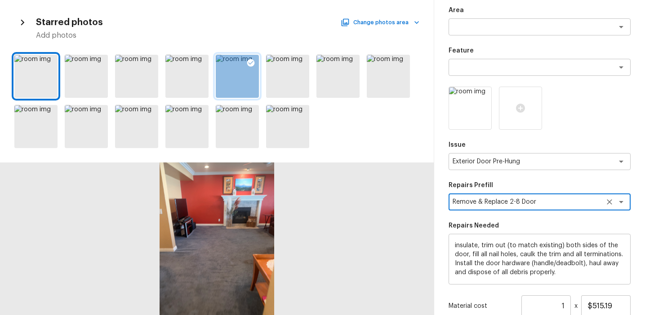
scroll to position [18, 0]
click at [539, 204] on textarea "Remove & Replace 2-8 Door" at bounding box center [526, 202] width 149 height 9
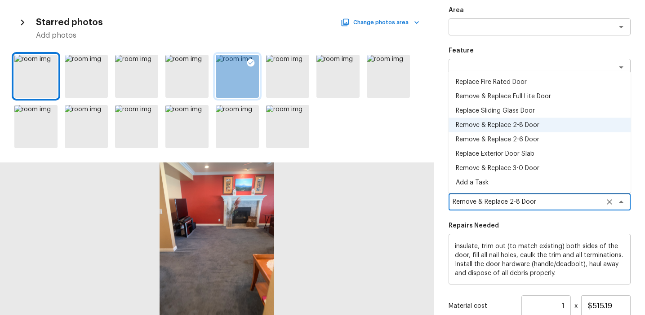
click at [506, 168] on li "Remove & Replace 3-0 Door" at bounding box center [539, 168] width 182 height 14
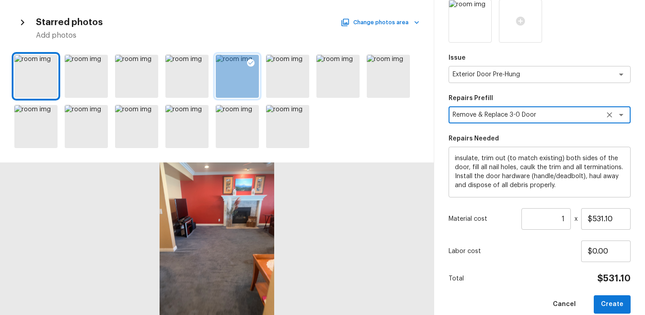
scroll to position [92, 0]
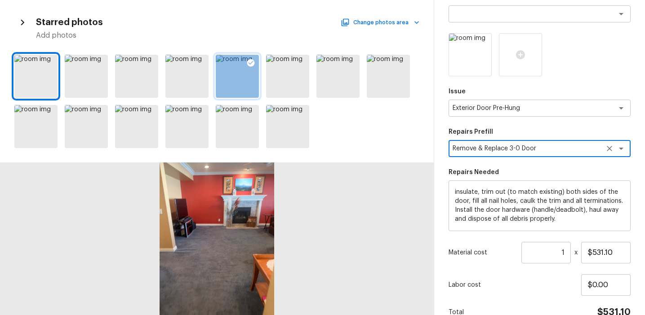
click at [544, 149] on textarea "Remove & Replace 3-0 Door" at bounding box center [526, 148] width 149 height 9
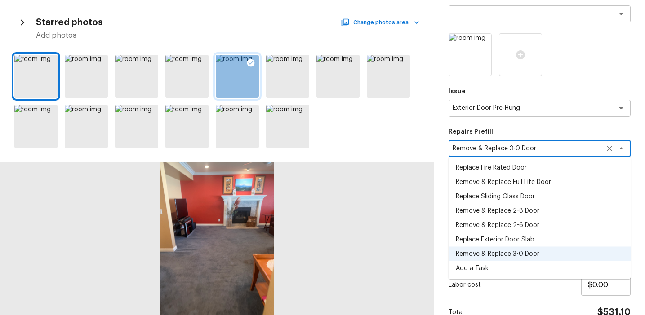
click at [514, 163] on li "Replace Fire Rated Door" at bounding box center [539, 168] width 182 height 14
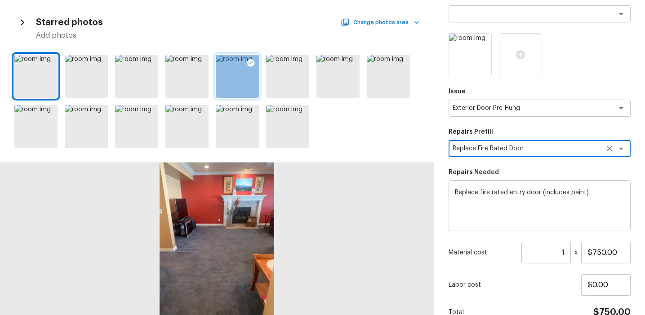
scroll to position [0, 0]
click at [515, 147] on textarea "Replace Fire Rated Door" at bounding box center [526, 148] width 149 height 9
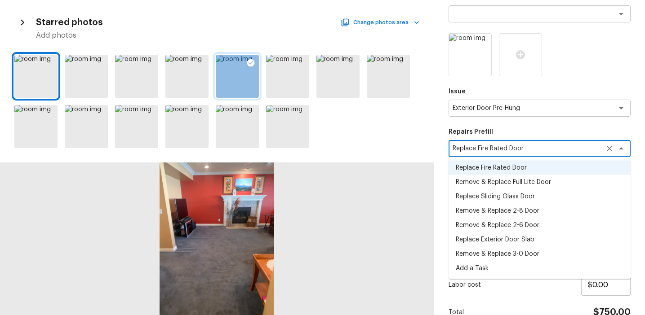
click at [526, 208] on li "Remove & Replace 2-8 Door" at bounding box center [539, 211] width 182 height 14
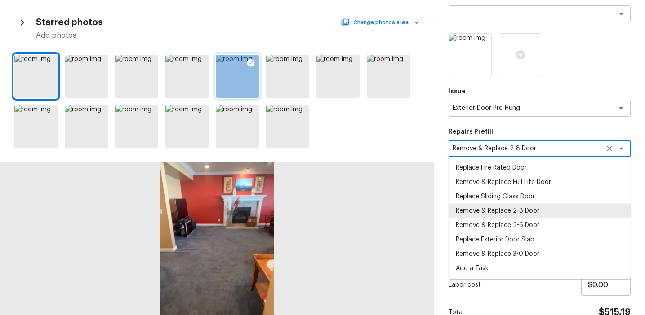
click at [539, 150] on textarea "Remove & Replace 2-8 Door" at bounding box center [526, 148] width 149 height 9
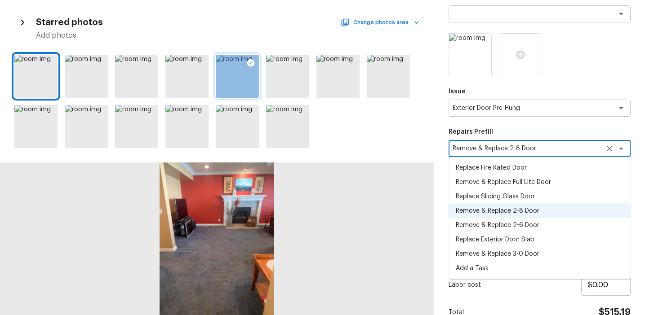
click at [529, 226] on li "Remove & Replace 2-6 Door" at bounding box center [539, 225] width 182 height 14
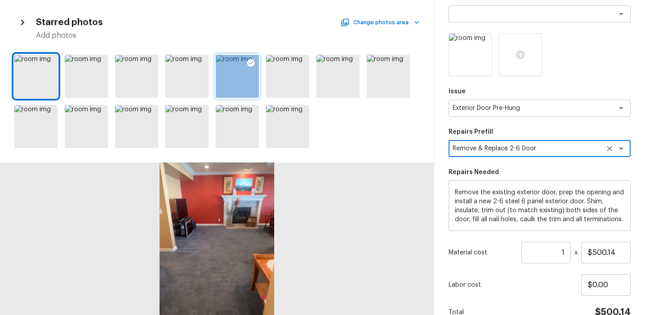
scroll to position [138, 0]
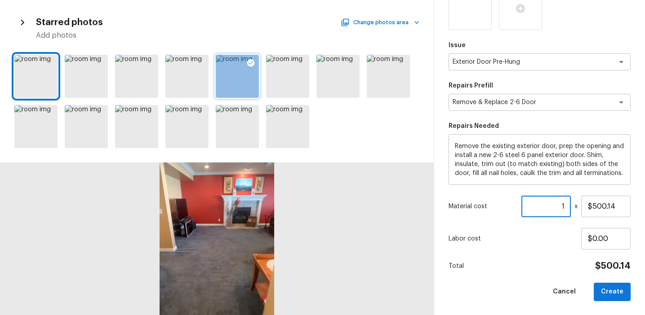
click at [564, 202] on input "1" at bounding box center [545, 207] width 49 height 22
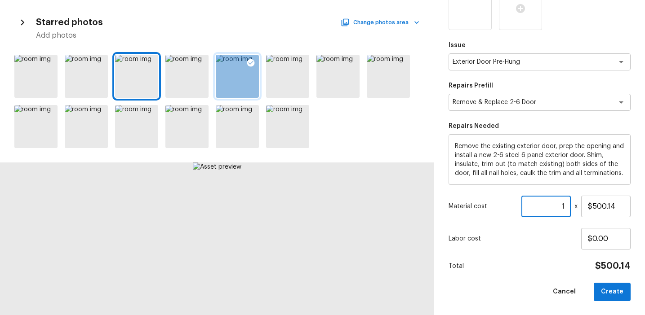
click at [566, 205] on input "1" at bounding box center [545, 207] width 49 height 22
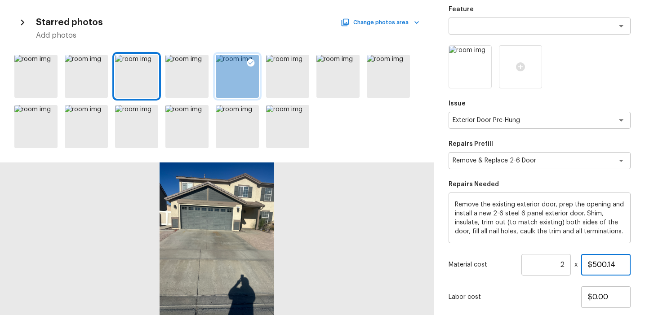
scroll to position [2, 0]
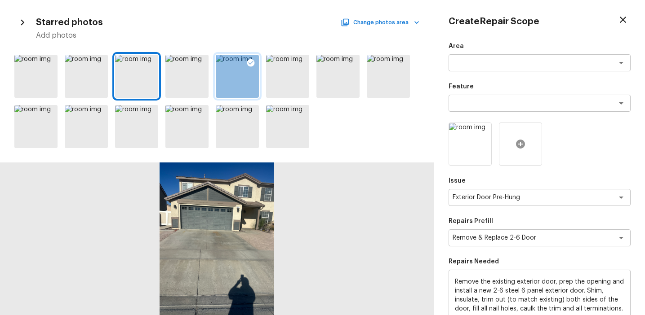
click at [519, 140] on icon at bounding box center [520, 144] width 9 height 9
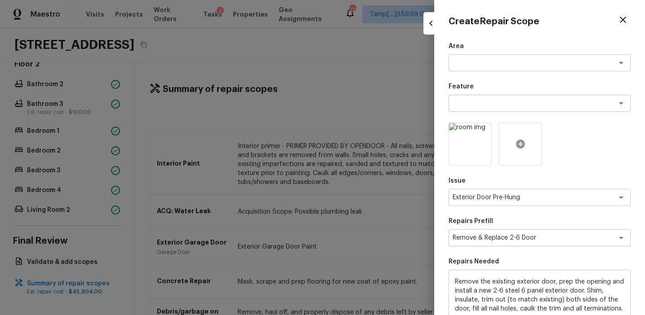
click at [520, 142] on icon at bounding box center [520, 144] width 11 height 11
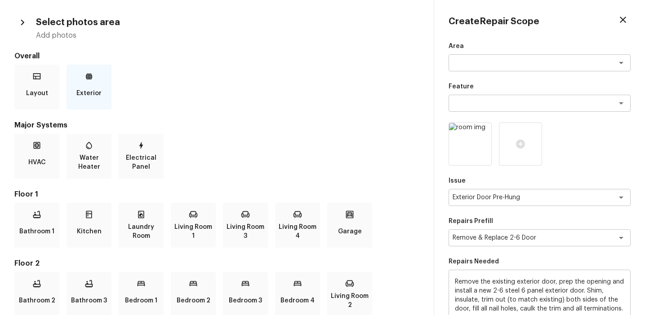
click at [88, 73] on icon at bounding box center [88, 76] width 9 height 9
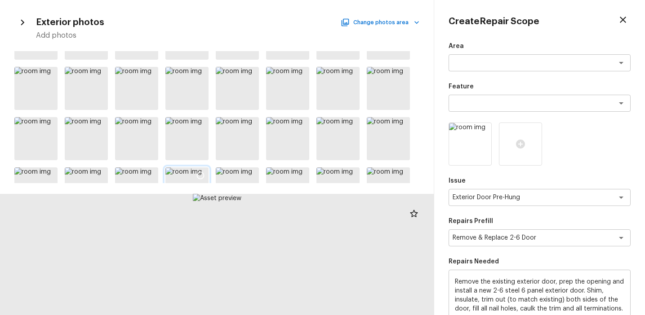
scroll to position [219, 0]
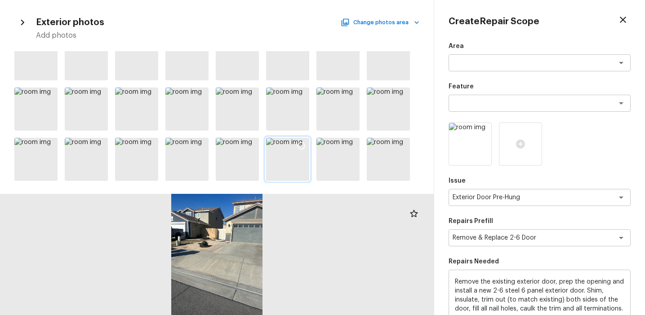
click at [301, 146] on icon at bounding box center [300, 145] width 9 height 9
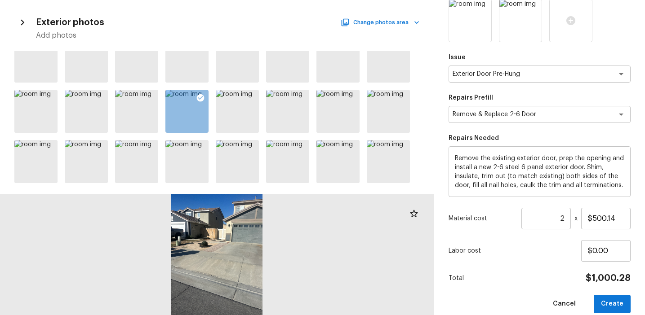
scroll to position [138, 0]
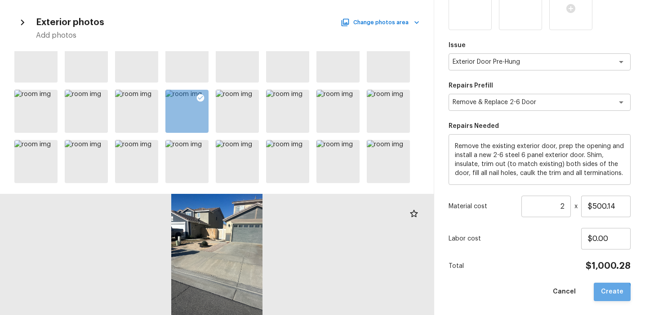
click at [605, 294] on button "Create" at bounding box center [611, 292] width 37 height 18
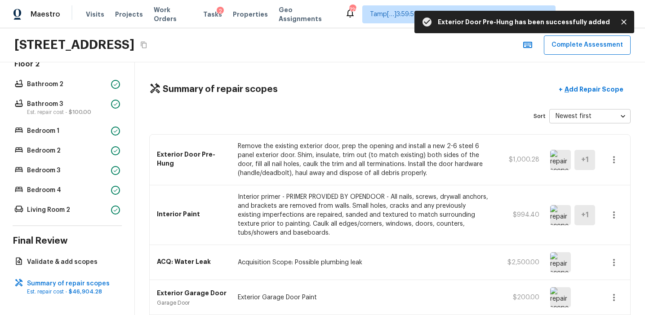
click at [558, 162] on img at bounding box center [560, 160] width 21 height 20
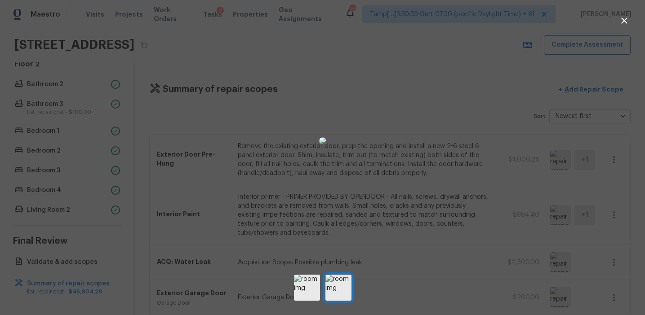
click at [511, 106] on div at bounding box center [322, 140] width 645 height 253
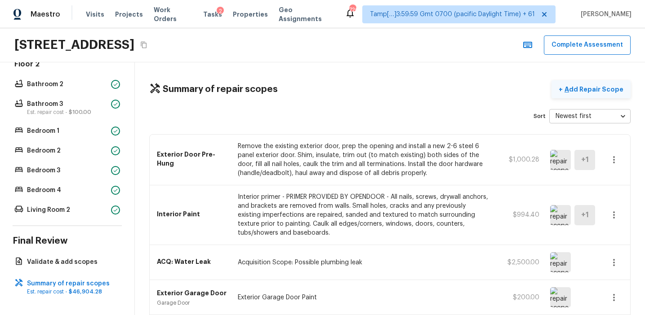
click at [602, 90] on p "Add Repair Scope" at bounding box center [592, 89] width 61 height 9
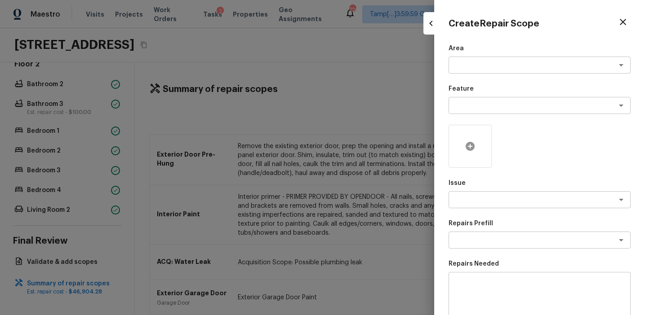
click at [476, 134] on div at bounding box center [469, 146] width 43 height 43
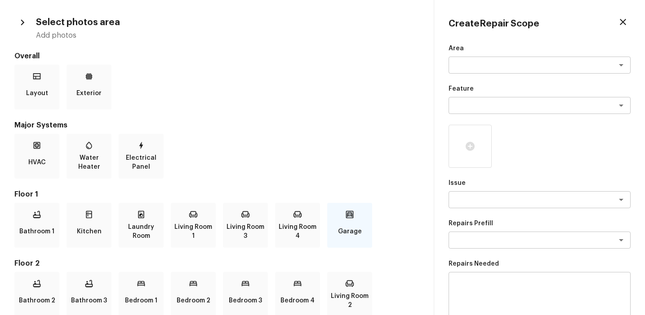
click at [344, 220] on div "Garage" at bounding box center [349, 225] width 45 height 45
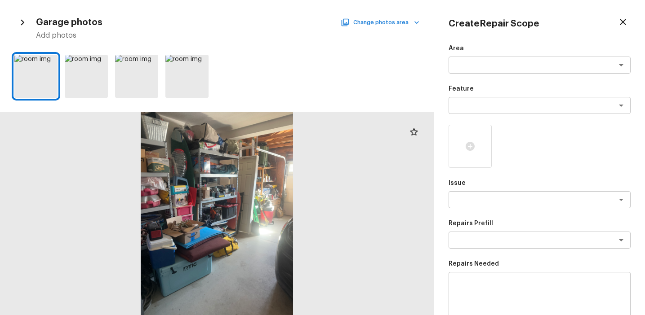
click at [384, 20] on button "Change photos area" at bounding box center [380, 23] width 77 height 12
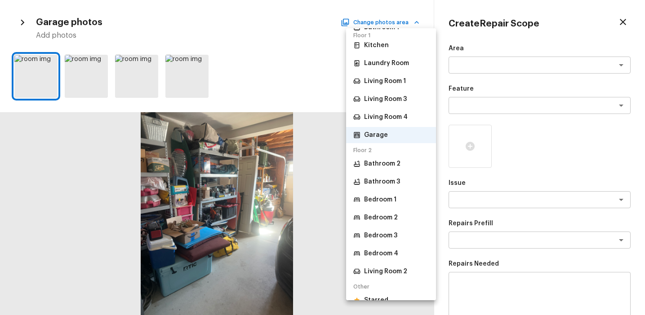
scroll to position [148, 0]
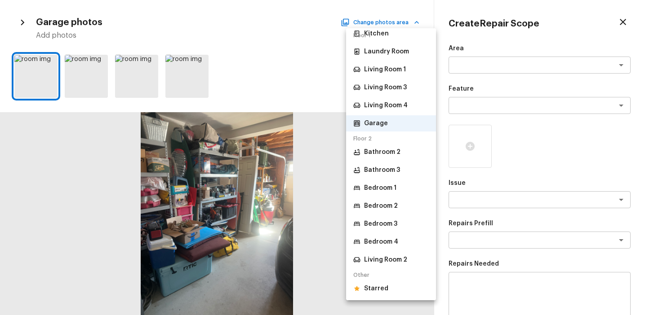
click at [384, 291] on p "Starred" at bounding box center [376, 288] width 24 height 9
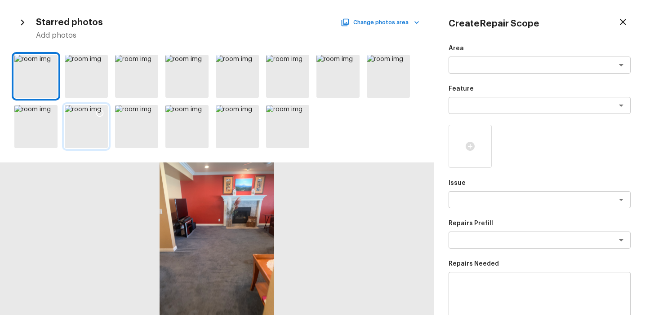
click at [98, 110] on icon at bounding box center [100, 114] width 8 height 8
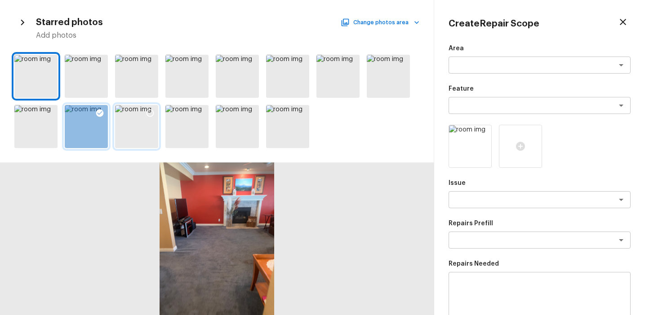
click at [147, 112] on icon at bounding box center [150, 113] width 9 height 9
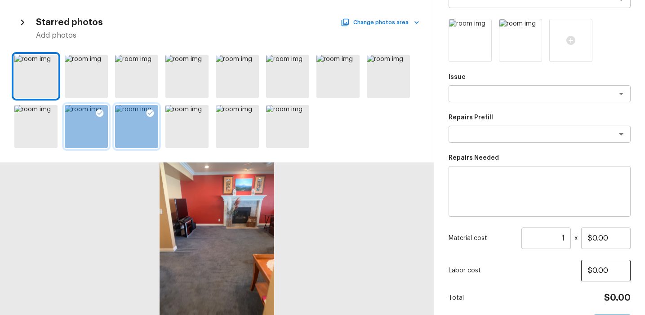
scroll to position [53, 0]
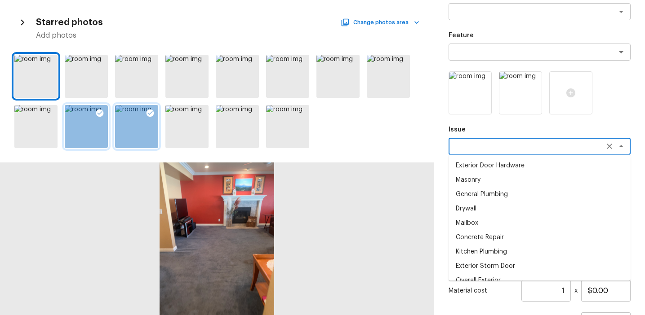
click at [488, 148] on textarea at bounding box center [526, 146] width 149 height 9
click at [507, 190] on li "Cabinet Hardware" at bounding box center [539, 194] width 182 height 14
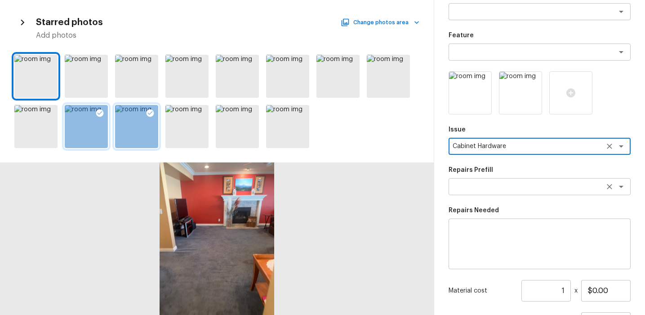
scroll to position [25, 0]
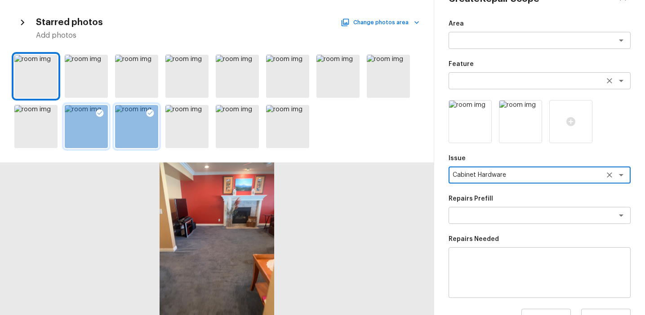
click at [487, 86] on div "x ​" at bounding box center [539, 80] width 182 height 17
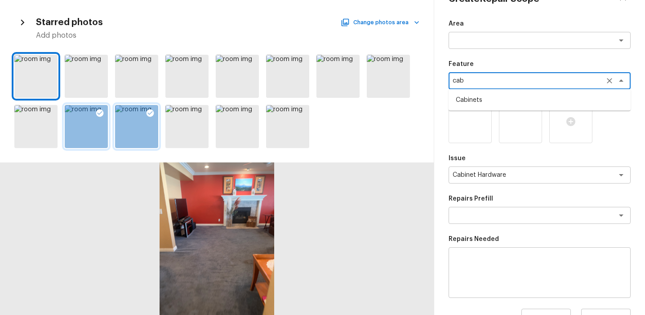
click at [493, 107] on li "Cabinets" at bounding box center [539, 100] width 182 height 14
click at [476, 81] on textarea "Cabinets" at bounding box center [526, 80] width 149 height 9
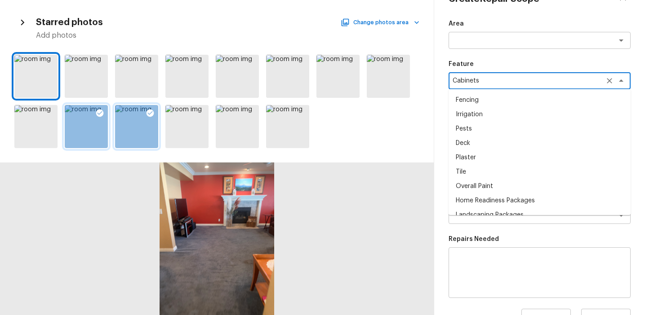
scroll to position [409, 0]
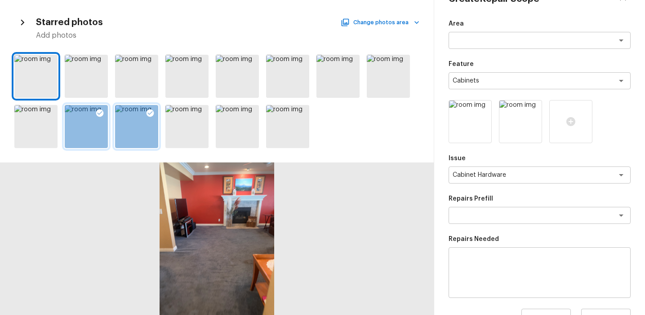
click at [487, 254] on div "x ​" at bounding box center [539, 272] width 182 height 51
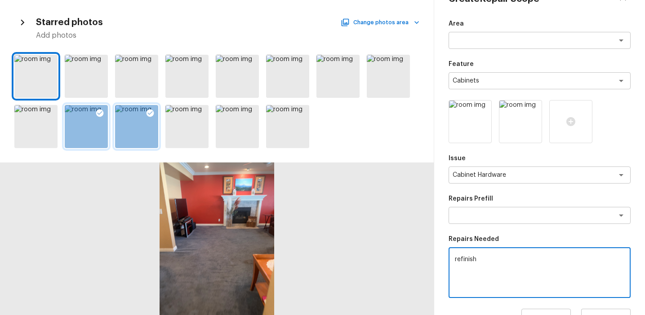
paste textarea "Cabinets"
click at [458, 260] on textarea "refinish Cabinets" at bounding box center [539, 273] width 169 height 36
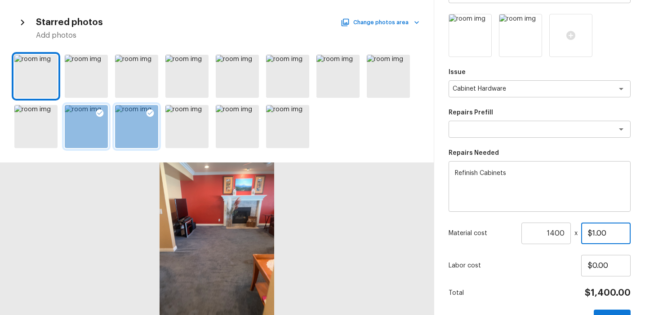
scroll to position [138, 0]
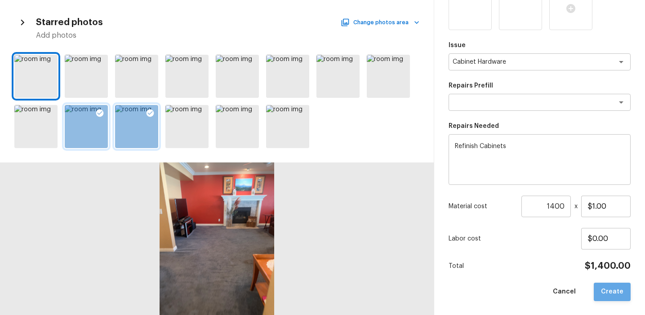
click at [614, 298] on button "Create" at bounding box center [611, 292] width 37 height 18
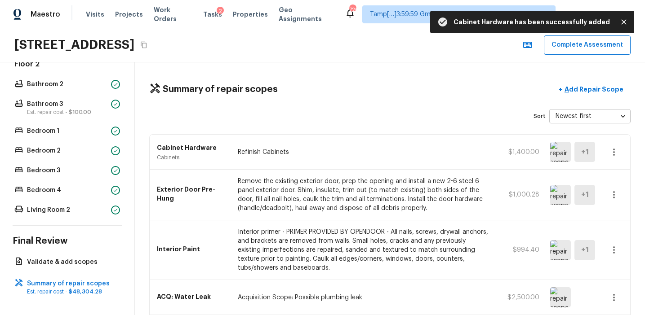
click at [616, 154] on icon "button" at bounding box center [613, 152] width 11 height 11
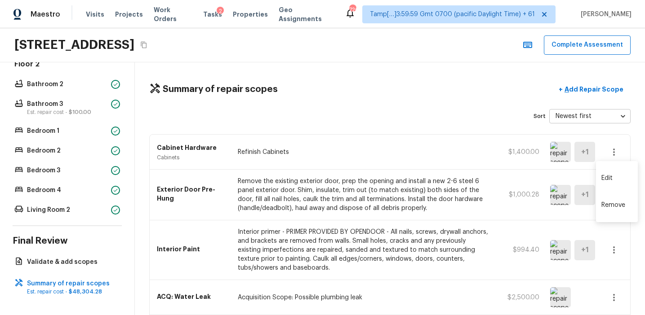
click at [620, 153] on div at bounding box center [322, 157] width 645 height 315
click at [611, 149] on icon "button" at bounding box center [613, 152] width 11 height 11
click at [609, 177] on li "Edit" at bounding box center [617, 178] width 42 height 27
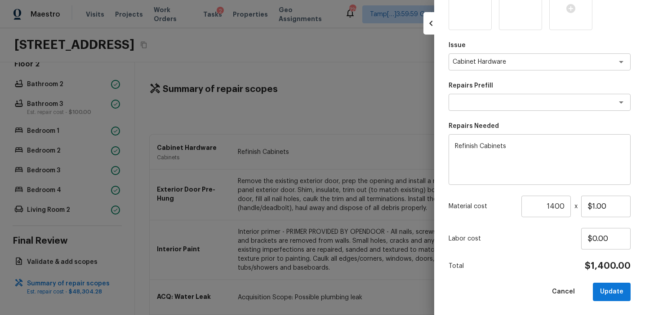
click at [550, 207] on input "1400" at bounding box center [545, 207] width 49 height 22
click at [617, 293] on button "Update" at bounding box center [611, 292] width 38 height 18
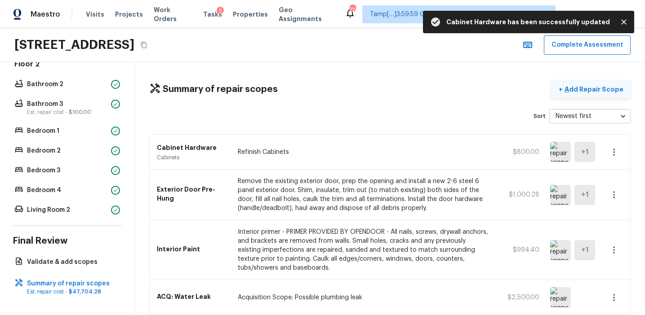
click at [585, 92] on p "Add Repair Scope" at bounding box center [592, 89] width 61 height 9
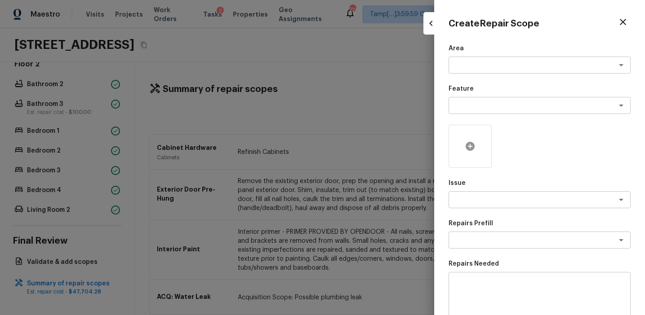
click at [469, 150] on icon at bounding box center [469, 146] width 9 height 9
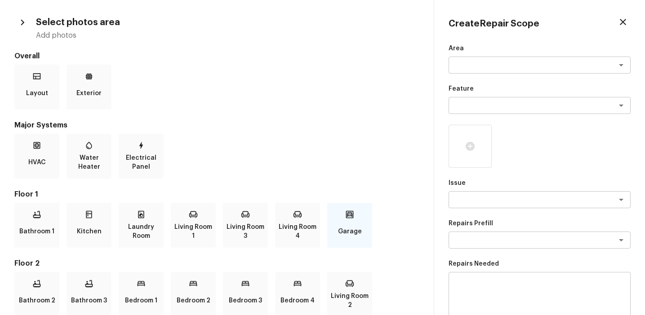
click at [346, 213] on icon at bounding box center [349, 214] width 9 height 9
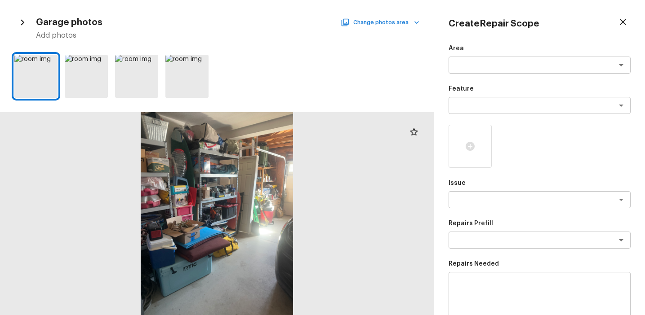
click at [356, 27] on button "Change photos area" at bounding box center [380, 23] width 77 height 12
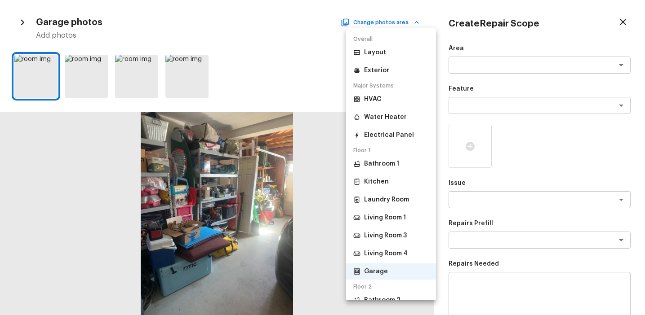
scroll to position [148, 0]
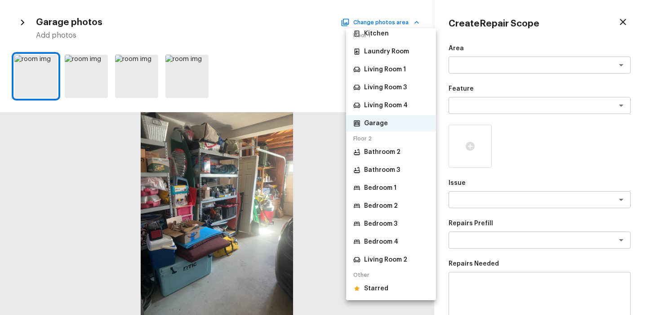
click at [375, 286] on p "Starred" at bounding box center [376, 288] width 24 height 9
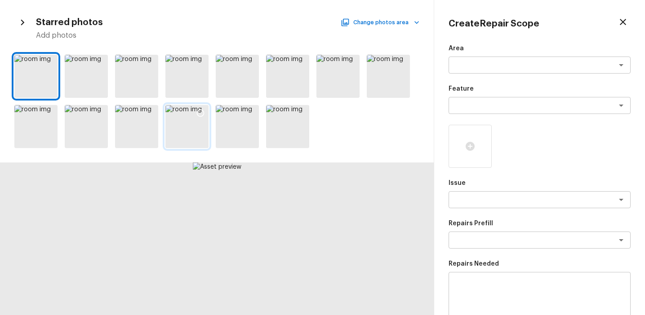
click at [204, 110] on icon at bounding box center [200, 113] width 9 height 9
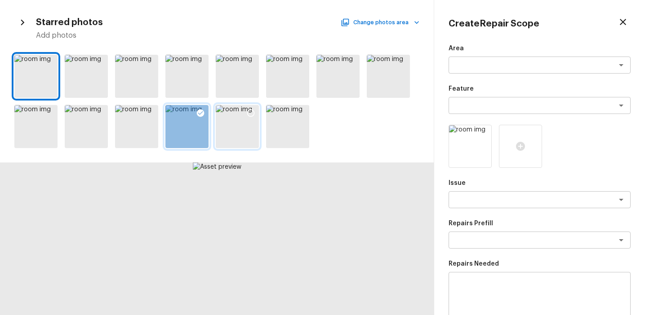
click at [254, 110] on icon at bounding box center [250, 113] width 9 height 9
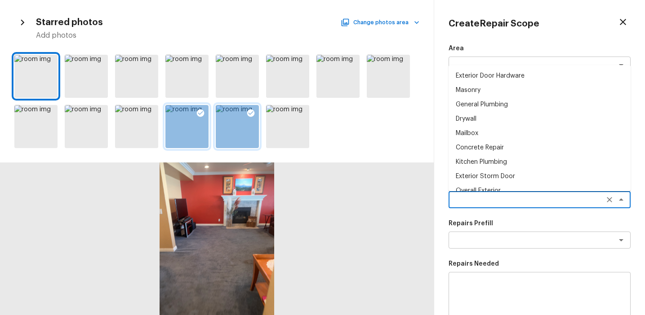
click at [493, 198] on textarea at bounding box center [526, 199] width 149 height 9
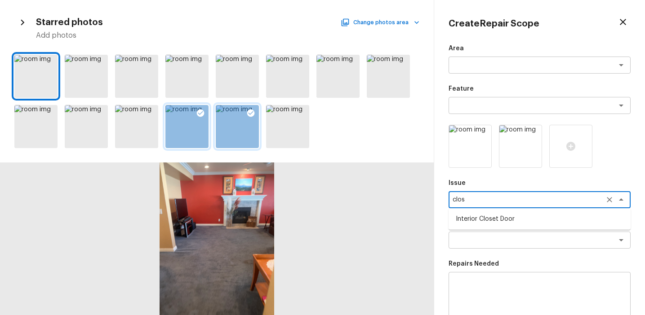
click at [494, 216] on li "Interior Closet Door" at bounding box center [539, 219] width 182 height 14
click at [487, 248] on div "x ​" at bounding box center [539, 240] width 182 height 17
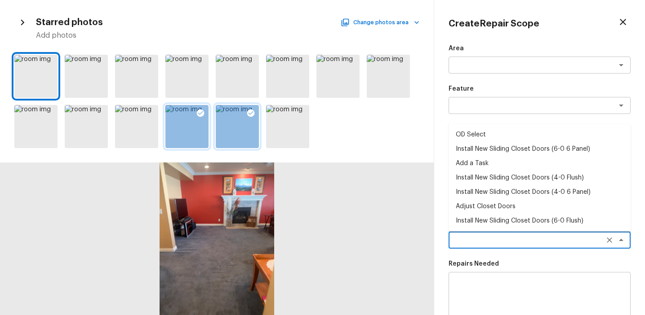
click at [508, 217] on li "Install New Sliding Closet Doors (6-0 Flush)" at bounding box center [539, 221] width 182 height 14
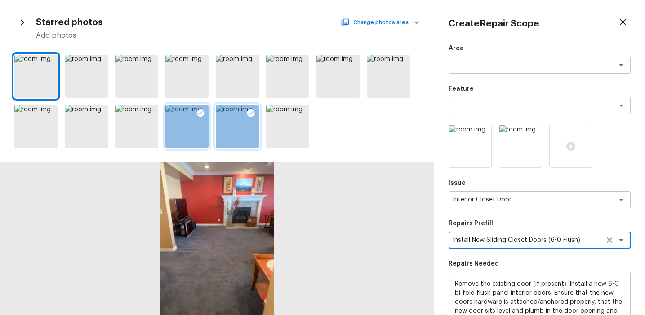
scroll to position [138, 0]
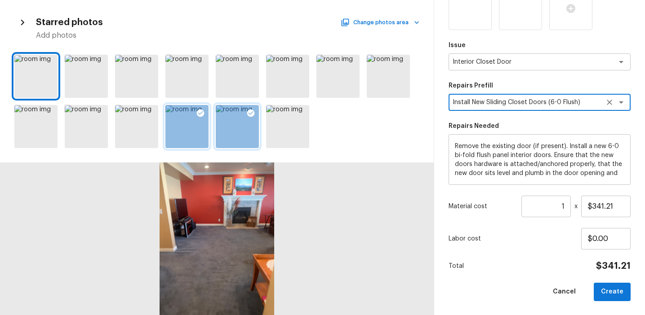
click at [565, 206] on input "1" at bounding box center [545, 207] width 49 height 22
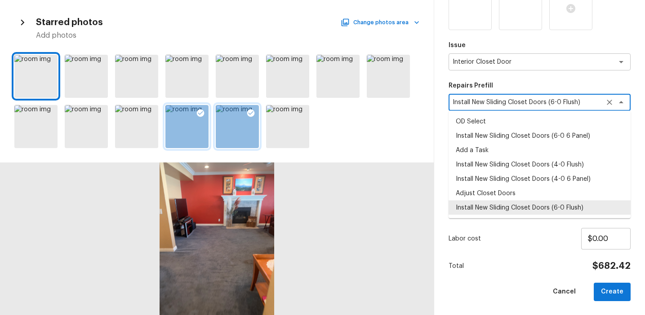
click at [587, 102] on textarea "Install New Sliding Closet Doors (6-0 Flush)" at bounding box center [526, 102] width 149 height 9
click at [490, 79] on div "Area x ​ Feature x ​ Issue Interior Closet Door x ​ Repairs Prefill Install New…" at bounding box center [539, 103] width 182 height 395
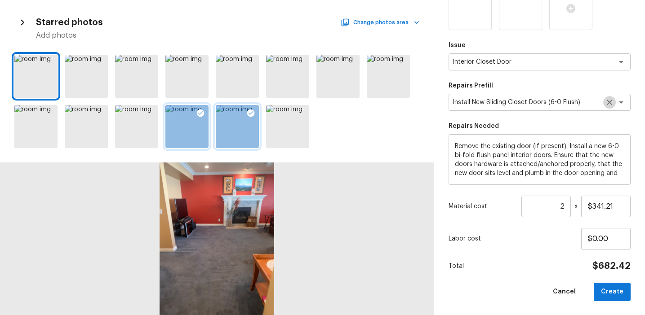
click at [610, 101] on icon "Clear" at bounding box center [608, 102] width 5 height 5
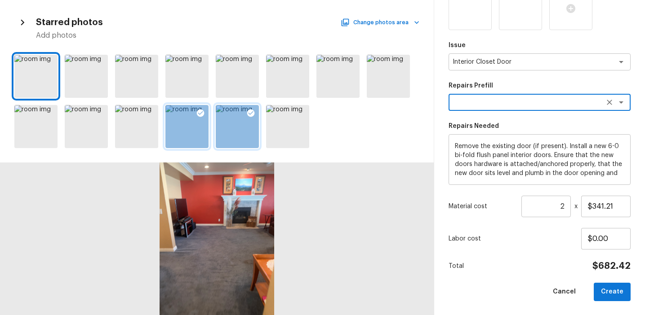
click at [592, 102] on textarea at bounding box center [526, 102] width 149 height 9
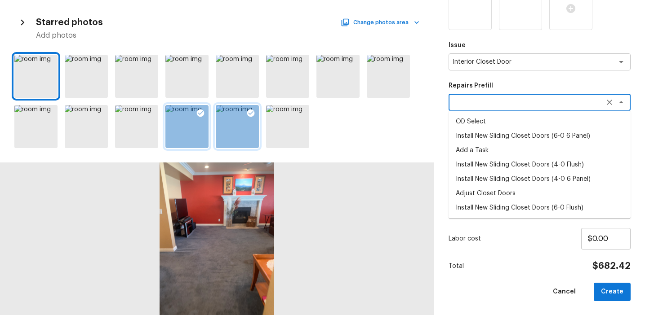
click at [532, 137] on li "Install New Sliding Closet Doors (6-0 6 Panel)" at bounding box center [539, 136] width 182 height 14
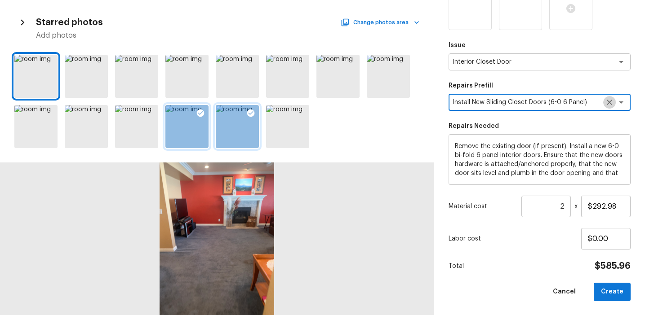
click at [609, 101] on icon "Clear" at bounding box center [609, 102] width 9 height 9
click at [581, 101] on textarea at bounding box center [526, 102] width 149 height 9
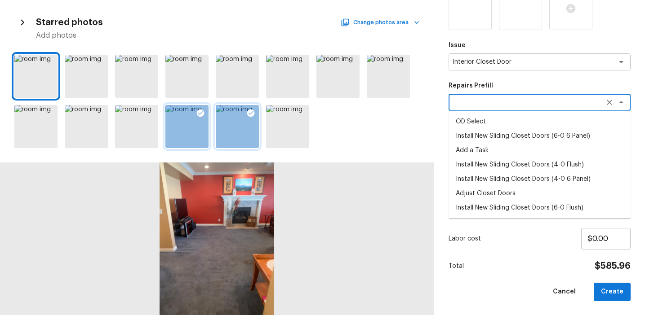
click at [555, 168] on li "Install New Sliding Closet Doors (4-0 Flush)" at bounding box center [539, 165] width 182 height 14
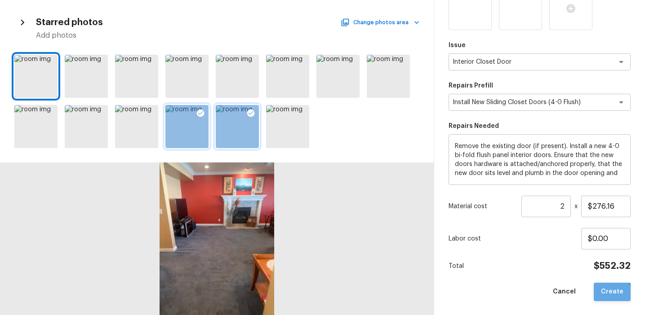
click at [611, 293] on button "Create" at bounding box center [611, 292] width 37 height 18
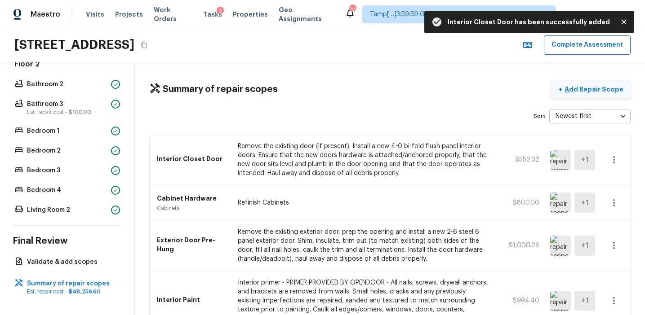
click at [581, 85] on p "Add Repair Scope" at bounding box center [592, 89] width 61 height 9
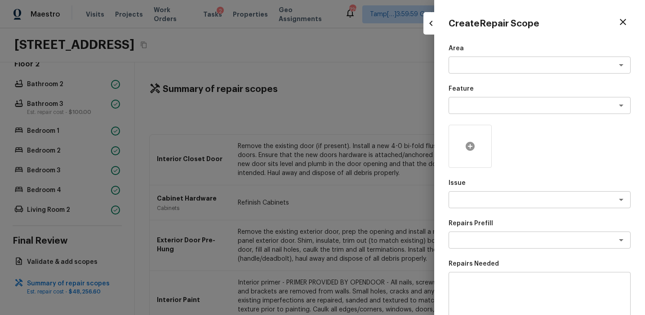
click at [468, 144] on icon at bounding box center [469, 146] width 9 height 9
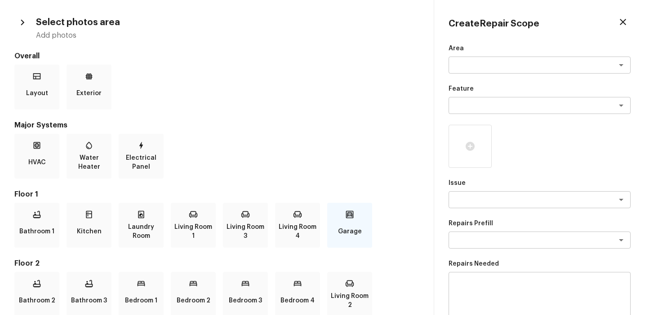
click at [343, 216] on div "Garage" at bounding box center [349, 225] width 45 height 45
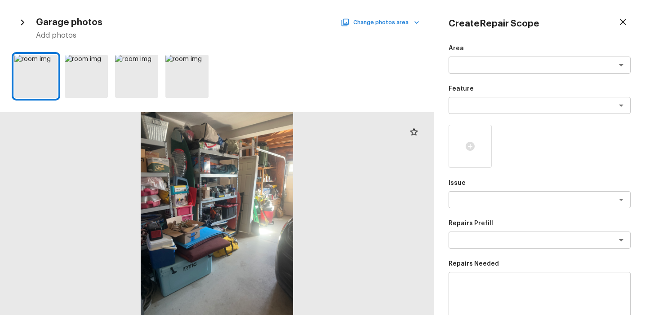
click at [366, 22] on button "Change photos area" at bounding box center [380, 23] width 77 height 12
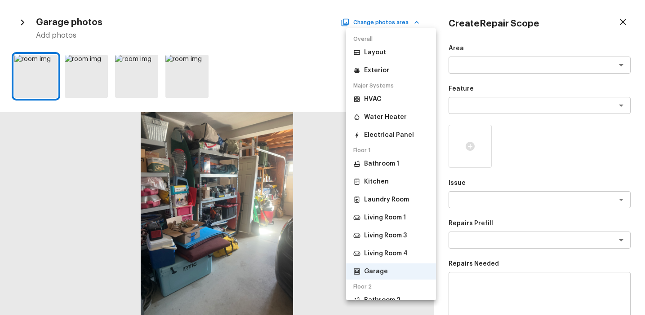
scroll to position [148, 0]
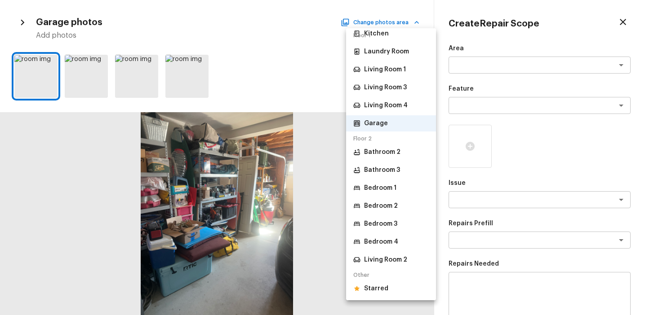
click at [380, 284] on p "Starred" at bounding box center [376, 288] width 24 height 9
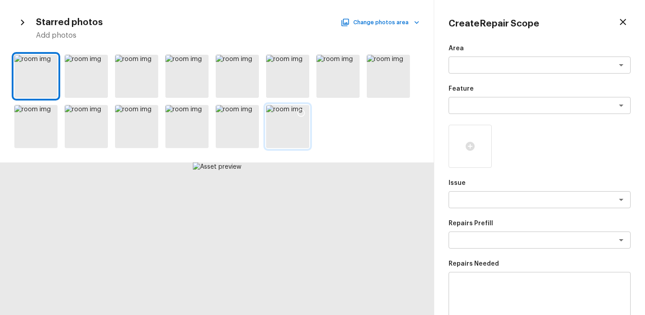
click at [298, 112] on icon at bounding box center [300, 113] width 9 height 9
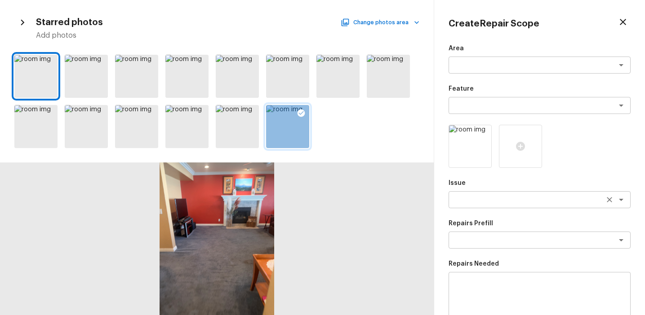
click at [481, 197] on textarea at bounding box center [526, 199] width 149 height 9
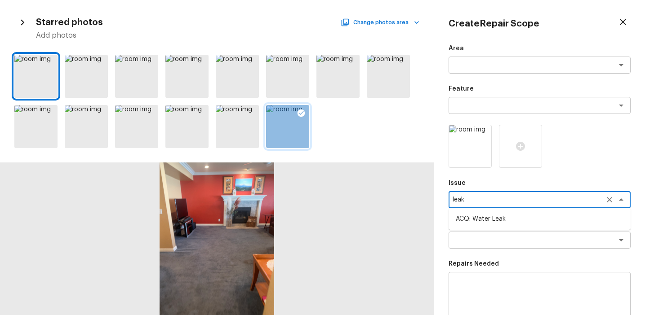
click at [492, 218] on li "ACQ: Water Leak" at bounding box center [539, 219] width 182 height 14
click at [498, 246] on div "x ​" at bounding box center [539, 240] width 182 height 17
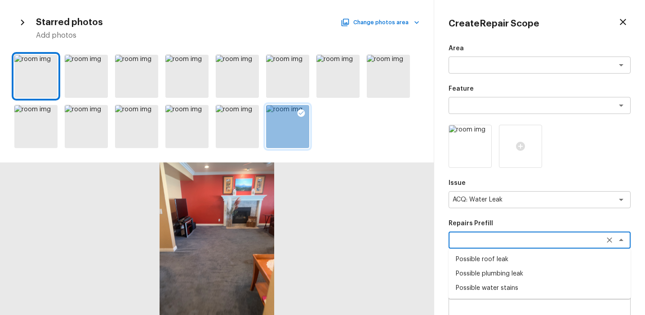
click at [499, 291] on li "Possible water stains" at bounding box center [539, 288] width 182 height 14
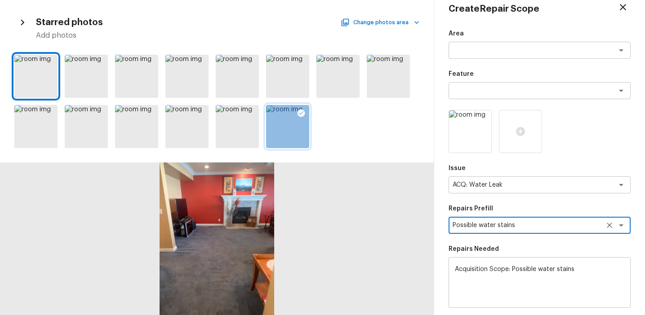
scroll to position [0, 0]
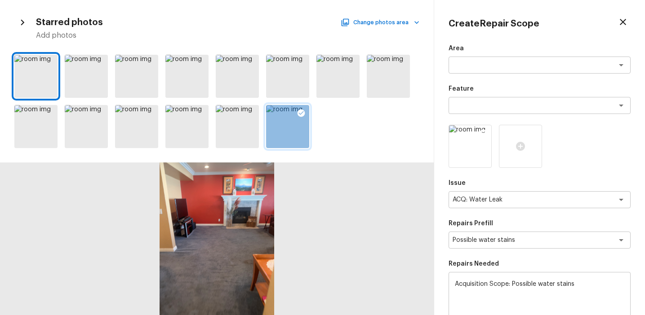
click at [475, 145] on img at bounding box center [470, 146] width 42 height 42
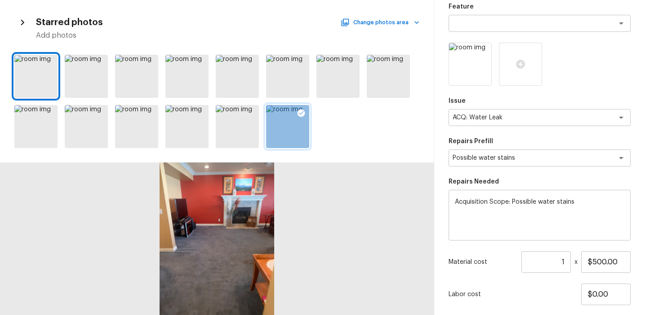
scroll to position [138, 0]
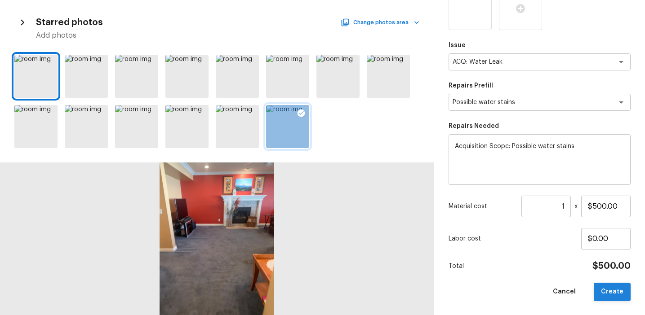
click at [609, 295] on button "Create" at bounding box center [611, 292] width 37 height 18
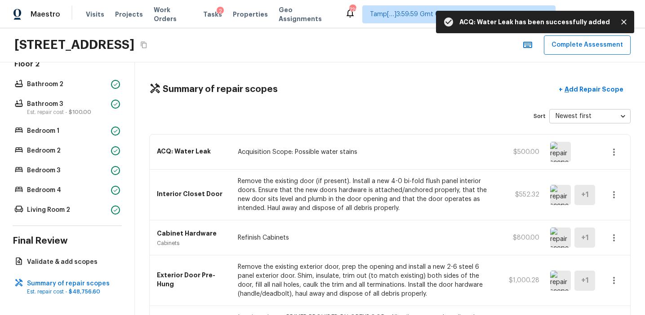
click at [559, 153] on img at bounding box center [560, 152] width 21 height 20
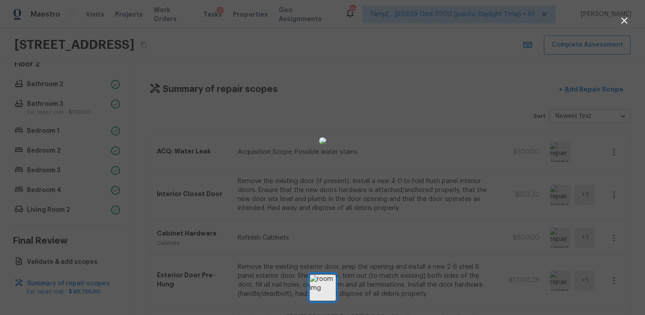
click at [457, 112] on div at bounding box center [322, 140] width 645 height 253
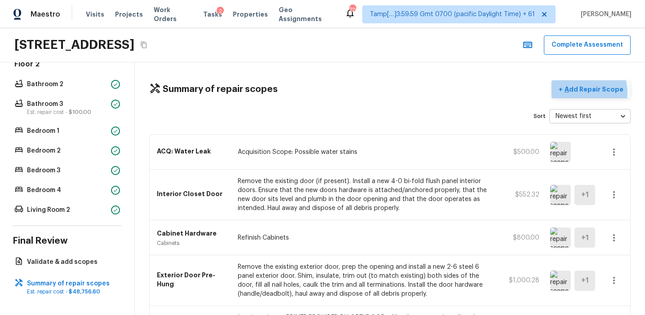
click at [580, 93] on p "Add Repair Scope" at bounding box center [592, 89] width 61 height 9
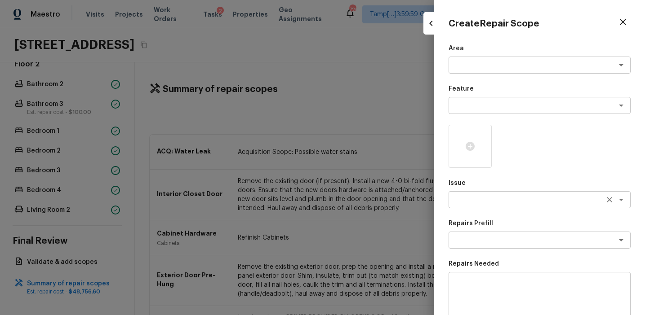
click at [474, 205] on div "x ​" at bounding box center [539, 199] width 182 height 17
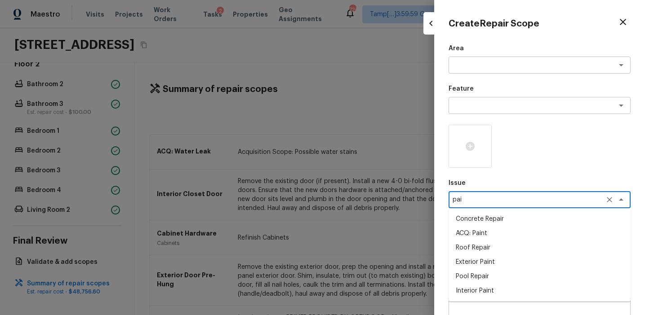
click at [482, 233] on li "ACQ: Paint" at bounding box center [539, 233] width 182 height 14
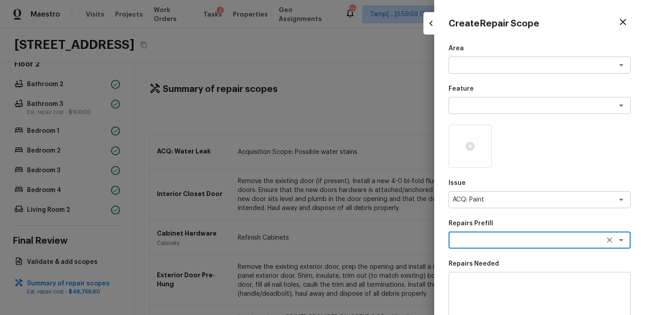
click at [524, 239] on textarea at bounding box center [526, 240] width 149 height 9
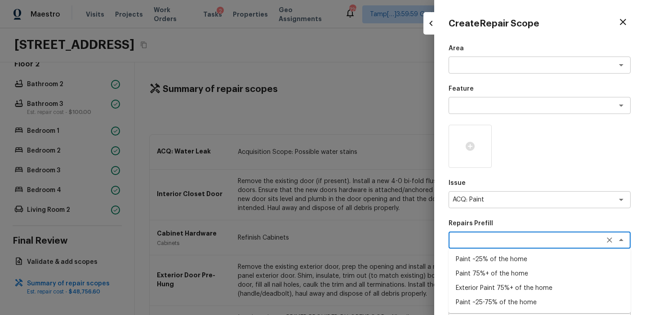
click at [512, 269] on li "Paint 75%+ of the home" at bounding box center [539, 274] width 182 height 14
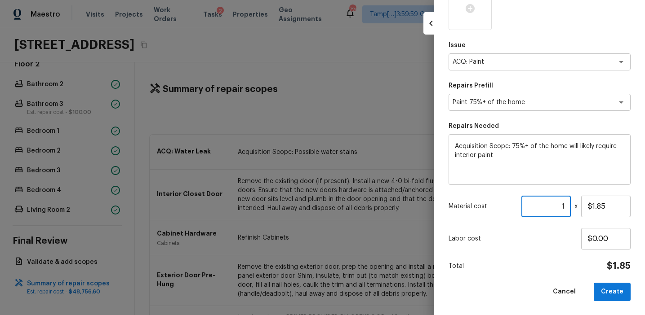
click at [564, 205] on input "1" at bounding box center [545, 207] width 49 height 22
paste input "number"
click at [546, 208] on input "number" at bounding box center [545, 207] width 49 height 22
click at [607, 293] on button "Create" at bounding box center [611, 292] width 37 height 18
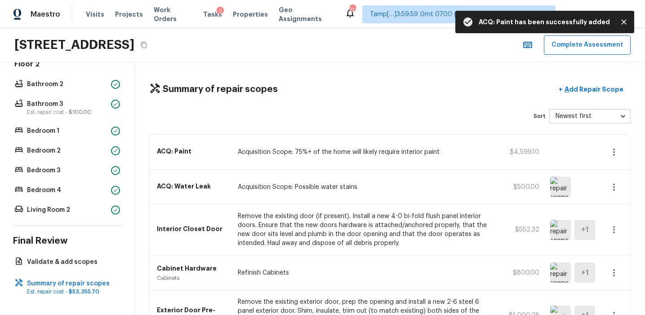
click at [613, 151] on icon "button" at bounding box center [614, 152] width 2 height 7
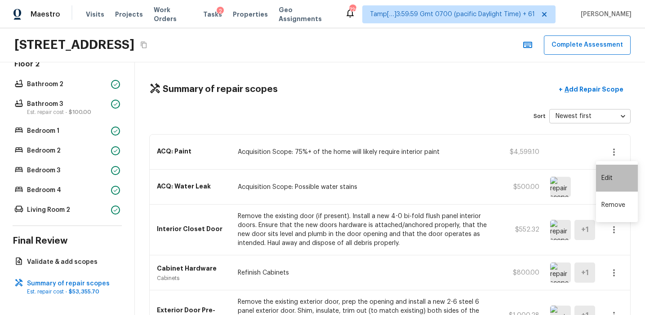
click at [605, 176] on li "Edit" at bounding box center [617, 178] width 42 height 27
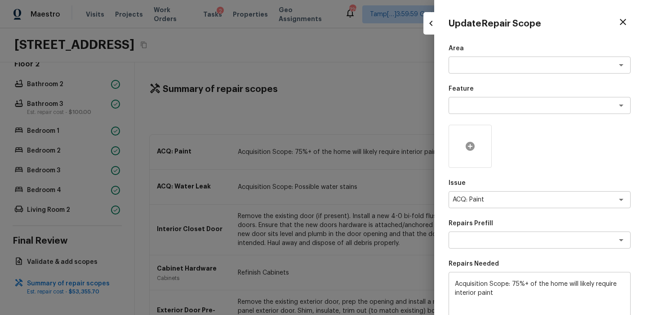
click at [470, 143] on icon at bounding box center [469, 146] width 9 height 9
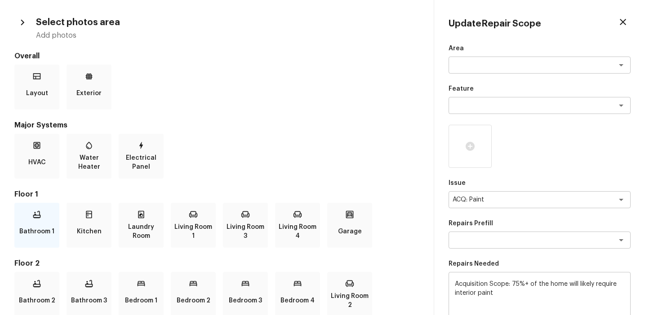
click at [37, 219] on icon at bounding box center [36, 214] width 9 height 9
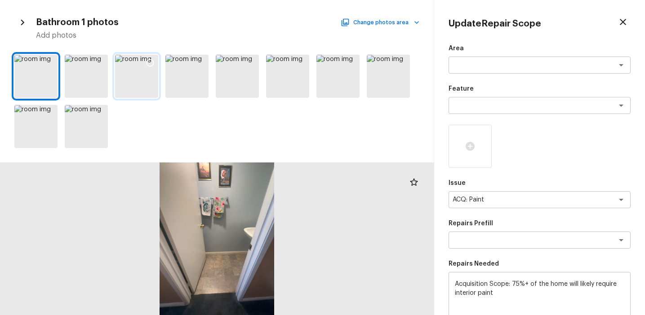
click at [154, 62] on icon at bounding box center [150, 62] width 9 height 9
click at [517, 144] on icon at bounding box center [520, 146] width 9 height 9
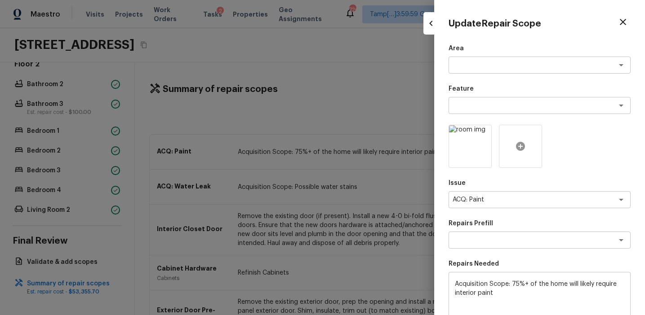
click at [517, 144] on icon at bounding box center [520, 146] width 9 height 9
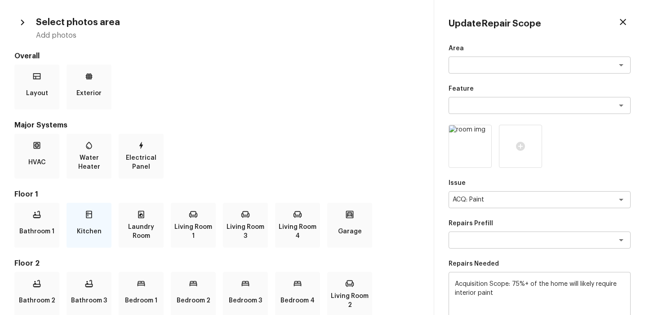
click at [94, 217] on div "Kitchen" at bounding box center [88, 225] width 45 height 45
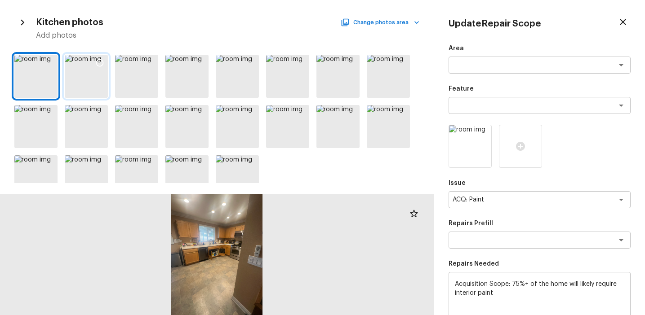
click at [99, 62] on icon at bounding box center [99, 62] width 9 height 9
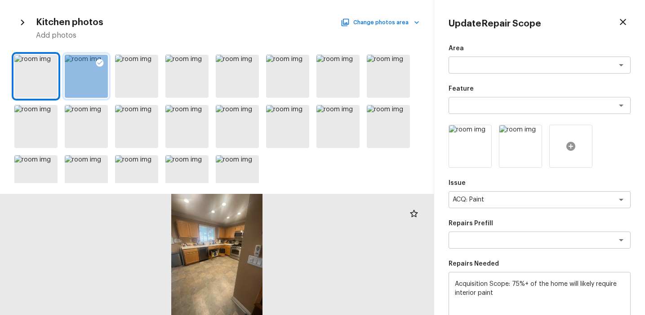
click at [568, 145] on icon at bounding box center [570, 146] width 9 height 9
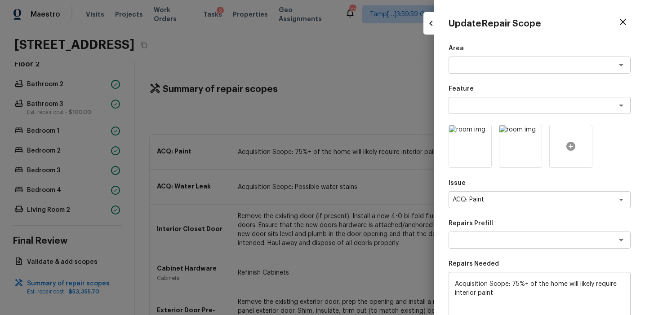
click at [568, 145] on icon at bounding box center [570, 146] width 9 height 9
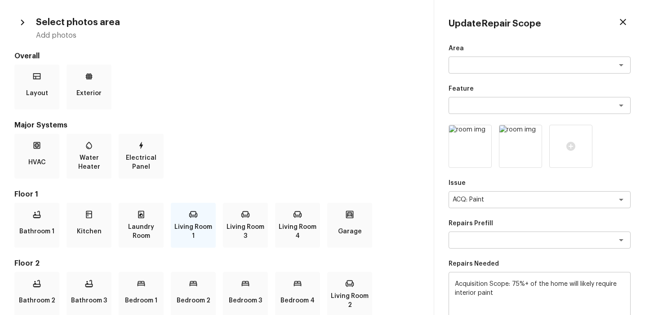
click at [199, 214] on div "Living Room 1" at bounding box center [193, 225] width 45 height 45
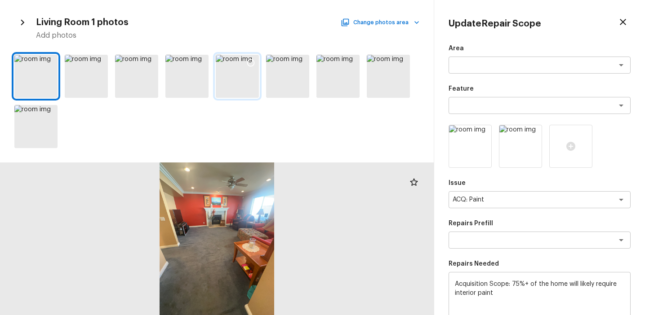
click at [247, 64] on icon at bounding box center [251, 63] width 8 height 8
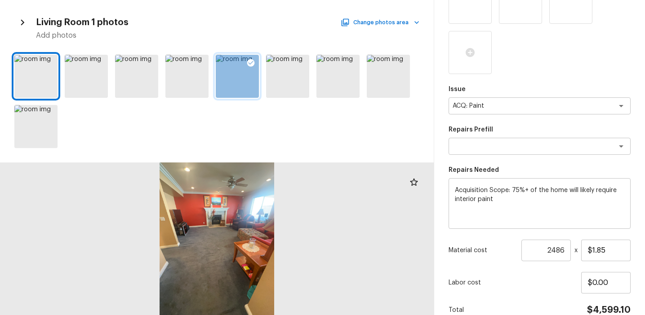
scroll to position [188, 0]
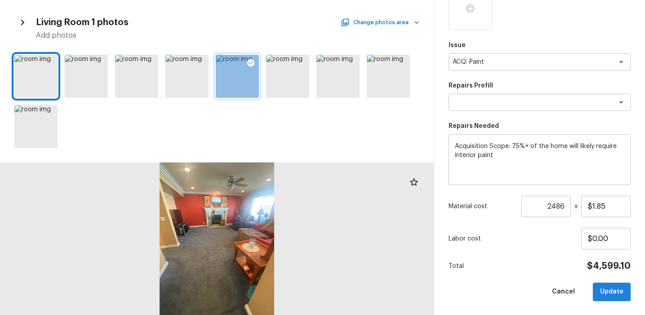
click at [607, 292] on button "Update" at bounding box center [611, 292] width 38 height 18
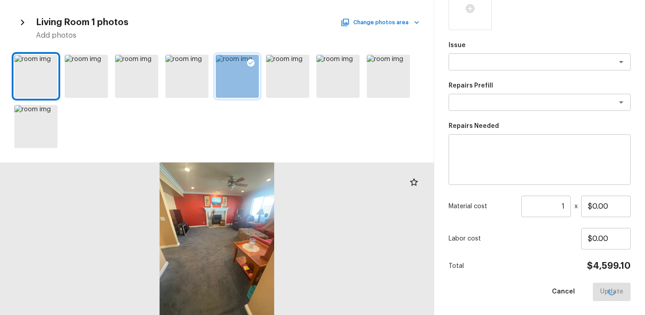
scroll to position [138, 0]
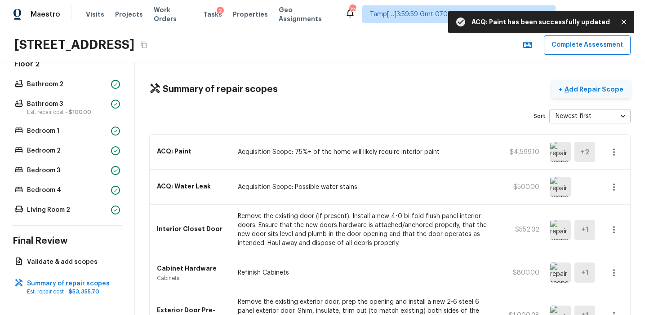
click at [592, 92] on p "Add Repair Scope" at bounding box center [592, 89] width 61 height 9
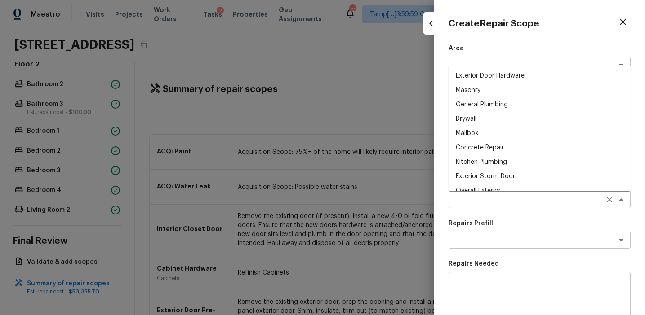
click at [468, 195] on div "x ​" at bounding box center [539, 199] width 182 height 17
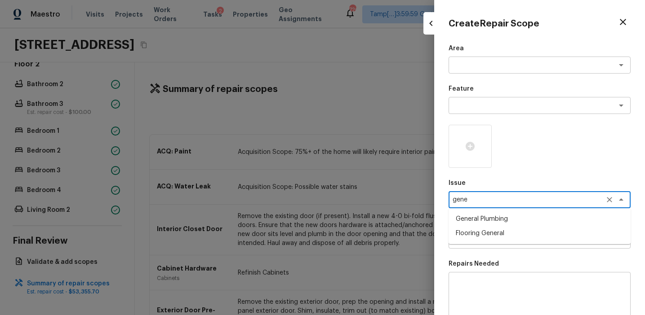
click at [486, 216] on li "General Plumbing" at bounding box center [539, 219] width 182 height 14
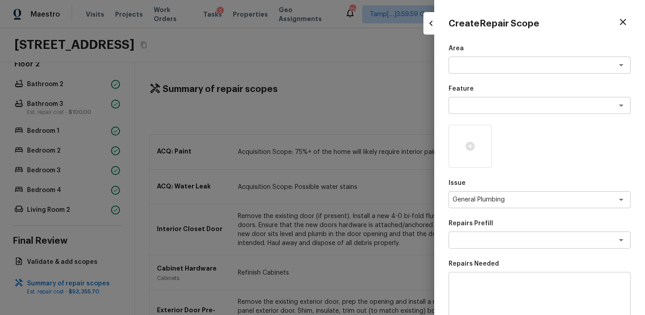
click at [488, 252] on div "Area x ​ Feature x ​ Issue General Plumbing x ​ Repairs Prefill x ​ Repairs Nee…" at bounding box center [539, 241] width 182 height 395
click at [484, 244] on textarea at bounding box center [526, 240] width 149 height 9
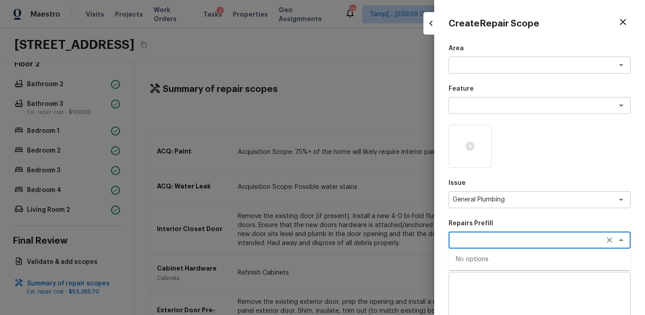
click at [508, 220] on p "Repairs Prefill" at bounding box center [539, 223] width 182 height 9
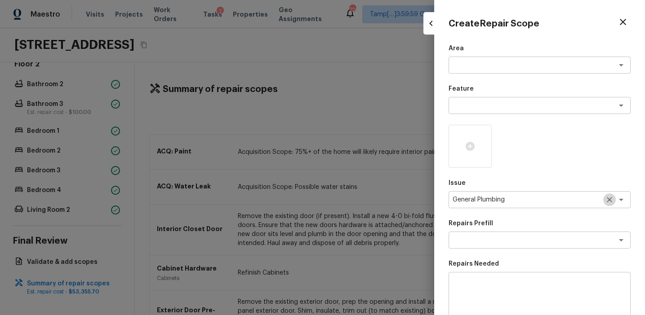
click at [607, 196] on icon "Clear" at bounding box center [609, 199] width 9 height 9
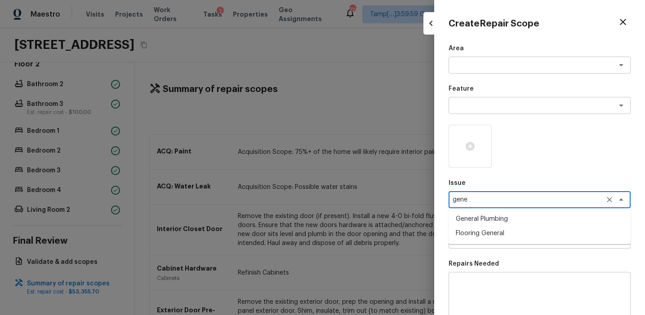
click at [572, 234] on li "Flooring General" at bounding box center [539, 233] width 182 height 14
click at [517, 237] on textarea at bounding box center [526, 240] width 149 height 9
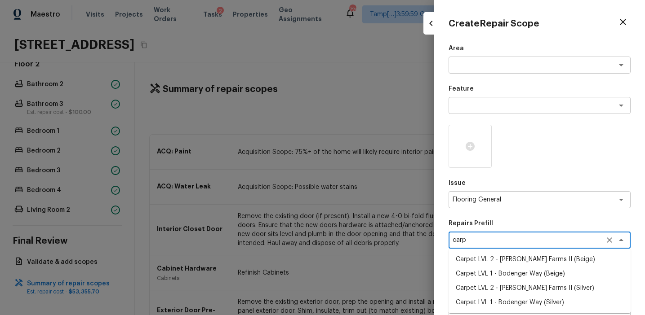
click at [521, 287] on li "Carpet LVL 2 - [PERSON_NAME] Farms II (Silver)" at bounding box center [539, 288] width 182 height 14
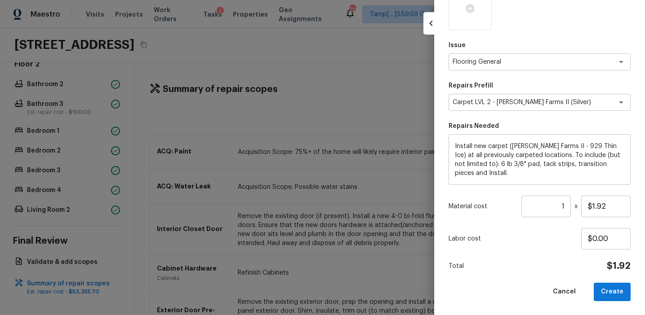
click at [550, 244] on div "Labor cost $0.00" at bounding box center [539, 239] width 182 height 22
click at [563, 205] on input "1" at bounding box center [545, 207] width 49 height 22
paste input "1243"
click at [548, 205] on input "11243" at bounding box center [545, 207] width 49 height 22
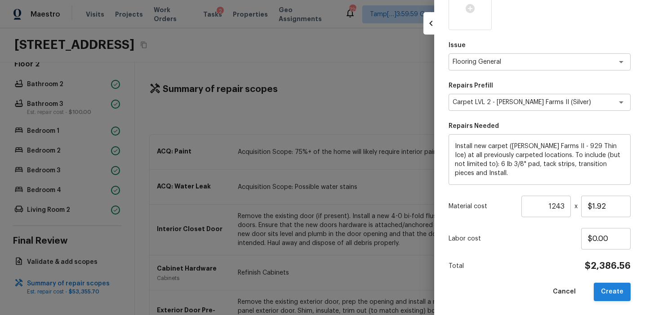
click at [605, 293] on button "Create" at bounding box center [611, 292] width 37 height 18
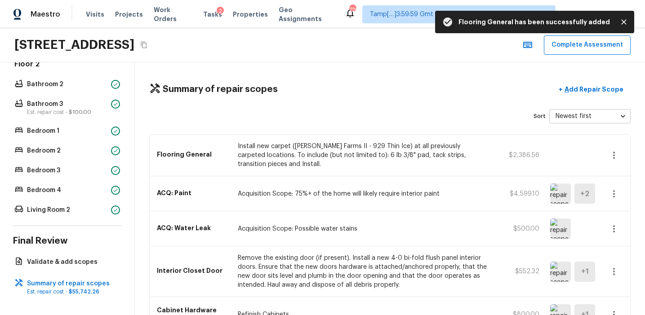
click at [614, 157] on icon "button" at bounding box center [614, 155] width 2 height 7
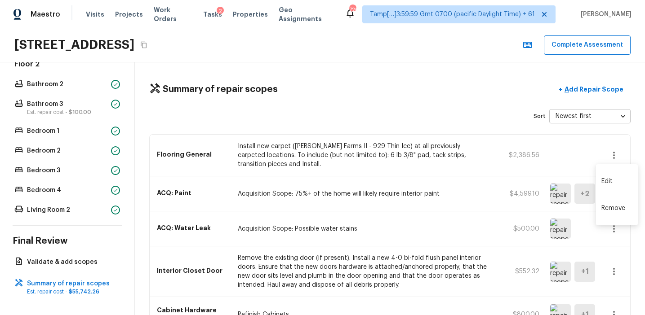
click at [605, 184] on li "Edit" at bounding box center [617, 181] width 42 height 27
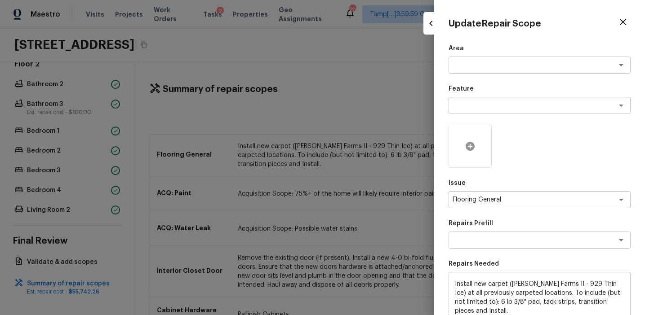
click at [472, 148] on icon at bounding box center [469, 146] width 9 height 9
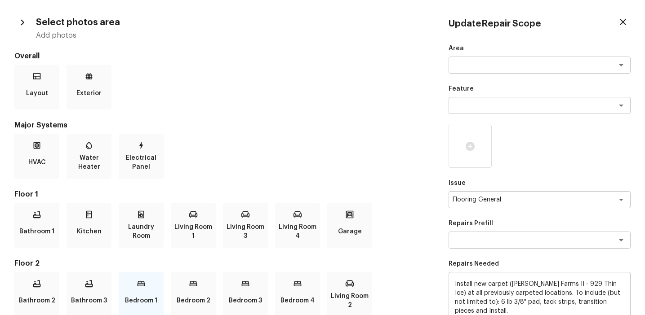
click at [153, 291] on div "Bedroom 1" at bounding box center [141, 294] width 45 height 45
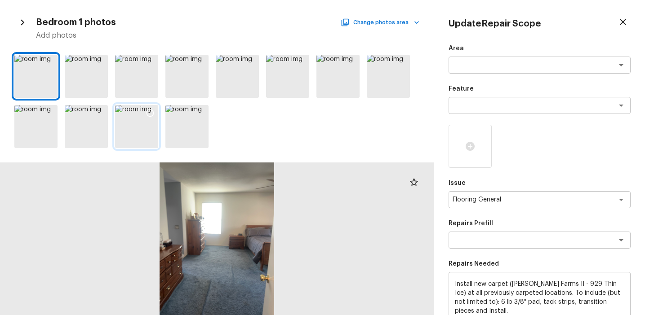
click at [152, 114] on icon at bounding box center [150, 113] width 9 height 9
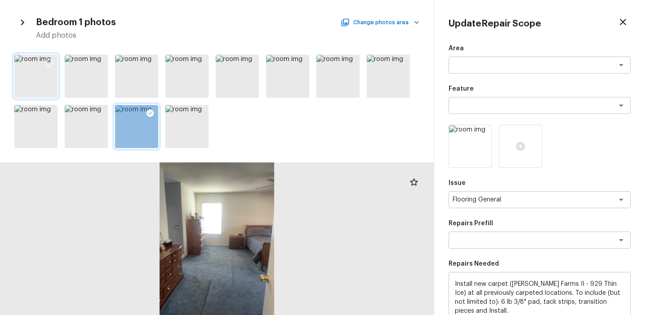
click at [49, 60] on icon at bounding box center [50, 63] width 8 height 8
click at [572, 146] on icon at bounding box center [570, 146] width 9 height 9
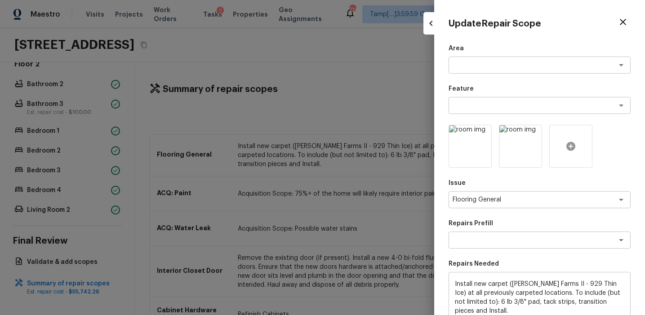
click at [572, 146] on icon at bounding box center [570, 146] width 9 height 9
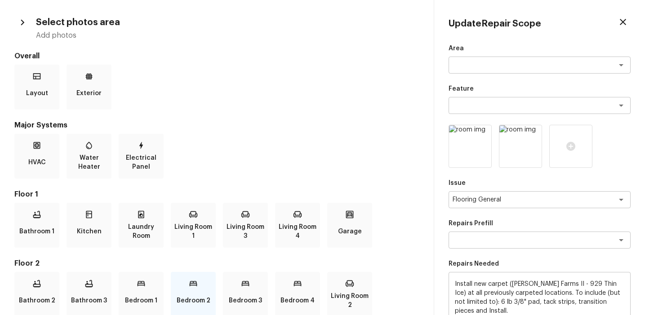
click at [203, 290] on div "Bedroom 2" at bounding box center [193, 294] width 45 height 45
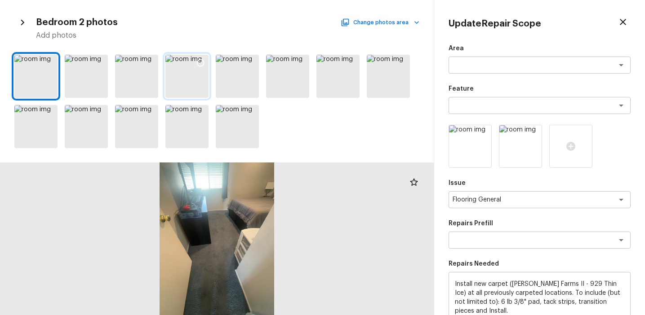
click at [185, 80] on div at bounding box center [186, 76] width 43 height 43
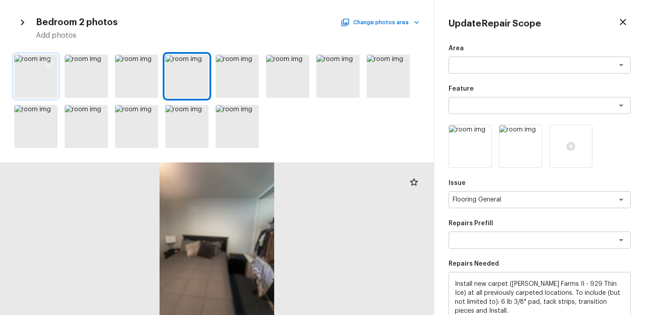
click at [51, 62] on icon at bounding box center [49, 62] width 9 height 9
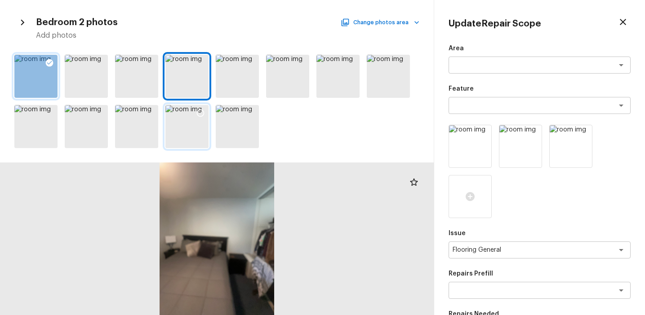
click at [197, 113] on icon at bounding box center [200, 113] width 9 height 9
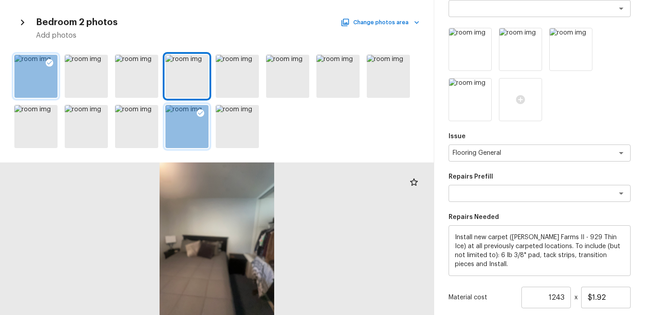
scroll to position [188, 0]
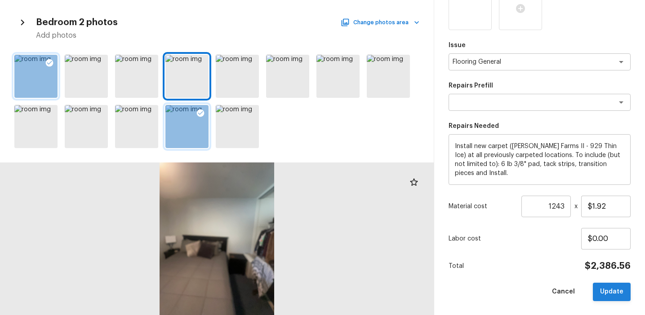
click at [610, 287] on button "Update" at bounding box center [611, 292] width 38 height 18
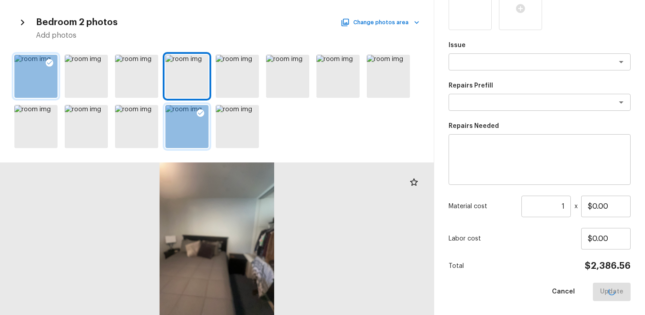
scroll to position [138, 0]
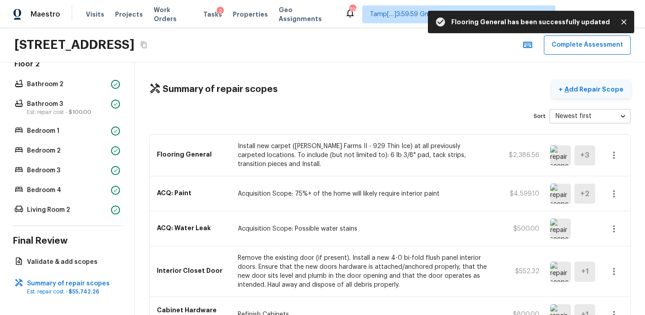
click at [600, 87] on p "Add Repair Scope" at bounding box center [592, 89] width 61 height 9
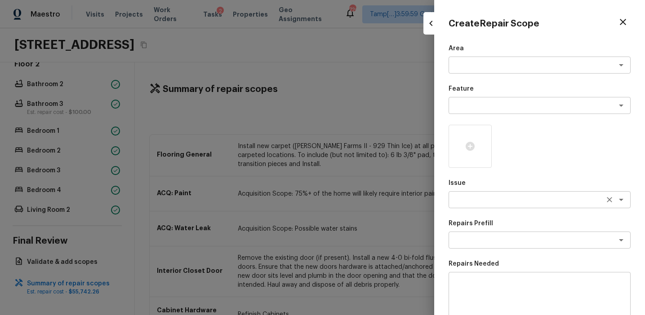
click at [467, 201] on textarea at bounding box center [526, 199] width 149 height 9
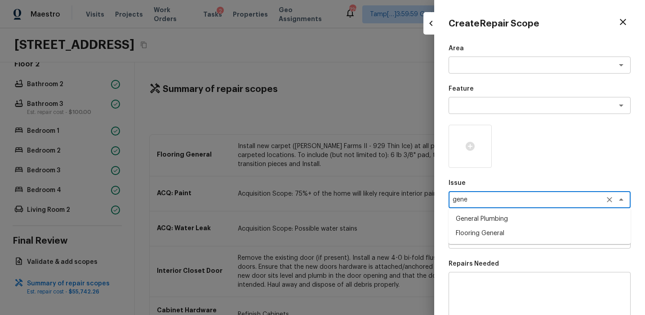
click at [497, 233] on li "Flooring General" at bounding box center [539, 233] width 182 height 14
click at [498, 245] on div "x ​" at bounding box center [539, 240] width 182 height 17
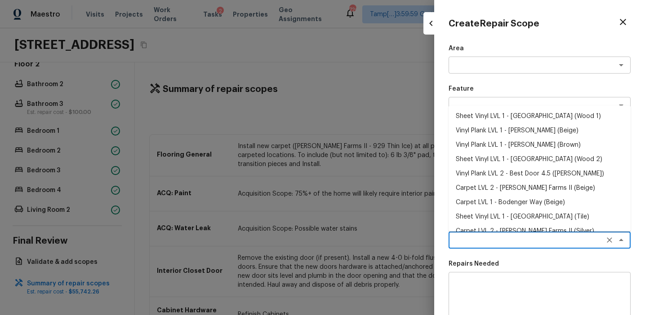
click at [439, 235] on div "Create Repair Scope Area x ​ Feature x ​ Issue Flooring General x ​ Repairs Pre…" at bounding box center [539, 157] width 211 height 315
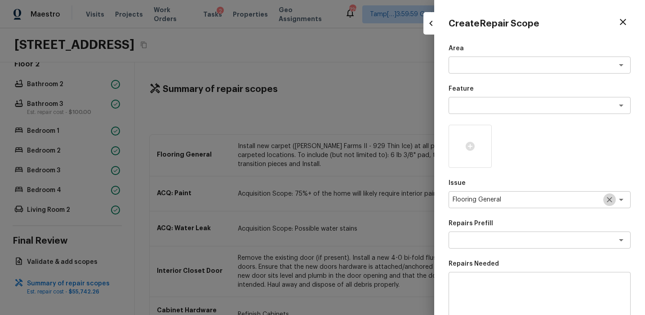
click at [610, 199] on icon "Clear" at bounding box center [609, 199] width 9 height 9
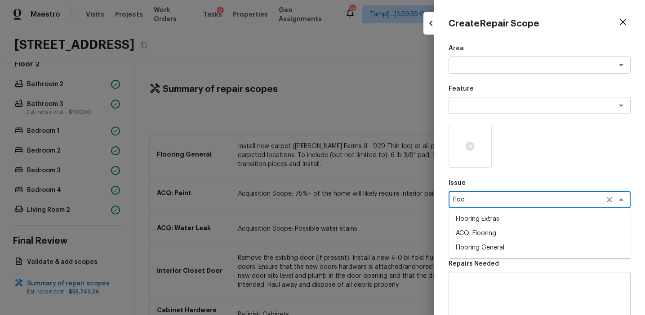
click at [565, 233] on li "ACQ: Flooring" at bounding box center [539, 233] width 182 height 14
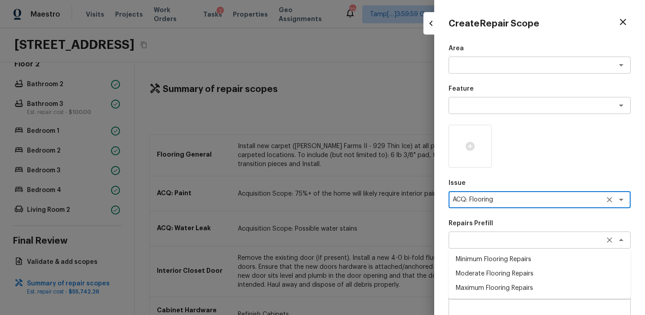
click at [551, 246] on div "x ​" at bounding box center [539, 240] width 182 height 17
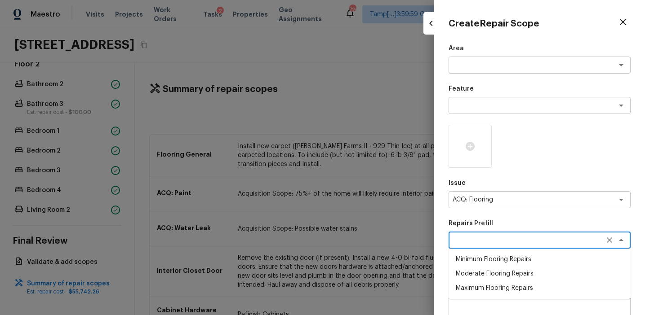
click at [539, 275] on li "Moderate Flooring Repairs" at bounding box center [539, 274] width 182 height 14
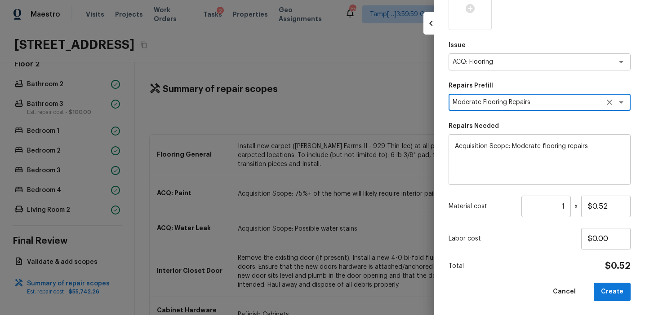
click at [565, 208] on input "1" at bounding box center [545, 207] width 49 height 22
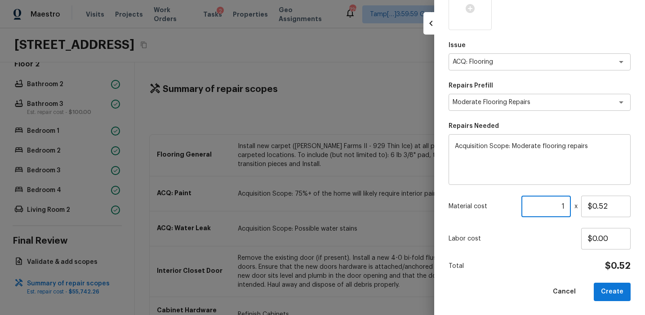
click at [565, 208] on input "1" at bounding box center [545, 207] width 49 height 22
paste input "1243"
click at [549, 204] on input "11243" at bounding box center [545, 207] width 49 height 22
click at [612, 291] on button "Create" at bounding box center [611, 292] width 37 height 18
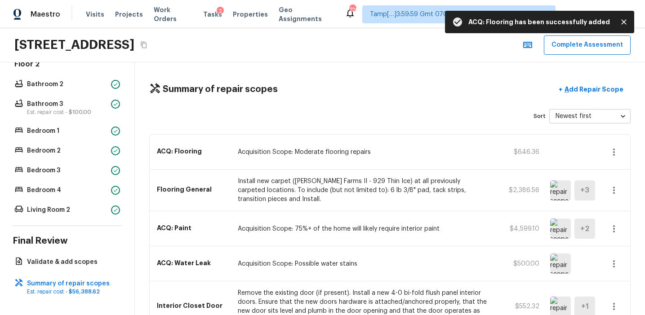
click at [616, 156] on icon "button" at bounding box center [613, 152] width 11 height 11
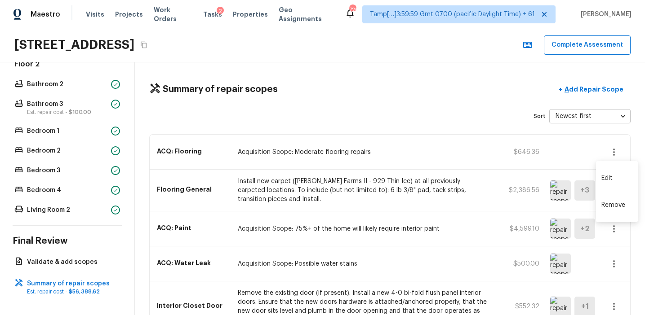
click at [609, 173] on li "Edit" at bounding box center [617, 178] width 42 height 27
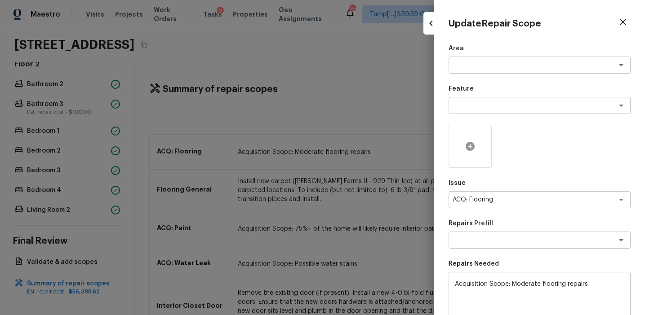
click at [468, 150] on icon at bounding box center [469, 146] width 9 height 9
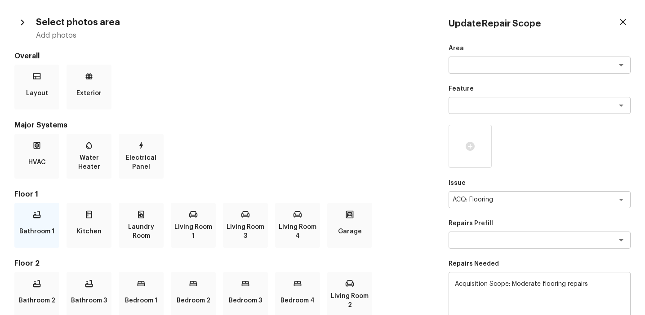
click at [51, 221] on div "Bathroom 1" at bounding box center [36, 225] width 45 height 45
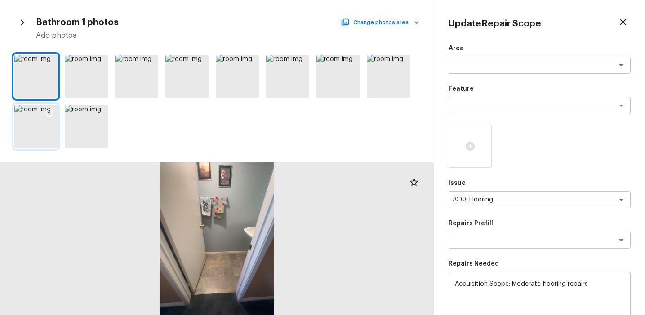
click at [49, 116] on icon at bounding box center [49, 113] width 9 height 9
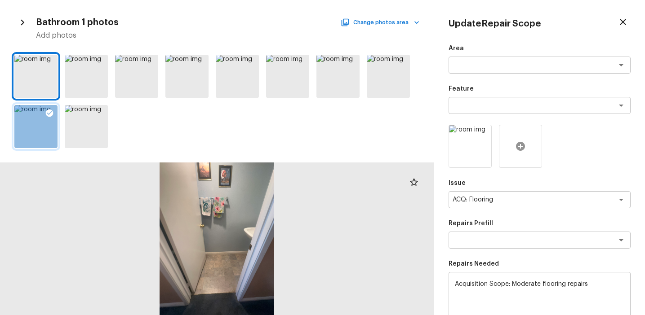
click at [519, 147] on icon at bounding box center [520, 146] width 9 height 9
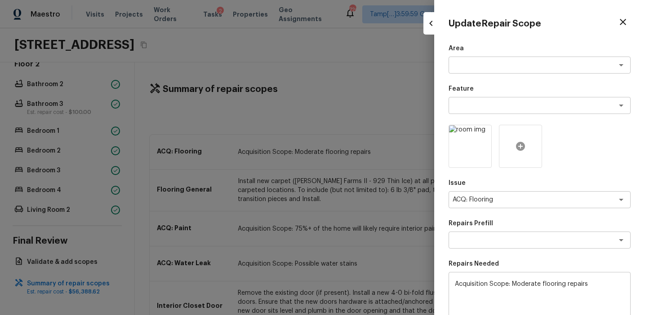
click at [519, 147] on icon at bounding box center [520, 146] width 9 height 9
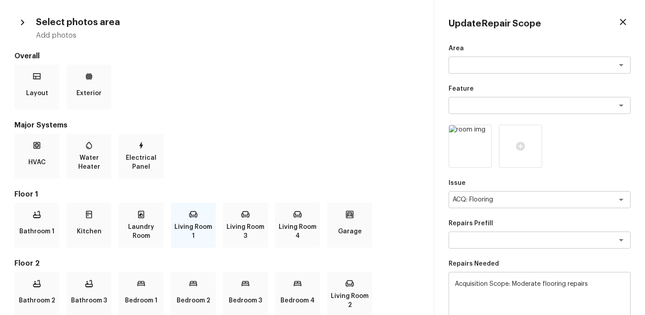
click at [204, 218] on div "Living Room 1" at bounding box center [193, 225] width 45 height 45
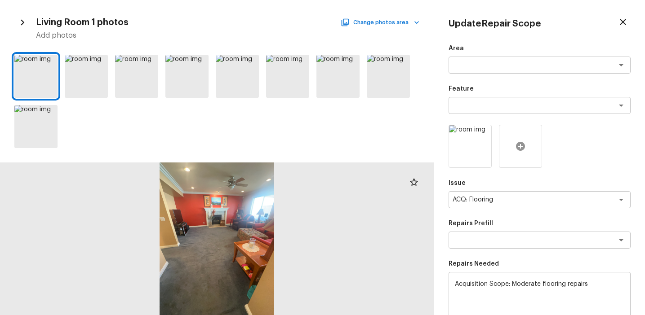
click at [520, 143] on icon at bounding box center [520, 146] width 9 height 9
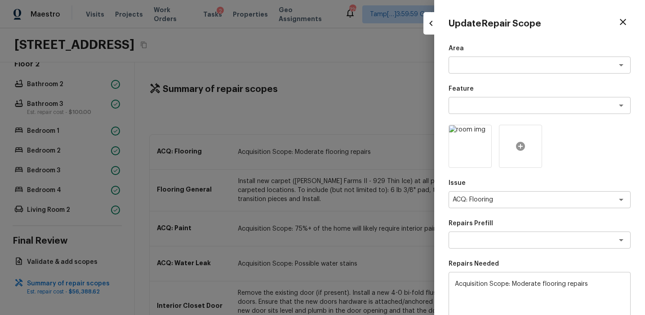
click at [520, 143] on icon at bounding box center [520, 146] width 9 height 9
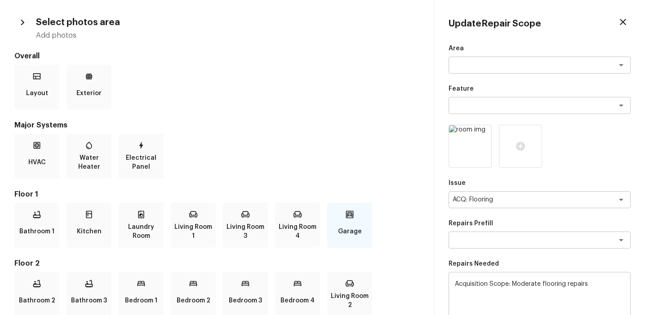
click at [349, 221] on div "Garage" at bounding box center [349, 225] width 45 height 45
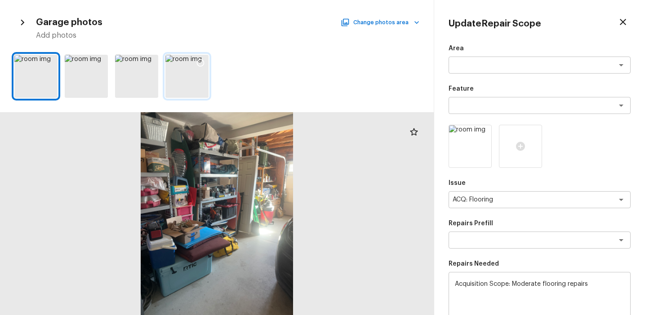
click at [200, 64] on icon at bounding box center [200, 62] width 9 height 9
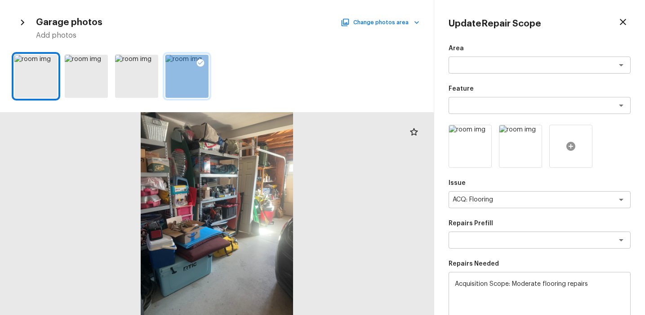
click at [571, 141] on icon at bounding box center [570, 146] width 11 height 11
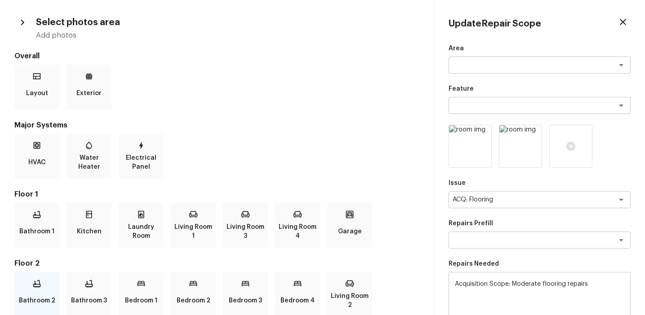
click at [45, 283] on div "Bathroom 2" at bounding box center [36, 294] width 45 height 45
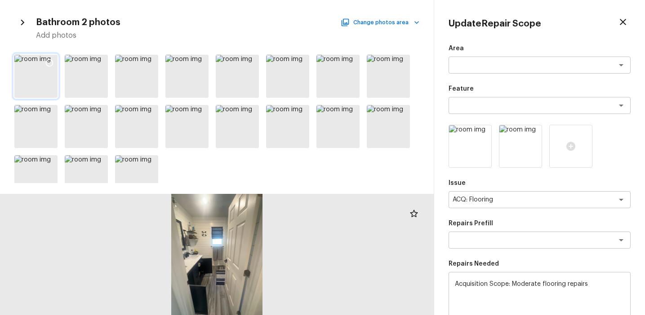
click at [45, 61] on icon at bounding box center [49, 62] width 9 height 9
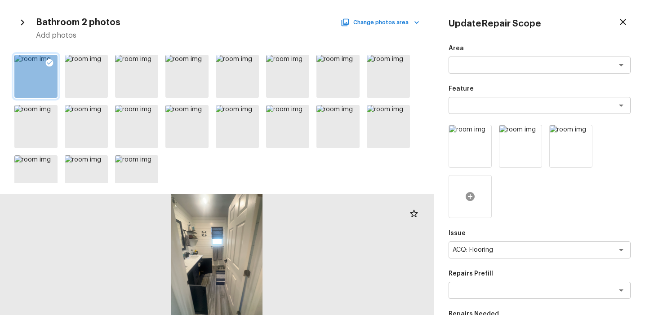
click at [472, 202] on div at bounding box center [469, 196] width 43 height 43
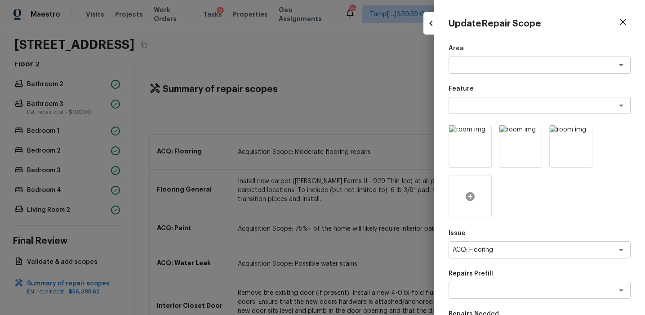
click at [472, 202] on icon at bounding box center [469, 196] width 11 height 11
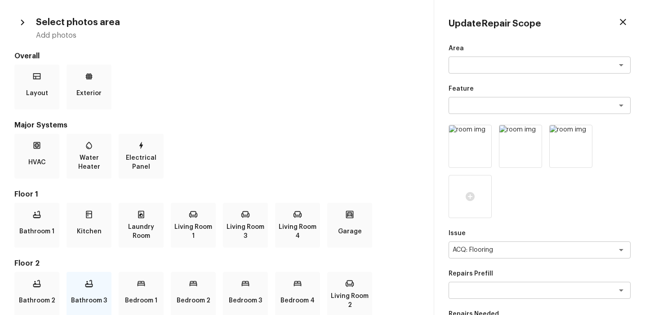
click at [95, 292] on p "Bathroom 3" at bounding box center [89, 301] width 36 height 18
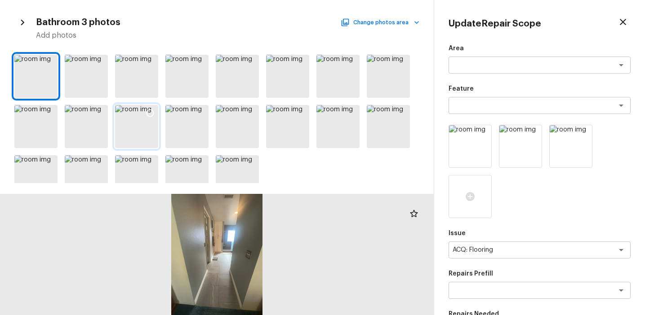
click at [147, 114] on icon at bounding box center [150, 113] width 9 height 9
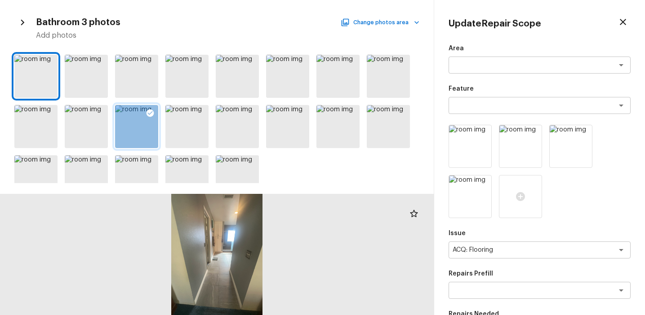
scroll to position [170, 0]
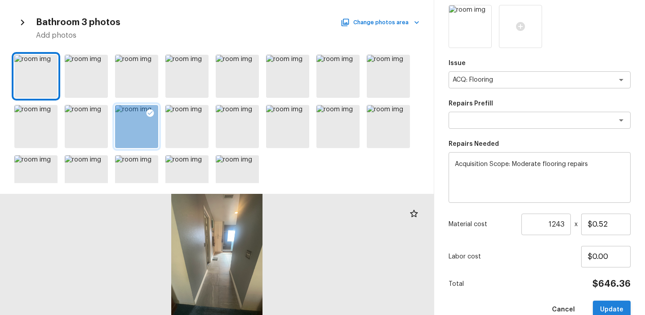
click at [606, 310] on button "Update" at bounding box center [611, 310] width 38 height 18
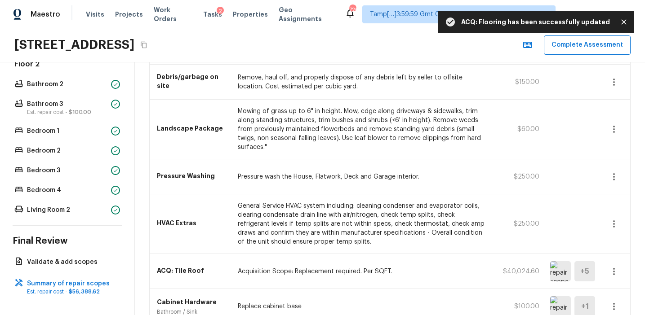
scroll to position [519, 0]
click at [610, 82] on icon "button" at bounding box center [613, 81] width 11 height 11
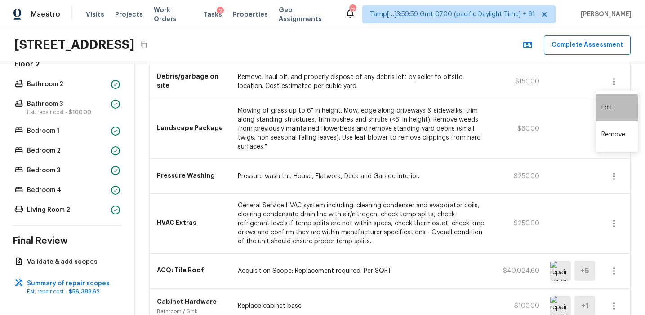
click at [603, 104] on li "Edit" at bounding box center [617, 107] width 42 height 27
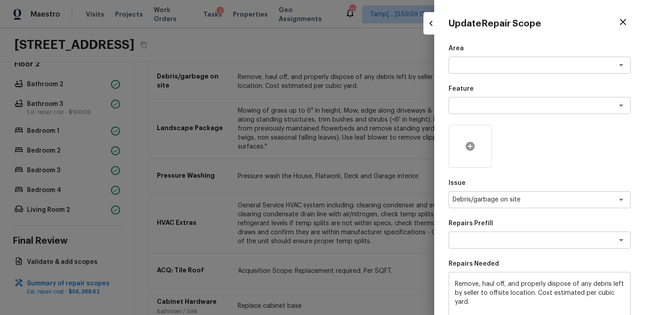
click at [473, 143] on icon at bounding box center [469, 146] width 11 height 11
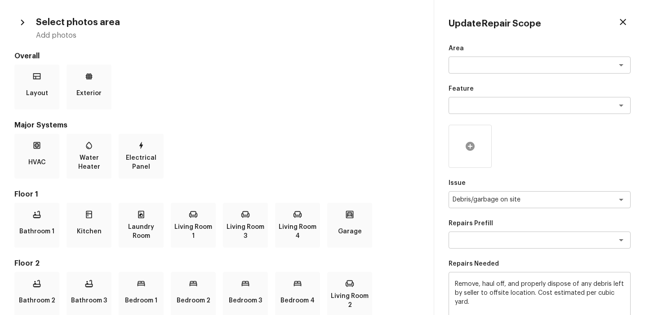
click at [469, 145] on icon at bounding box center [469, 146] width 11 height 11
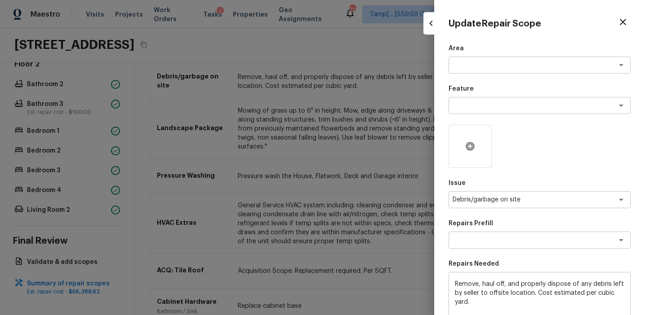
click at [466, 147] on icon at bounding box center [469, 146] width 9 height 9
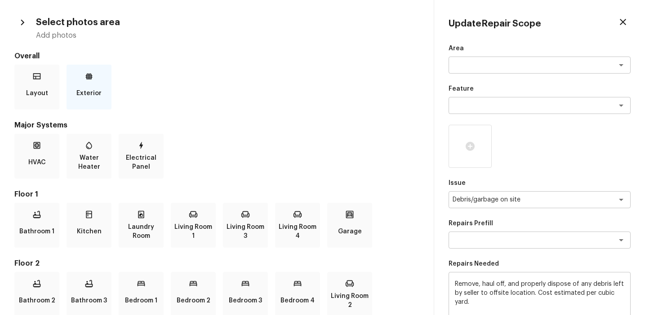
click at [84, 80] on div "Exterior" at bounding box center [88, 87] width 45 height 45
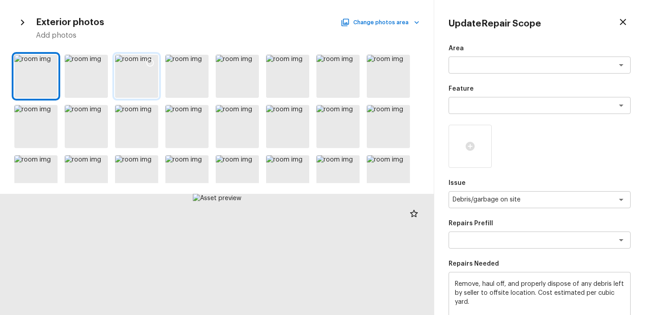
click at [152, 64] on icon at bounding box center [150, 62] width 9 height 9
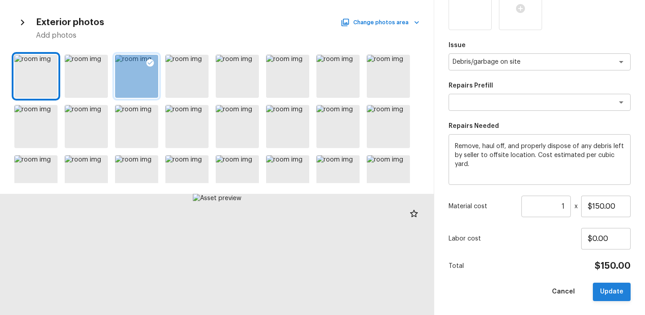
click at [600, 288] on button "Update" at bounding box center [611, 292] width 38 height 18
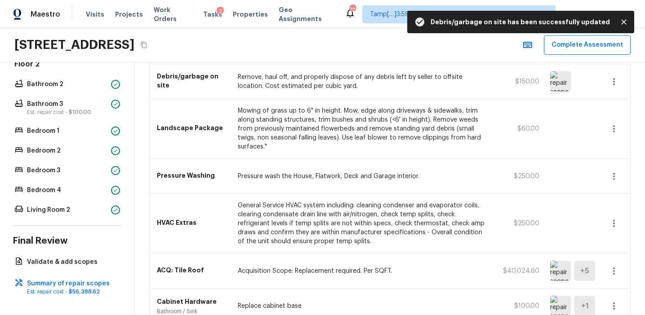
click at [613, 130] on icon "button" at bounding box center [613, 129] width 11 height 11
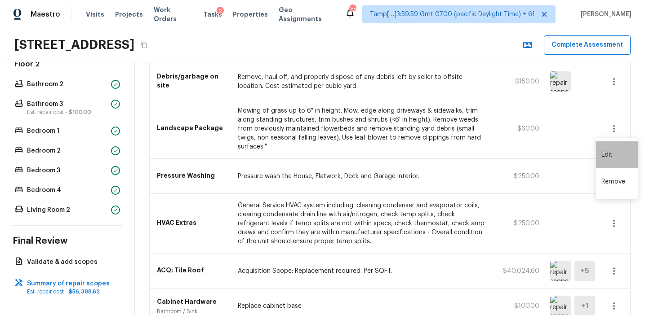
click at [615, 150] on li "Edit" at bounding box center [617, 154] width 42 height 27
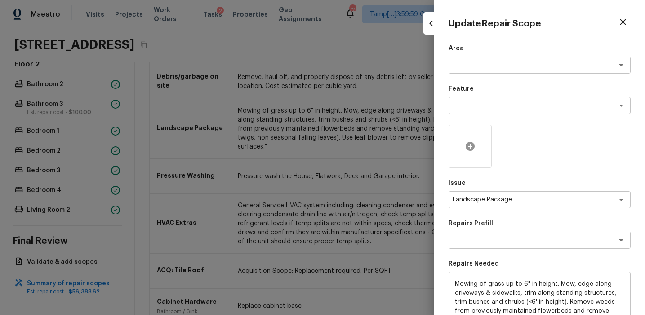
click at [472, 144] on icon at bounding box center [469, 146] width 9 height 9
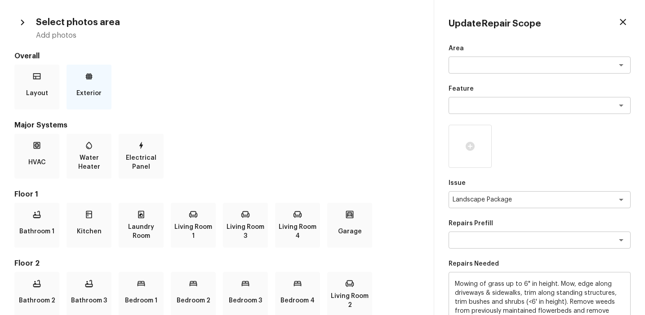
click at [94, 69] on div "Exterior" at bounding box center [88, 87] width 45 height 45
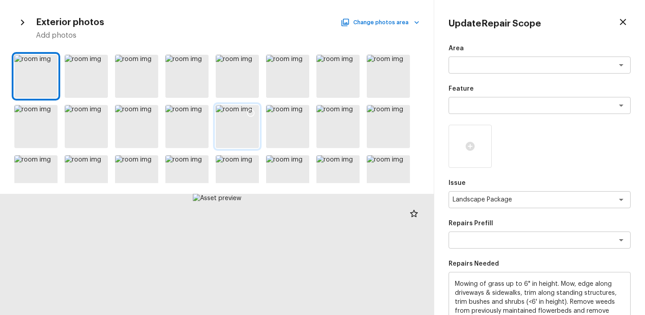
click at [251, 113] on icon at bounding box center [250, 113] width 9 height 9
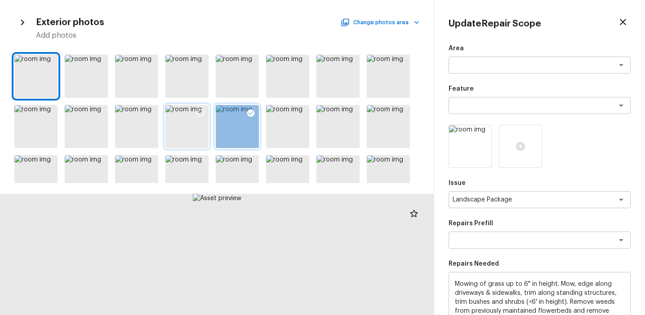
click at [204, 110] on icon at bounding box center [200, 113] width 9 height 9
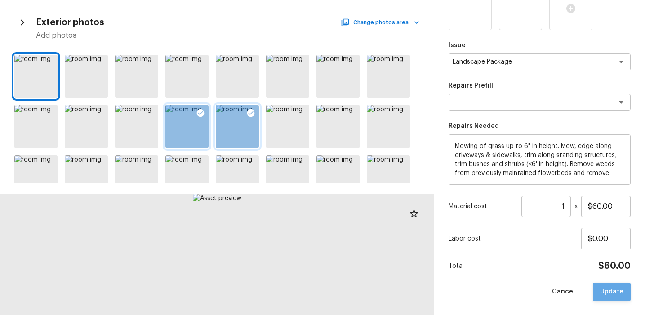
click at [618, 290] on button "Update" at bounding box center [611, 292] width 38 height 18
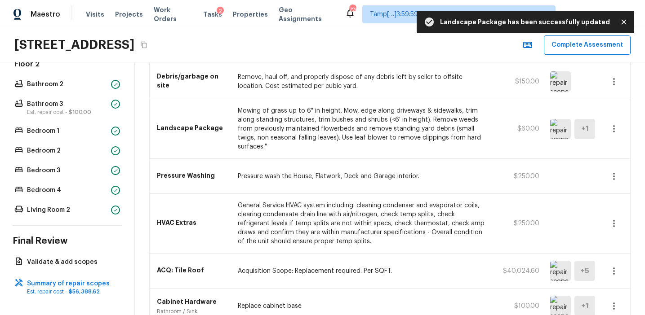
click at [613, 177] on icon "button" at bounding box center [613, 176] width 11 height 11
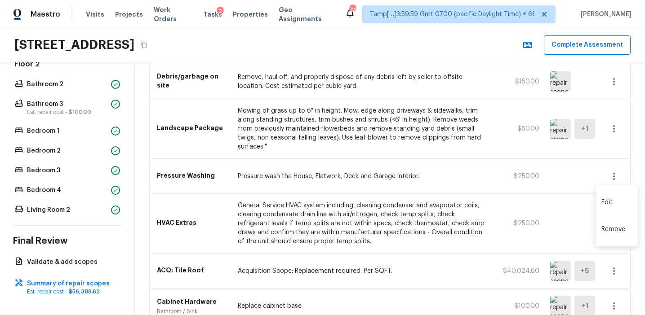
click at [607, 203] on li "Edit" at bounding box center [617, 202] width 42 height 27
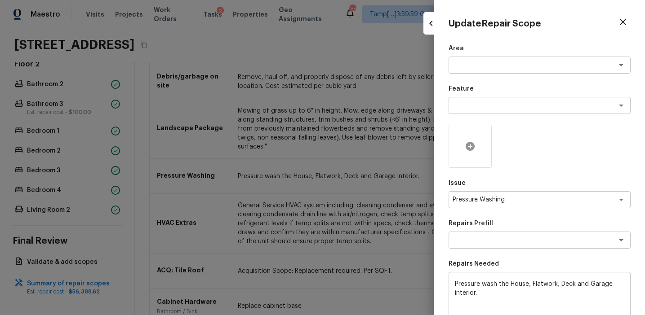
click at [473, 146] on icon at bounding box center [469, 146] width 9 height 9
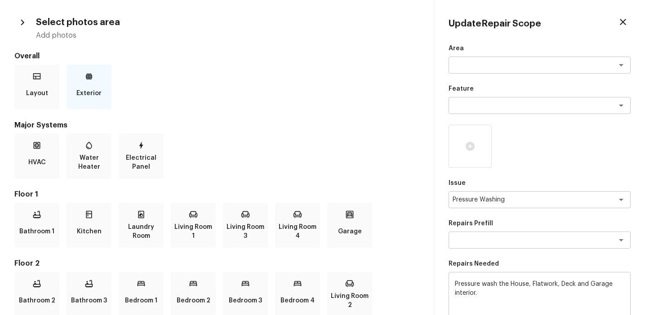
click at [92, 89] on p "Exterior" at bounding box center [88, 93] width 25 height 18
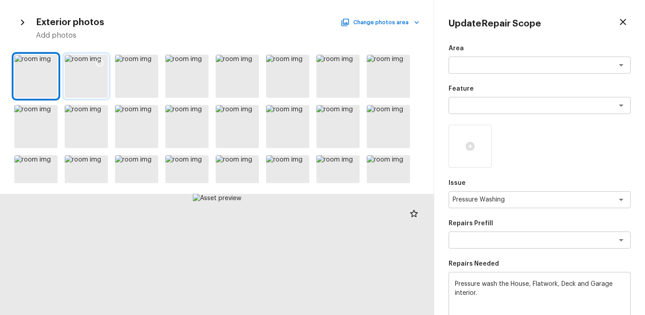
click at [98, 62] on icon at bounding box center [99, 62] width 9 height 9
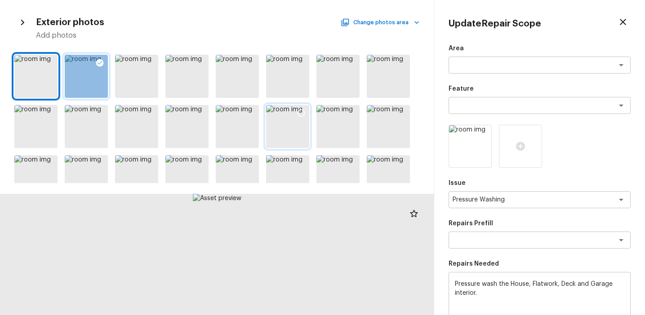
click at [300, 113] on icon at bounding box center [300, 113] width 9 height 9
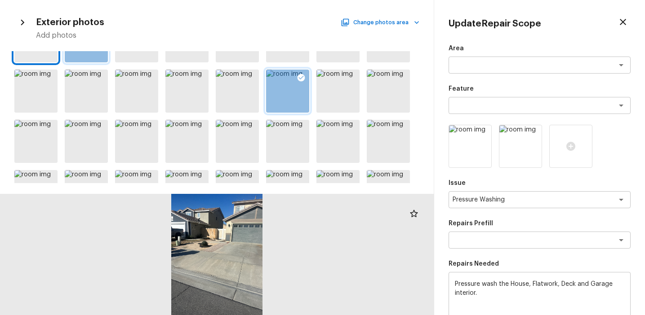
scroll to position [41, 0]
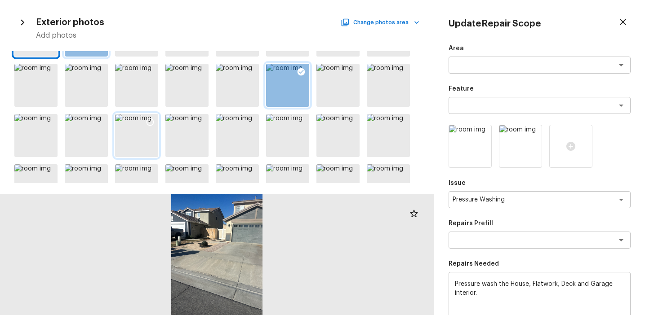
click at [151, 119] on icon at bounding box center [150, 122] width 9 height 9
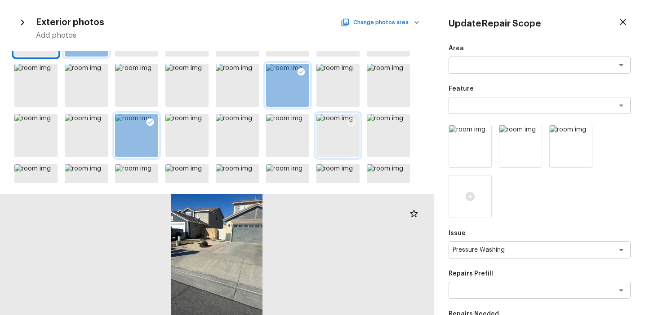
scroll to position [66, 0]
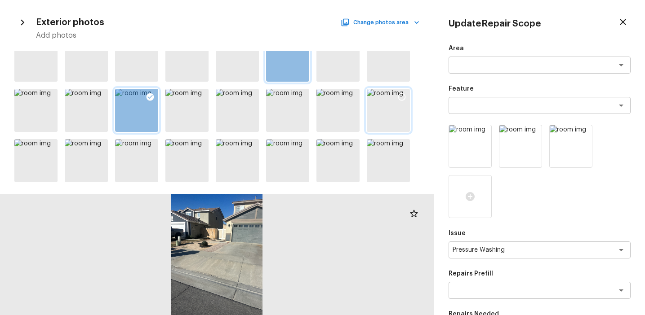
click at [403, 93] on icon at bounding box center [401, 97] width 9 height 9
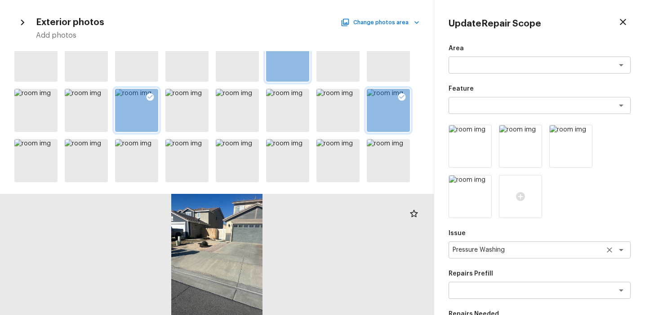
scroll to position [188, 0]
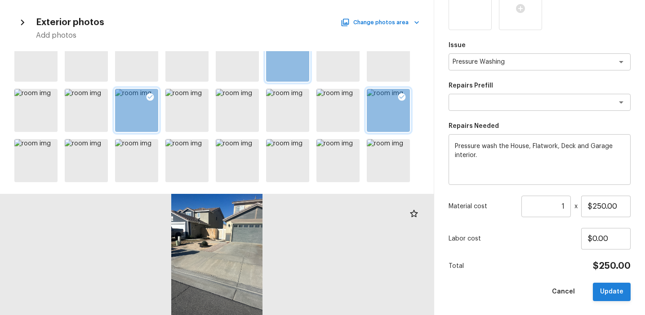
click at [605, 289] on button "Update" at bounding box center [611, 292] width 38 height 18
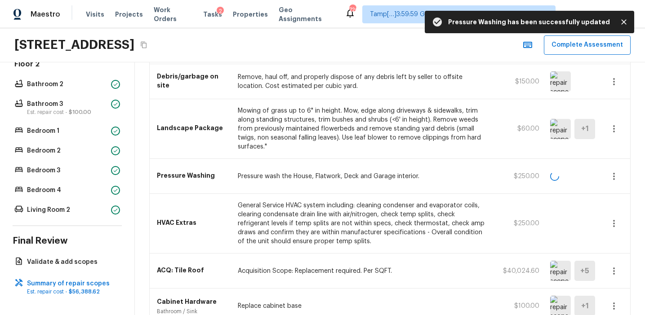
scroll to position [603, 0]
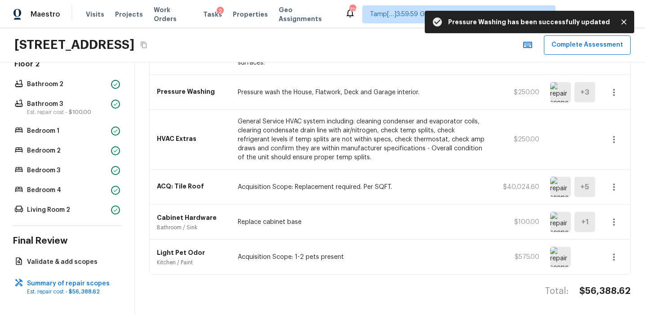
click at [615, 138] on icon "button" at bounding box center [613, 139] width 11 height 11
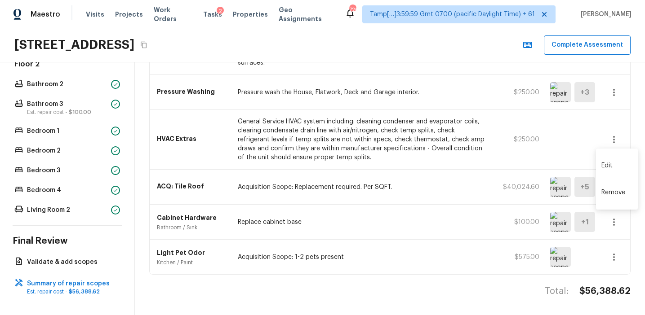
click at [616, 159] on li "Edit" at bounding box center [617, 165] width 42 height 27
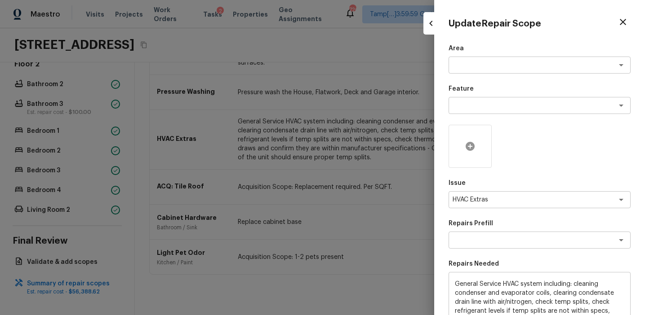
click at [473, 142] on icon at bounding box center [469, 146] width 11 height 11
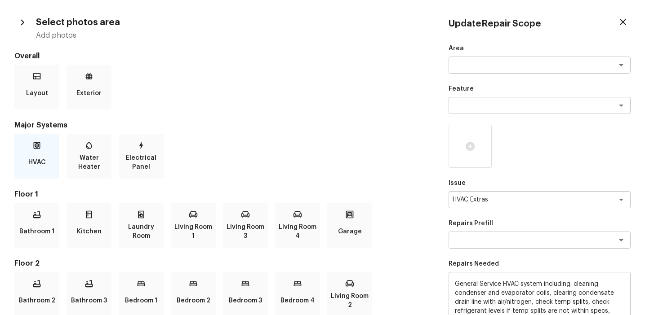
click at [26, 166] on div "HVAC" at bounding box center [36, 156] width 45 height 45
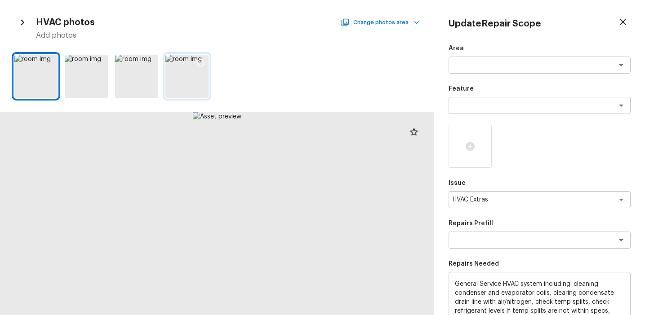
click at [199, 63] on icon at bounding box center [200, 62] width 9 height 9
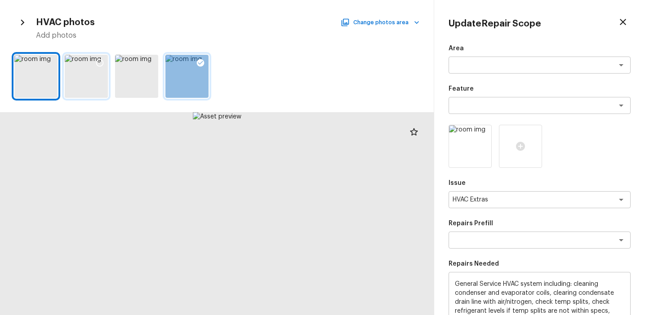
click at [101, 60] on icon at bounding box center [99, 62] width 9 height 9
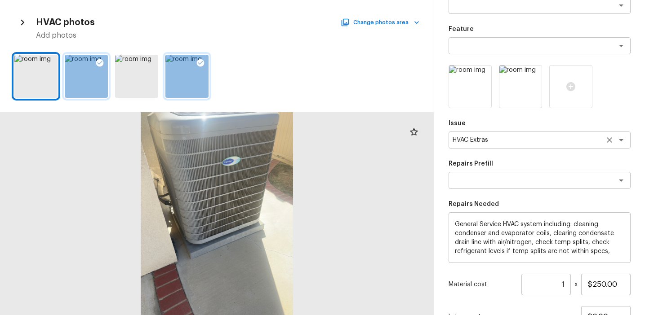
scroll to position [138, 0]
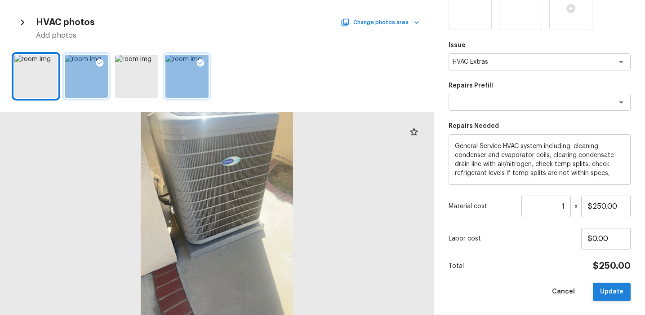
click at [617, 291] on button "Update" at bounding box center [611, 292] width 38 height 18
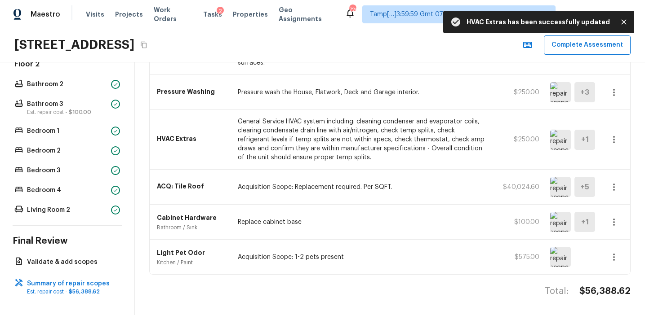
click at [561, 142] on img at bounding box center [560, 140] width 21 height 20
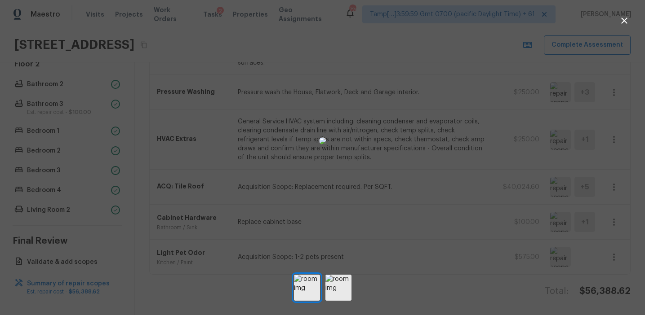
click at [601, 142] on div at bounding box center [322, 140] width 645 height 253
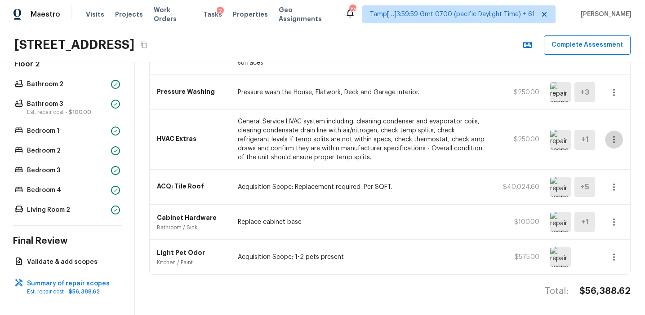
click at [613, 138] on icon "button" at bounding box center [613, 139] width 11 height 11
click at [610, 161] on li "Edit" at bounding box center [617, 165] width 42 height 27
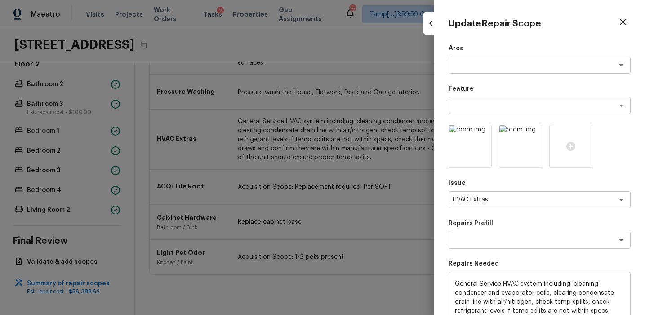
scroll to position [119, 0]
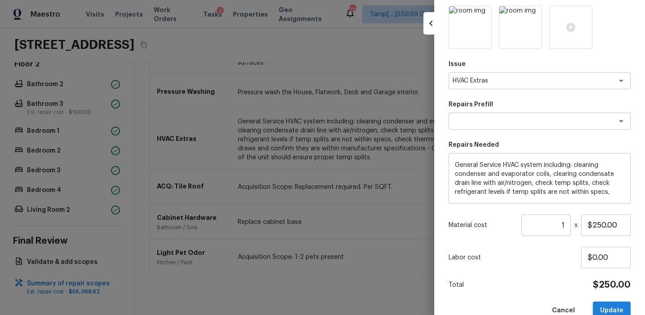
click at [607, 304] on button "Update" at bounding box center [611, 311] width 38 height 18
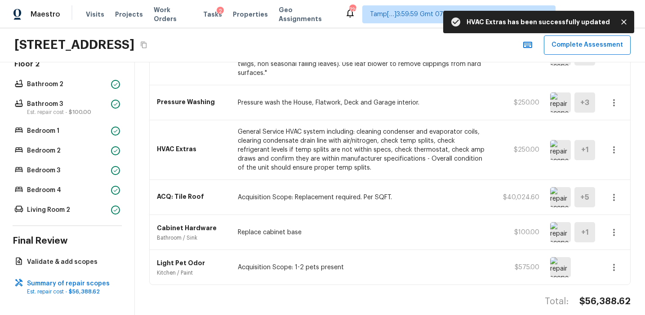
scroll to position [603, 0]
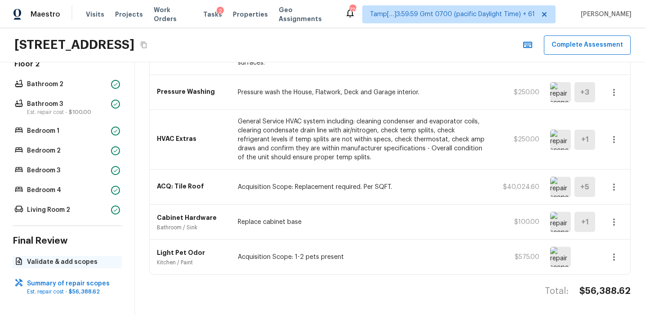
click at [110, 258] on p "Validate & add scopes" at bounding box center [71, 262] width 89 height 9
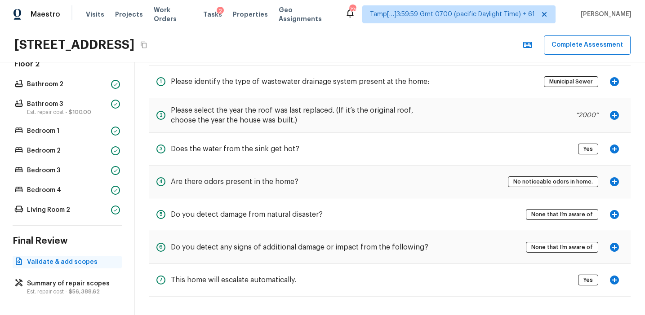
scroll to position [44, 0]
click at [617, 280] on icon "button" at bounding box center [613, 280] width 9 height 9
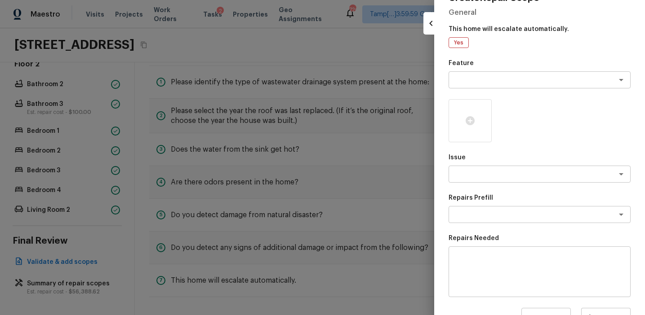
scroll to position [0, 0]
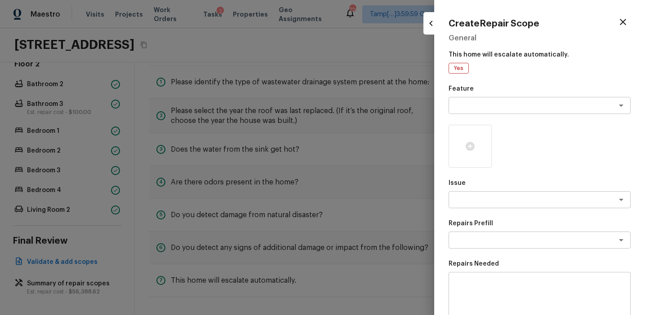
click at [620, 21] on icon "button" at bounding box center [622, 22] width 11 height 11
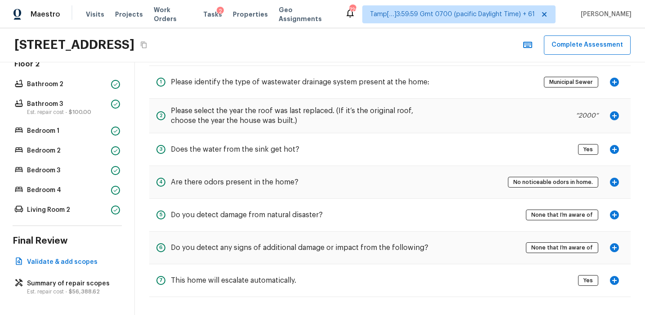
click at [609, 246] on icon "button" at bounding box center [614, 248] width 11 height 11
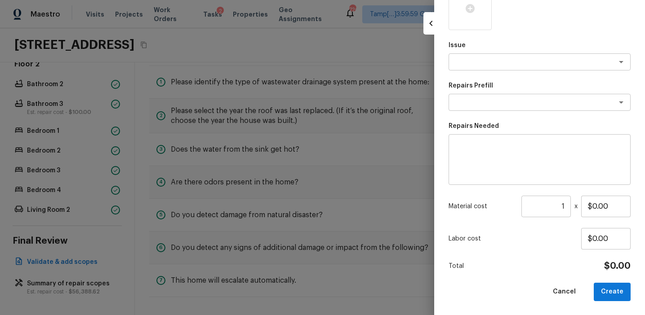
scroll to position [18, 0]
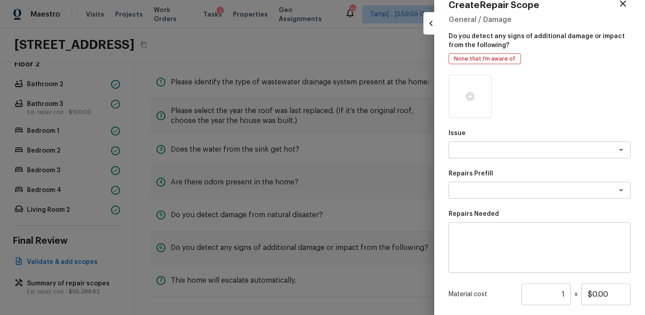
click at [621, 4] on icon "button" at bounding box center [622, 3] width 6 height 6
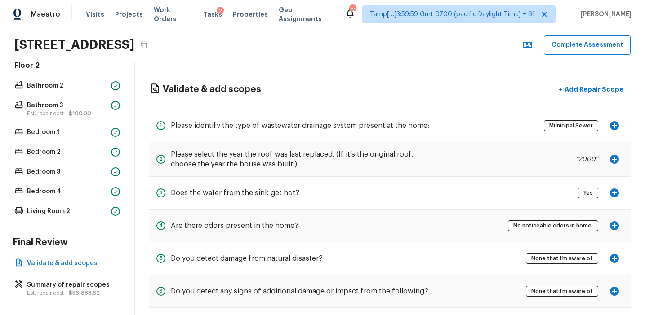
scroll to position [349, 0]
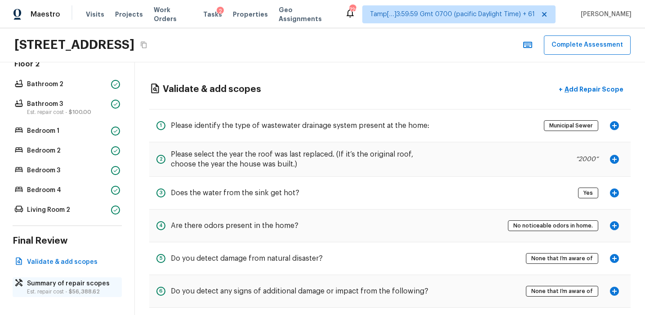
click at [109, 283] on p "Summary of repair scopes" at bounding box center [71, 283] width 89 height 9
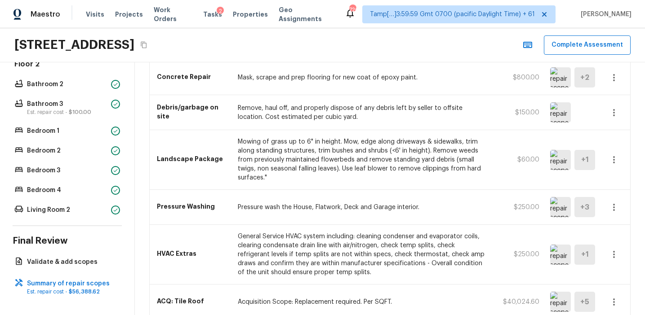
scroll to position [603, 0]
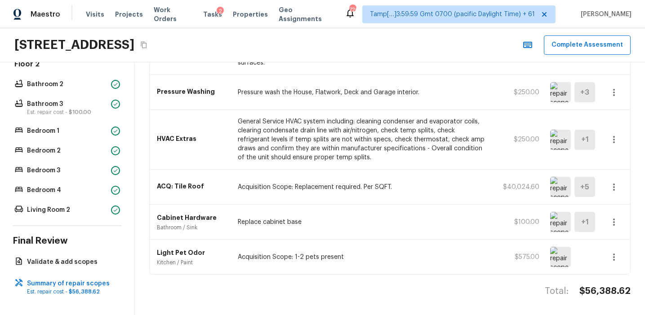
click at [340, 156] on p "General Service HVAC system including: cleaning condenser and evaporator coils,…" at bounding box center [363, 139] width 250 height 45
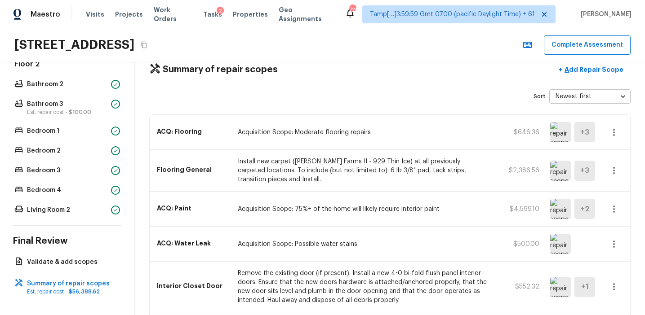
scroll to position [19, 0]
click at [561, 245] on img at bounding box center [560, 245] width 21 height 20
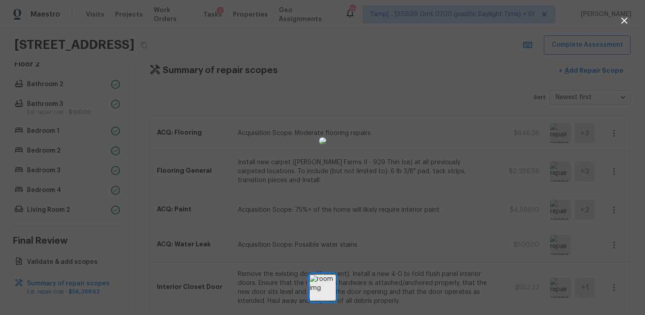
click at [640, 136] on div at bounding box center [322, 140] width 645 height 253
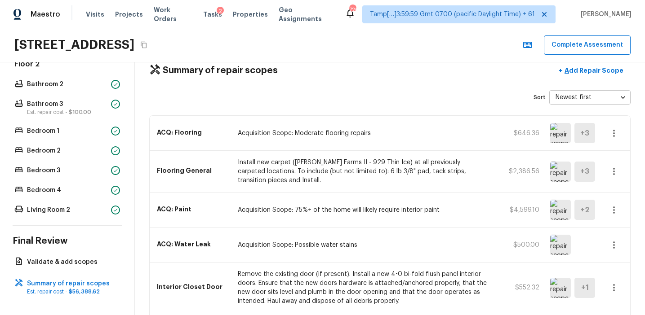
scroll to position [0, 0]
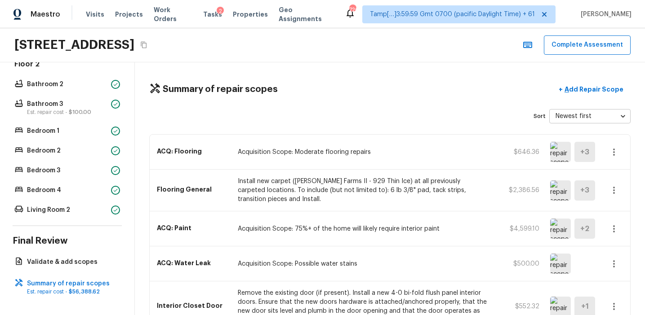
click at [305, 150] on p "Acquisition Scope: Moderate flooring repairs" at bounding box center [363, 152] width 250 height 9
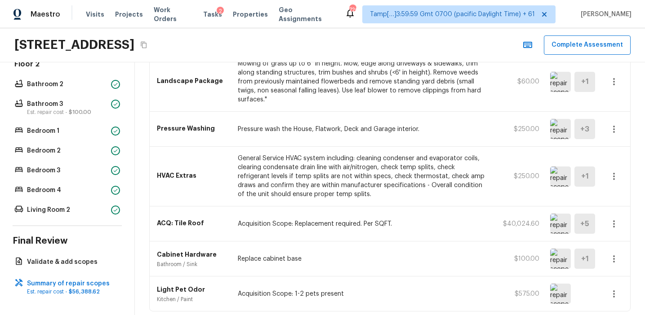
scroll to position [603, 0]
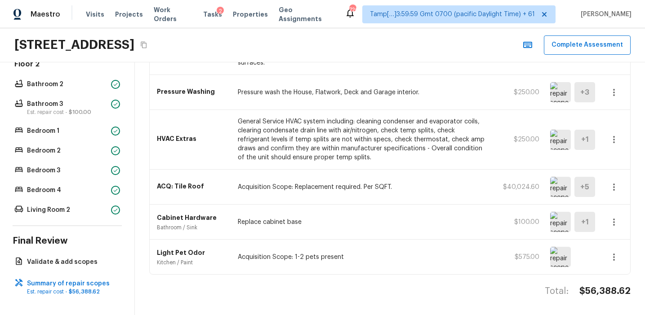
click at [605, 293] on h4 "$56,388.62" at bounding box center [604, 292] width 51 height 12
copy h4 "56,388.62"
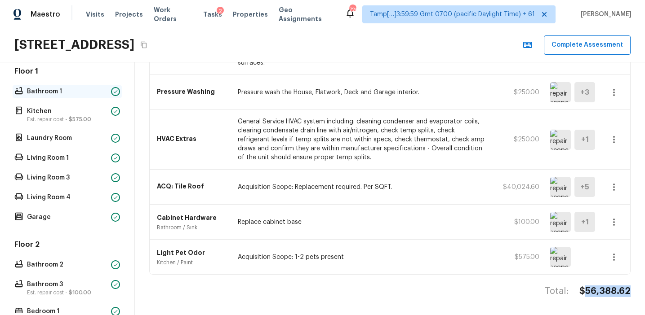
scroll to position [0, 0]
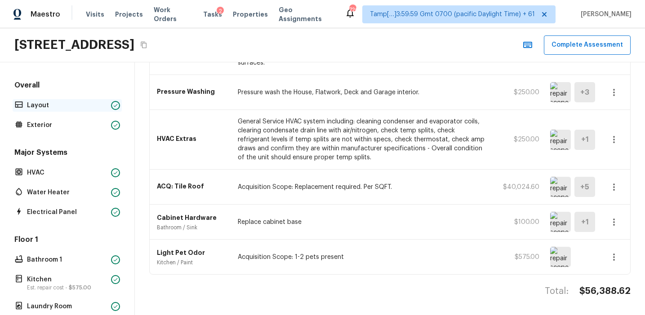
click at [92, 108] on p "Layout" at bounding box center [67, 105] width 80 height 9
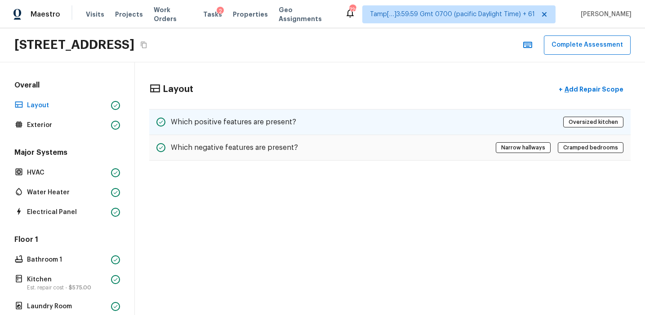
click at [205, 120] on h5 "Which positive features are present?" at bounding box center [233, 122] width 125 height 10
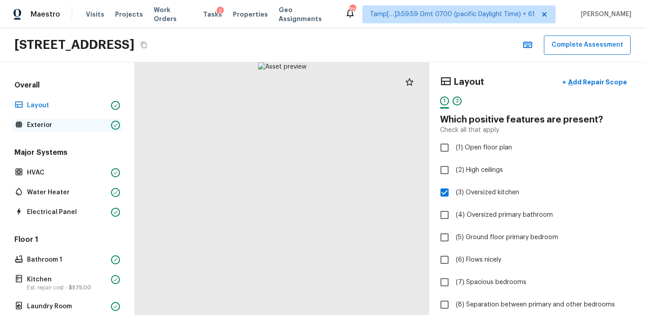
click at [91, 124] on p "Exterior" at bounding box center [67, 125] width 80 height 9
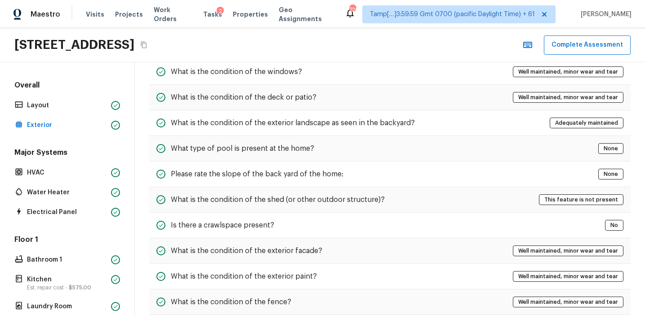
scroll to position [299, 0]
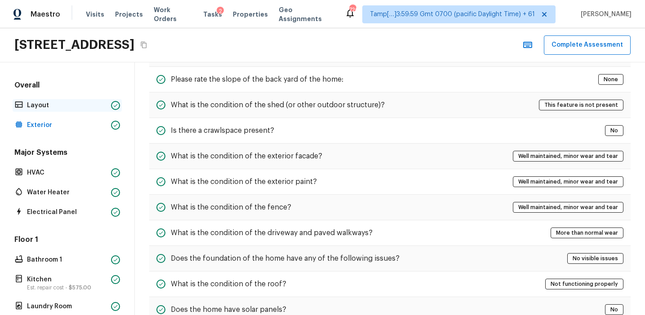
click at [106, 107] on p "Layout" at bounding box center [67, 105] width 80 height 9
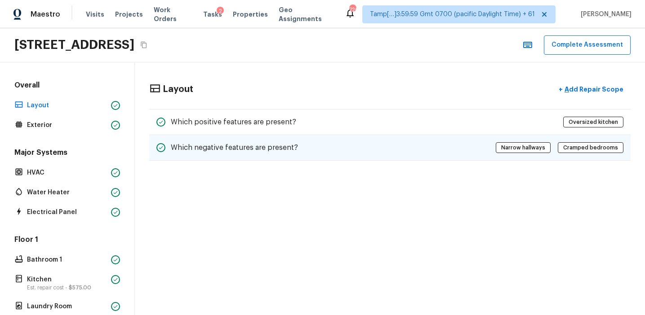
click at [268, 148] on h5 "Which negative features are present?" at bounding box center [234, 148] width 127 height 10
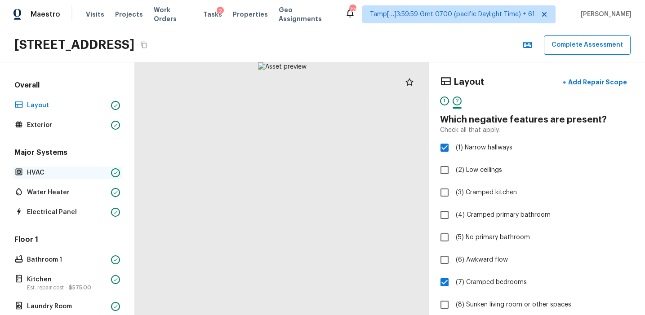
click at [95, 177] on p "HVAC" at bounding box center [67, 172] width 80 height 9
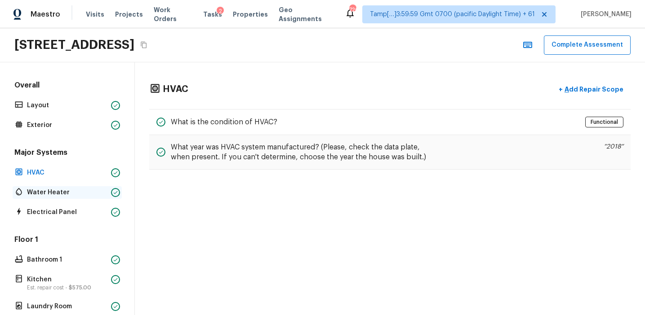
click at [96, 191] on p "Water Heater" at bounding box center [67, 192] width 80 height 9
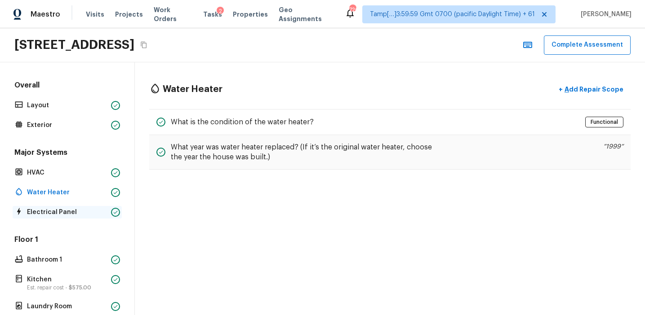
click at [99, 209] on p "Electrical Panel" at bounding box center [67, 212] width 80 height 9
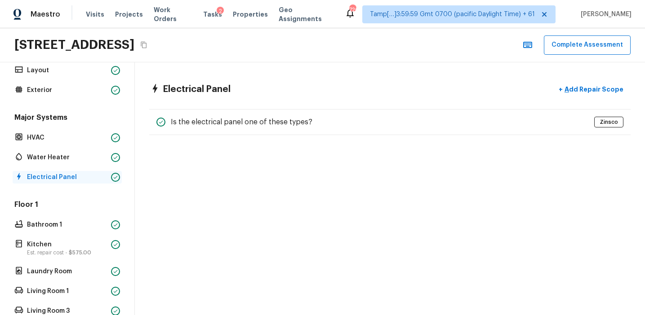
scroll to position [79, 0]
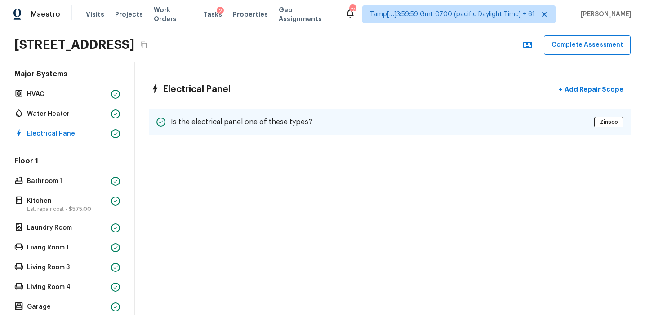
click at [204, 123] on h5 "Is the electrical panel one of these types?" at bounding box center [241, 122] width 141 height 10
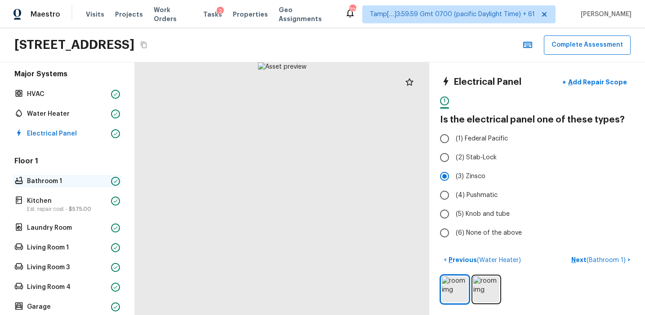
click at [98, 178] on p "Bathroom 1" at bounding box center [67, 181] width 80 height 9
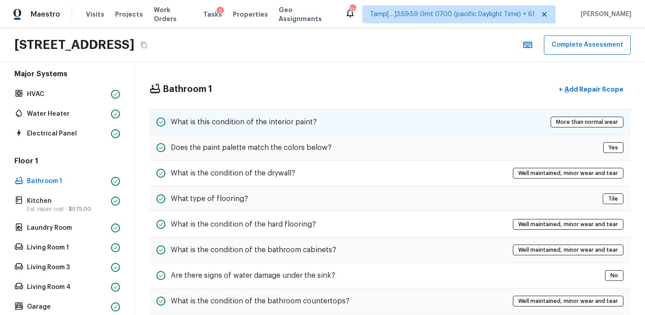
click at [238, 115] on div "What is this condition of the interior paint? More than normal wear" at bounding box center [389, 122] width 481 height 26
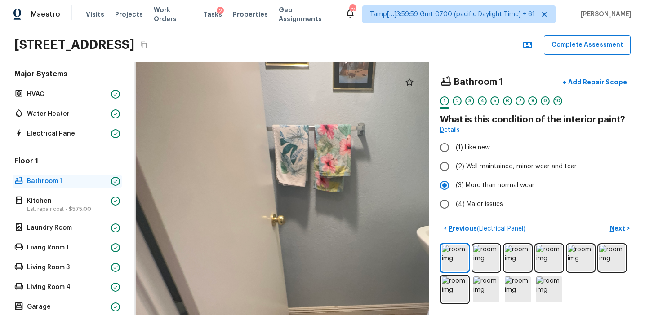
click at [107, 186] on div "Bathroom 1" at bounding box center [67, 181] width 109 height 13
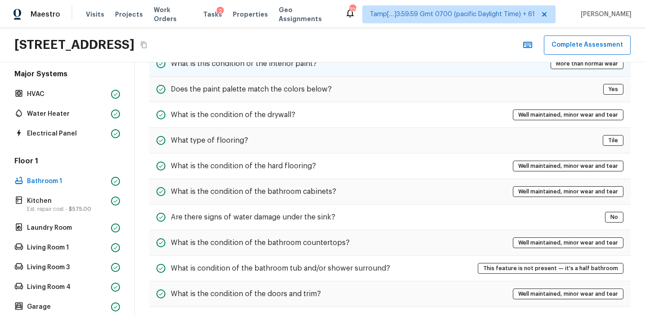
scroll to position [68, 0]
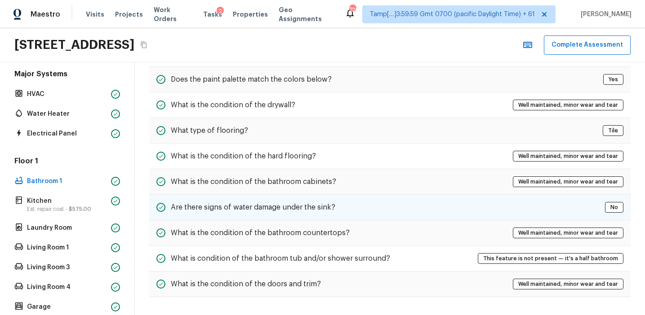
click at [255, 200] on div "Are there signs of water damage under the sink? No" at bounding box center [389, 208] width 481 height 26
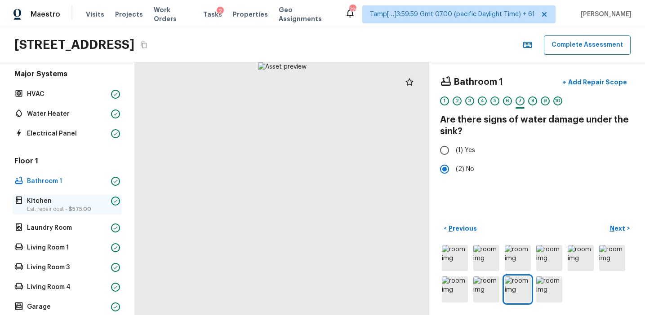
click at [103, 204] on p "Kitchen" at bounding box center [67, 201] width 80 height 9
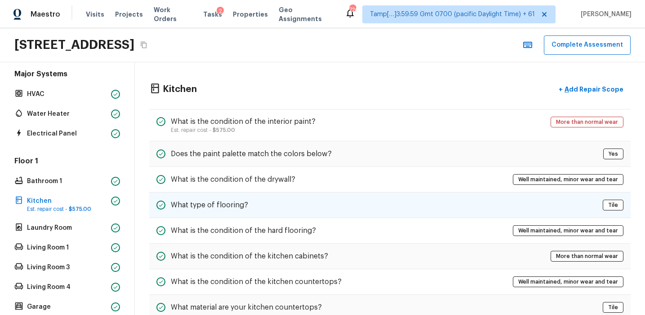
scroll to position [123, 0]
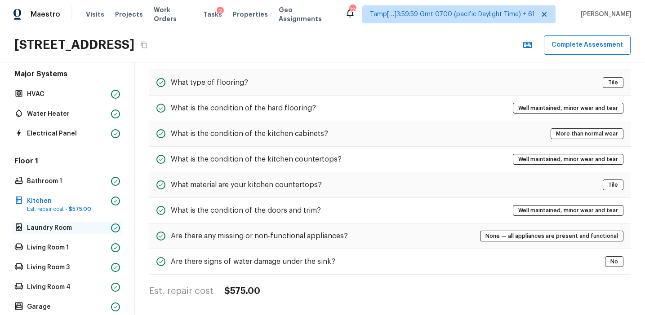
click at [95, 227] on p "Laundry Room" at bounding box center [67, 228] width 80 height 9
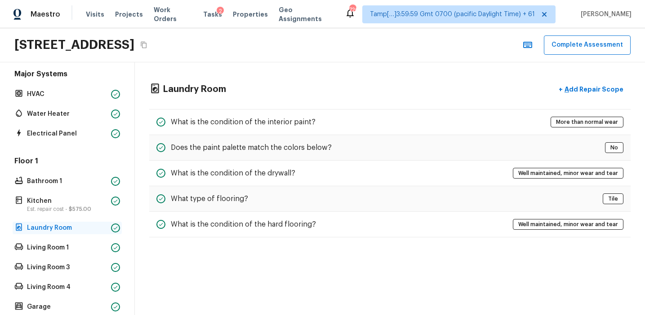
scroll to position [0, 0]
click at [98, 247] on p "Living Room 1" at bounding box center [67, 247] width 80 height 9
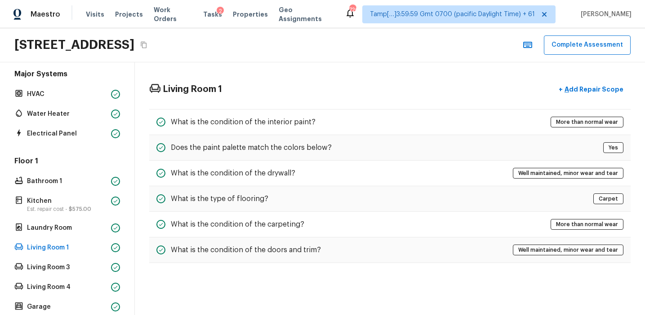
click at [95, 276] on div "Floor 1 Bathroom 1 Kitchen Est. repair cost - $575.00 Laundry Room Living Room …" at bounding box center [67, 234] width 109 height 157
click at [97, 266] on p "Living Room 3" at bounding box center [67, 267] width 80 height 9
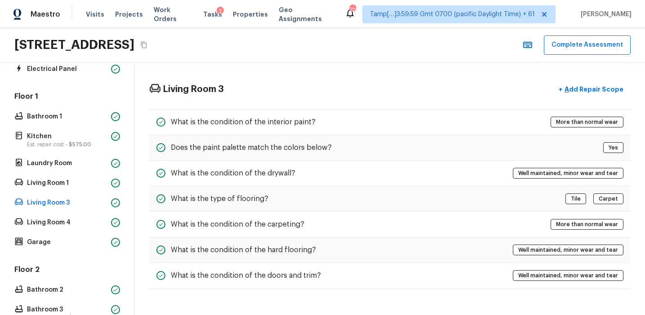
scroll to position [190, 0]
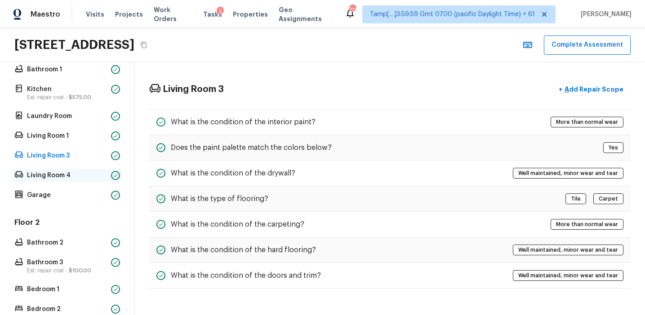
click at [97, 171] on p "Living Room 4" at bounding box center [67, 175] width 80 height 9
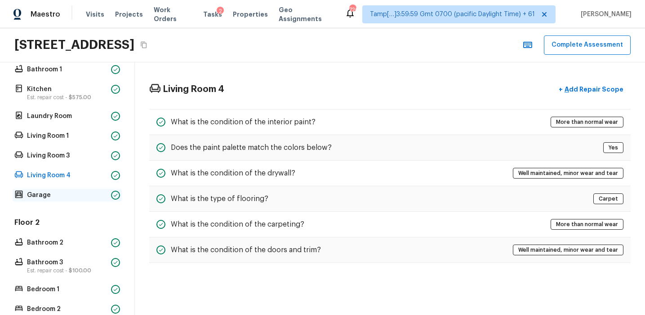
click at [84, 198] on p "Garage" at bounding box center [67, 195] width 80 height 9
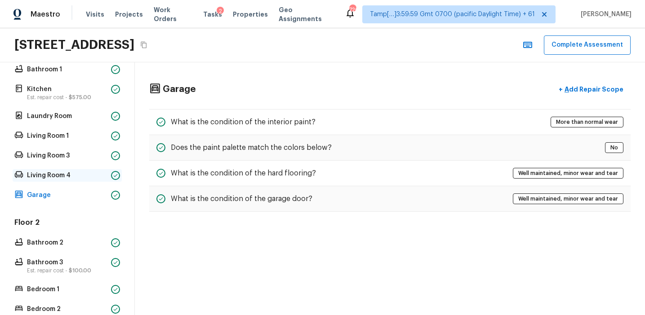
scroll to position [257, 0]
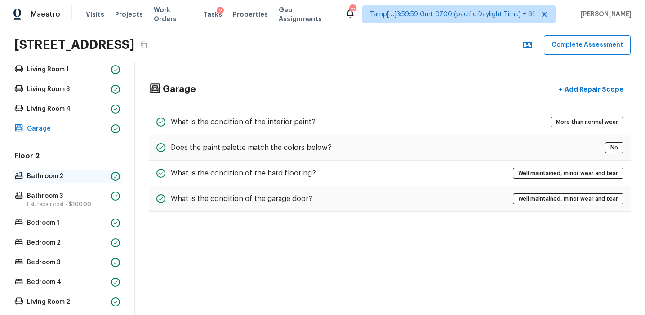
click at [109, 176] on div "Bathroom 2" at bounding box center [67, 176] width 109 height 13
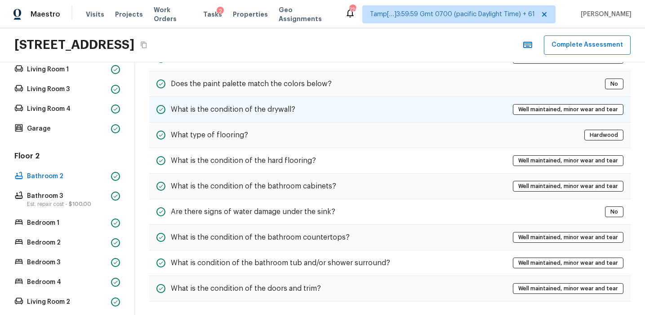
scroll to position [68, 0]
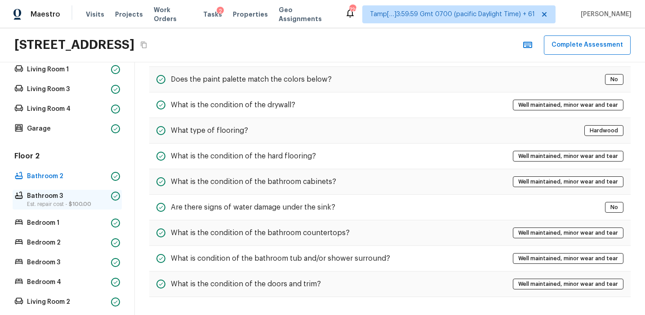
click at [107, 197] on p "Bathroom 3" at bounding box center [67, 196] width 80 height 9
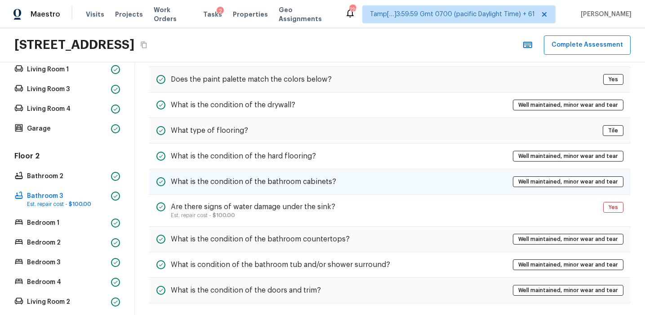
scroll to position [97, 0]
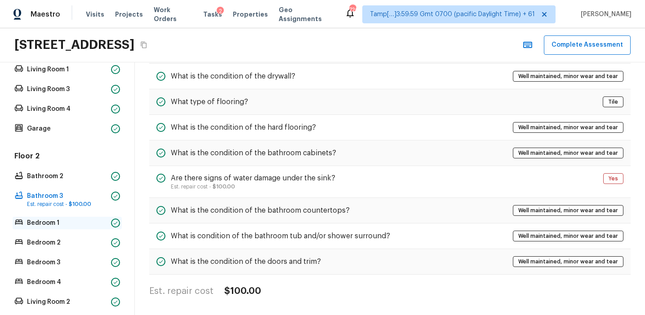
click at [80, 219] on p "Bedroom 1" at bounding box center [67, 223] width 80 height 9
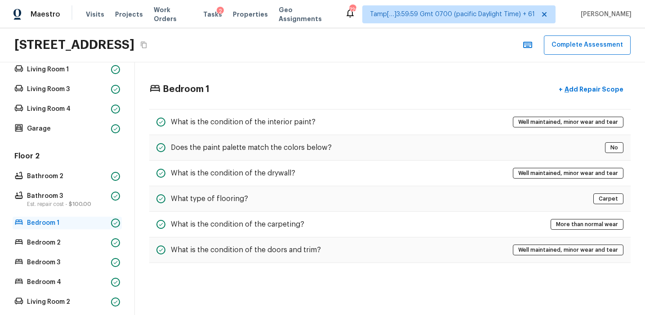
scroll to position [0, 0]
click at [73, 260] on p "Bedroom 3" at bounding box center [67, 262] width 80 height 9
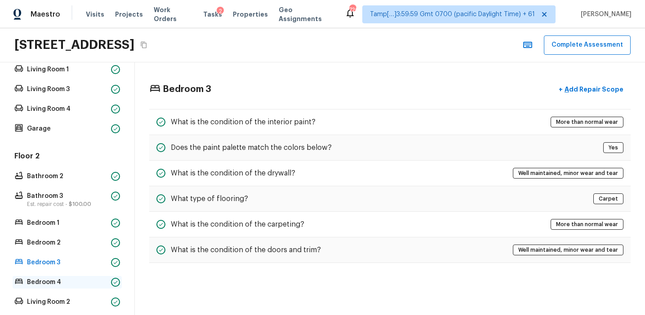
click at [113, 277] on div "Bedroom 4" at bounding box center [67, 282] width 109 height 13
click at [116, 280] on icon at bounding box center [115, 282] width 5 height 5
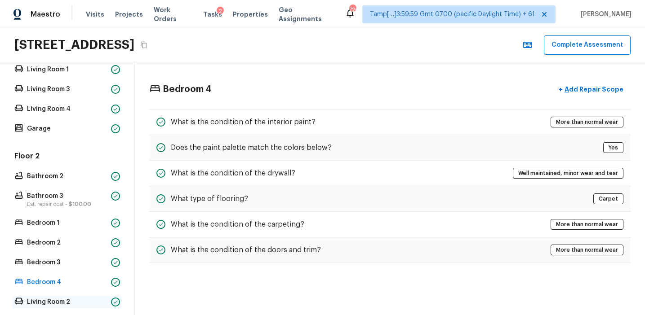
click at [110, 300] on div "Living Room 2" at bounding box center [67, 302] width 109 height 13
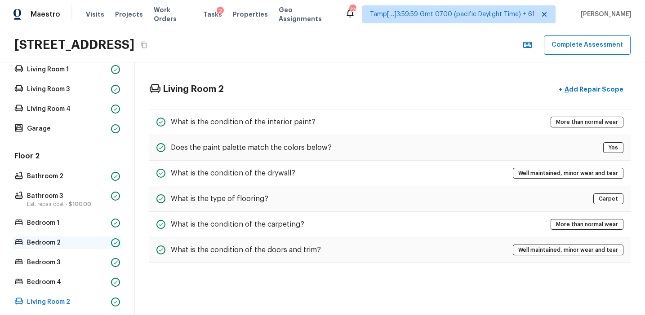
scroll to position [349, 0]
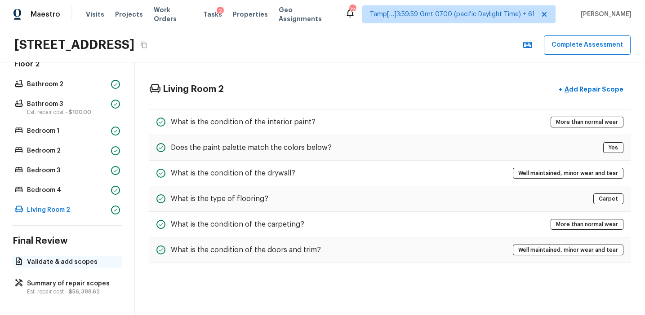
click at [98, 256] on div "Validate & add scopes" at bounding box center [67, 262] width 109 height 13
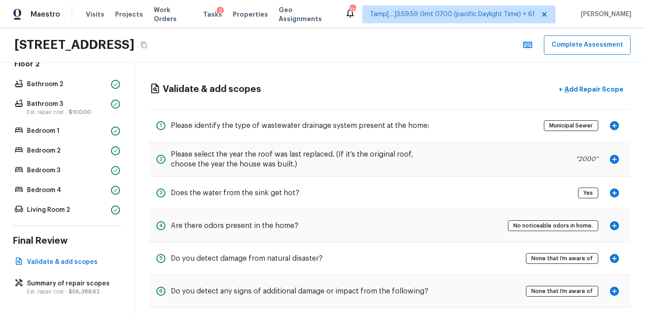
scroll to position [44, 0]
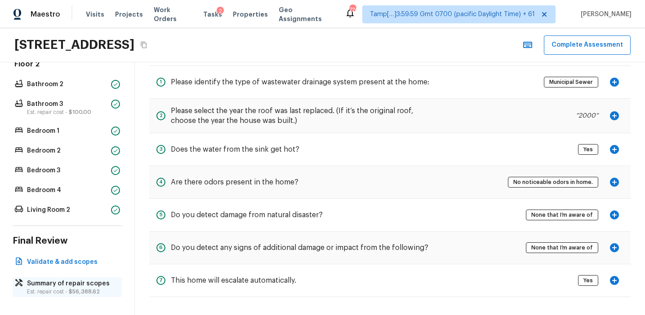
click at [102, 283] on p "Summary of repair scopes" at bounding box center [71, 283] width 89 height 9
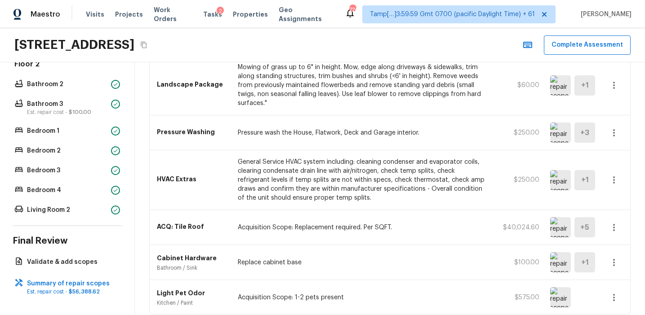
scroll to position [603, 0]
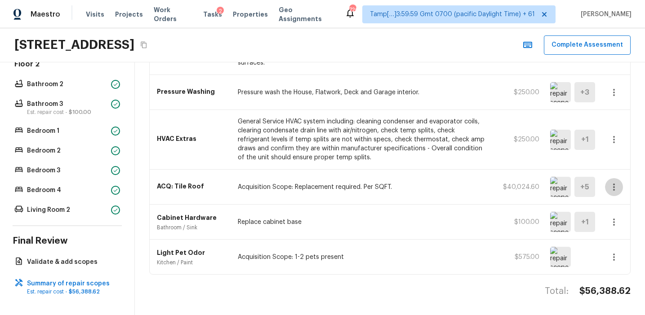
click at [612, 191] on icon "button" at bounding box center [613, 187] width 11 height 11
click at [609, 208] on li "Edit" at bounding box center [617, 212] width 42 height 27
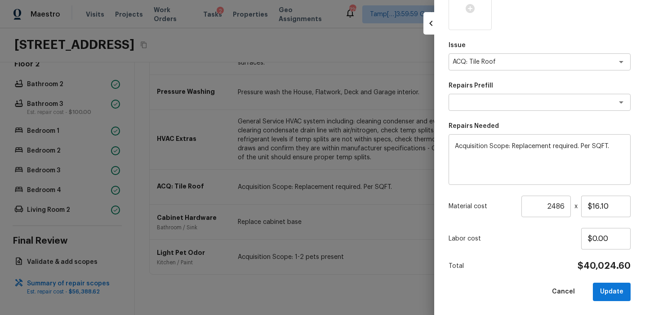
click at [394, 191] on div at bounding box center [322, 157] width 645 height 315
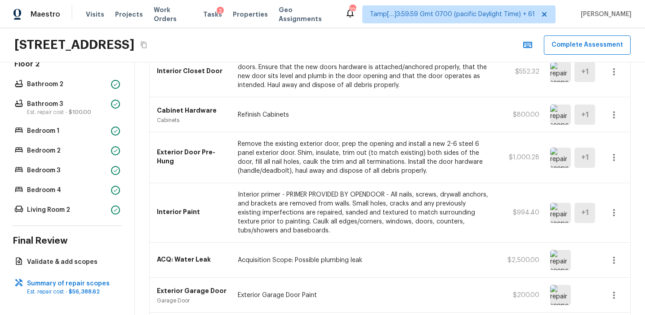
scroll to position [236, 0]
click at [561, 296] on img at bounding box center [560, 294] width 21 height 20
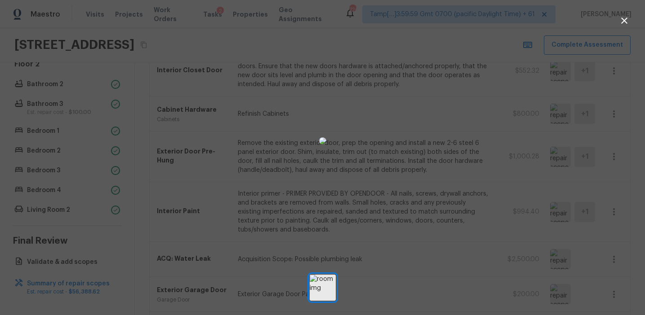
click at [602, 186] on div at bounding box center [322, 140] width 645 height 253
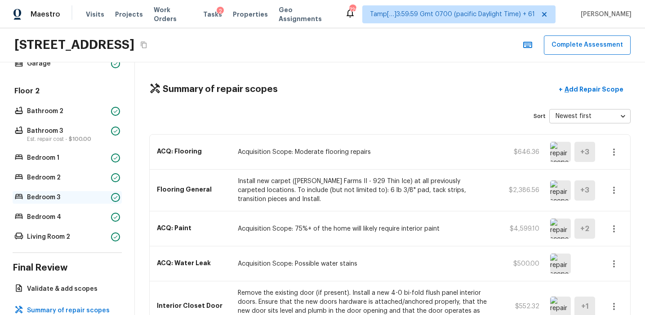
scroll to position [310, 0]
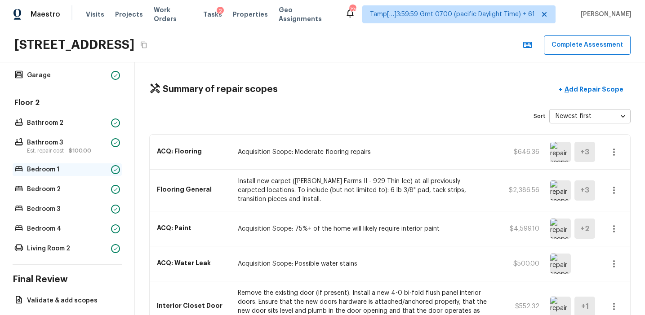
click at [104, 172] on p "Bedroom 1" at bounding box center [67, 169] width 80 height 9
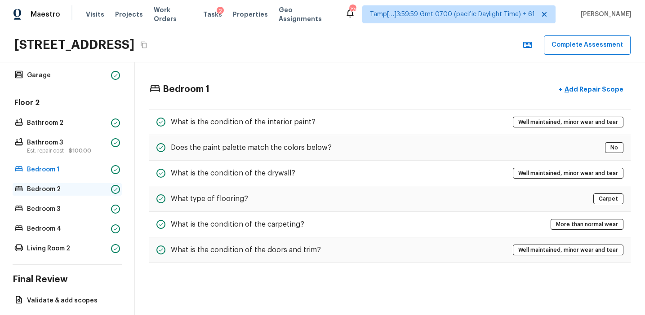
click at [113, 190] on icon at bounding box center [115, 189] width 5 height 5
click at [112, 173] on div at bounding box center [115, 169] width 9 height 9
click at [112, 170] on div at bounding box center [115, 169] width 9 height 9
click at [113, 190] on icon at bounding box center [115, 189] width 5 height 5
click at [113, 203] on div "Bedroom 3" at bounding box center [67, 209] width 109 height 13
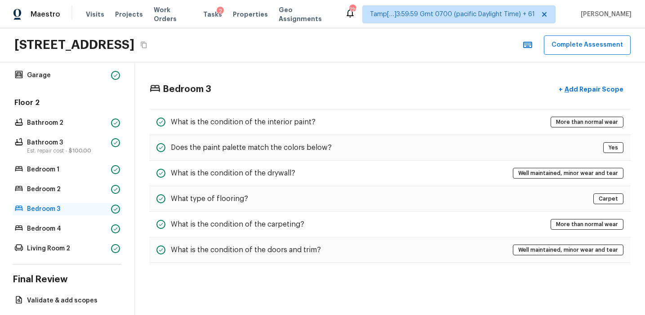
click at [112, 213] on div at bounding box center [115, 209] width 9 height 9
click at [113, 167] on icon at bounding box center [115, 169] width 5 height 5
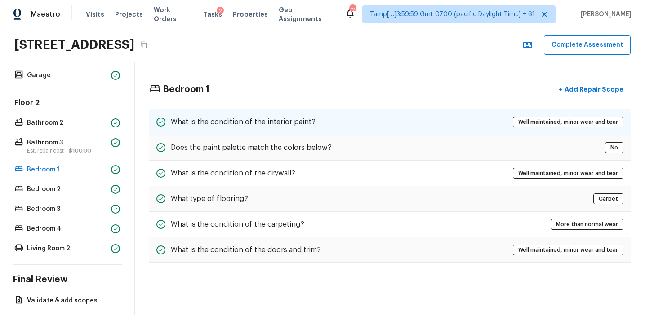
click at [250, 123] on h5 "What is the condition of the interior paint?" at bounding box center [243, 122] width 145 height 10
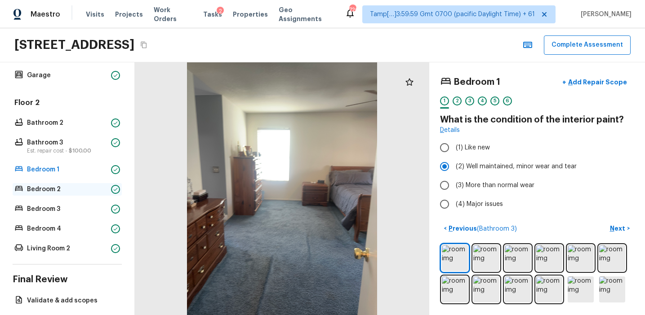
click at [98, 190] on p "Bedroom 2" at bounding box center [67, 189] width 80 height 9
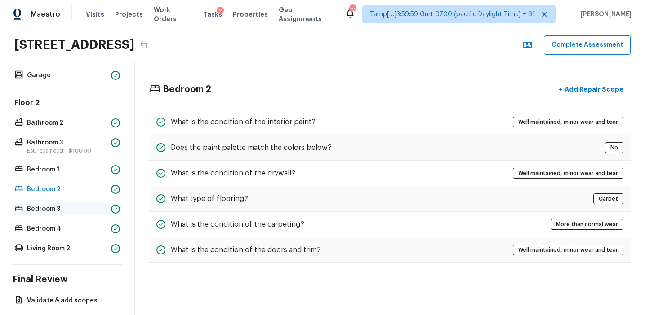
click at [103, 205] on p "Bedroom 3" at bounding box center [67, 209] width 80 height 9
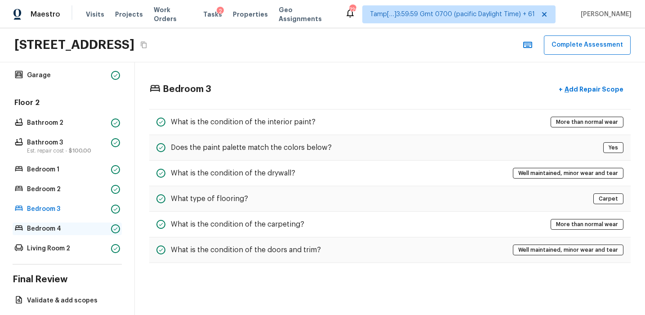
click at [103, 225] on p "Bedroom 4" at bounding box center [67, 229] width 80 height 9
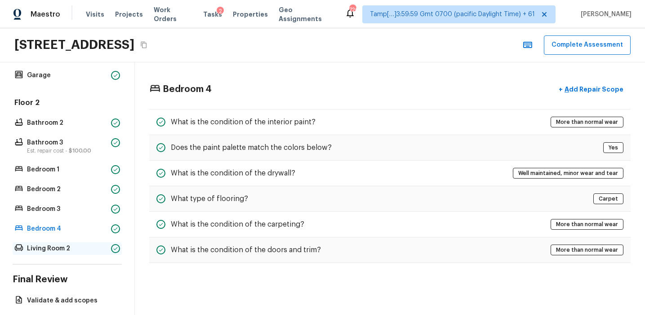
click at [102, 252] on p "Living Room 2" at bounding box center [67, 248] width 80 height 9
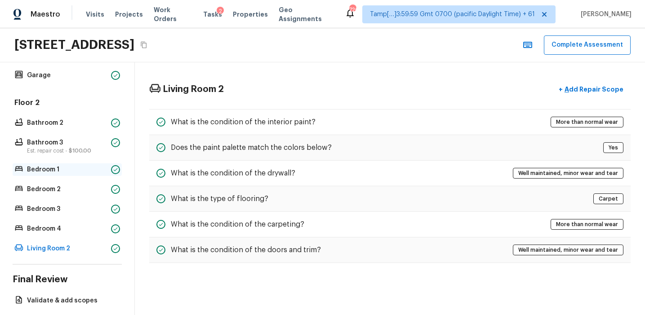
click at [94, 168] on p "Bedroom 1" at bounding box center [67, 169] width 80 height 9
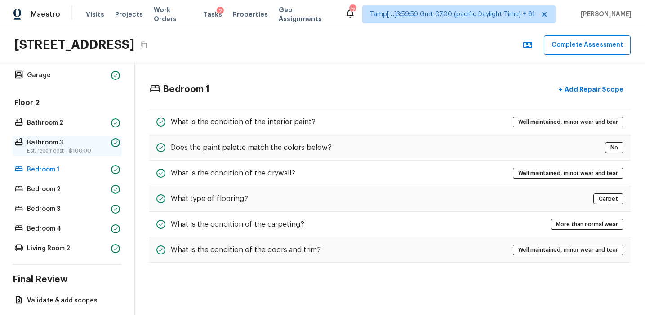
click at [94, 145] on p "Bathroom 3" at bounding box center [67, 142] width 80 height 9
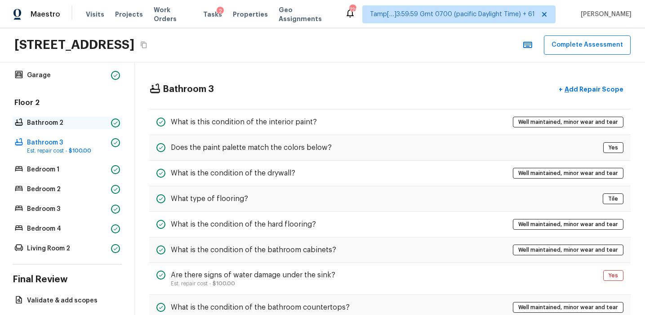
click at [96, 123] on p "Bathroom 2" at bounding box center [67, 123] width 80 height 9
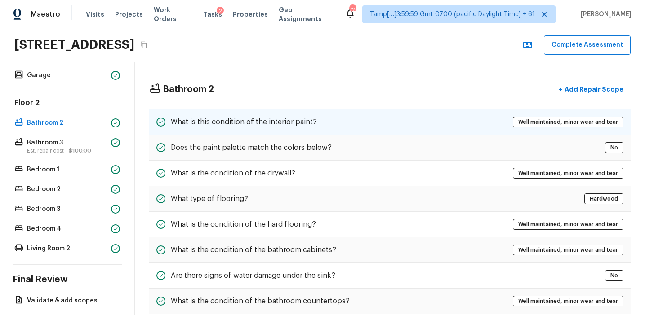
click at [205, 125] on h5 "What is this condition of the interior paint?" at bounding box center [244, 122] width 146 height 10
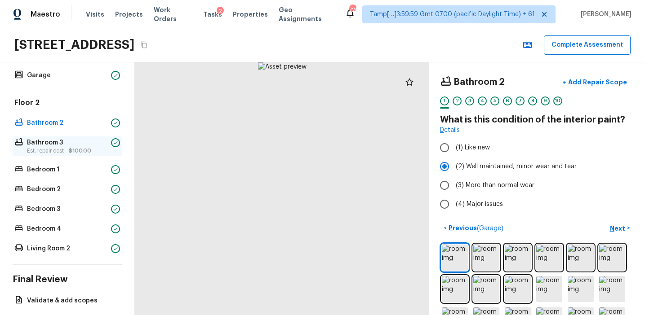
click at [114, 146] on div at bounding box center [115, 142] width 9 height 9
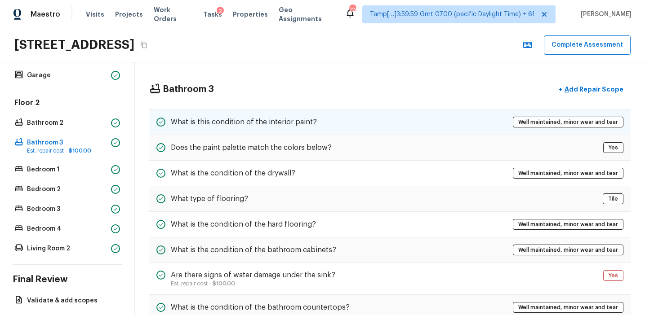
click at [243, 116] on div "What is this condition of the interior paint? Well maintained, minor wear and t…" at bounding box center [389, 122] width 481 height 26
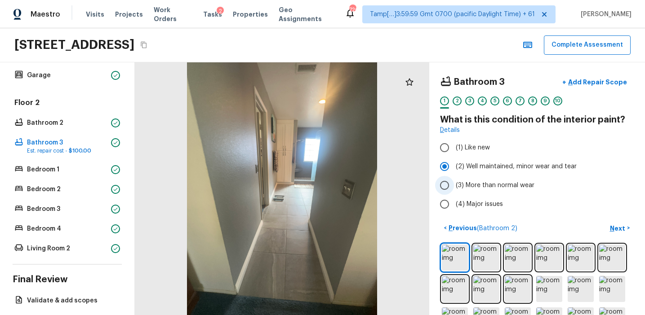
click at [468, 188] on span "(3) More than normal wear" at bounding box center [494, 185] width 79 height 9
click at [454, 188] on input "(3) More than normal wear" at bounding box center [444, 185] width 19 height 19
click at [105, 173] on p "Bedroom 1" at bounding box center [67, 169] width 80 height 9
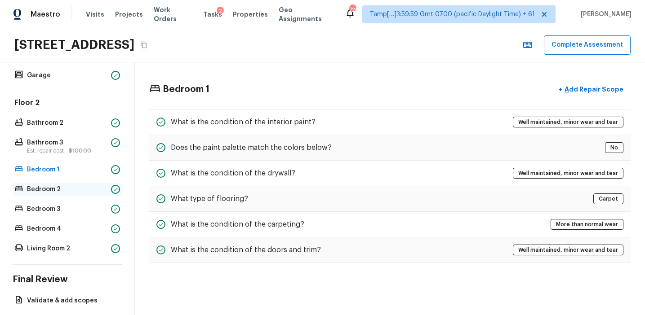
click at [105, 189] on p "Bedroom 2" at bounding box center [67, 189] width 80 height 9
click at [103, 201] on div "Floor 2 Bathroom 2 Bathroom 3 Est. repair cost - $100.00 Bedroom 1 Bedroom 2 Be…" at bounding box center [67, 176] width 109 height 157
click at [109, 166] on div "Bedroom 1" at bounding box center [67, 169] width 109 height 13
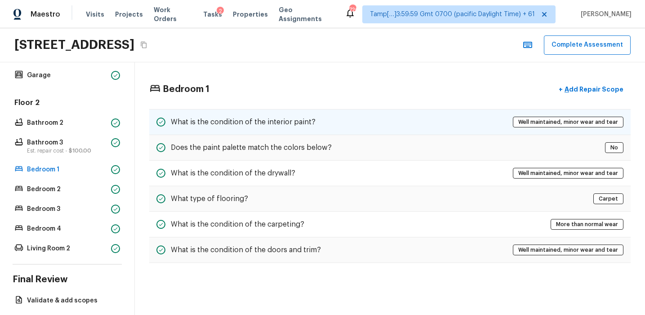
click at [222, 125] on h5 "What is the condition of the interior paint?" at bounding box center [243, 122] width 145 height 10
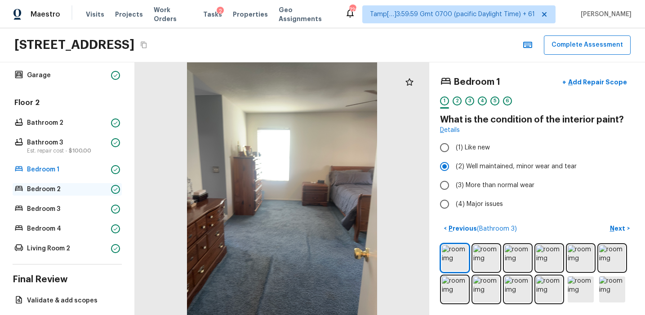
click at [80, 188] on p "Bedroom 2" at bounding box center [67, 189] width 80 height 9
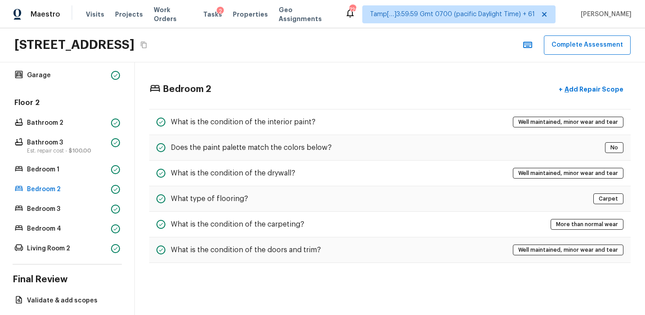
click at [251, 105] on div "Bedroom 2 + Add Repair Scope What is the condition of the interior paint? Well …" at bounding box center [390, 171] width 510 height 219
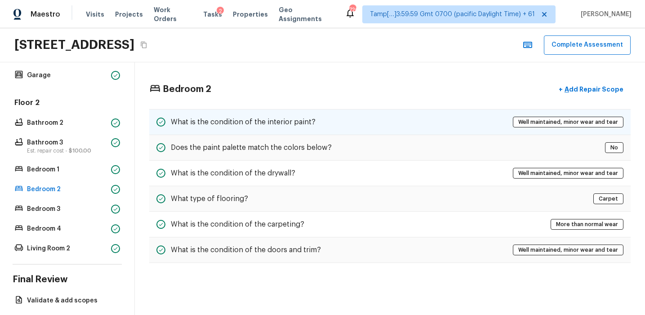
click at [250, 117] on div "What is the condition of the interior paint?" at bounding box center [235, 122] width 159 height 11
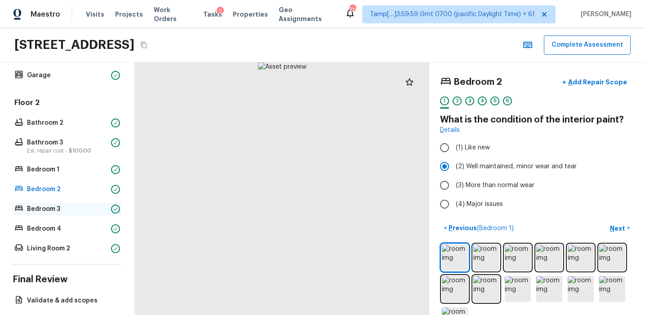
click at [102, 204] on div "Bedroom 3" at bounding box center [67, 209] width 109 height 13
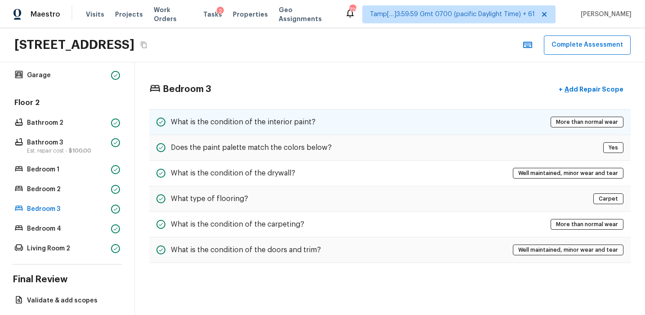
click at [246, 114] on div "What is the condition of the interior paint? More than normal wear" at bounding box center [389, 122] width 481 height 26
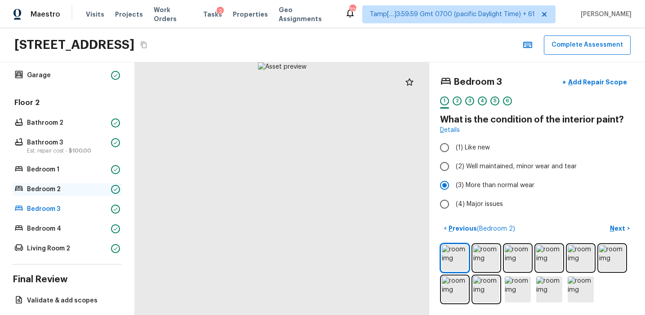
click at [91, 190] on p "Bedroom 2" at bounding box center [67, 189] width 80 height 9
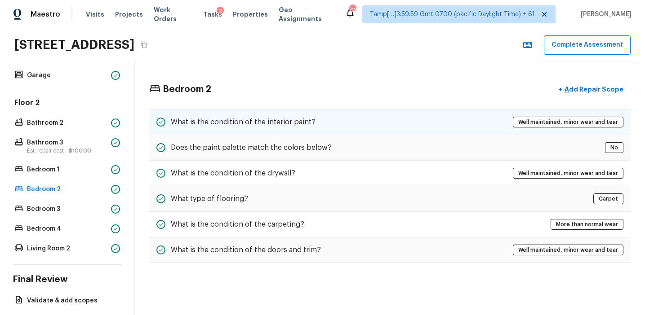
click at [308, 127] on h5 "What is the condition of the interior paint?" at bounding box center [243, 122] width 145 height 10
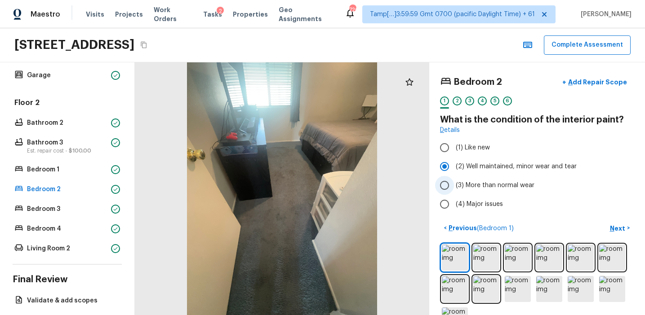
click at [470, 184] on span "(3) More than normal wear" at bounding box center [494, 185] width 79 height 9
click at [454, 184] on input "(3) More than normal wear" at bounding box center [444, 185] width 19 height 19
click at [104, 249] on p "Living Room 2" at bounding box center [67, 248] width 80 height 9
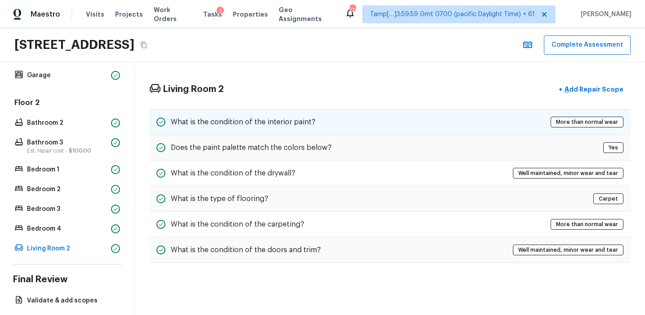
click at [331, 115] on div "What is the condition of the interior paint? More than normal wear" at bounding box center [389, 122] width 481 height 26
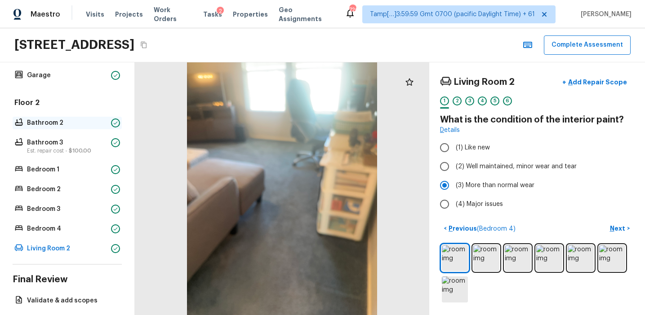
click at [85, 119] on p "Bathroom 2" at bounding box center [67, 123] width 80 height 9
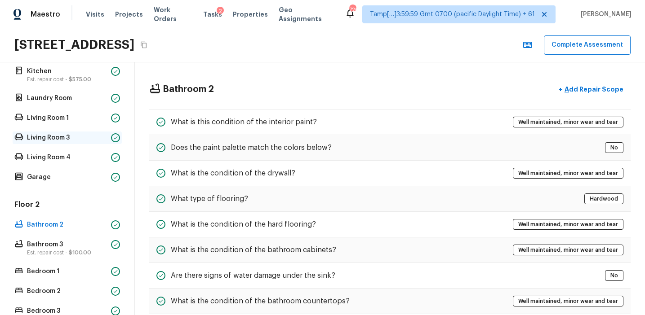
scroll to position [198, 0]
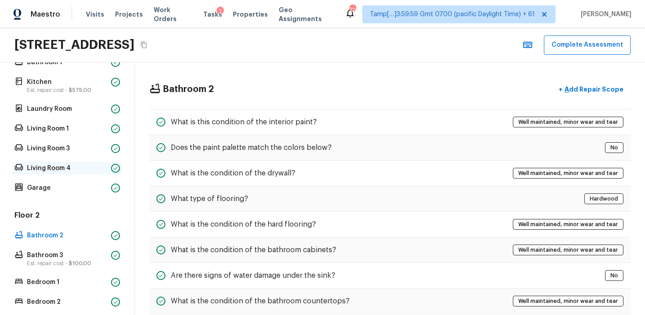
click at [86, 168] on p "Living Room 4" at bounding box center [67, 168] width 80 height 9
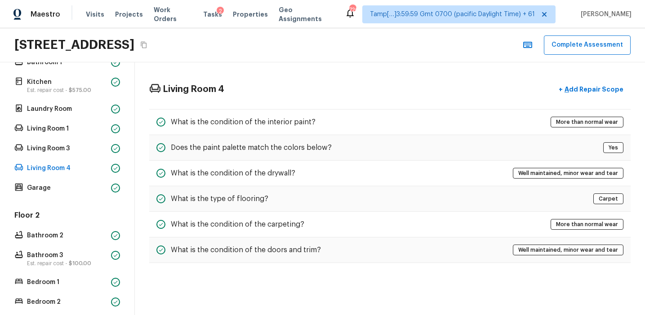
click at [106, 156] on div "Floor 1 Bathroom 1 Kitchen Est. repair cost - $575.00 Laundry Room Living Room …" at bounding box center [67, 115] width 109 height 157
click at [106, 150] on p "Living Room 3" at bounding box center [67, 148] width 80 height 9
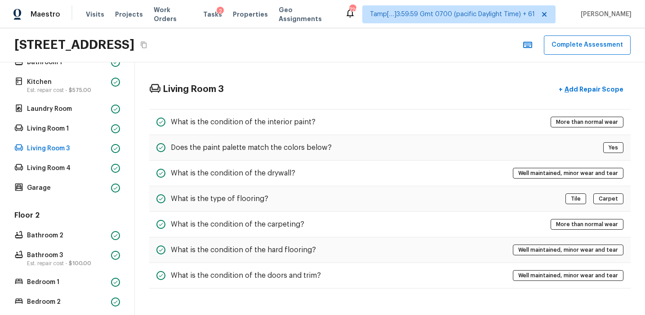
click at [109, 137] on div "Floor 1 Bathroom 1 Kitchen Est. repair cost - $575.00 Laundry Room Living Room …" at bounding box center [67, 115] width 109 height 157
click at [108, 129] on div "Living Room 1" at bounding box center [67, 129] width 109 height 13
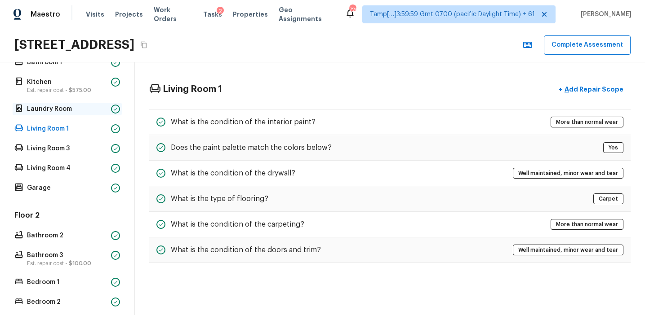
click at [109, 113] on div "Laundry Room" at bounding box center [67, 109] width 109 height 13
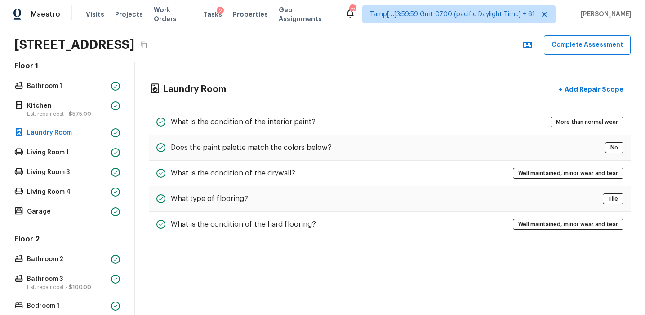
scroll to position [172, 0]
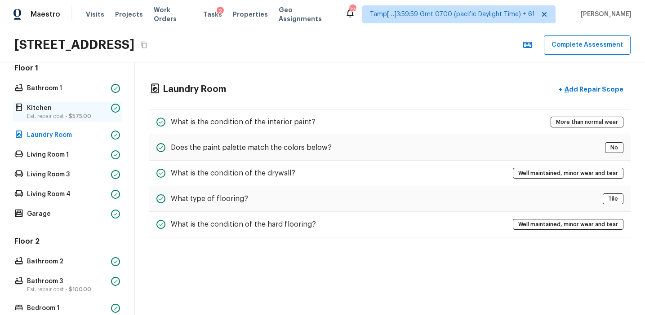
click at [110, 113] on div "Kitchen Est. repair cost - $575.00" at bounding box center [67, 112] width 109 height 20
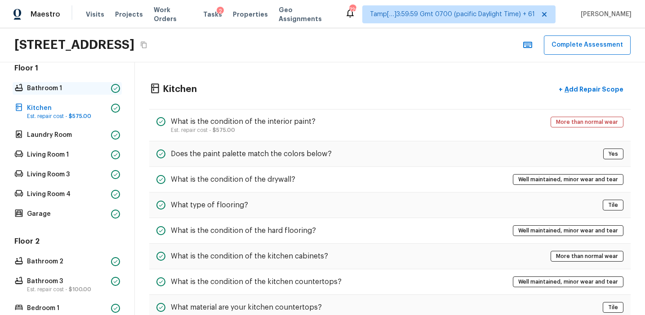
click at [114, 92] on div at bounding box center [115, 88] width 9 height 9
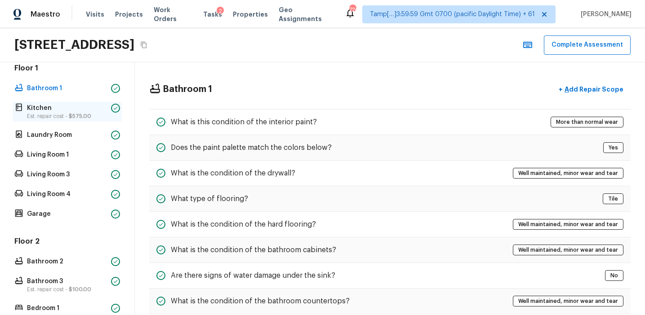
click at [109, 111] on div "Kitchen Est. repair cost - $575.00" at bounding box center [67, 112] width 109 height 20
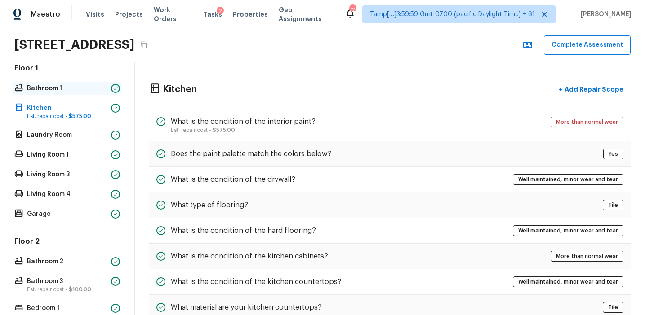
click at [89, 89] on p "Bathroom 1" at bounding box center [67, 88] width 80 height 9
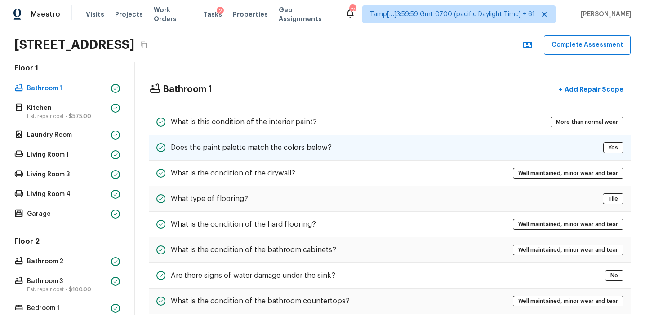
click at [269, 137] on div "Does the paint palette match the colors below? Yes" at bounding box center [389, 148] width 481 height 26
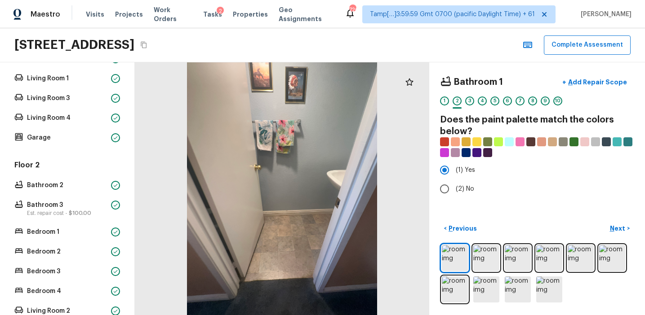
scroll to position [349, 0]
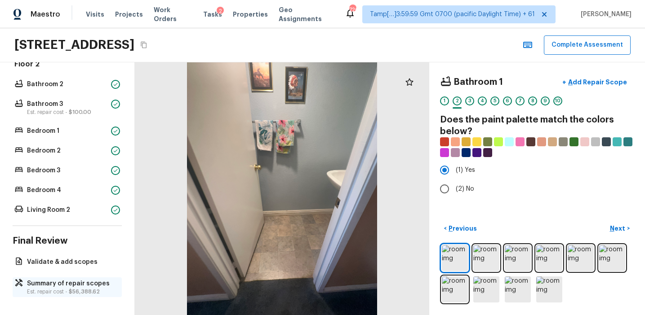
click at [93, 285] on p "Summary of repair scopes" at bounding box center [71, 283] width 89 height 9
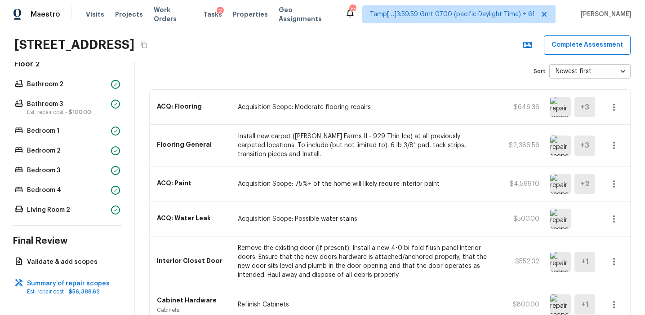
scroll to position [48, 0]
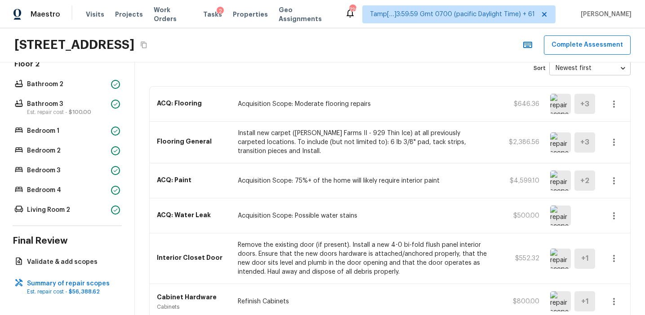
click at [548, 181] on div "ACQ: Paint Acquisition Scope: 75%+ of the home will likely require interior pai…" at bounding box center [390, 180] width 480 height 35
click at [556, 181] on img at bounding box center [560, 181] width 21 height 20
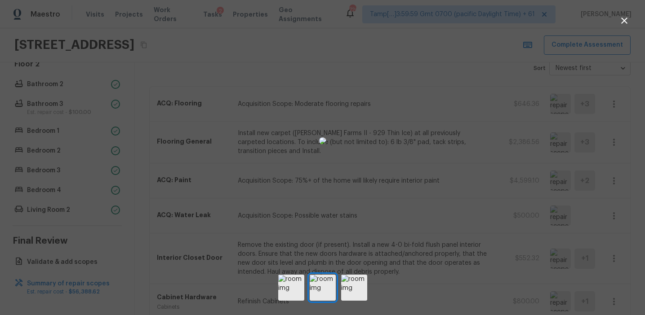
click at [577, 167] on div at bounding box center [322, 140] width 645 height 253
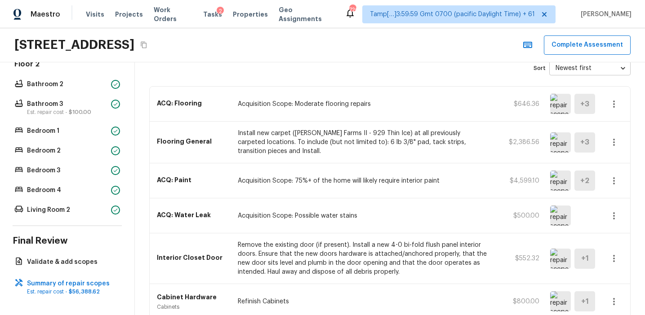
click at [178, 99] on p "ACQ: Flooring" at bounding box center [192, 103] width 70 height 9
click at [212, 113] on div "ACQ: Flooring Acquisition Scope: Moderate flooring repairs $646.36 + 3" at bounding box center [390, 104] width 480 height 35
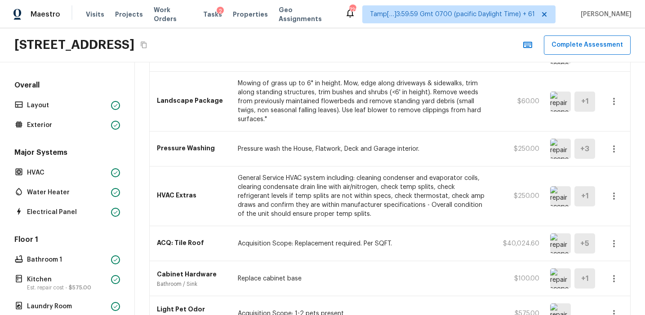
scroll to position [603, 0]
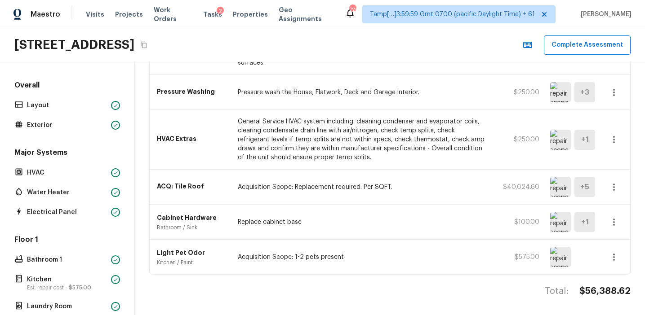
click at [275, 201] on div "ACQ: Tile Roof Acquisition Scope: Replacement required. Per SQFT. $40,024.60 + 5" at bounding box center [390, 187] width 480 height 35
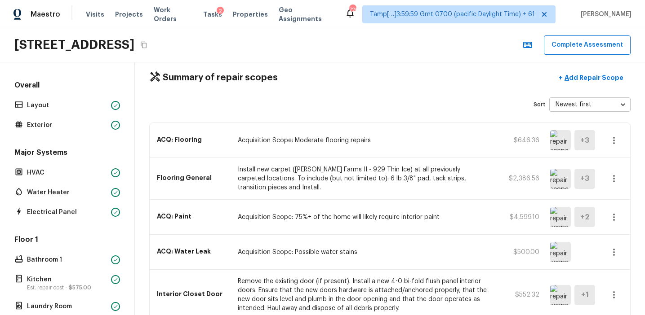
scroll to position [0, 0]
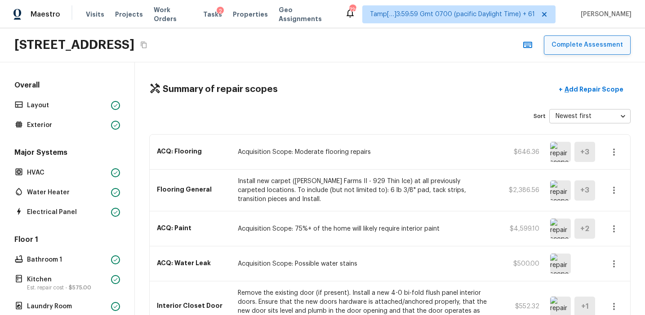
click at [567, 48] on button "Complete Assessment" at bounding box center [586, 44] width 87 height 19
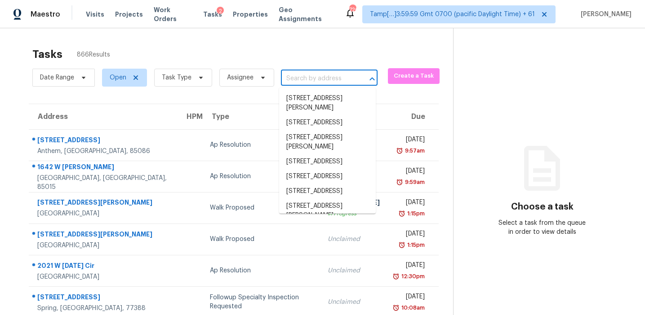
click at [310, 82] on input "text" at bounding box center [316, 79] width 71 height 14
paste input "[STREET_ADDRESS][PERSON_NAME]"
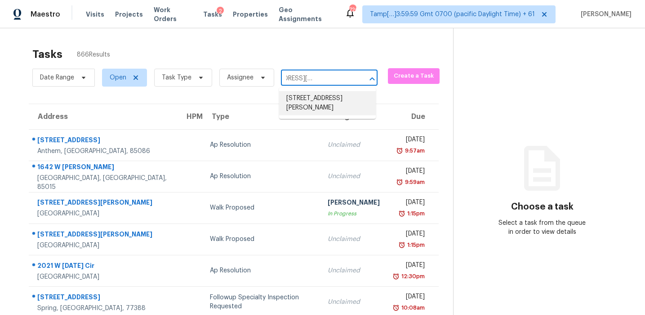
click at [316, 104] on li "[STREET_ADDRESS][PERSON_NAME]" at bounding box center [327, 103] width 97 height 24
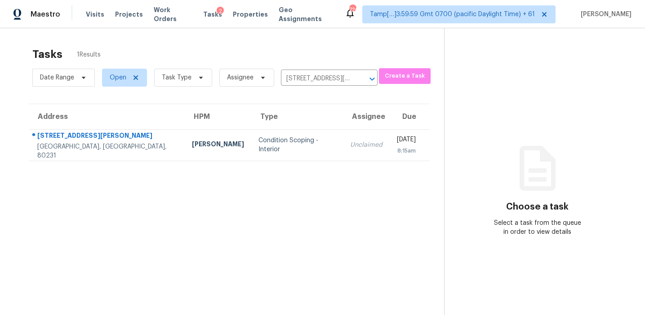
click at [343, 155] on td "Unclaimed" at bounding box center [366, 144] width 47 height 31
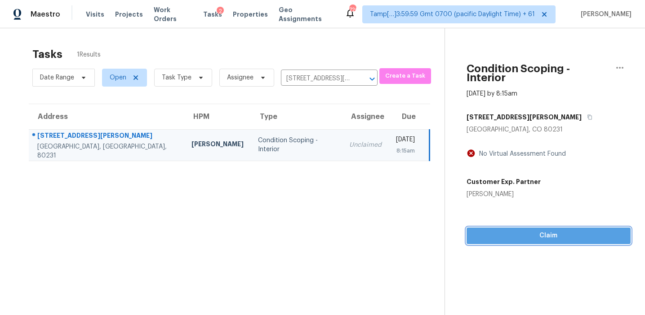
click at [508, 227] on div "Condition Scoping - Interior [DATE] by 8:15am [STREET_ADDRESS][PERSON_NAME] No …" at bounding box center [537, 136] width 185 height 216
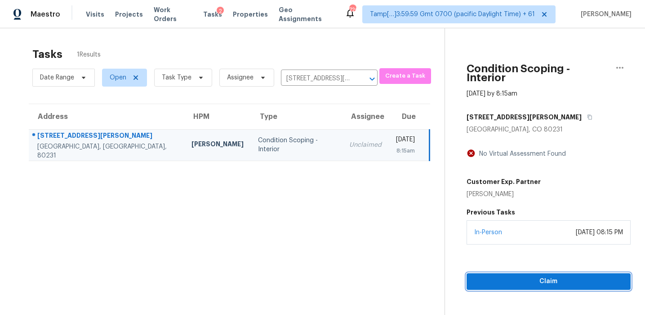
click at [492, 276] on span "Claim" at bounding box center [548, 281] width 150 height 11
click at [310, 77] on input "[STREET_ADDRESS][PERSON_NAME]" at bounding box center [316, 79] width 71 height 14
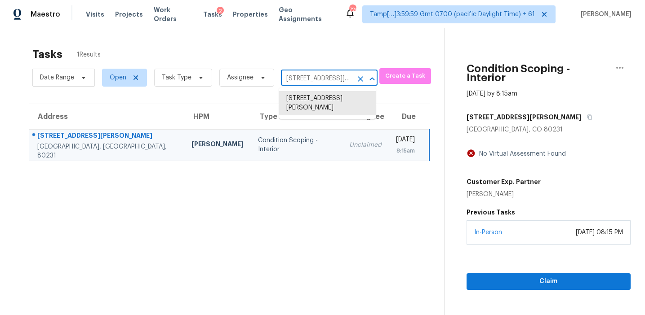
paste input "[STREET_ADDRESS][PERSON_NAME]"
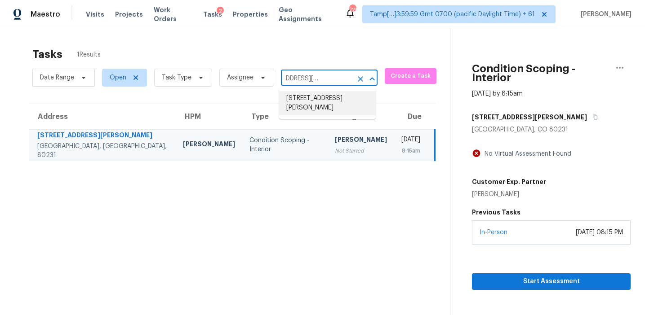
click at [315, 100] on li "[STREET_ADDRESS][PERSON_NAME]" at bounding box center [327, 103] width 97 height 24
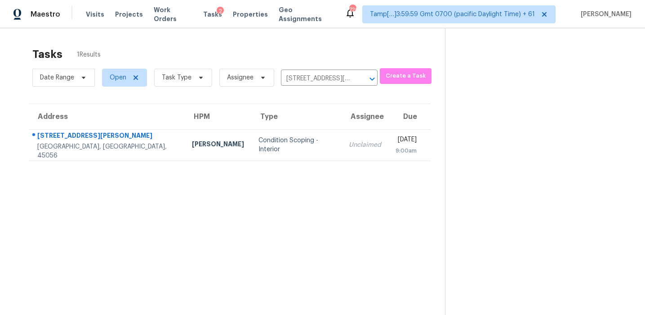
click at [341, 139] on td "Unclaimed" at bounding box center [364, 144] width 47 height 31
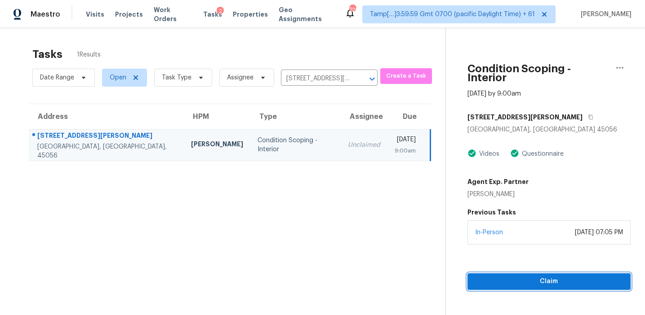
click at [488, 276] on span "Claim" at bounding box center [548, 281] width 149 height 11
click at [315, 77] on input "[STREET_ADDRESS][PERSON_NAME]" at bounding box center [316, 79] width 71 height 14
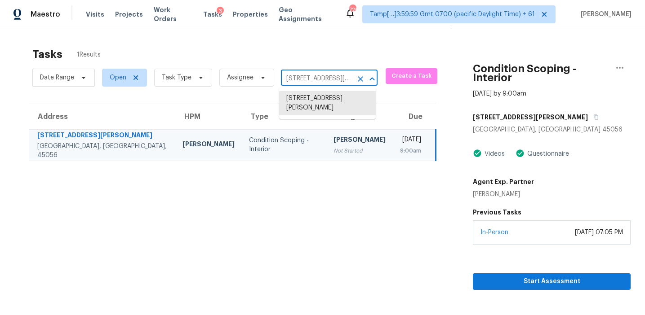
paste input ","
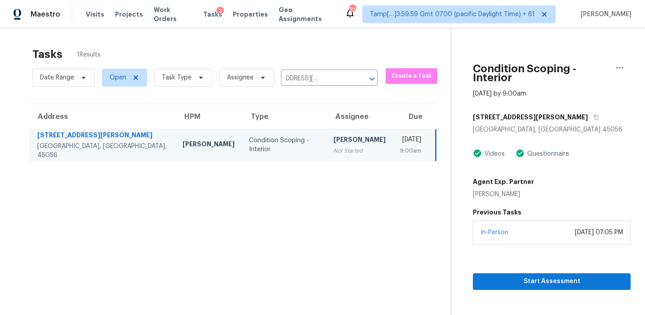
click at [313, 48] on div "Tasks 1 Results" at bounding box center [241, 54] width 418 height 23
click at [312, 78] on input "[STREET_ADDRESS][PERSON_NAME]" at bounding box center [316, 79] width 71 height 14
paste input ","
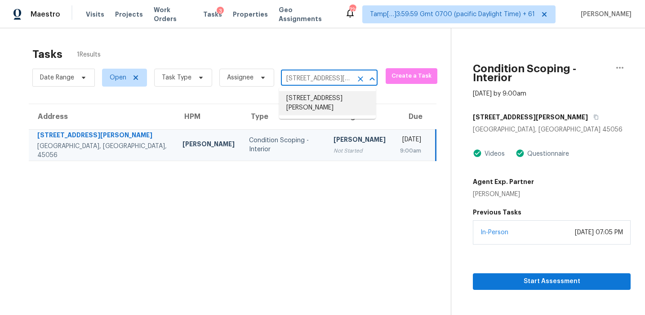
click at [312, 84] on input "[STREET_ADDRESS][PERSON_NAME]" at bounding box center [316, 79] width 71 height 14
paste input "[STREET_ADDRESS][PERSON_NAME]"
click at [318, 102] on li "[STREET_ADDRESS][PERSON_NAME]" at bounding box center [327, 103] width 97 height 24
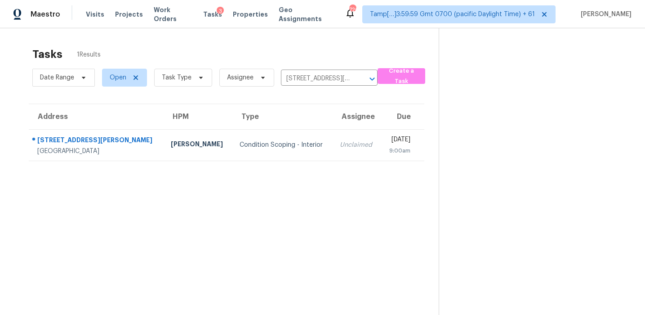
click at [340, 147] on div "Unclaimed" at bounding box center [357, 145] width 34 height 9
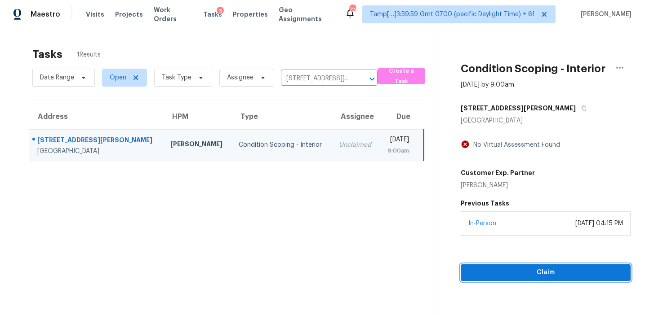
click at [494, 278] on button "Claim" at bounding box center [545, 273] width 170 height 17
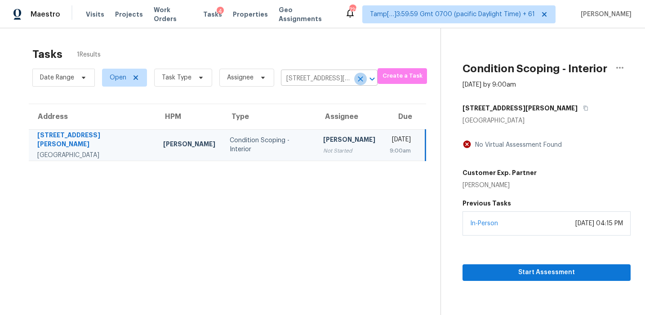
click at [357, 76] on icon "Clear" at bounding box center [360, 79] width 9 height 9
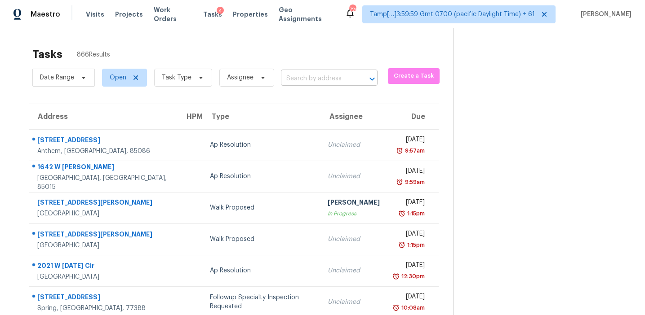
click at [304, 73] on input "text" at bounding box center [316, 79] width 71 height 14
paste input "[STREET_ADDRESS][PERSON_NAME]"
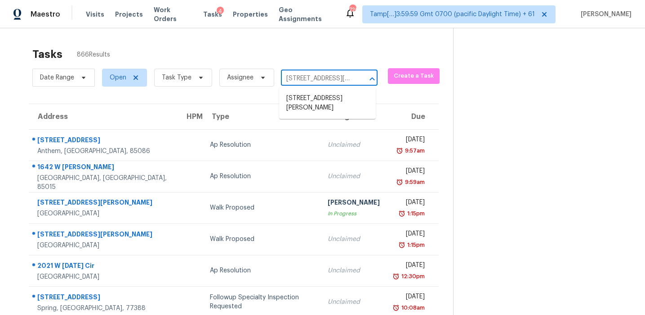
scroll to position [0, 62]
click at [320, 100] on li "[STREET_ADDRESS][PERSON_NAME]" at bounding box center [327, 103] width 97 height 24
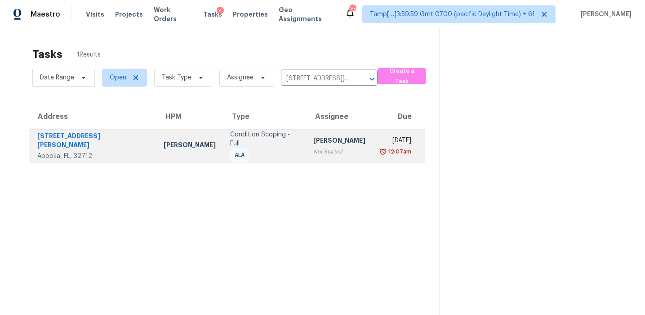
click at [322, 130] on td "[PERSON_NAME] Not Started" at bounding box center [339, 146] width 66 height 34
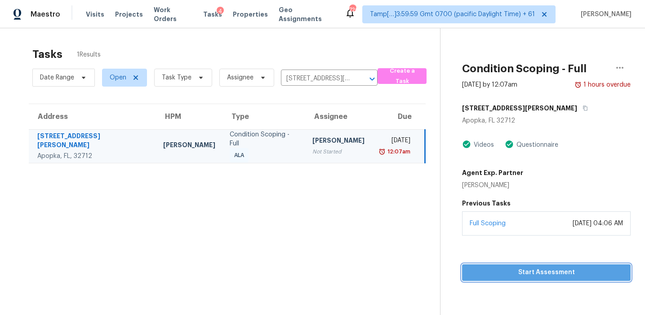
click at [508, 270] on span "Start Assessment" at bounding box center [546, 272] width 154 height 11
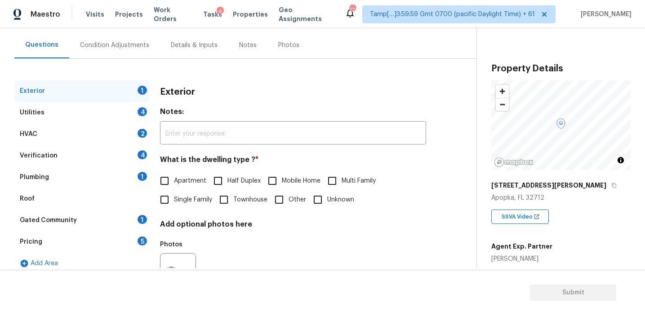
scroll to position [78, 0]
click at [135, 242] on div "Pricing 5" at bounding box center [81, 242] width 135 height 22
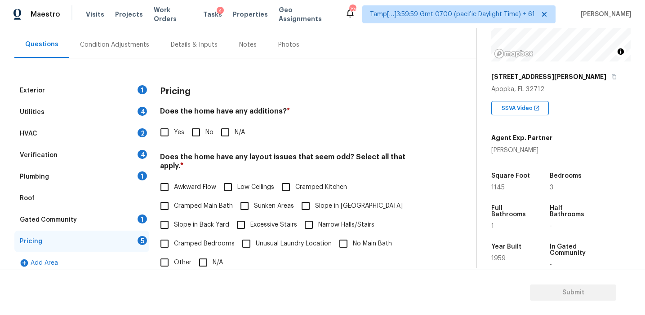
scroll to position [112, 0]
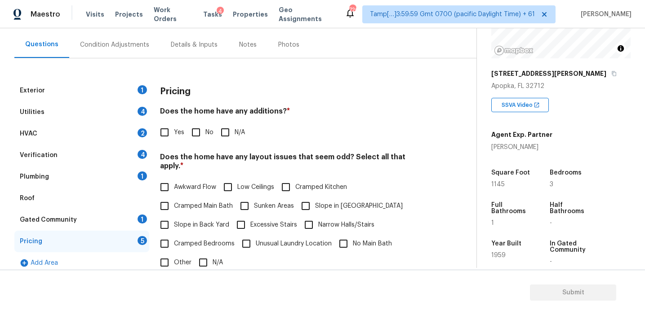
click at [211, 97] on div "Pricing" at bounding box center [293, 91] width 266 height 23
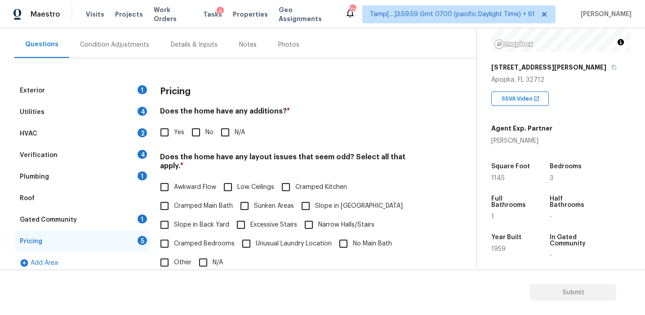
scroll to position [117, 0]
click at [293, 158] on h4 "Does the home have any layout issues that seem odd? Select all that apply. *" at bounding box center [293, 164] width 266 height 22
click at [310, 114] on h4 "Does the home have any additions? *" at bounding box center [293, 113] width 266 height 13
click at [257, 102] on div "Pricing" at bounding box center [293, 91] width 266 height 23
click at [203, 96] on div "Pricing" at bounding box center [293, 91] width 266 height 23
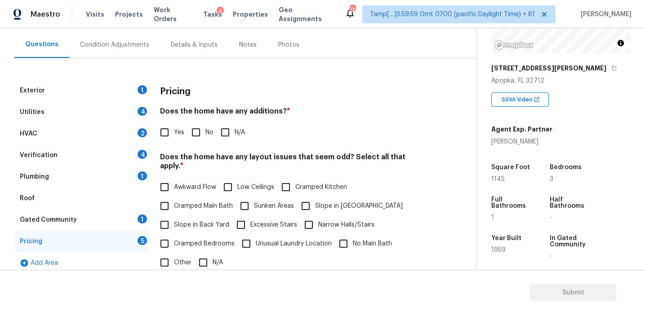
click at [203, 96] on div "Pricing" at bounding box center [293, 91] width 266 height 23
click at [210, 78] on div "Exterior 1 Utilities 4 HVAC 2 Verification 4 Plumbing 1 Roof Gated Community 1 …" at bounding box center [234, 243] width 440 height 371
click at [223, 86] on div "Pricing" at bounding box center [293, 91] width 266 height 23
click at [133, 154] on div "Verification 4" at bounding box center [81, 156] width 135 height 22
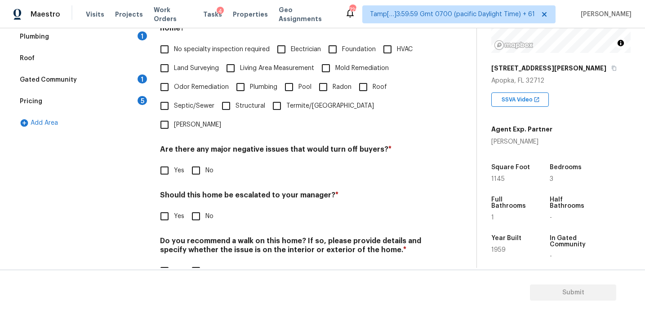
scroll to position [225, 0]
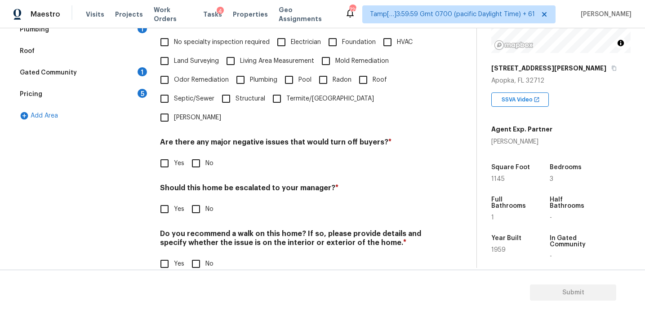
click at [168, 200] on input "Yes" at bounding box center [164, 209] width 19 height 19
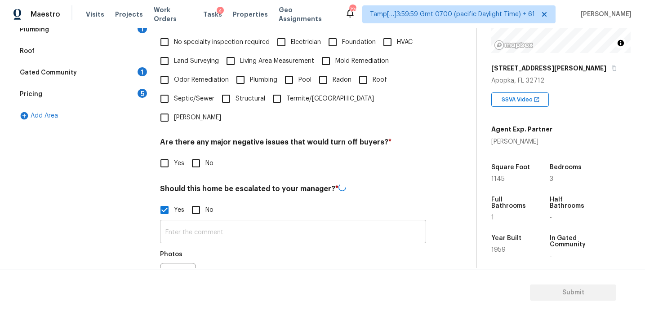
click at [188, 222] on input "text" at bounding box center [293, 232] width 266 height 21
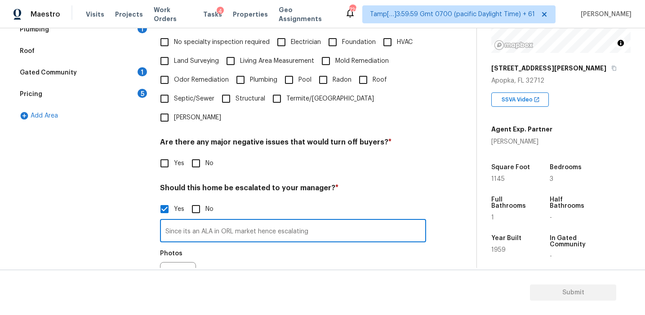
click at [280, 263] on div "Photos" at bounding box center [293, 274] width 266 height 58
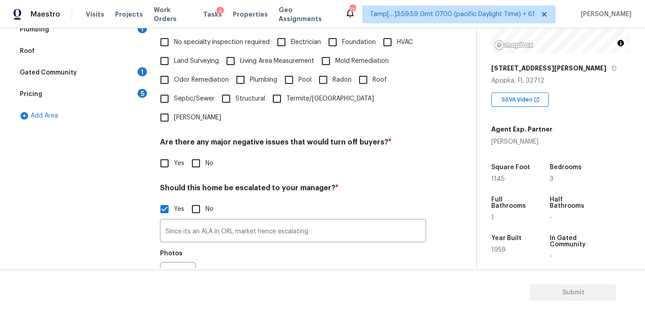
click at [233, 138] on h4 "Are there any major negative issues that would turn off buyers? *" at bounding box center [293, 144] width 266 height 13
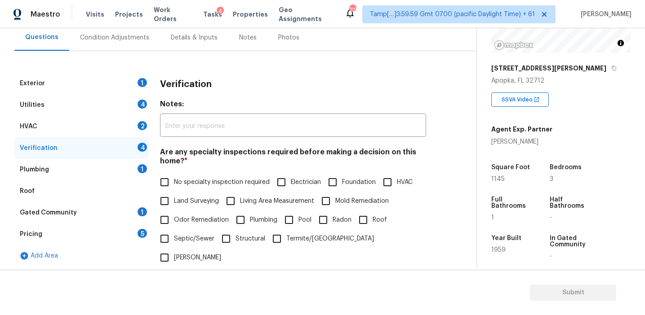
scroll to position [78, 0]
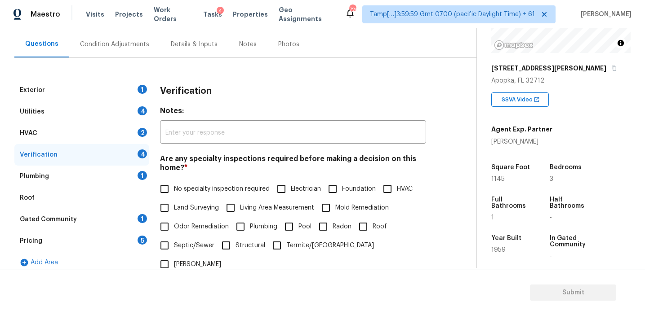
click at [199, 87] on h3 "Verification" at bounding box center [186, 91] width 52 height 9
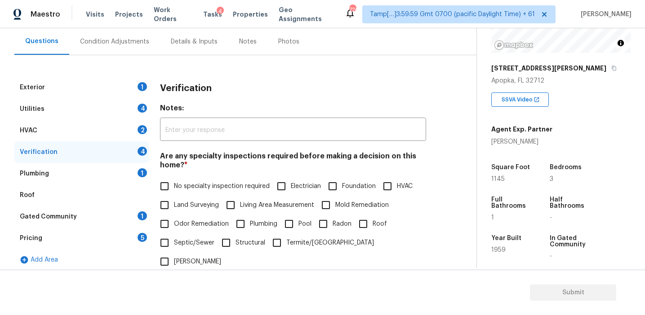
click at [199, 87] on h3 "Verification" at bounding box center [186, 88] width 52 height 9
click at [137, 242] on div "Pricing 5" at bounding box center [81, 239] width 135 height 22
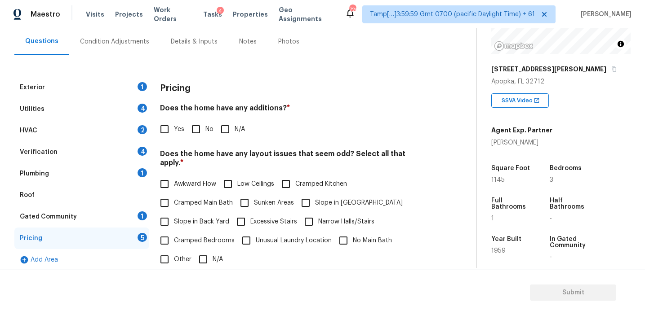
scroll to position [117, 0]
click at [450, 162] on div "Exterior 1 Utilities 4 HVAC 2 Verification 4 Plumbing 1 Roof Gated Community 1 …" at bounding box center [234, 251] width 440 height 349
click at [199, 129] on input "No" at bounding box center [195, 129] width 19 height 19
click at [217, 212] on label "Slope in Back Yard" at bounding box center [192, 221] width 74 height 19
click at [174, 212] on input "Slope in Back Yard" at bounding box center [164, 221] width 19 height 19
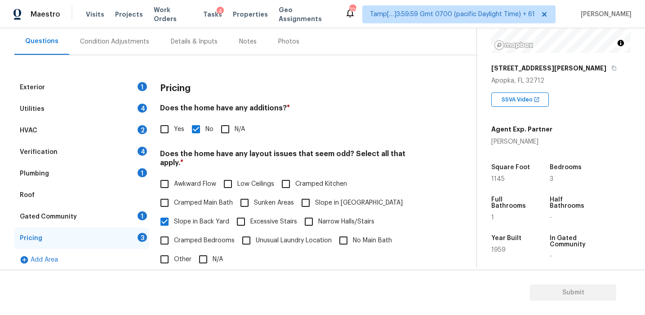
click at [360, 238] on label "No Main Bath" at bounding box center [363, 240] width 58 height 19
click at [353, 238] on input "No Main Bath" at bounding box center [343, 240] width 19 height 19
click at [322, 199] on span "Slope in [GEOGRAPHIC_DATA]" at bounding box center [359, 203] width 88 height 9
click at [315, 194] on input "Slope in [GEOGRAPHIC_DATA]" at bounding box center [305, 203] width 19 height 19
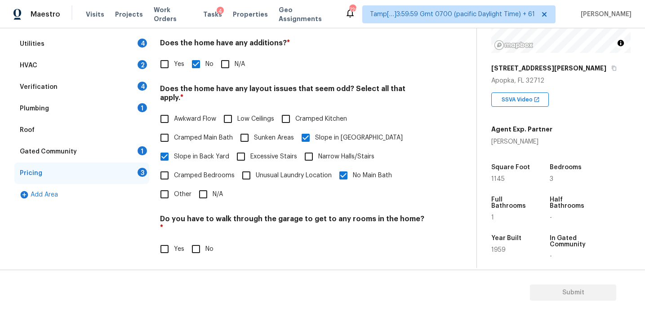
scroll to position [153, 0]
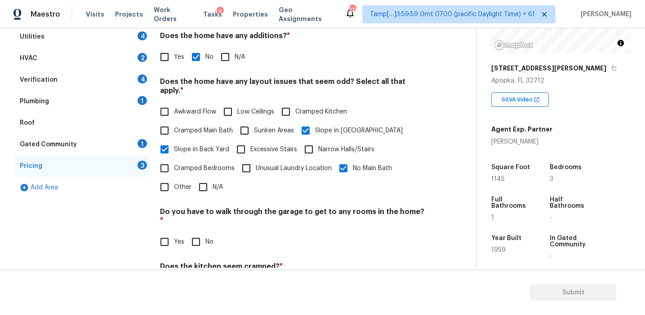
click at [178, 107] on span "Awkward Flow" at bounding box center [195, 111] width 42 height 9
click at [174, 102] on input "Awkward Flow" at bounding box center [164, 111] width 19 height 19
click at [209, 164] on span "Cramped Bedrooms" at bounding box center [204, 168] width 61 height 9
click at [174, 159] on input "Cramped Bedrooms" at bounding box center [164, 168] width 19 height 19
click at [211, 126] on span "Cramped Main Bath" at bounding box center [203, 130] width 59 height 9
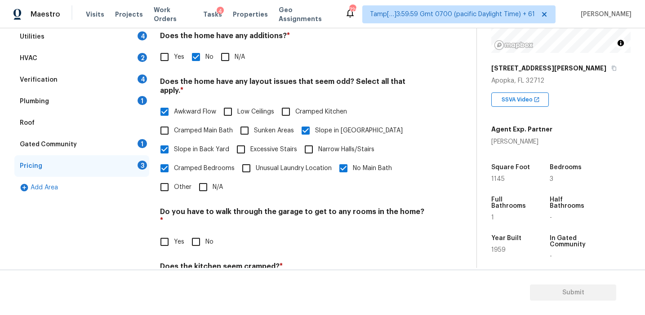
click at [174, 122] on input "Cramped Main Bath" at bounding box center [164, 130] width 19 height 19
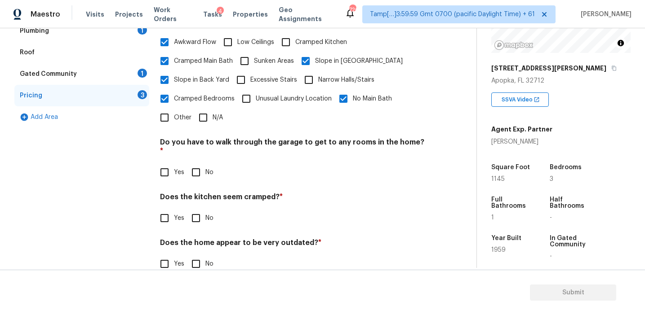
scroll to position [224, 0]
click at [192, 162] on input "No" at bounding box center [195, 171] width 19 height 19
click at [201, 209] on input "No" at bounding box center [195, 218] width 19 height 19
click at [164, 254] on input "Yes" at bounding box center [164, 263] width 19 height 19
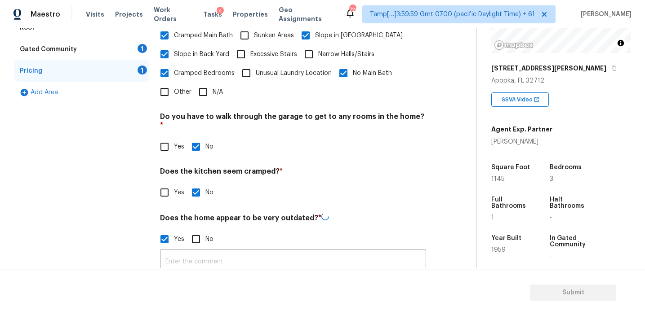
scroll to position [247, 0]
click at [175, 252] on input "text" at bounding box center [293, 262] width 266 height 21
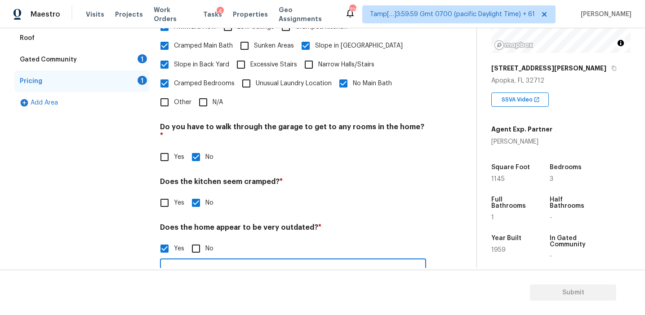
scroll to position [246, 0]
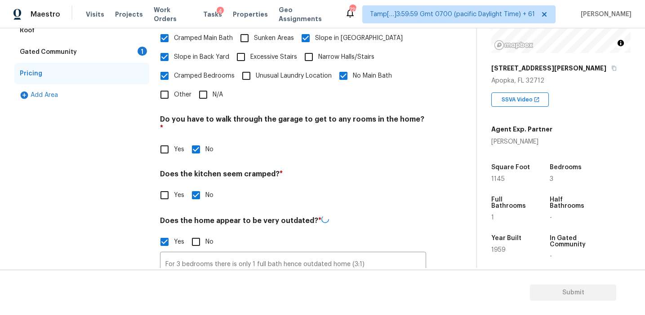
click at [117, 215] on div "Exterior 1 Utilities 4 HVAC 2 Verification 4 Plumbing 1 Roof Gated Community 1 …" at bounding box center [81, 99] width 135 height 374
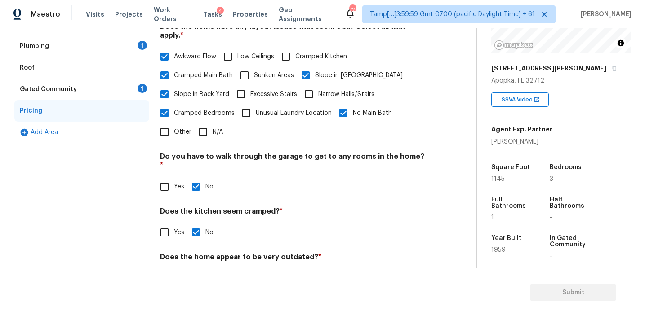
click at [130, 84] on div "Gated Community 1" at bounding box center [81, 90] width 135 height 22
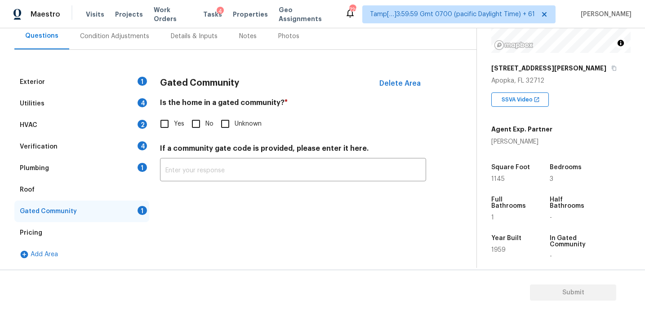
click at [194, 126] on input "No" at bounding box center [195, 124] width 19 height 19
click at [115, 166] on div "Plumbing 1" at bounding box center [81, 169] width 135 height 22
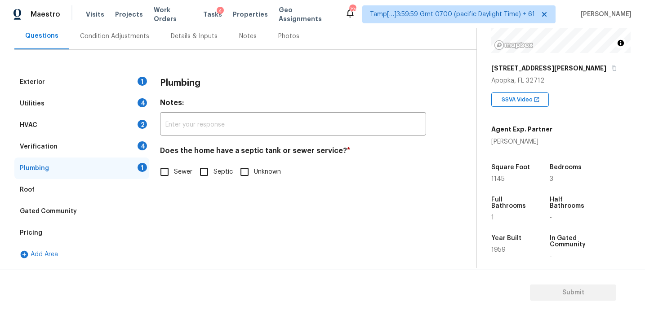
click at [173, 169] on input "Sewer" at bounding box center [164, 172] width 19 height 19
click at [142, 146] on div "4" at bounding box center [141, 145] width 9 height 9
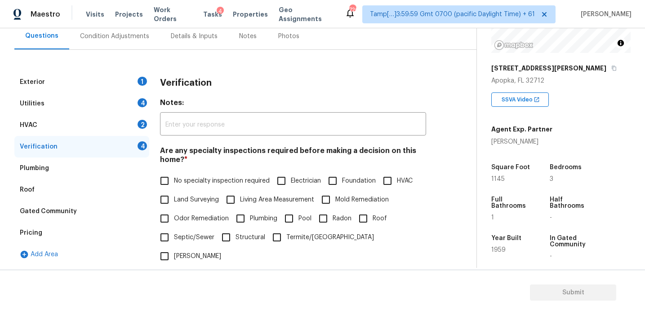
click at [191, 180] on span "No specialty inspection required" at bounding box center [222, 181] width 96 height 9
click at [174, 180] on input "No specialty inspection required" at bounding box center [164, 181] width 19 height 19
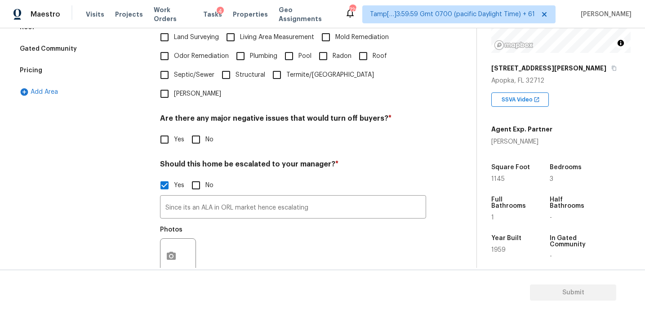
scroll to position [310, 0]
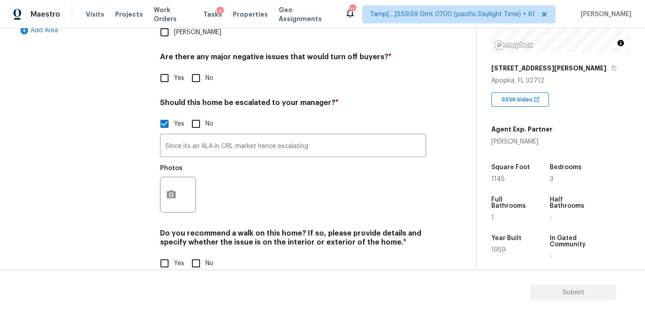
click at [191, 69] on input "No" at bounding box center [195, 78] width 19 height 19
click at [195, 254] on input "No" at bounding box center [195, 263] width 19 height 19
click at [171, 190] on icon "button" at bounding box center [171, 195] width 11 height 11
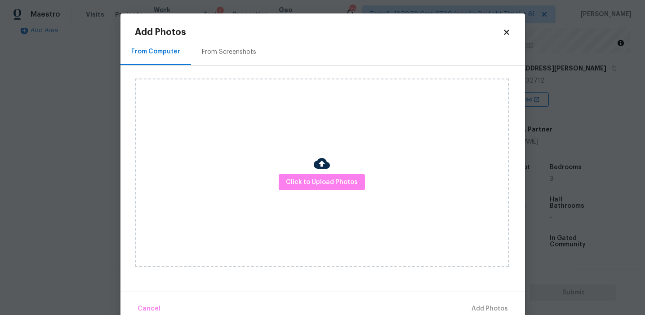
click at [235, 47] on div "From Screenshots" at bounding box center [229, 52] width 76 height 26
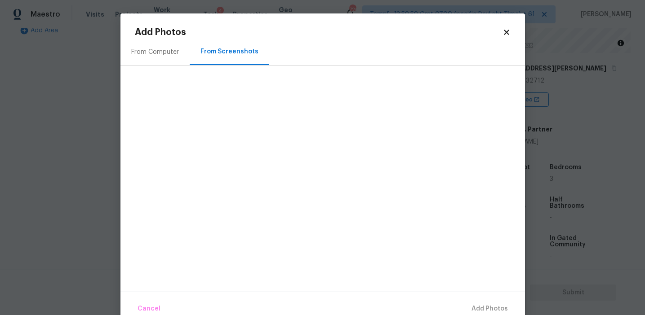
click at [172, 52] on div "From Computer" at bounding box center [155, 52] width 48 height 9
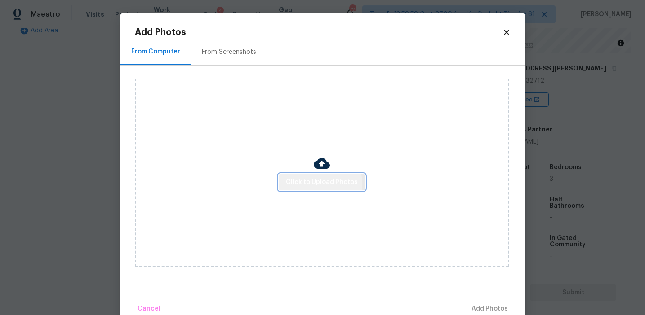
click at [293, 185] on span "Click to Upload Photos" at bounding box center [322, 182] width 72 height 11
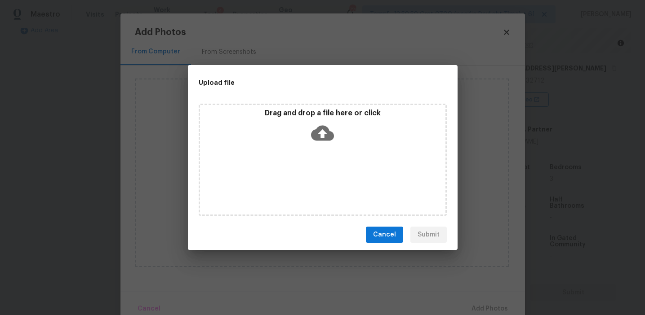
click at [299, 126] on div "Drag and drop a file here or click" at bounding box center [322, 128] width 245 height 39
click at [394, 230] on span "Cancel" at bounding box center [384, 235] width 23 height 11
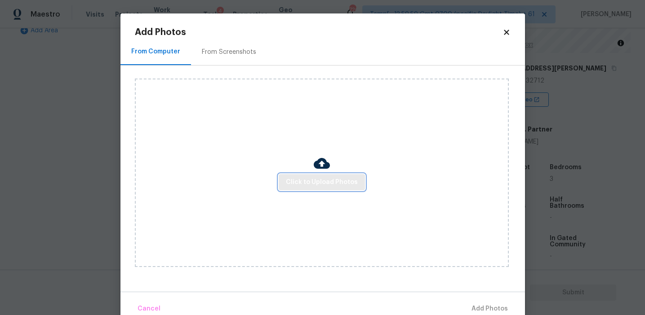
click at [294, 184] on span "Click to Upload Photos" at bounding box center [322, 182] width 72 height 11
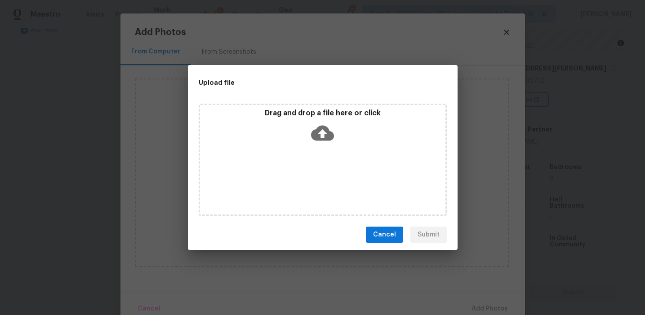
click at [301, 147] on div "Drag and drop a file here or click" at bounding box center [323, 160] width 248 height 112
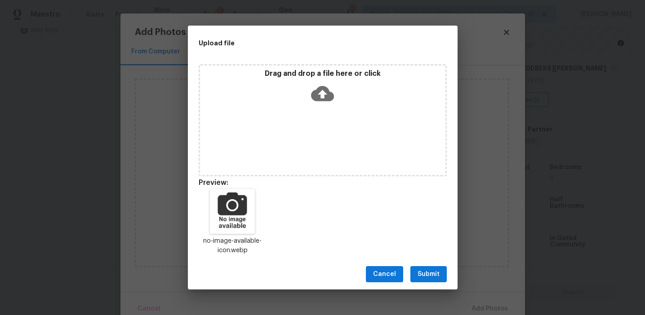
click at [433, 269] on span "Submit" at bounding box center [428, 274] width 22 height 11
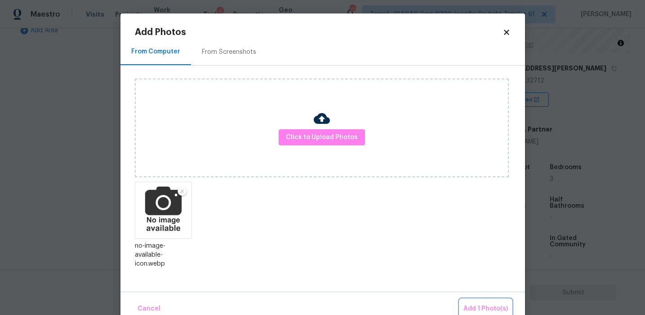
click at [478, 304] on span "Add 1 Photo(s)" at bounding box center [485, 309] width 44 height 11
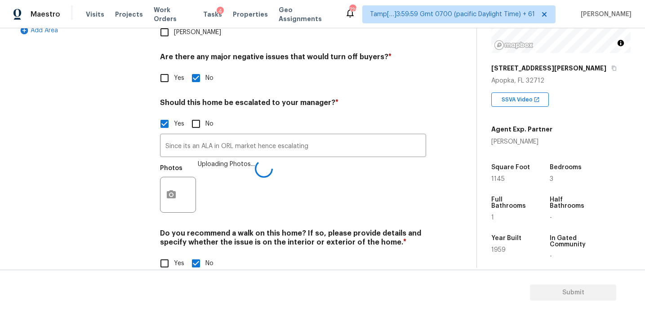
click at [229, 162] on div "Photos Uploading Photos..." at bounding box center [293, 189] width 266 height 58
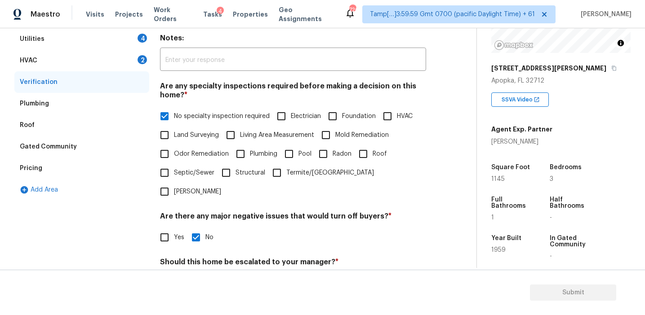
scroll to position [132, 0]
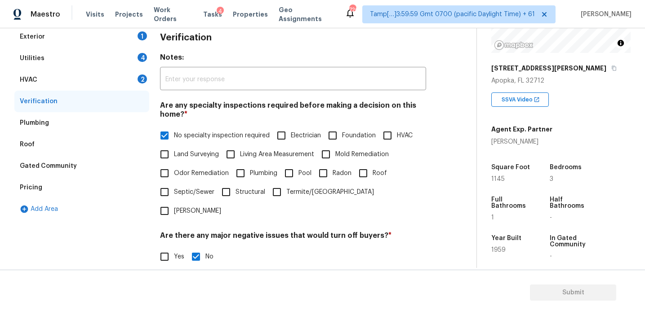
click at [134, 77] on div "HVAC 2" at bounding box center [81, 80] width 135 height 22
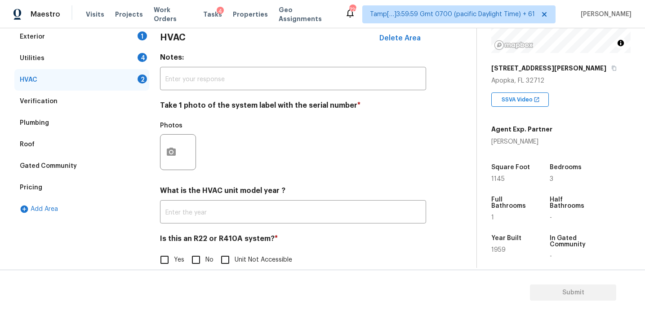
click at [190, 259] on input "No" at bounding box center [195, 260] width 19 height 19
click at [168, 152] on icon "button" at bounding box center [171, 152] width 9 height 8
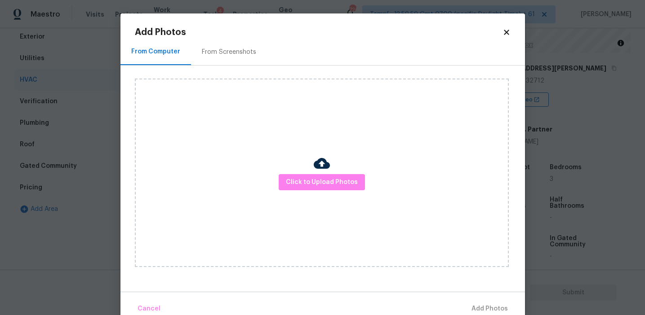
click at [233, 59] on div "From Screenshots" at bounding box center [229, 52] width 76 height 26
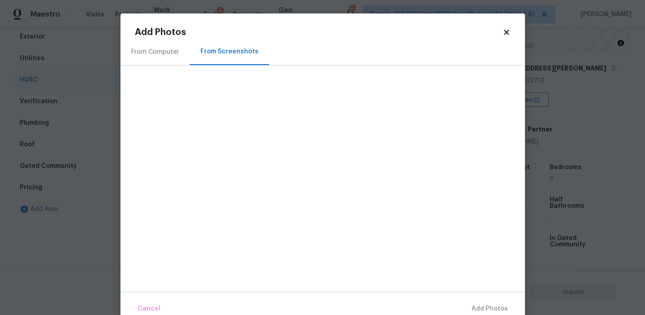
click at [163, 51] on div "From Computer" at bounding box center [155, 52] width 48 height 9
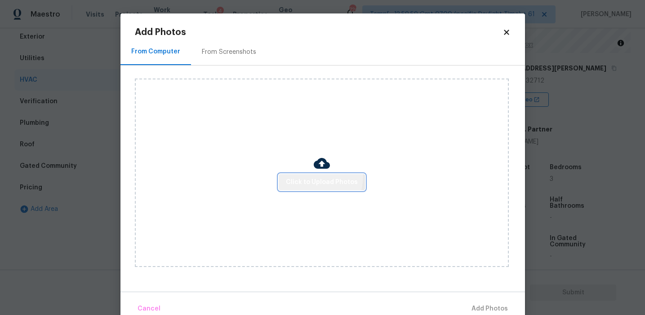
click at [303, 175] on button "Click to Upload Photos" at bounding box center [321, 182] width 86 height 17
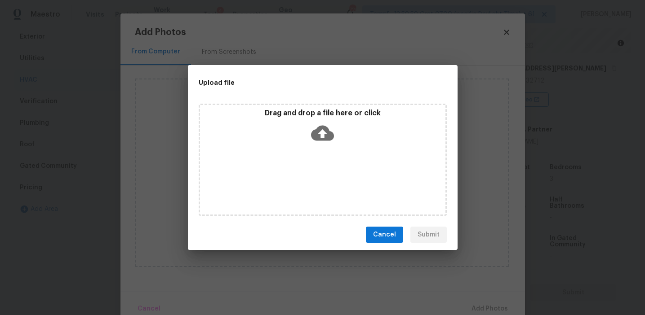
click at [308, 143] on div "Drag and drop a file here or click" at bounding box center [322, 128] width 245 height 39
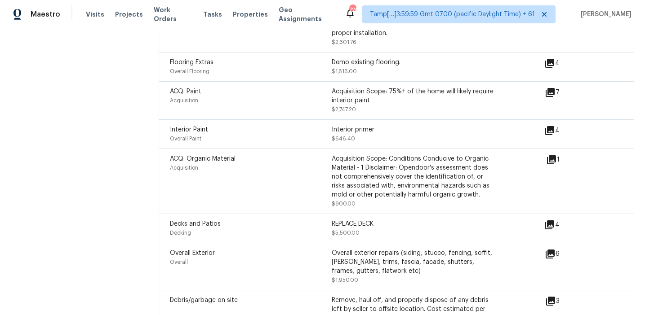
scroll to position [1223, 0]
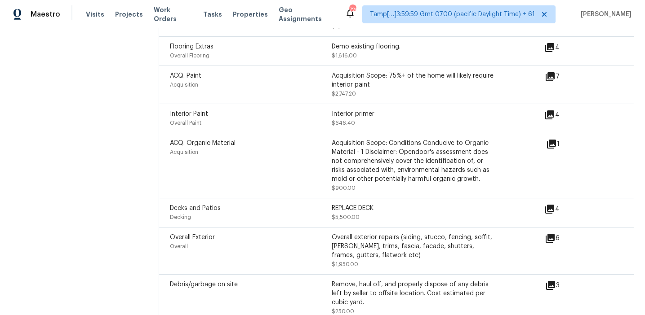
click at [551, 140] on icon at bounding box center [551, 144] width 9 height 9
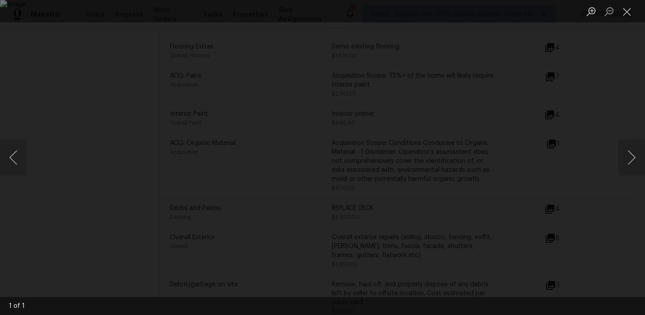
click at [609, 130] on div "Lightbox" at bounding box center [322, 157] width 645 height 315
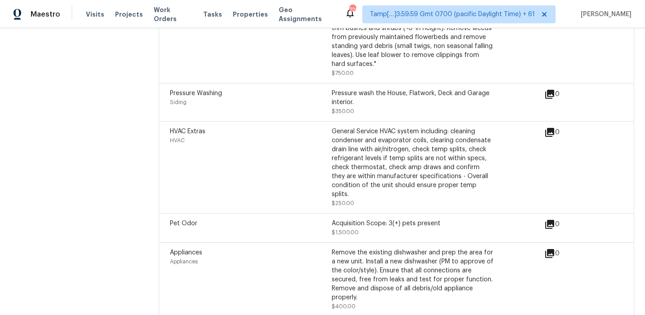
scroll to position [1721, 0]
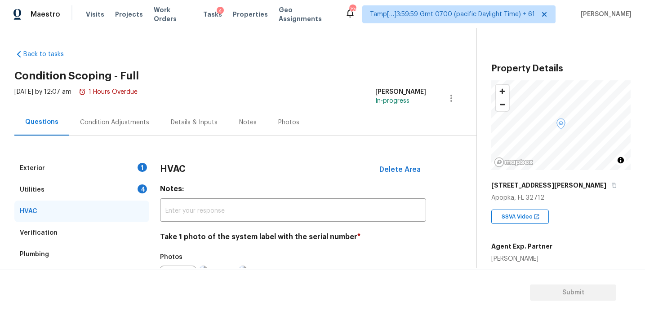
scroll to position [117, 0]
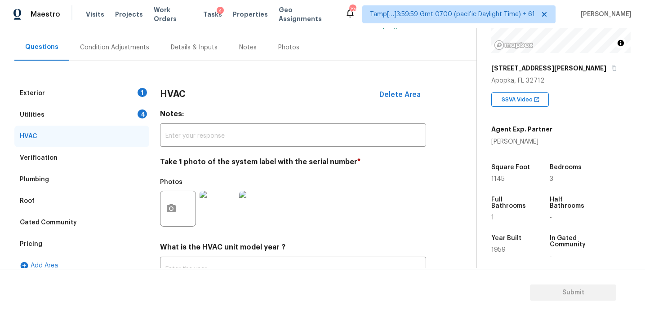
click at [185, 115] on h4 "Notes:" at bounding box center [293, 116] width 266 height 13
click at [137, 115] on div "Utilities 4" at bounding box center [81, 115] width 135 height 22
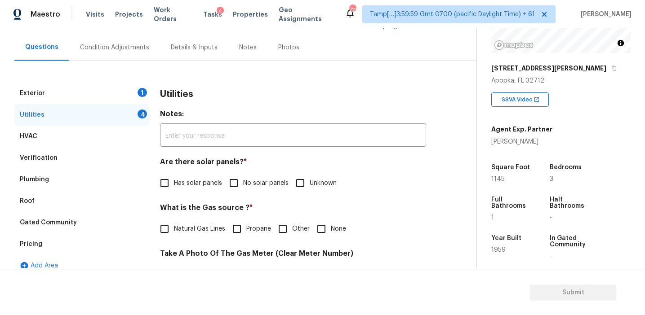
click at [235, 185] on input "No solar panels" at bounding box center [233, 183] width 19 height 19
checkbox input "true"
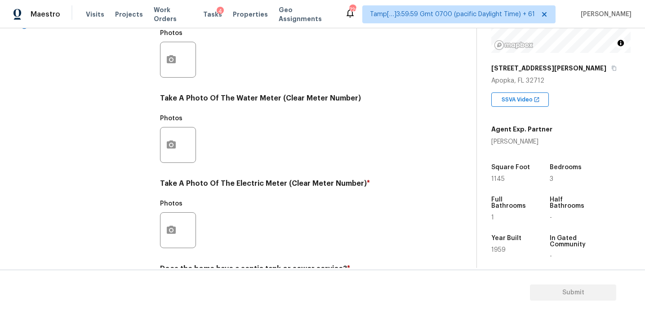
scroll to position [361, 0]
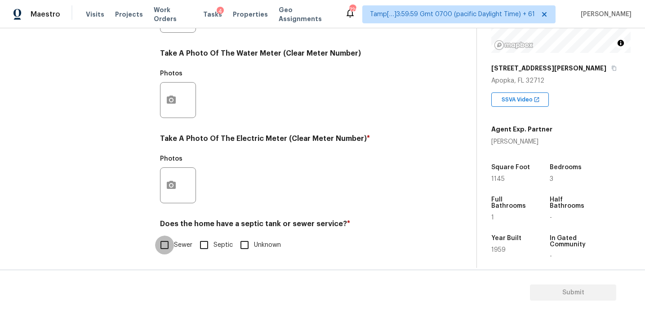
click at [167, 243] on input "Sewer" at bounding box center [164, 245] width 19 height 19
checkbox input "true"
click at [178, 185] on button "button" at bounding box center [171, 185] width 22 height 35
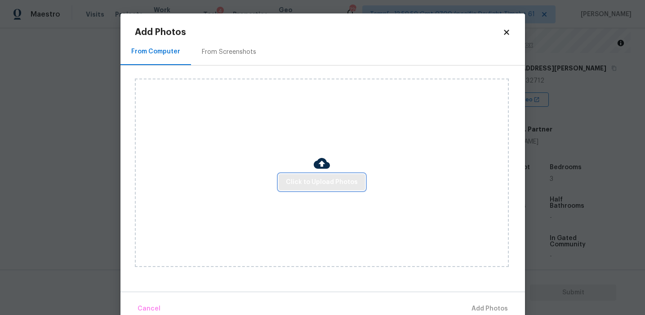
click at [321, 176] on button "Click to Upload Photos" at bounding box center [321, 182] width 86 height 17
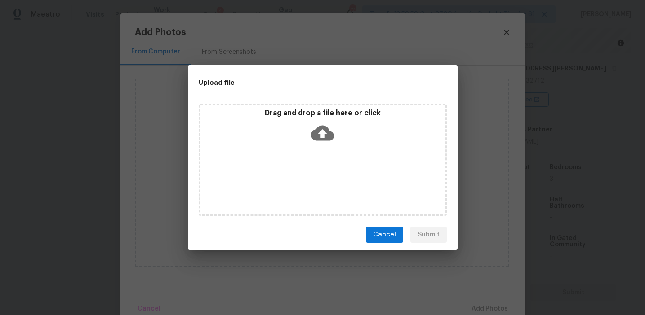
click at [320, 115] on p "Drag and drop a file here or click" at bounding box center [322, 113] width 245 height 9
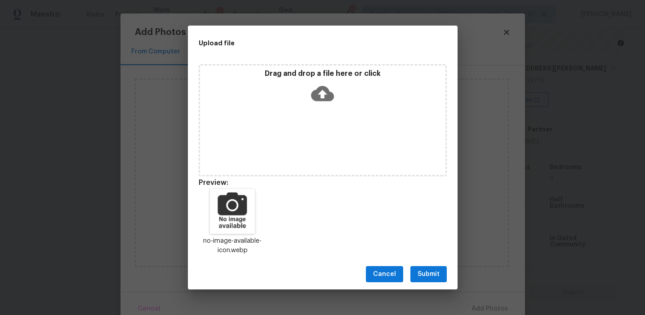
click at [425, 278] on span "Submit" at bounding box center [428, 274] width 22 height 11
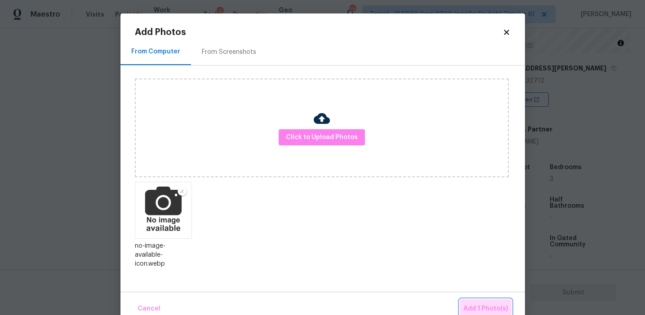
click at [474, 302] on button "Add 1 Photo(s)" at bounding box center [485, 309] width 52 height 19
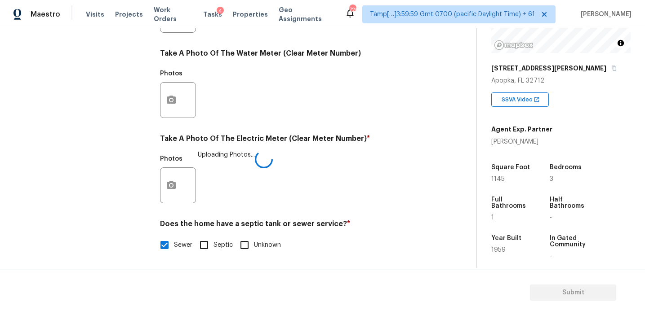
click at [289, 172] on div "Photos Uploading Photos..." at bounding box center [293, 179] width 266 height 58
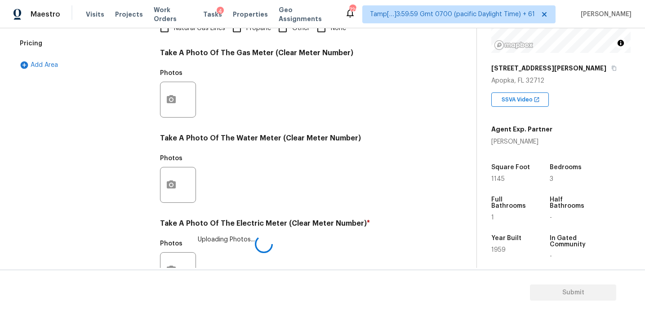
scroll to position [232, 0]
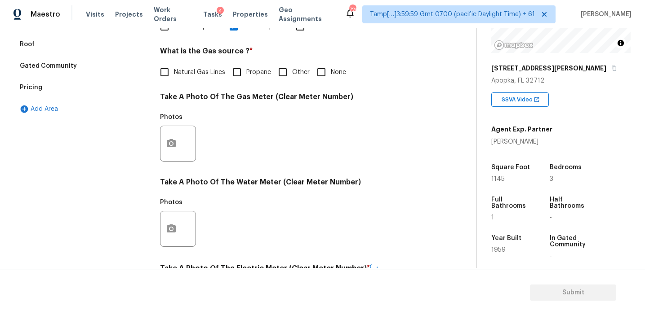
click at [321, 75] on input "None" at bounding box center [321, 72] width 19 height 19
checkbox input "true"
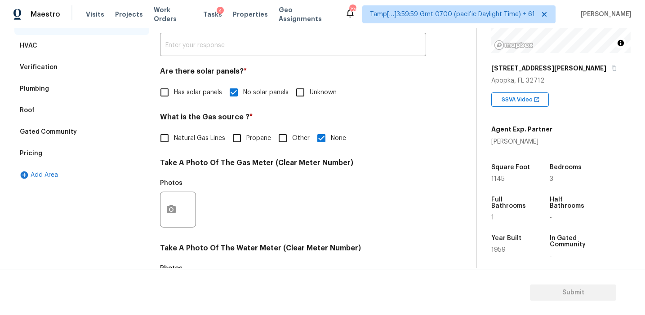
scroll to position [124, 0]
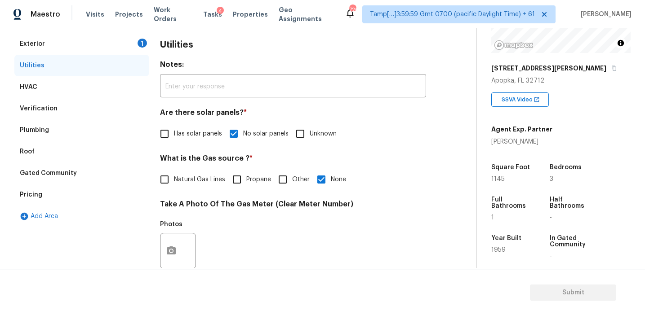
click at [131, 40] on div "Exterior 1" at bounding box center [81, 44] width 135 height 22
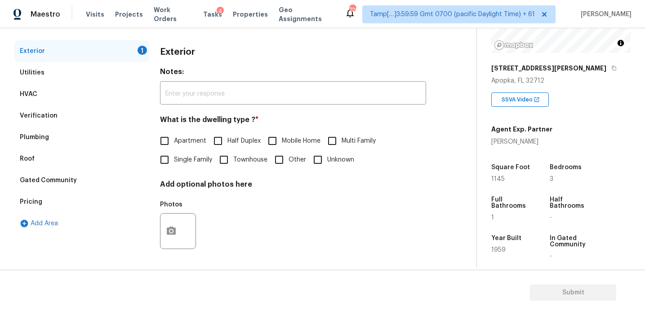
scroll to position [117, 0]
click at [192, 160] on span "Single Family" at bounding box center [193, 159] width 38 height 9
click at [174, 160] on input "Single Family" at bounding box center [164, 159] width 19 height 19
checkbox input "true"
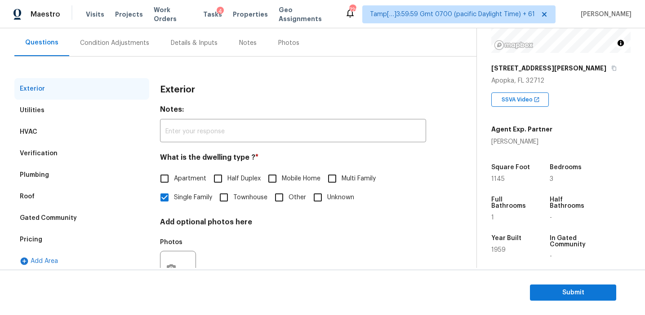
scroll to position [79, 0]
click at [133, 40] on div "Condition Adjustments" at bounding box center [114, 44] width 69 height 9
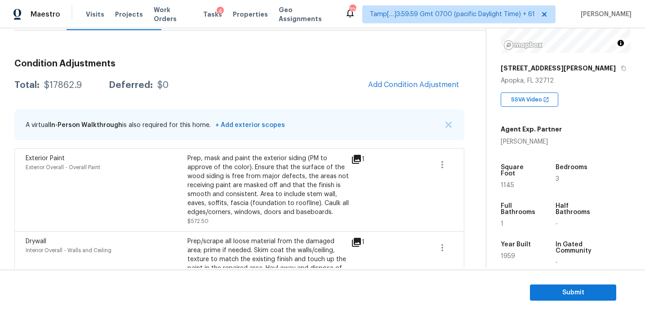
click at [295, 163] on div "Prep, mask and paint the exterior siding (PM to approve of the color). Ensure t…" at bounding box center [268, 185] width 162 height 63
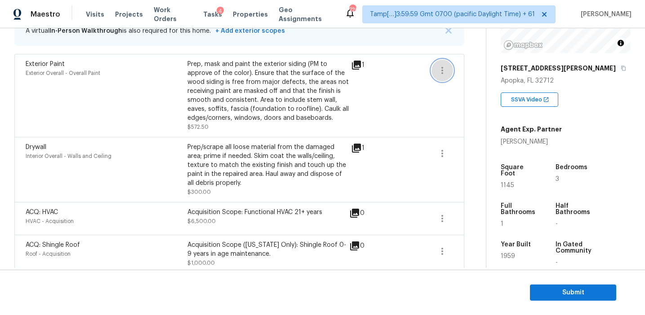
click at [446, 65] on button "button" at bounding box center [442, 71] width 22 height 22
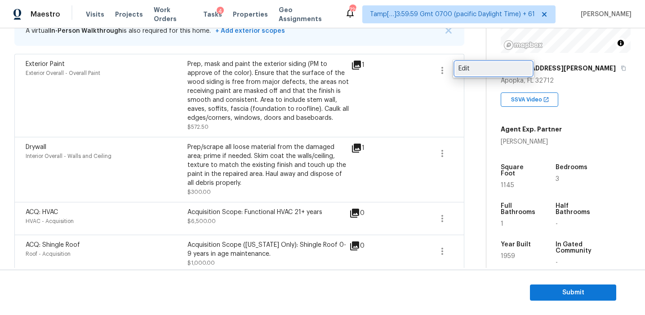
click at [468, 65] on div "Edit" at bounding box center [493, 68] width 70 height 9
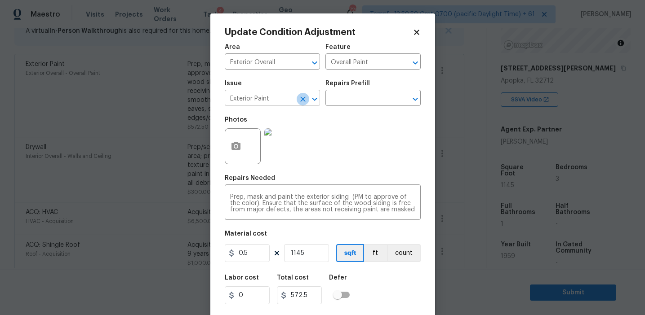
click at [300, 98] on icon "Clear" at bounding box center [302, 99] width 9 height 9
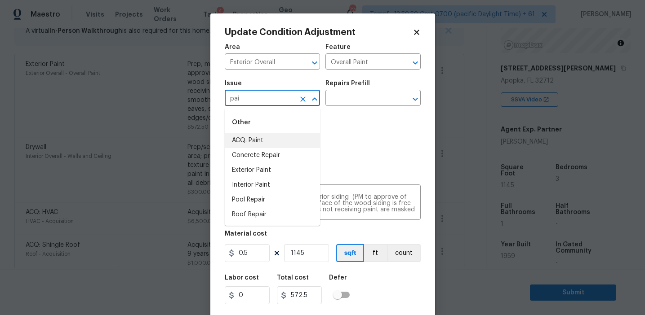
click at [298, 134] on li "ACQ: Paint" at bounding box center [272, 140] width 95 height 15
type input "ACQ: Paint"
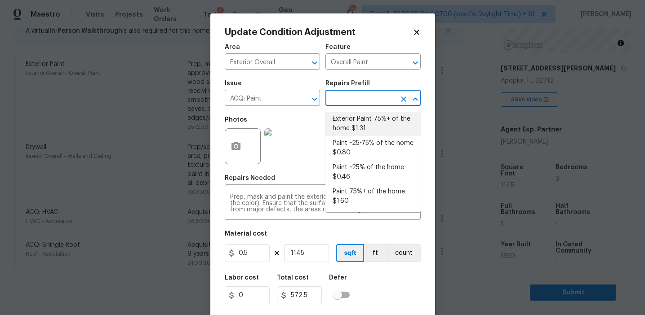
click at [371, 130] on li "Exterior Paint 75%+ of the home $1.31" at bounding box center [372, 124] width 95 height 24
type input "Acquisition"
type textarea "Acquisition Scope: 75%+ of the home exterior will likely require paint"
type input "1.31"
type input "1499.95"
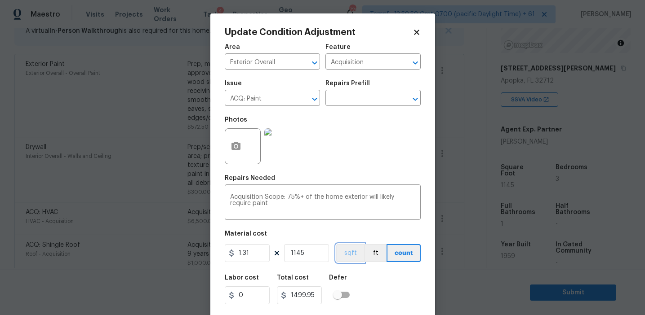
click at [351, 249] on button "sqft" at bounding box center [350, 253] width 28 height 18
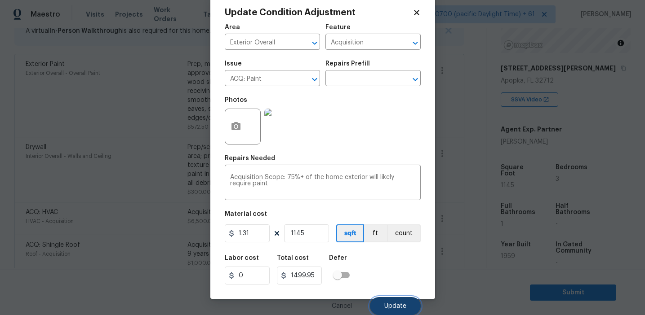
click at [395, 303] on span "Update" at bounding box center [395, 306] width 22 height 7
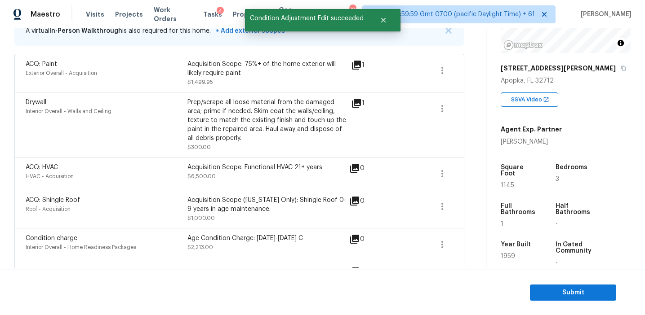
scroll to position [0, 0]
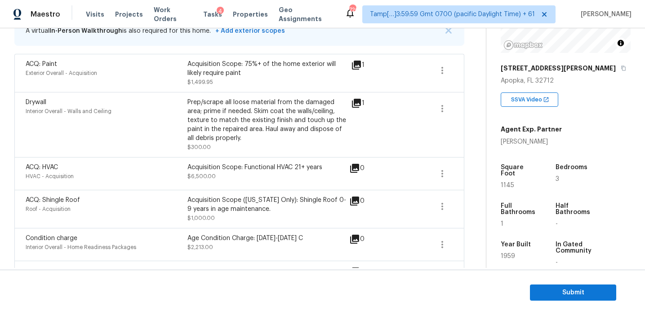
click at [192, 108] on div "Prep/scrape all loose material from the damaged area; prime if needed. Skim coa…" at bounding box center [268, 120] width 162 height 45
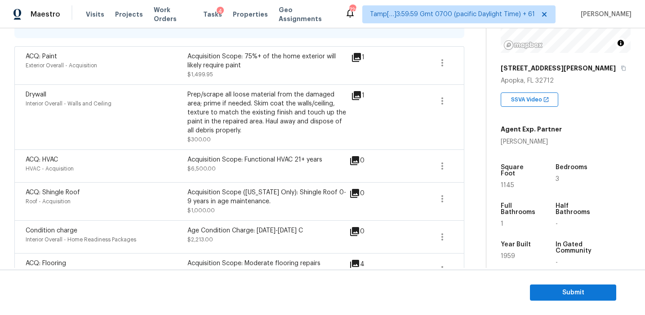
scroll to position [208, 0]
click at [192, 108] on div "Prep/scrape all loose material from the damaged area; prime if needed. Skim coa…" at bounding box center [268, 112] width 162 height 45
click at [437, 244] on button "button" at bounding box center [442, 237] width 22 height 22
click at [473, 234] on div "Edit" at bounding box center [493, 235] width 70 height 9
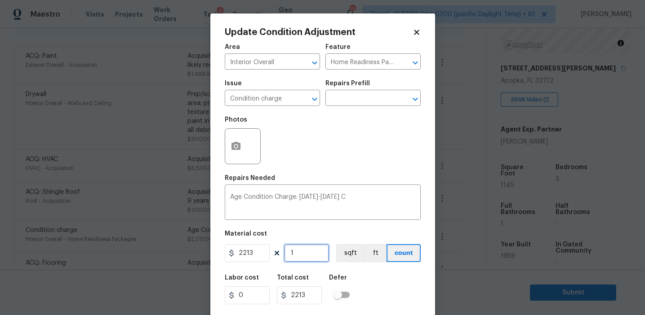
click at [312, 252] on input "1" at bounding box center [306, 253] width 45 height 18
type input "0"
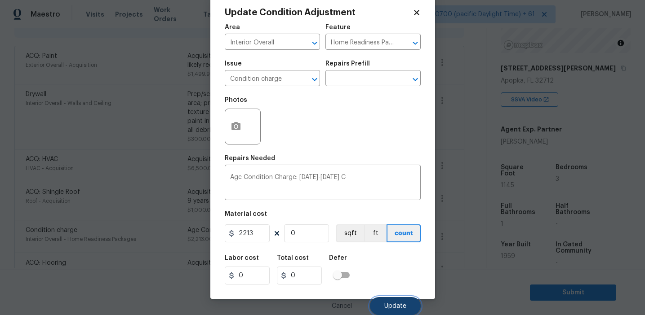
click at [397, 300] on button "Update" at bounding box center [395, 306] width 51 height 18
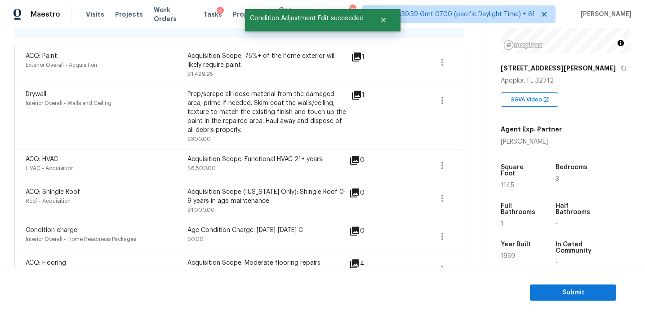
scroll to position [0, 0]
click at [284, 181] on div "ACQ: HVAC HVAC - Acquisition Acquisition Scope: Functional HVAC 21+ years $6,50…" at bounding box center [239, 165] width 450 height 33
click at [440, 165] on icon "button" at bounding box center [442, 165] width 11 height 11
click at [476, 166] on div "Edit" at bounding box center [493, 164] width 70 height 9
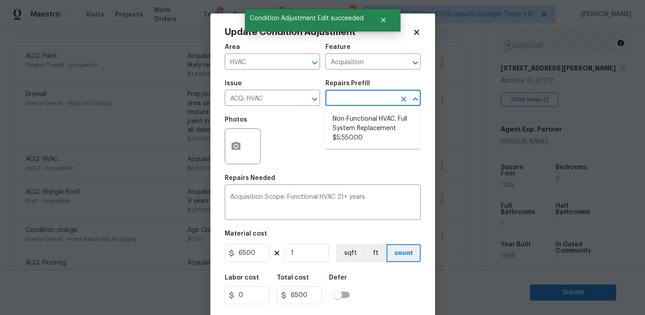
click at [354, 97] on input "text" at bounding box center [360, 99] width 70 height 14
click at [355, 119] on li "Non-Functional HVAC. Full System Replacement $5,550.00" at bounding box center [372, 129] width 95 height 34
type textarea "Acquisition Scope: Full System Replacement"
type input "5550"
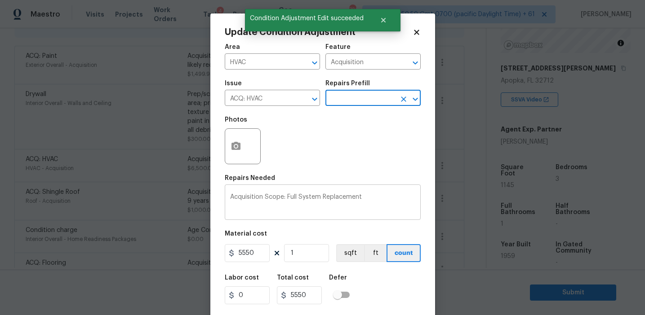
scroll to position [20, 0]
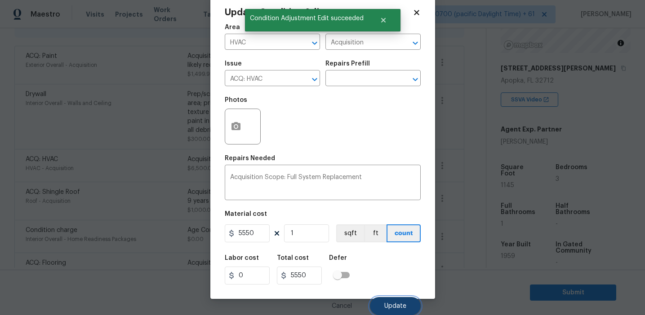
click at [390, 299] on button "Update" at bounding box center [395, 306] width 51 height 18
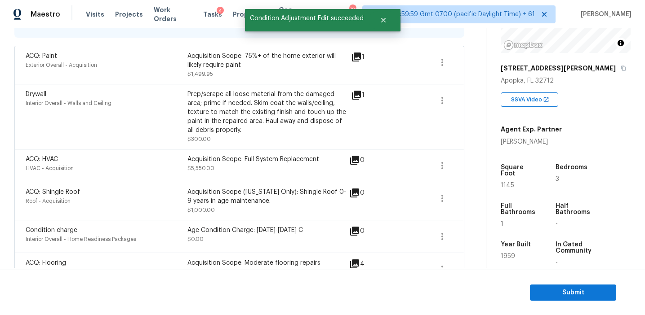
scroll to position [0, 0]
click at [241, 160] on div "Acquisition Scope: Full System Replacement" at bounding box center [268, 159] width 162 height 9
click at [445, 203] on icon "button" at bounding box center [442, 198] width 11 height 11
click at [468, 201] on div "Edit" at bounding box center [493, 197] width 70 height 9
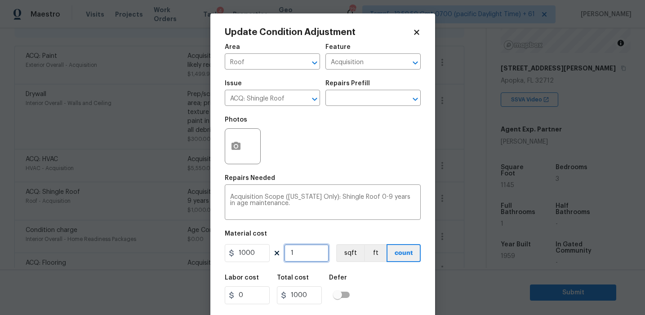
click at [297, 255] on input "1" at bounding box center [306, 253] width 45 height 18
type input "0"
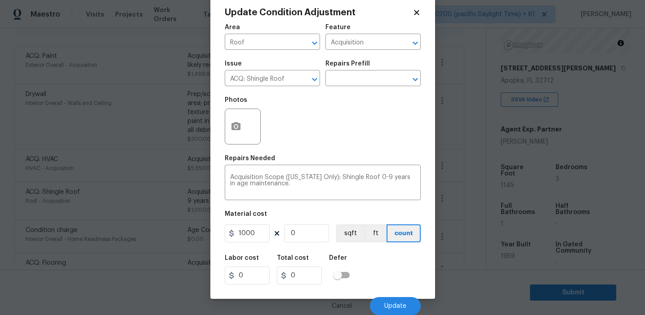
click at [392, 297] on div "Cancel Update" at bounding box center [323, 302] width 196 height 25
click at [381, 301] on button "Update" at bounding box center [395, 306] width 51 height 18
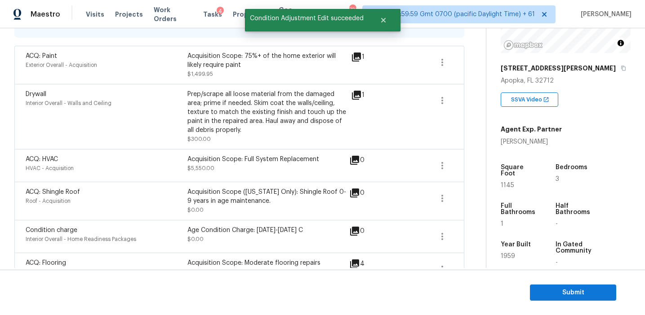
scroll to position [0, 0]
click at [268, 197] on div "Acquisition Scope (Florida Only): Shingle Roof 0-9 years in age maintenance." at bounding box center [268, 197] width 162 height 18
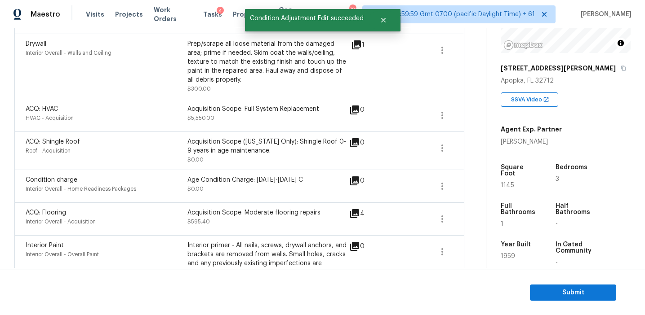
scroll to position [262, 0]
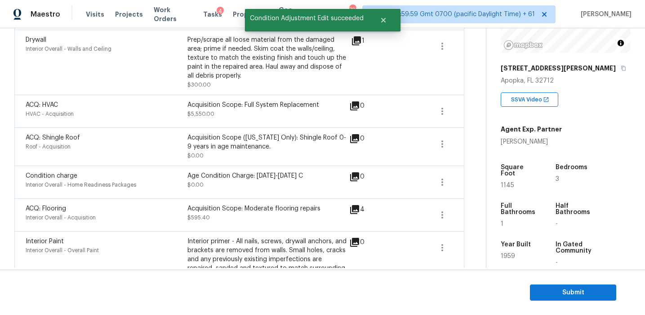
click at [271, 214] on div "Acquisition Scope: Moderate flooring repairs $595.40" at bounding box center [268, 215] width 162 height 22
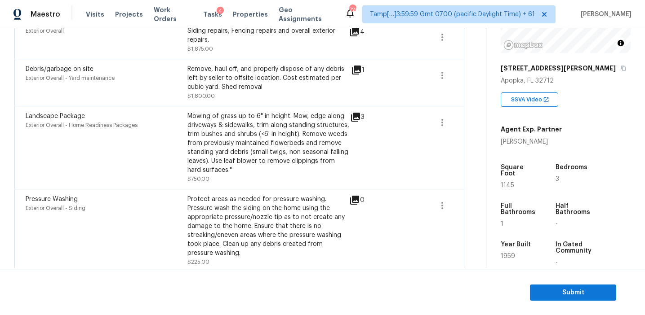
click at [185, 140] on div "Landscape Package Exterior Overall - Home Readiness Packages" at bounding box center [107, 148] width 162 height 72
click at [440, 117] on icon "button" at bounding box center [442, 122] width 11 height 11
click at [456, 115] on link "Edit" at bounding box center [493, 112] width 76 height 13
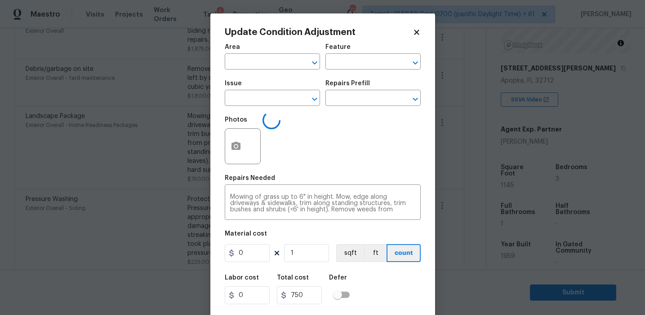
type input "Exterior Overall"
type input "Home Readiness Packages"
type input "Landscape Package"
click at [237, 254] on input "750" at bounding box center [247, 253] width 45 height 18
type input "1500"
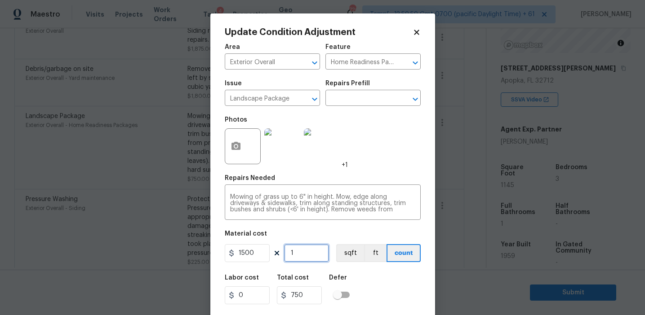
type input "1500"
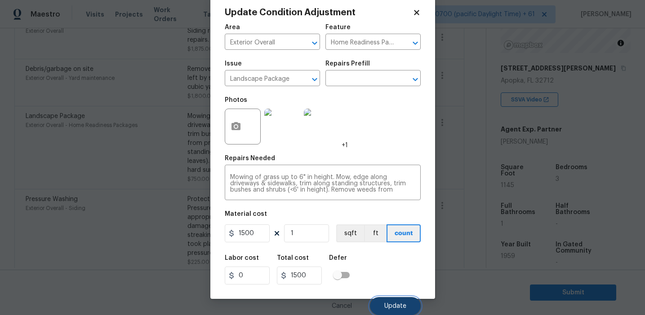
click at [395, 304] on span "Update" at bounding box center [395, 306] width 22 height 7
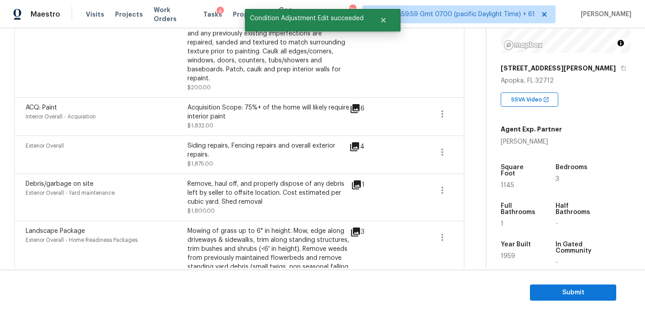
scroll to position [480, 0]
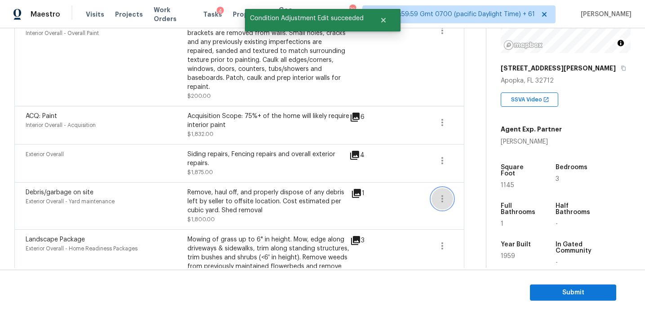
click at [437, 194] on icon "button" at bounding box center [442, 199] width 11 height 11
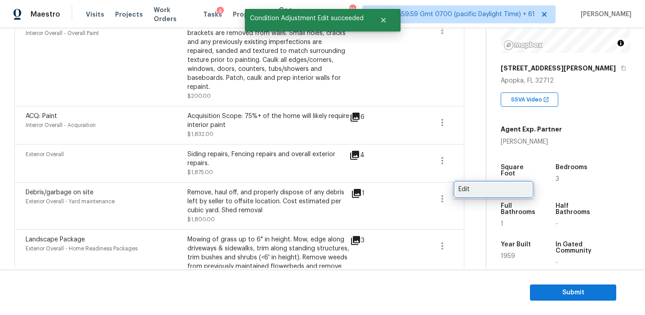
click at [464, 190] on div "Edit" at bounding box center [493, 189] width 70 height 9
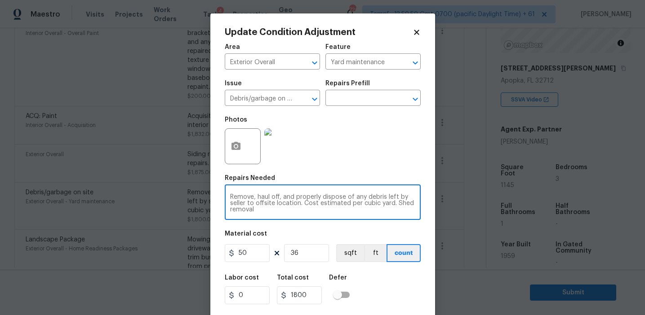
click at [253, 197] on textarea "Remove, haul off, and properly dispose of any debris left by seller to offsite …" at bounding box center [322, 203] width 185 height 19
type textarea "Remove shed, haul off, and properly dispose of any debris left by seller to off…"
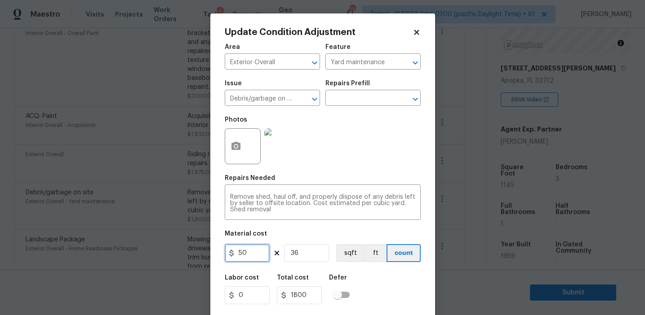
scroll to position [20, 0]
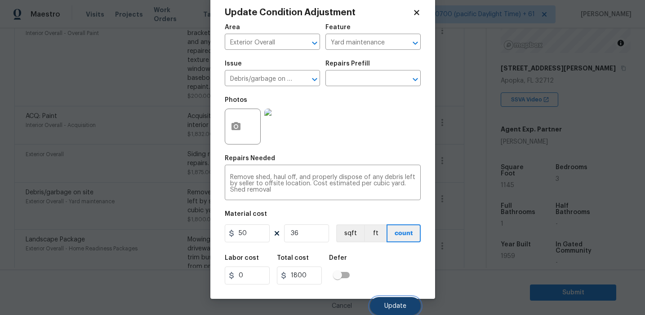
click at [385, 297] on button "Update" at bounding box center [395, 306] width 51 height 18
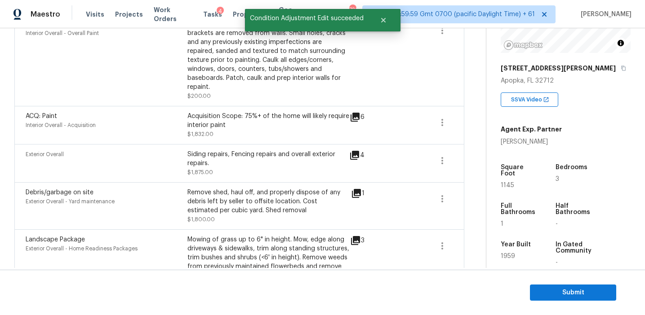
scroll to position [0, 0]
click at [356, 151] on icon at bounding box center [354, 155] width 9 height 9
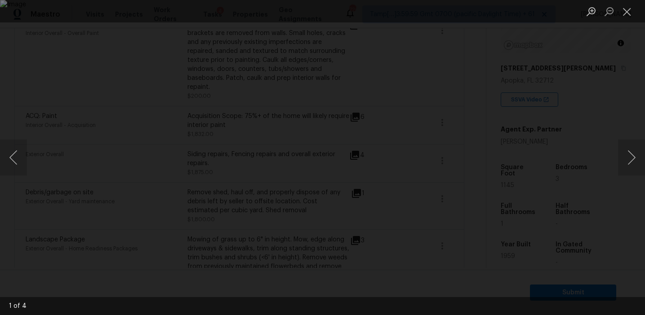
click at [569, 163] on div "Lightbox" at bounding box center [322, 157] width 645 height 315
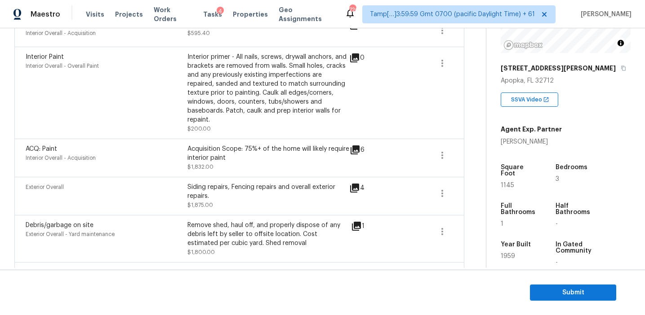
scroll to position [436, 0]
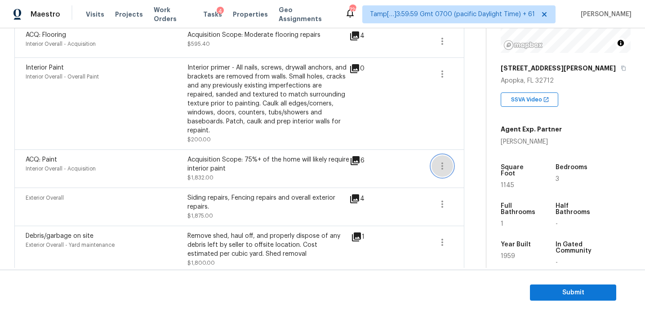
click at [443, 161] on icon "button" at bounding box center [442, 166] width 11 height 11
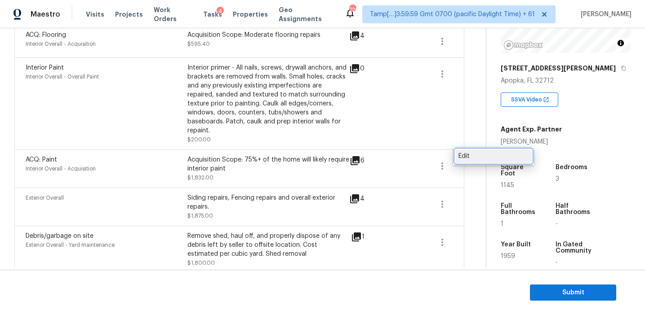
click at [473, 159] on div "Edit" at bounding box center [493, 156] width 70 height 9
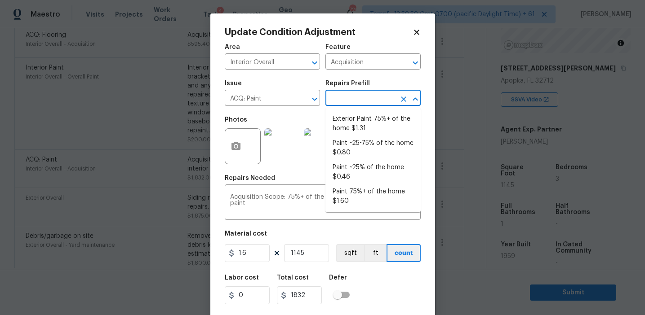
click at [359, 98] on input "text" at bounding box center [360, 99] width 70 height 14
click at [360, 197] on li "Paint 75%+ of the home $1.60" at bounding box center [372, 197] width 95 height 24
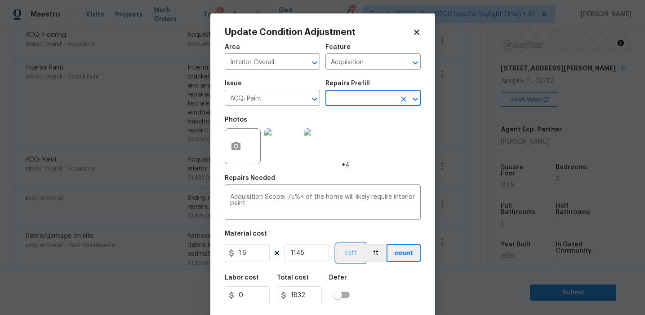
click at [348, 254] on button "sqft" at bounding box center [350, 253] width 28 height 18
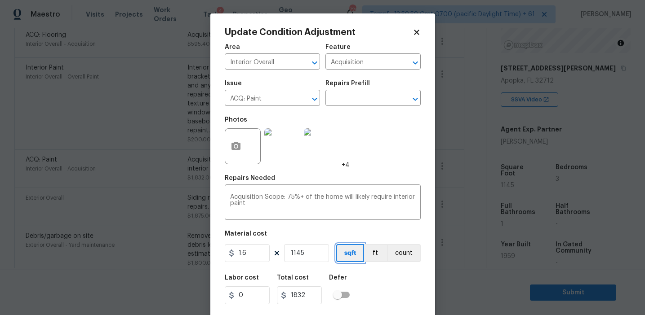
scroll to position [20, 0]
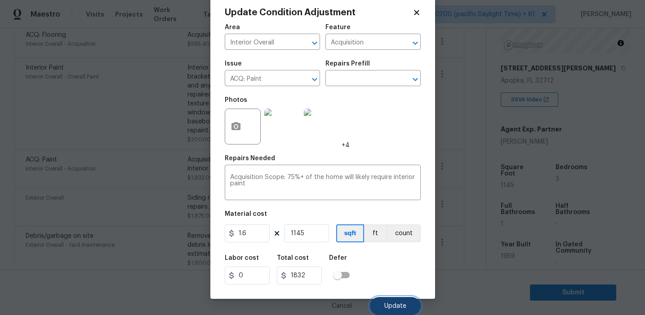
click at [394, 309] on span "Update" at bounding box center [395, 306] width 22 height 7
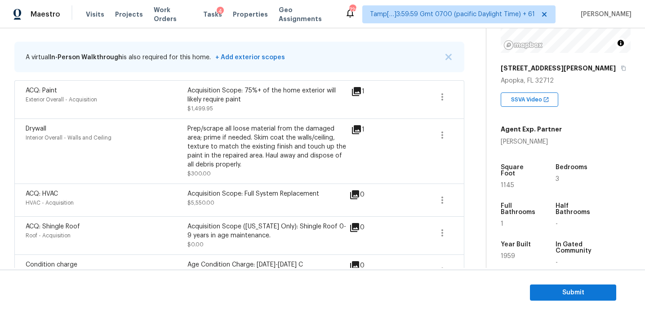
scroll to position [169, 0]
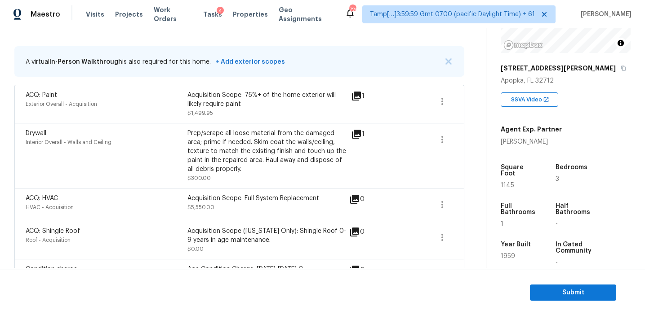
click at [354, 135] on icon at bounding box center [356, 134] width 9 height 9
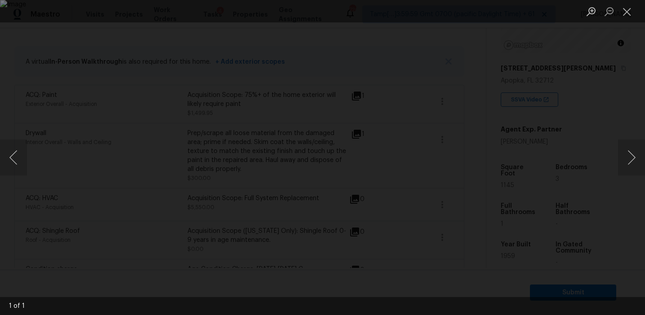
click at [584, 121] on div "Lightbox" at bounding box center [322, 157] width 645 height 315
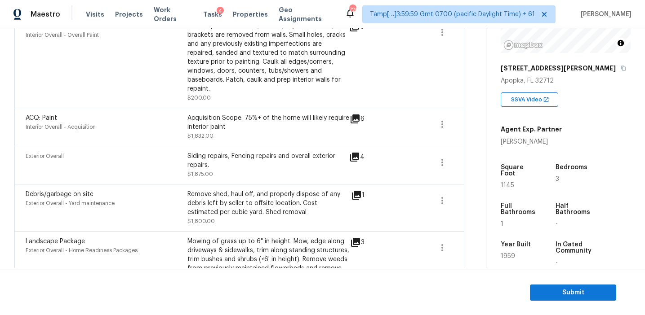
scroll to position [496, 0]
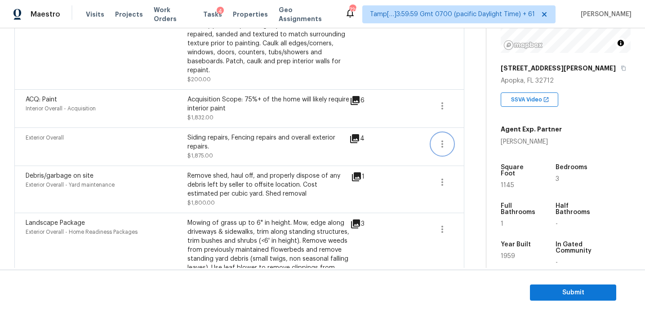
click at [444, 139] on icon "button" at bounding box center [442, 144] width 11 height 11
click at [464, 139] on link "Edit" at bounding box center [493, 134] width 76 height 13
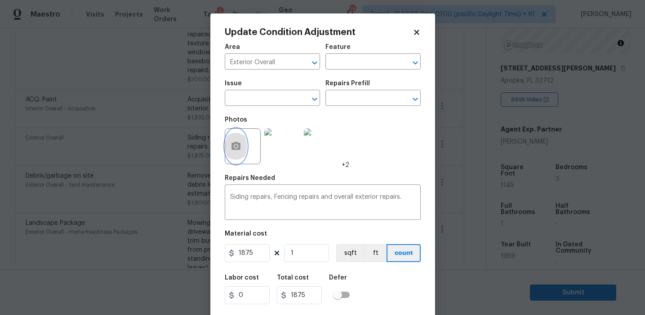
click at [242, 150] on button "button" at bounding box center [236, 146] width 22 height 35
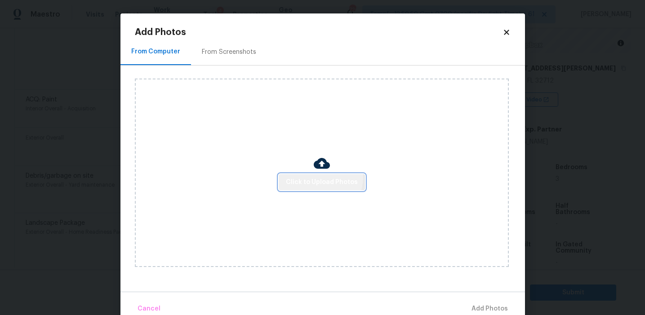
click at [320, 177] on span "Click to Upload Photos" at bounding box center [322, 182] width 72 height 11
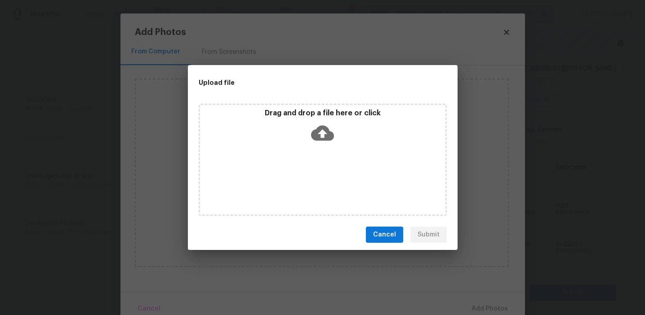
click at [320, 112] on p "Drag and drop a file here or click" at bounding box center [322, 113] width 245 height 9
